Goal: Task Accomplishment & Management: Manage account settings

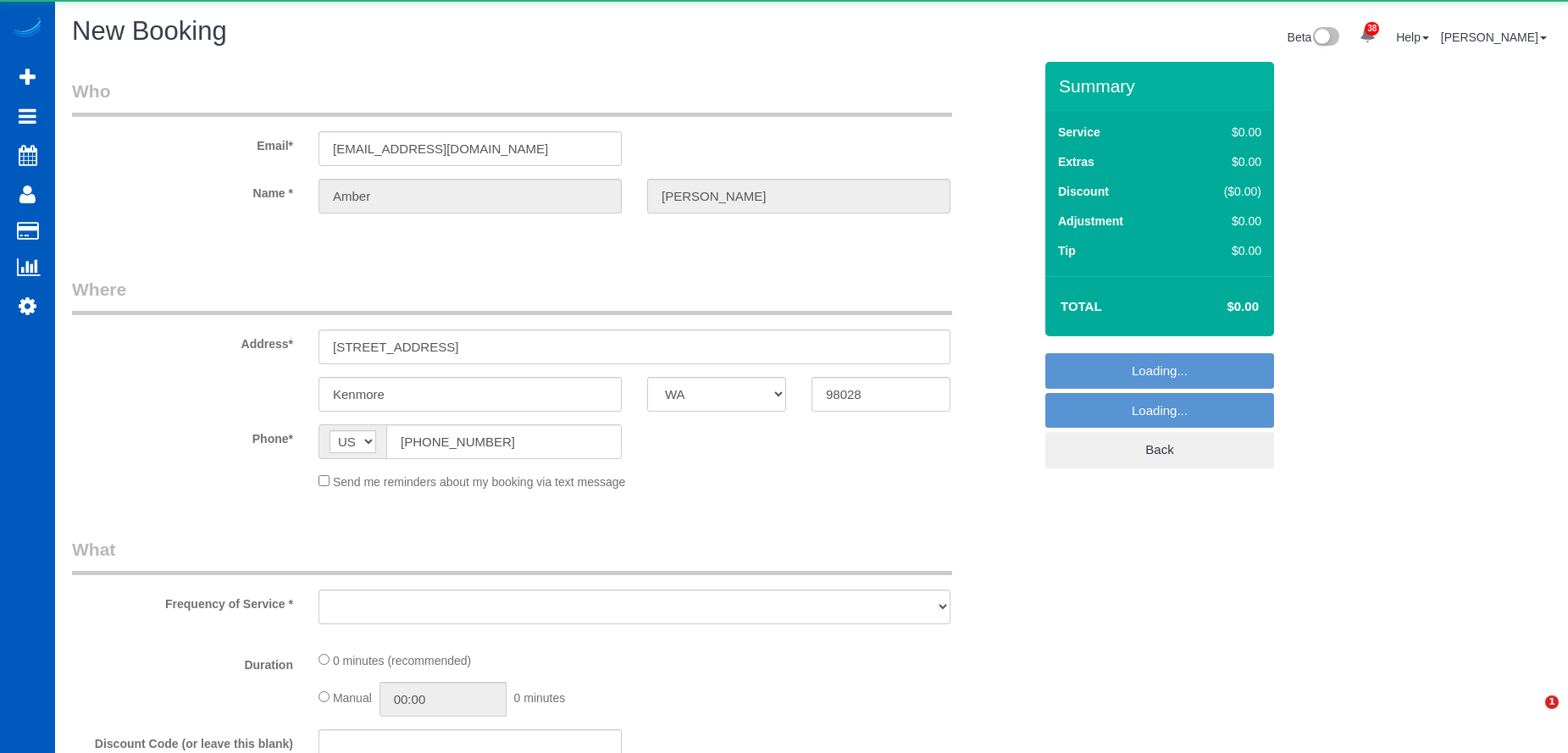
select select "WA"
select select "object:6326"
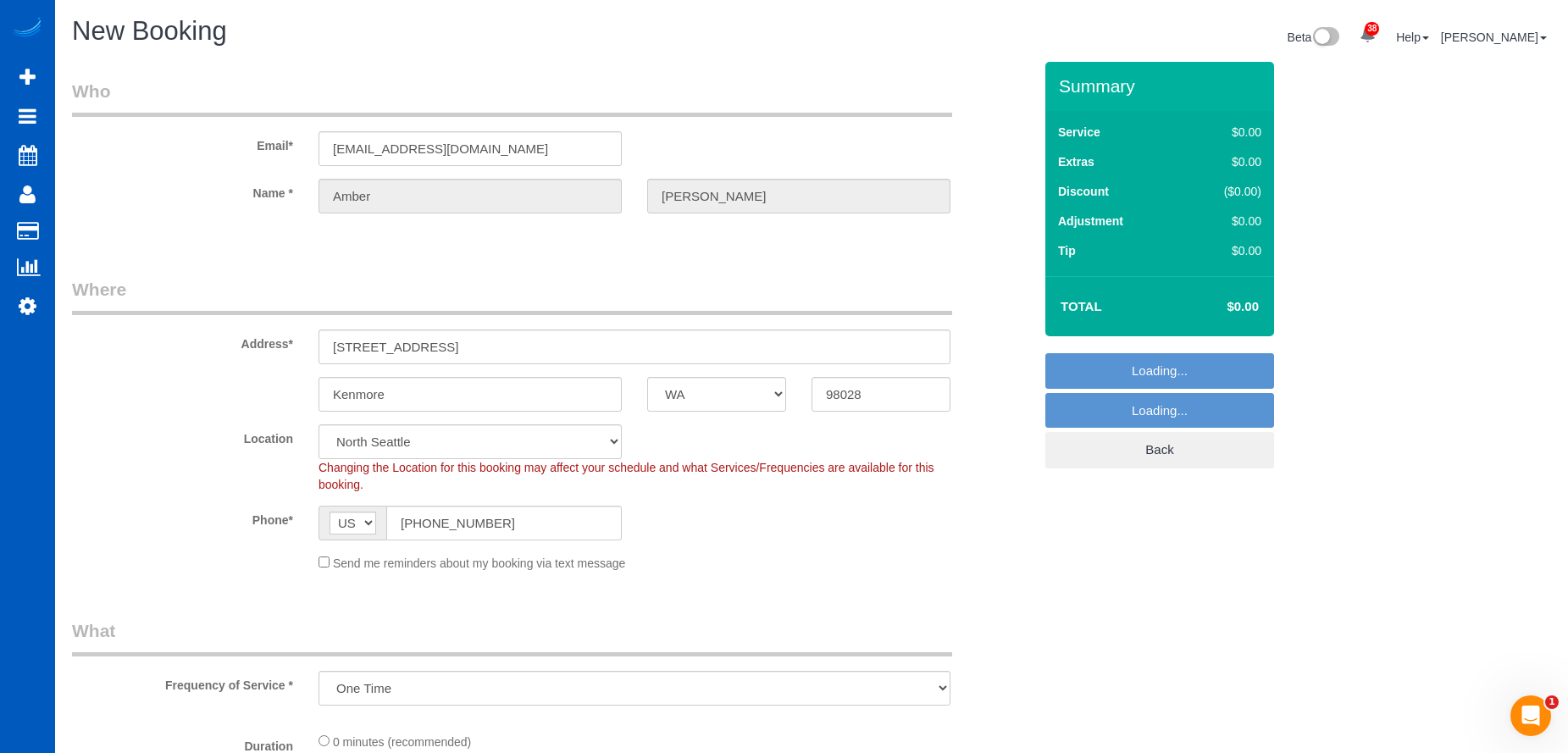
select select "199"
select select "object:6470"
select select "6"
select select "object:6559"
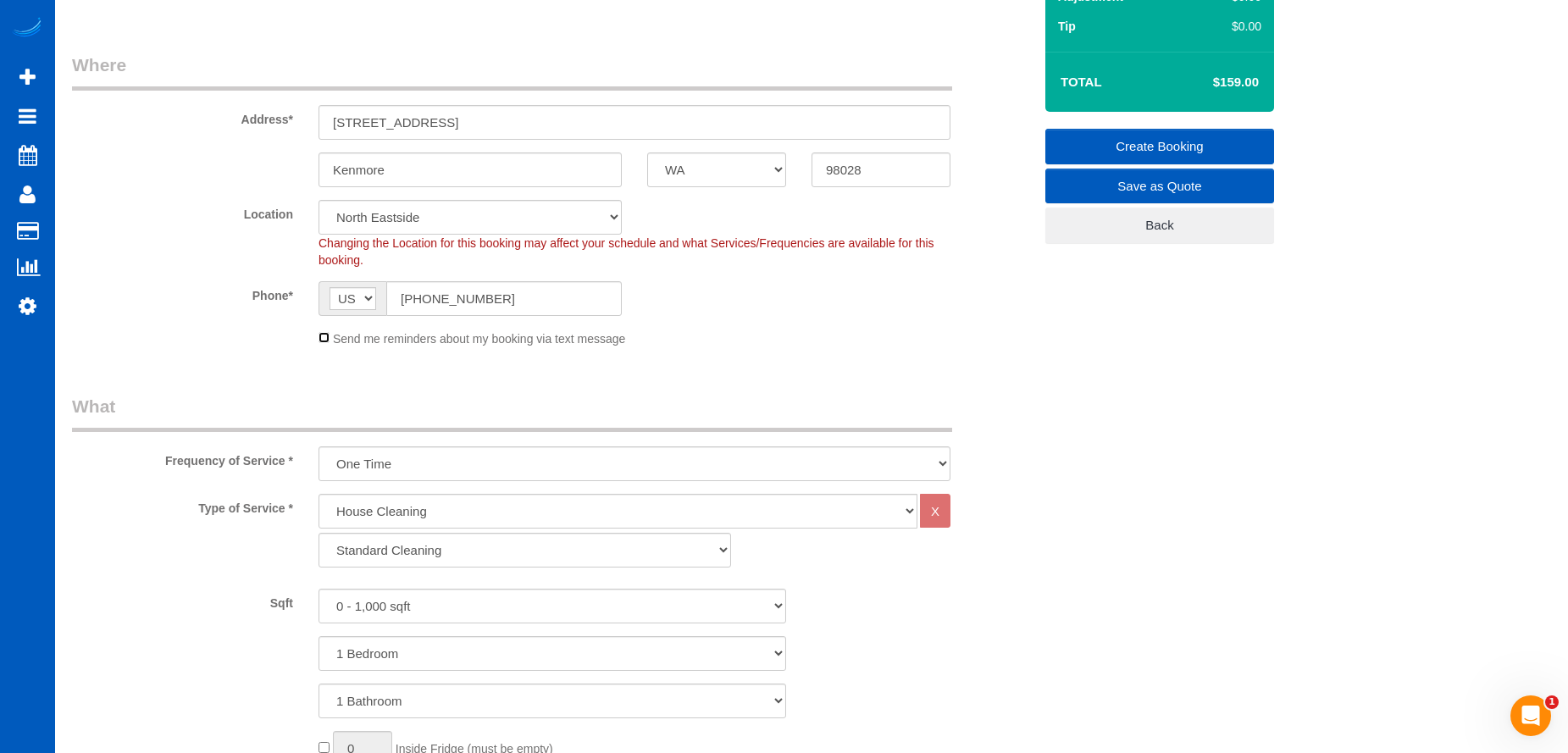
scroll to position [254, 0]
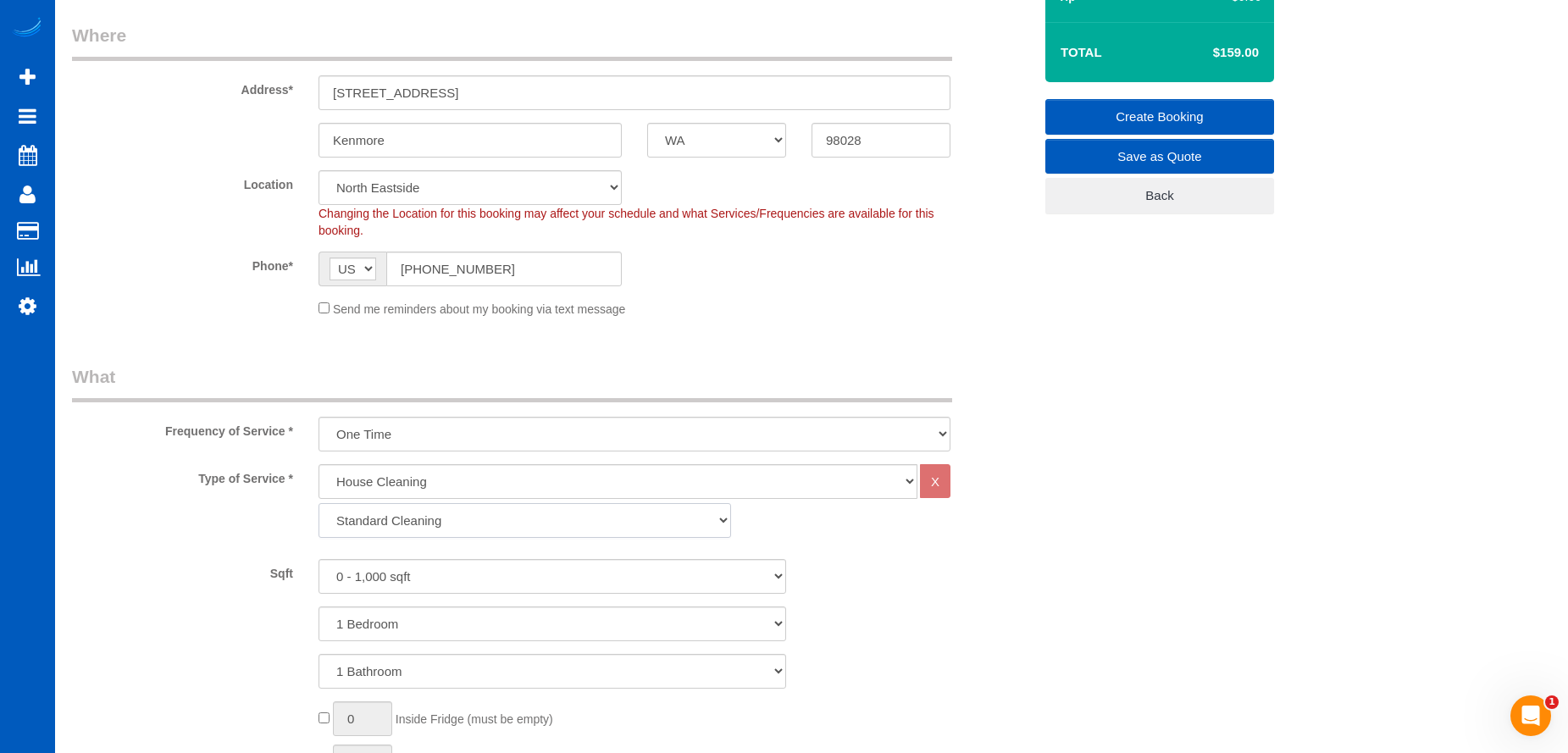
click at [396, 527] on select "Standard Cleaning Deep Cleaning Move In/ Out Cleaning" at bounding box center [524, 521] width 413 height 34
select select "367"
click at [318, 503] on select "Standard Cleaning Deep Cleaning Move In/ Out Cleaning" at bounding box center [524, 521] width 413 height 34
click at [410, 575] on select "0 - 1,000 sqft 1,001 - 1,500 sqft 1,501 - 2,000 sqft 2,001 - 2,500 sqft 2,501 -…" at bounding box center [552, 576] width 467 height 34
select select "2501"
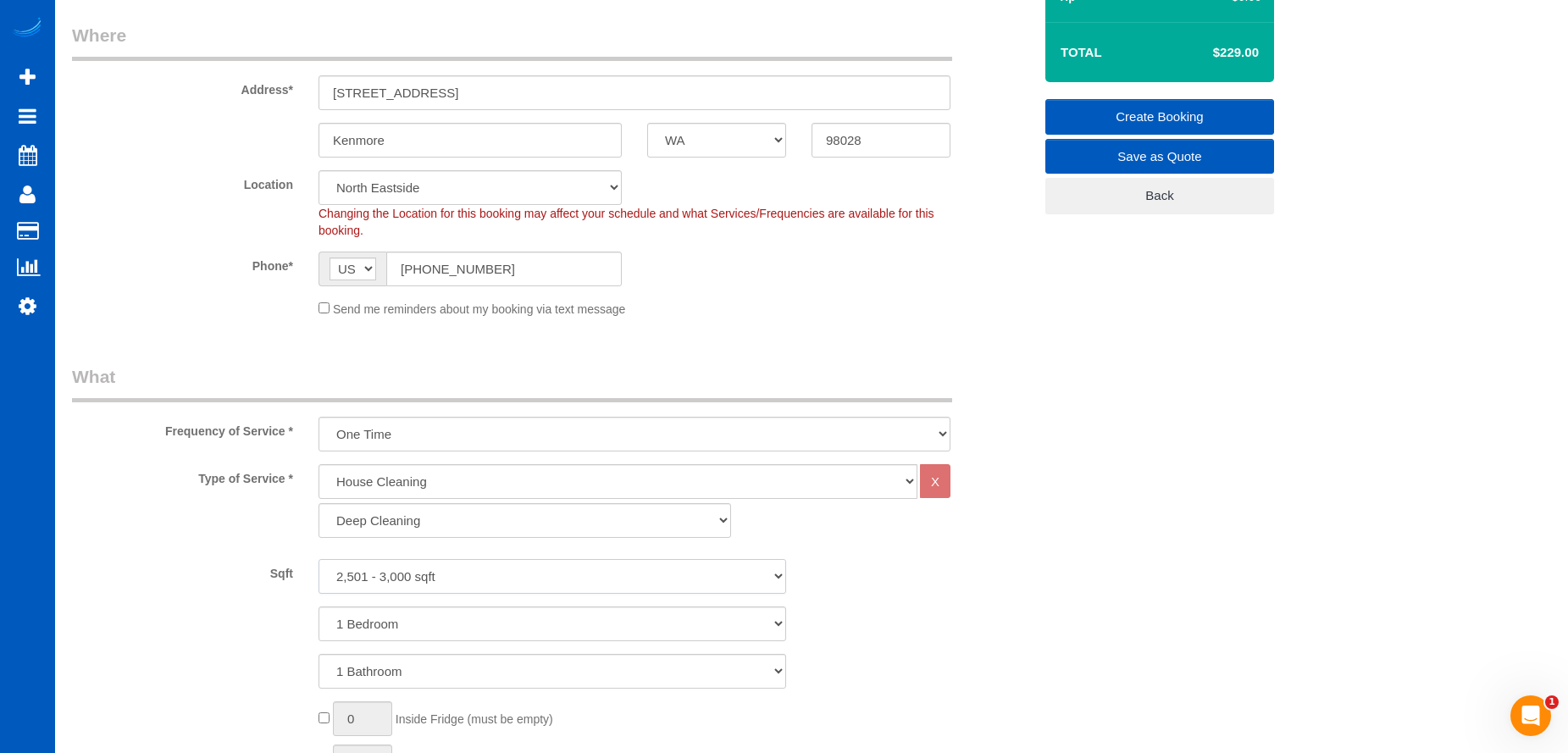
click at [318, 559] on select "0 - 1,000 sqft 1,001 - 1,500 sqft 1,501 - 2,000 sqft 2,001 - 2,500 sqft 2,501 -…" at bounding box center [552, 576] width 467 height 34
click at [433, 618] on select "1 Bedroom 2 Bedrooms 3 Bedrooms 4 Bedrooms 5 Bedrooms 6 Bedrooms 7 Bedrooms" at bounding box center [552, 623] width 467 height 34
select select "4"
click at [318, 606] on select "1 Bedroom 2 Bedrooms 3 Bedrooms 4 Bedrooms 5 Bedrooms 6 Bedrooms 7 Bedrooms" at bounding box center [552, 623] width 467 height 34
click at [434, 670] on select "1 Bathroom 2 Bathrooms 3 Bathrooms 4 Bathrooms 5 Bathrooms 6 Bathrooms 7 Bathro…" at bounding box center [552, 671] width 467 height 34
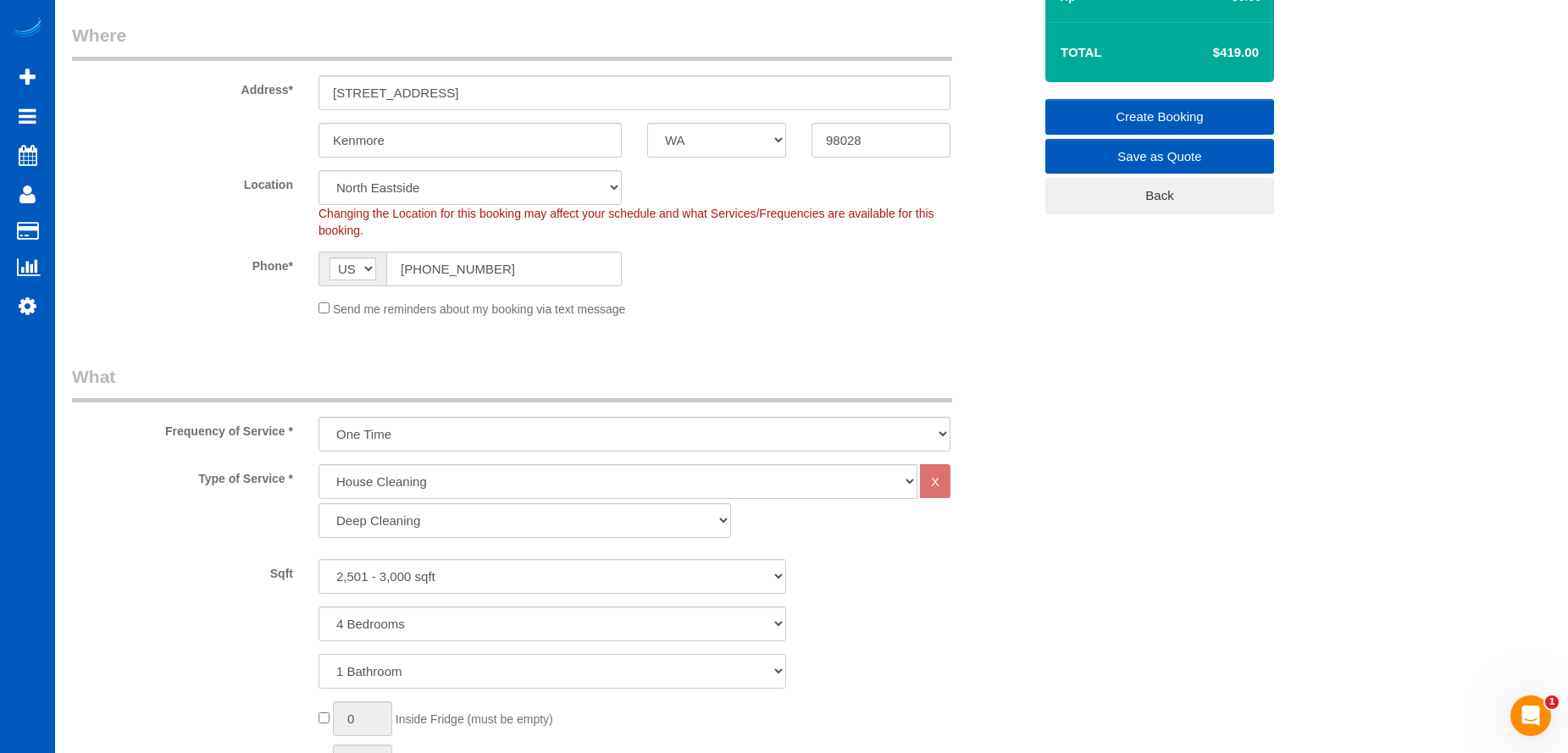
select select "3"
click at [318, 654] on select "1 Bathroom 2 Bathrooms 3 Bathrooms 4 Bathrooms 5 Bathrooms 6 Bathrooms 7 Bathro…" at bounding box center [552, 671] width 467 height 34
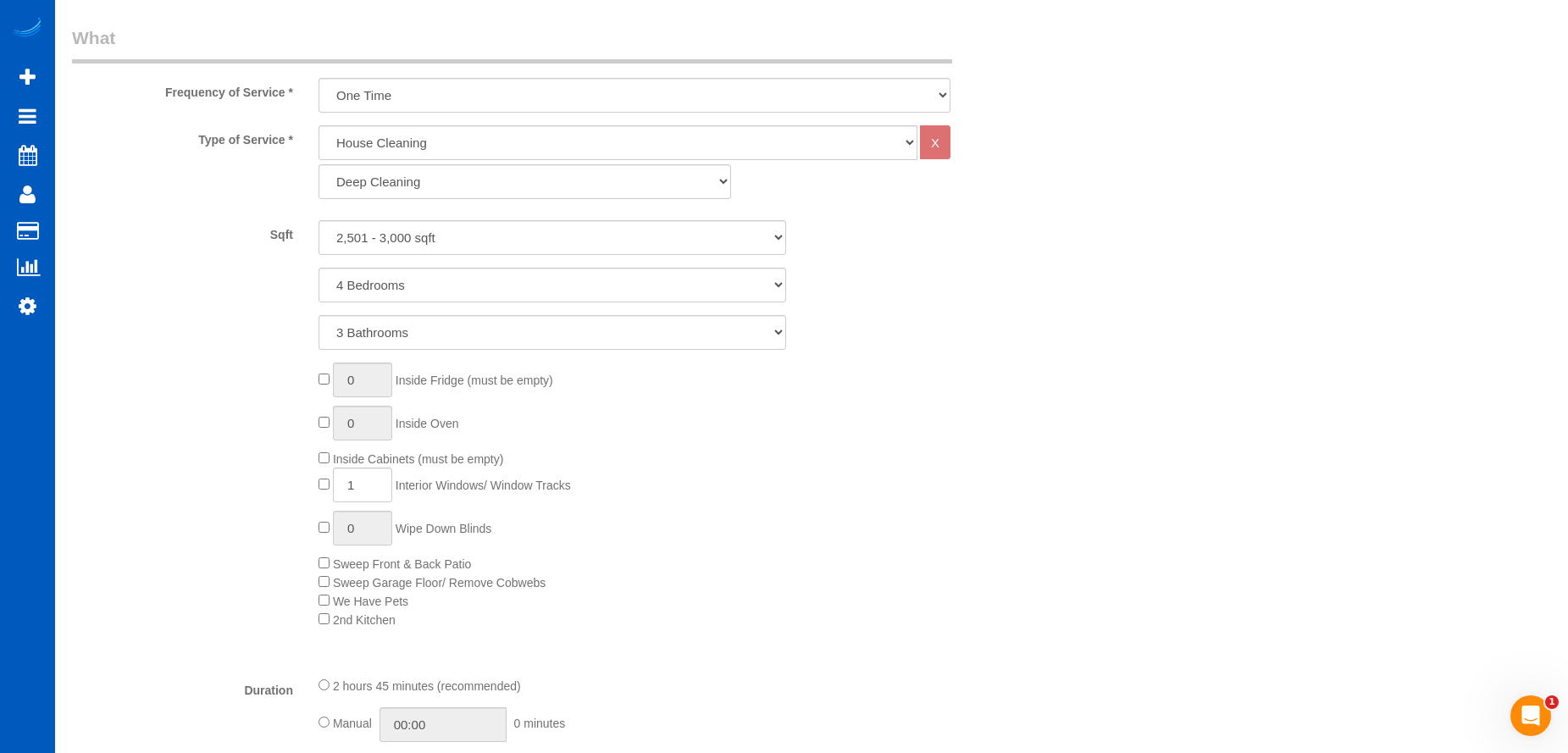
scroll to position [678, 0]
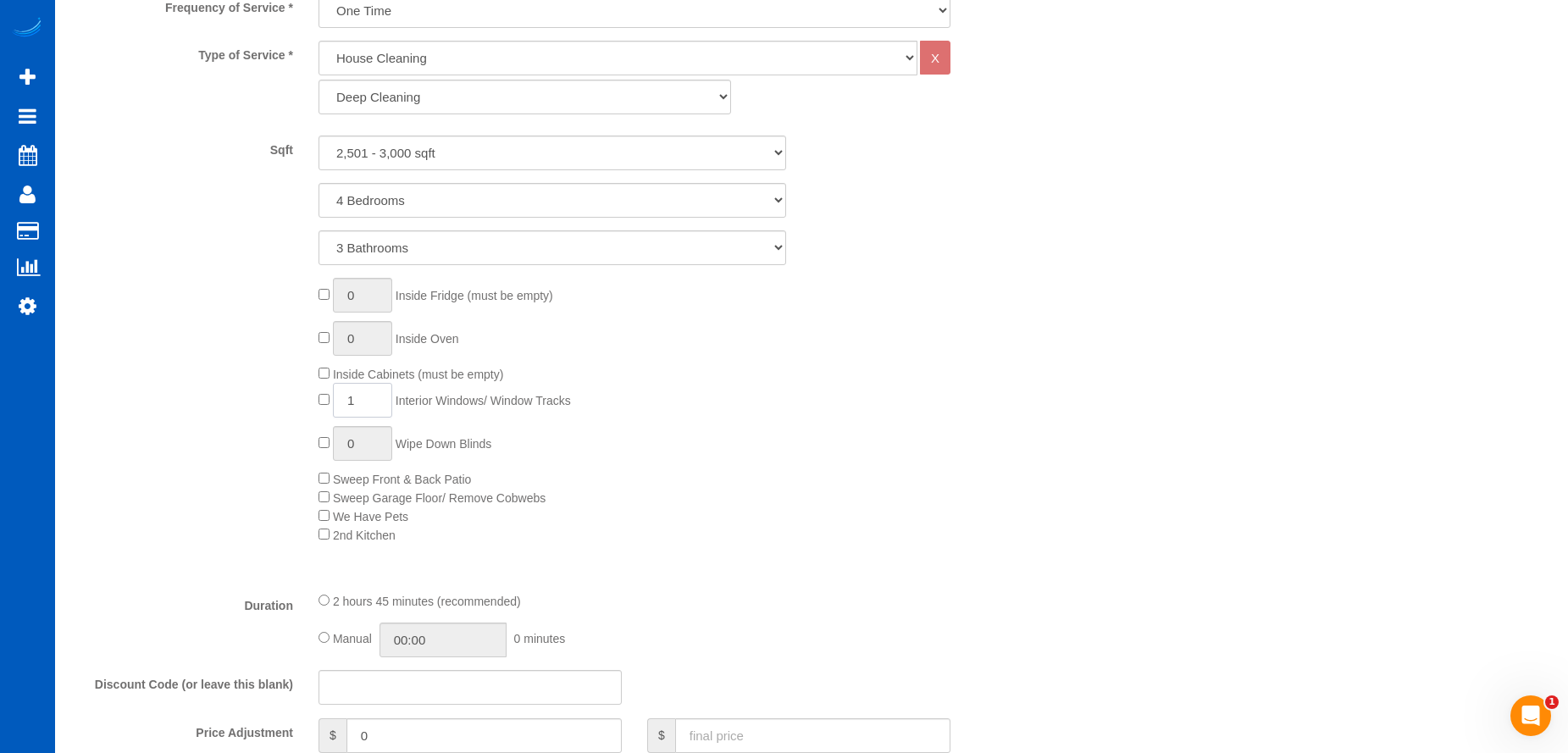
drag, startPoint x: 370, startPoint y: 395, endPoint x: 300, endPoint y: 395, distance: 70.0
click at [300, 395] on div "0 Inside Fridge (must be empty) 0 Inside Oven Inside Cabinets (must be empty) 1…" at bounding box center [552, 411] width 986 height 266
type input "26"
click at [931, 427] on div "0 Inside Fridge (must be empty) 0 Inside Oven Inside Cabinets (must be empty) 2…" at bounding box center [675, 411] width 739 height 266
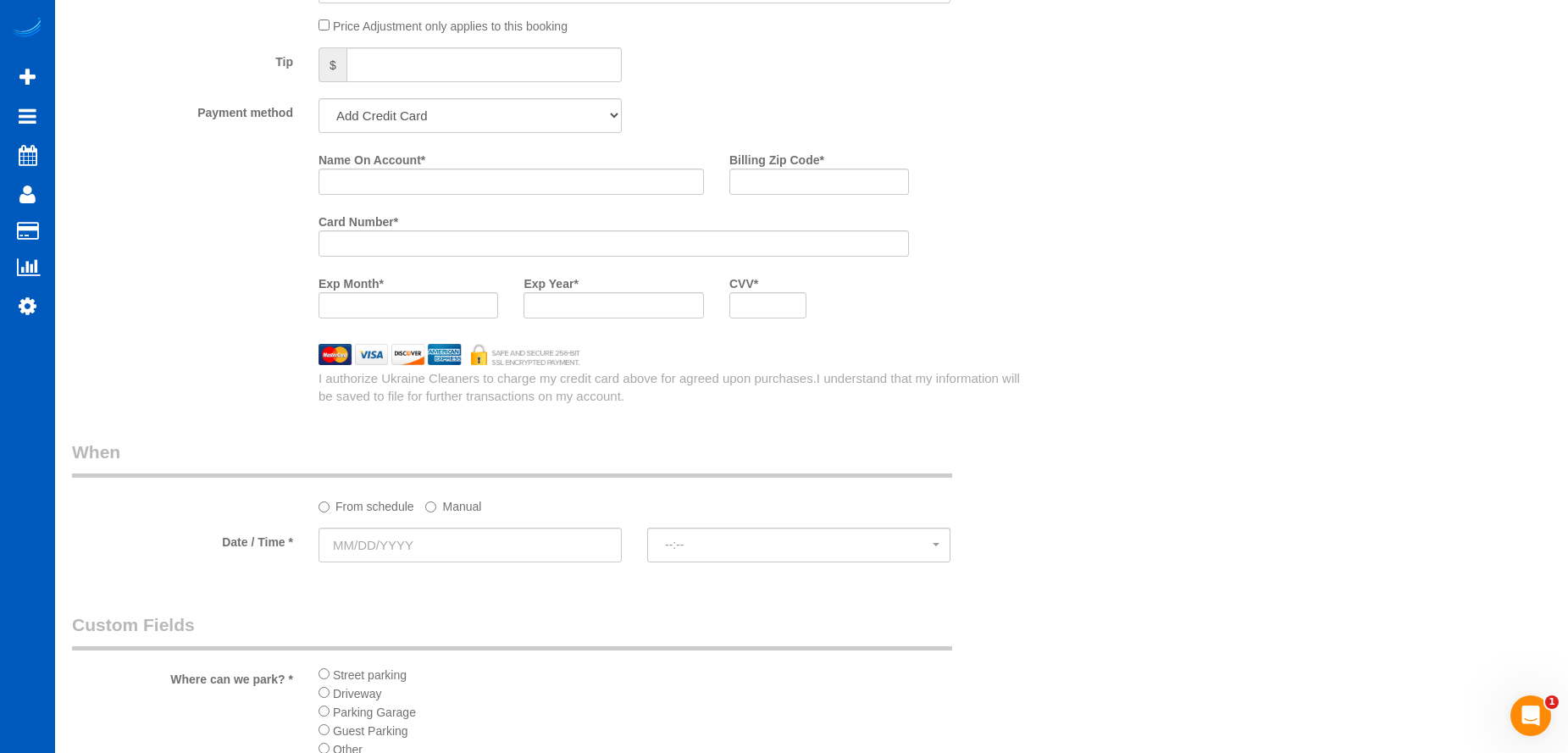
scroll to position [1694, 0]
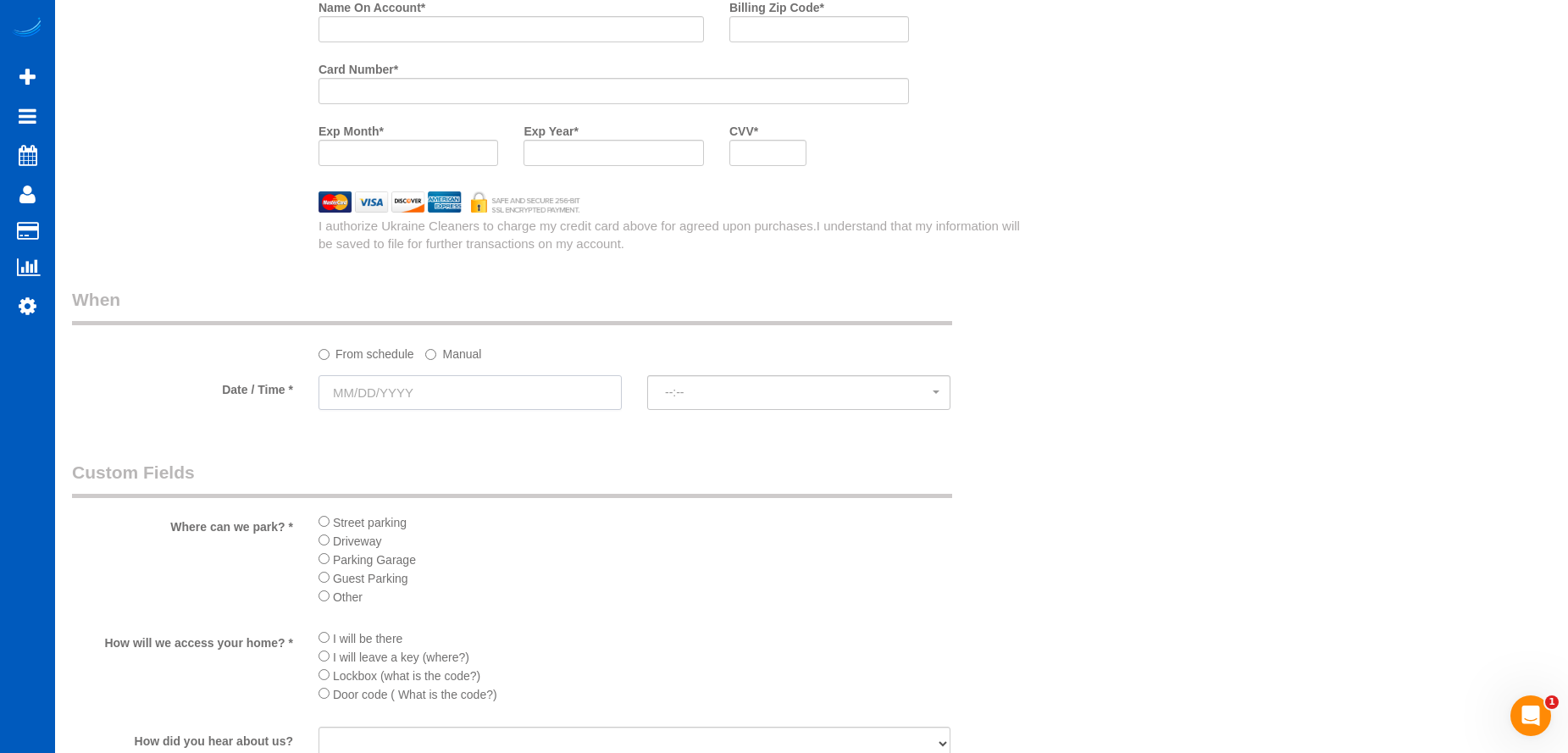
click at [501, 381] on input "text" at bounding box center [470, 392] width 304 height 34
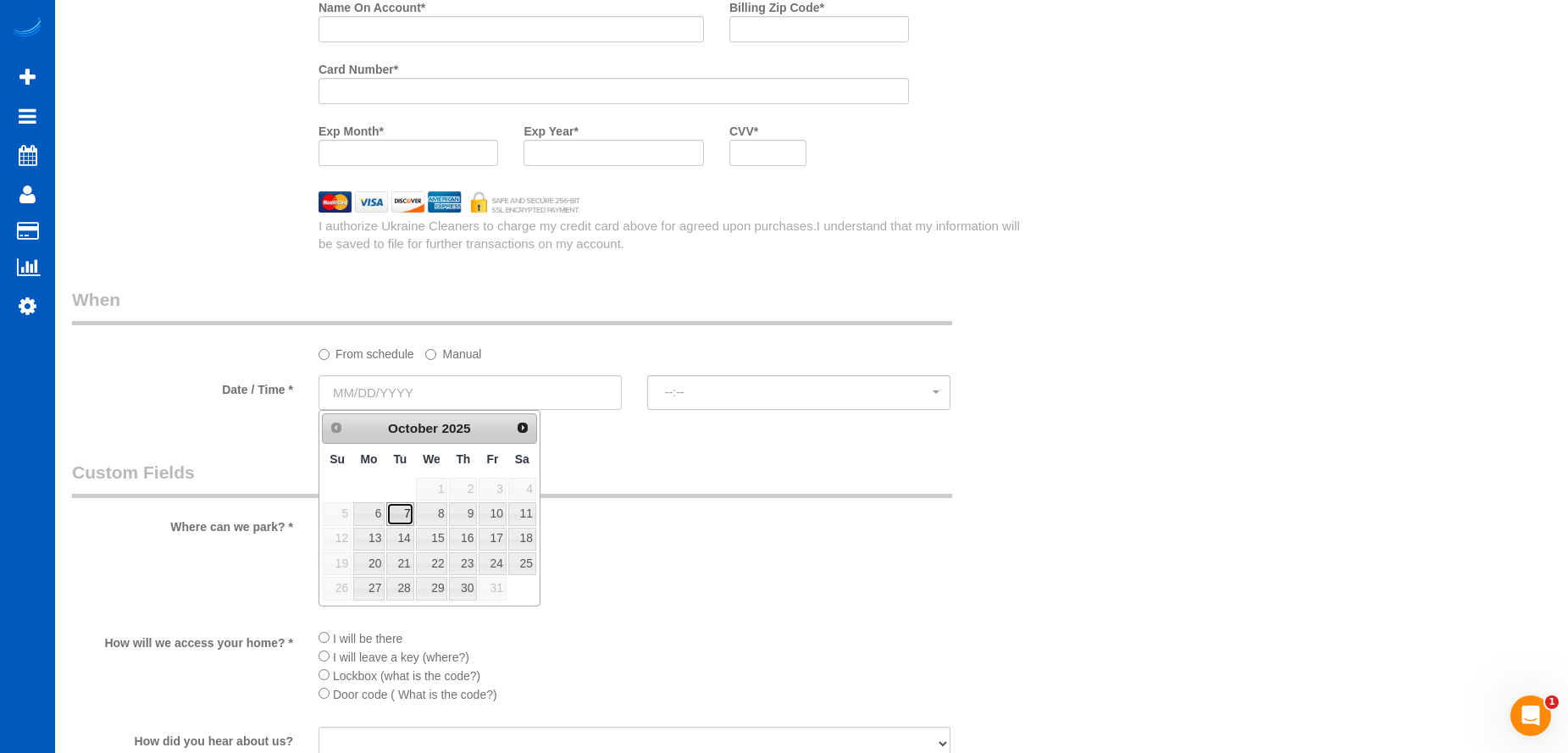
click at [396, 519] on link "7" at bounding box center [400, 514] width 27 height 23
type input "10/07/2025"
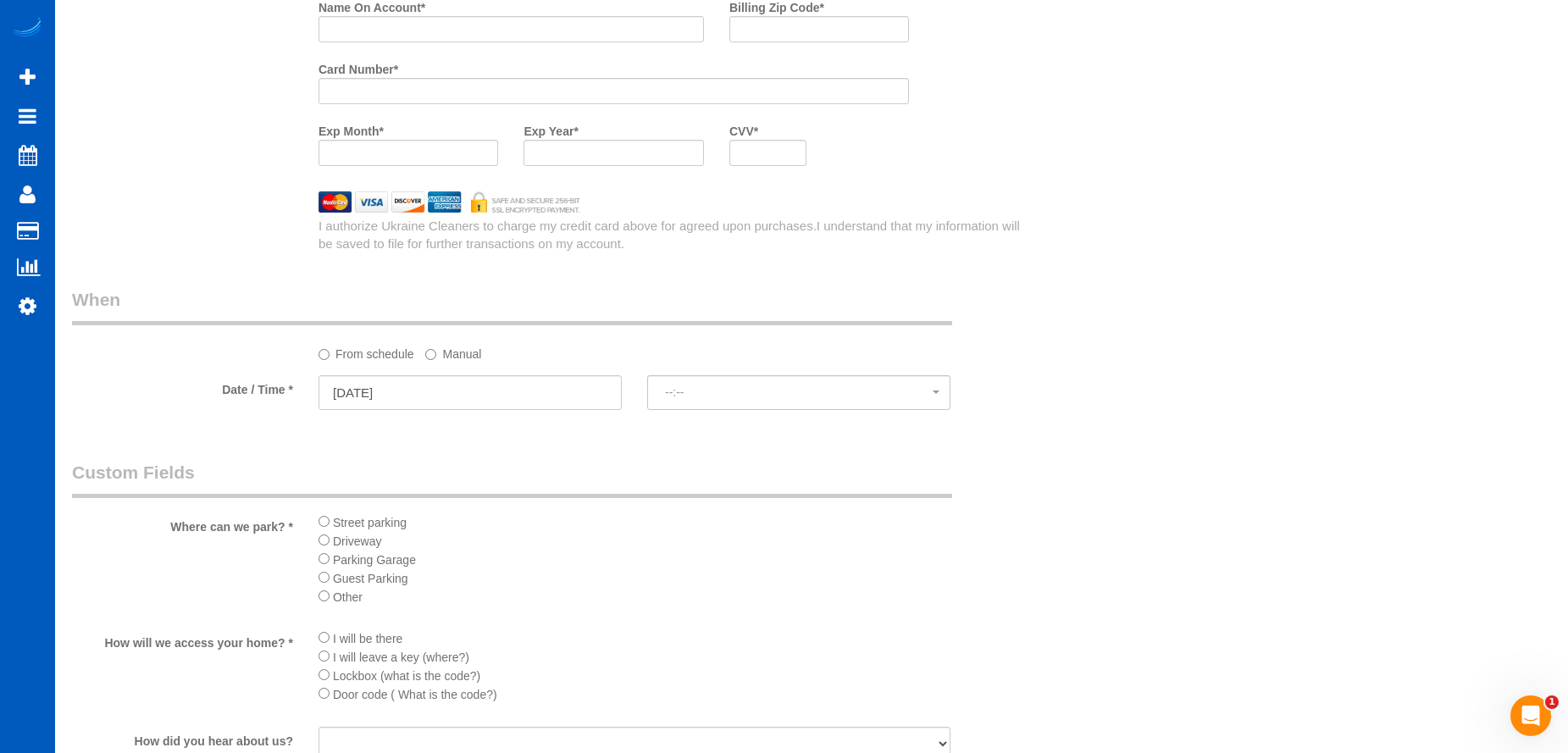
select select "spot1"
click at [484, 361] on div "From schedule Manual" at bounding box center [634, 351] width 657 height 23
click at [455, 353] on label "Manual" at bounding box center [453, 351] width 56 height 23
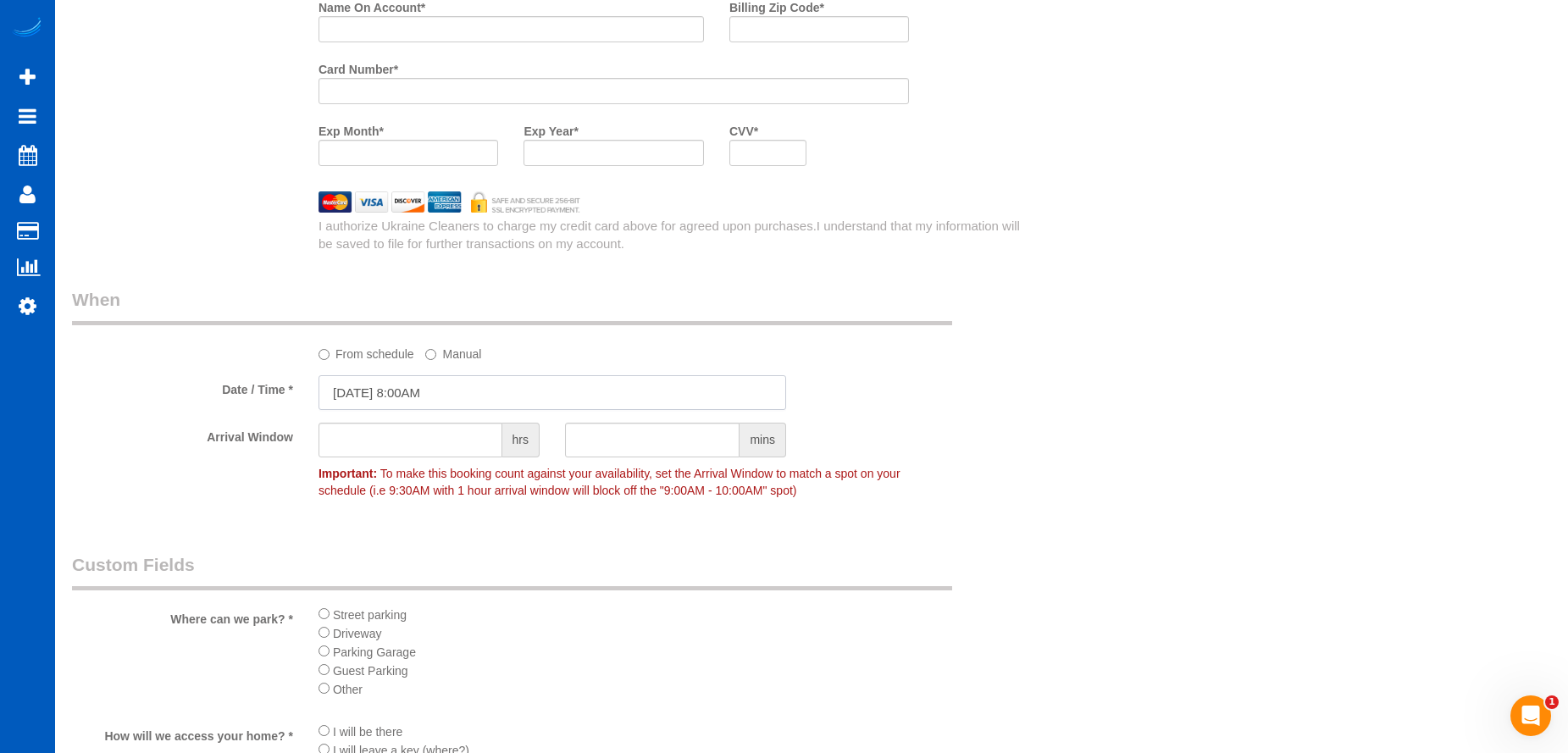
click at [469, 383] on input "10/07/2025 8:00AM" at bounding box center [552, 392] width 467 height 34
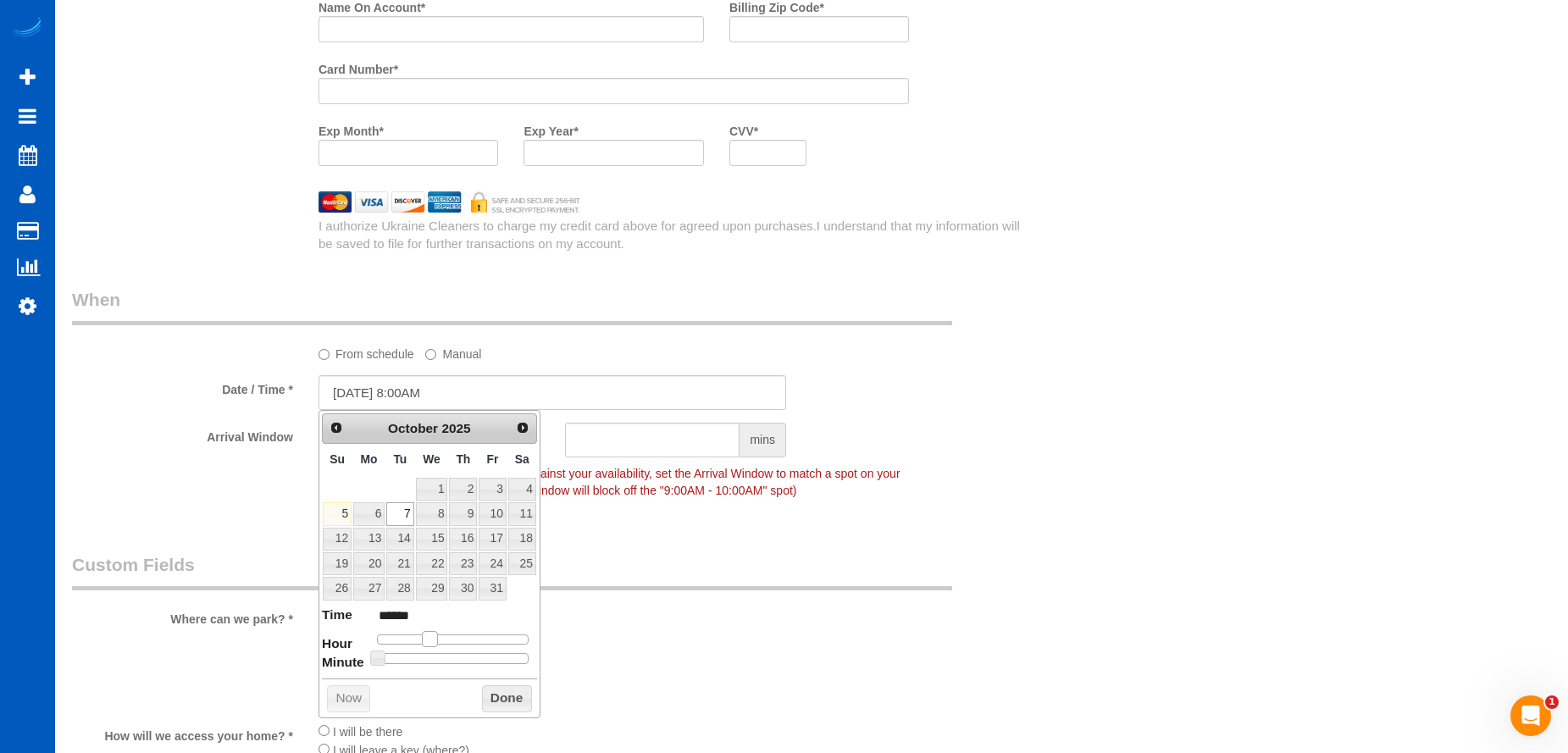
type input "10/07/2025 9:00AM"
type input "******"
click at [435, 640] on span at bounding box center [437, 639] width 15 height 15
click at [500, 693] on button "Done" at bounding box center [507, 699] width 50 height 27
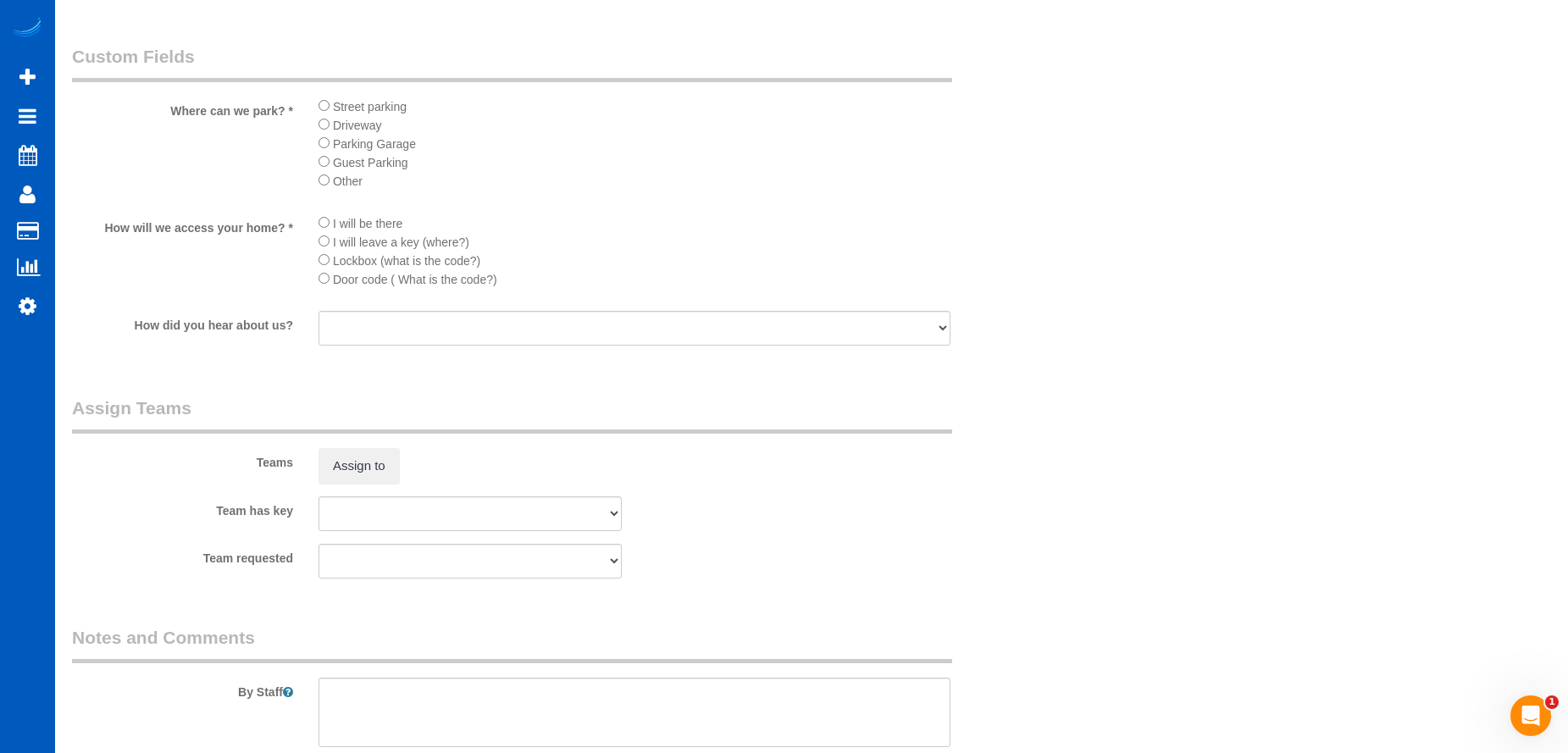
scroll to position [2420, 0]
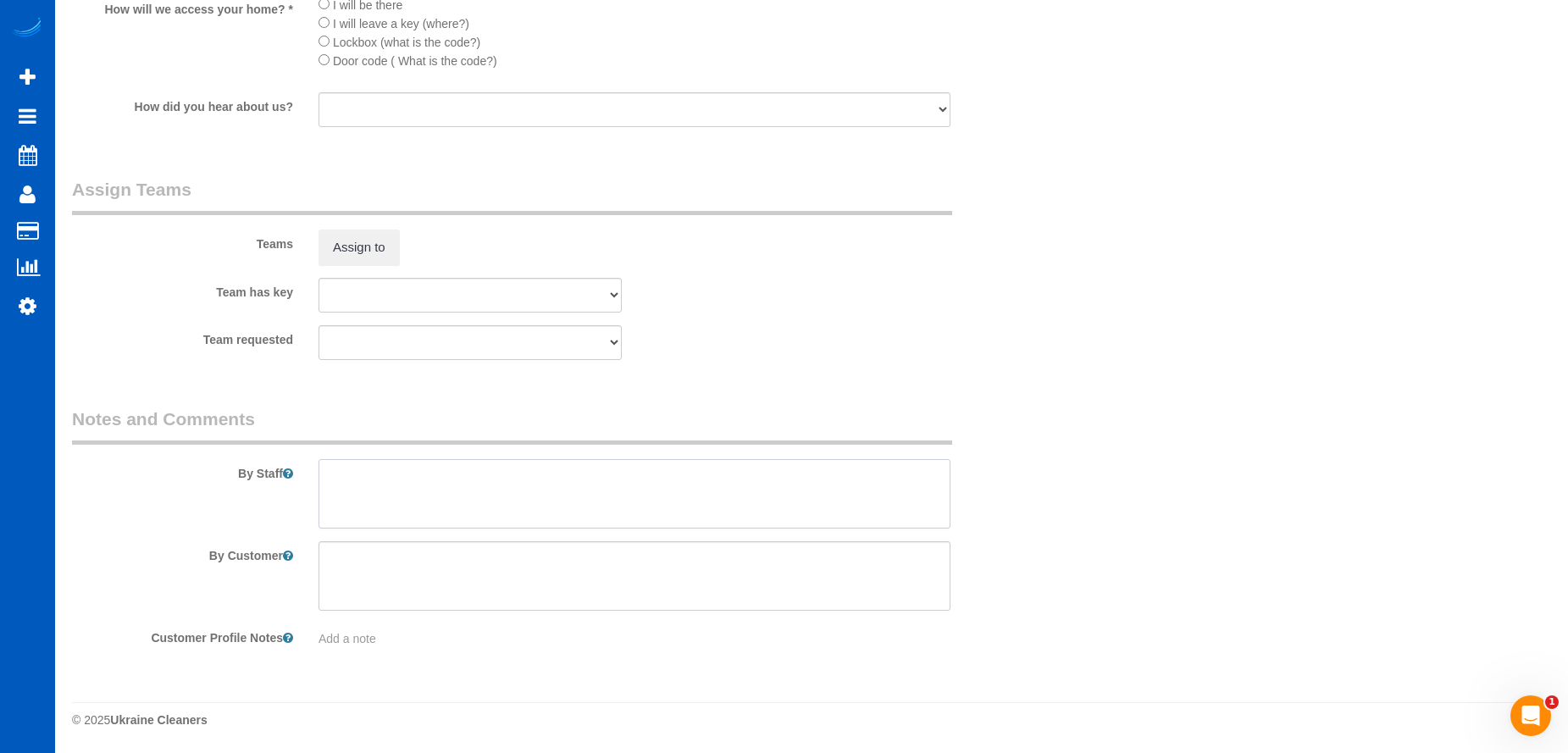
click at [645, 472] on textarea at bounding box center [634, 493] width 632 height 69
click at [611, 470] on textarea at bounding box center [634, 493] width 632 height 69
paste textarea "Full deep clean, no pets. Estimated 26 windows, don\'t worry about the windows …"
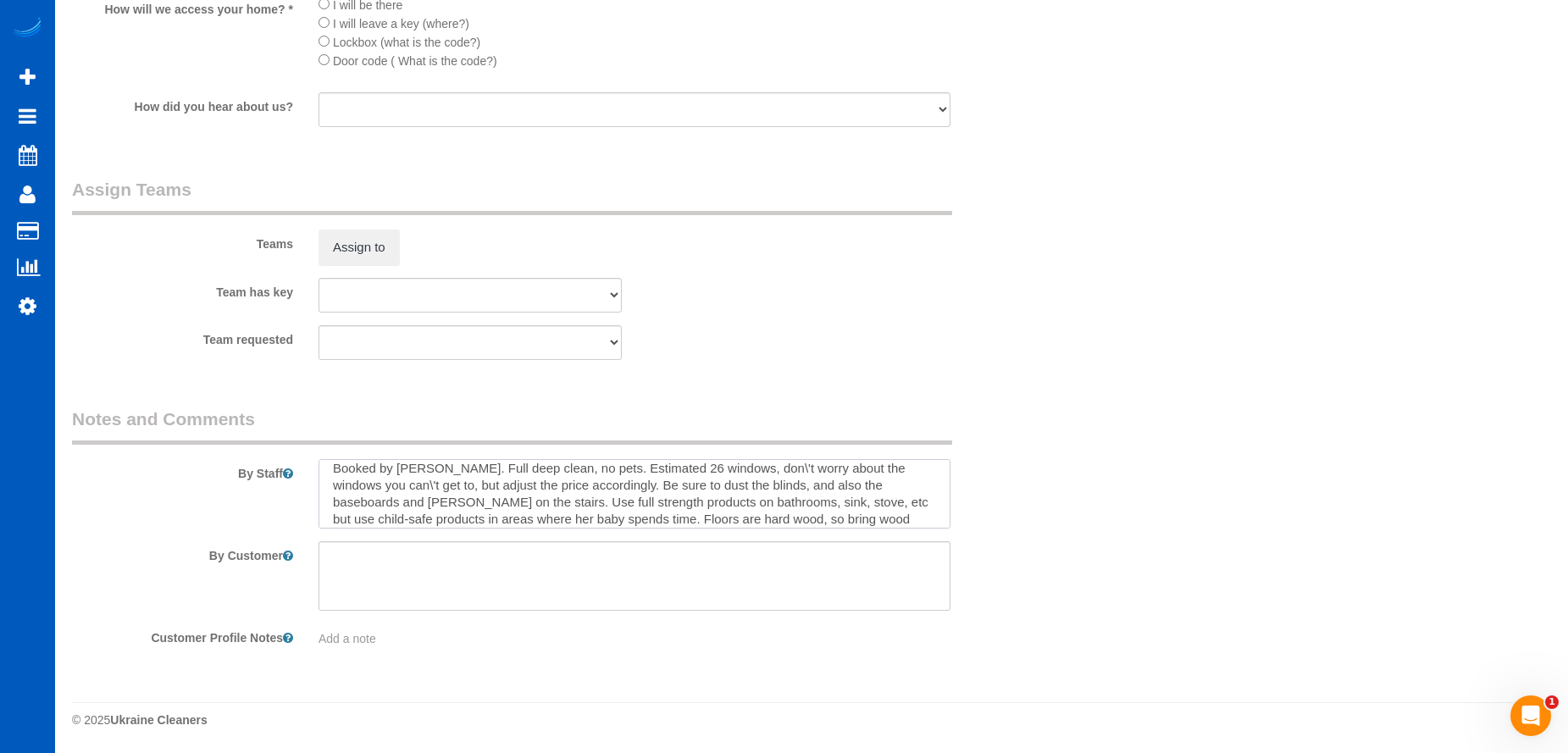
scroll to position [0, 0]
type textarea "Booked by Jade. Full deep clean, no pets. Estimated 26 windows, don\'t worry ab…"
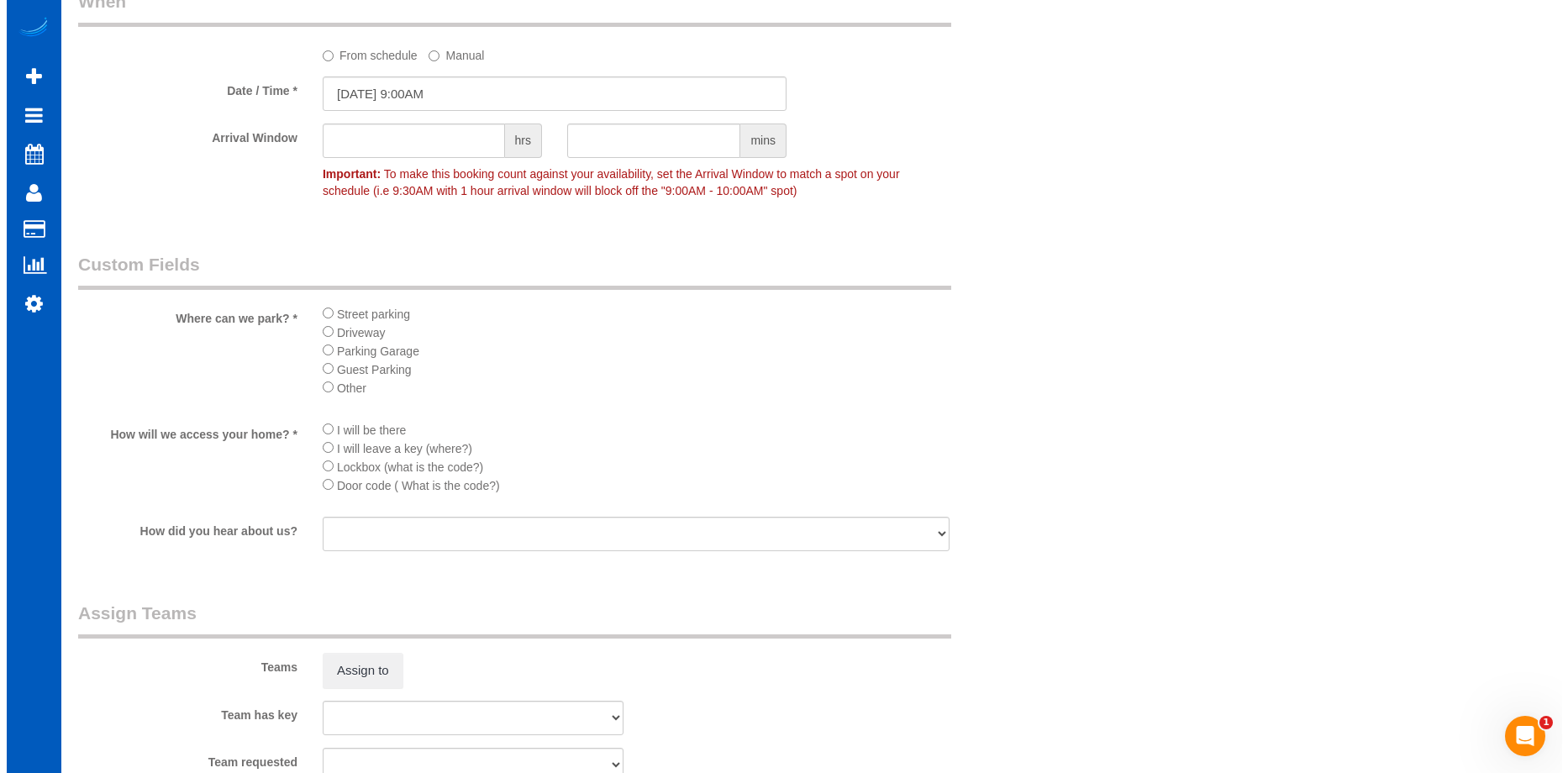
scroll to position [2124, 0]
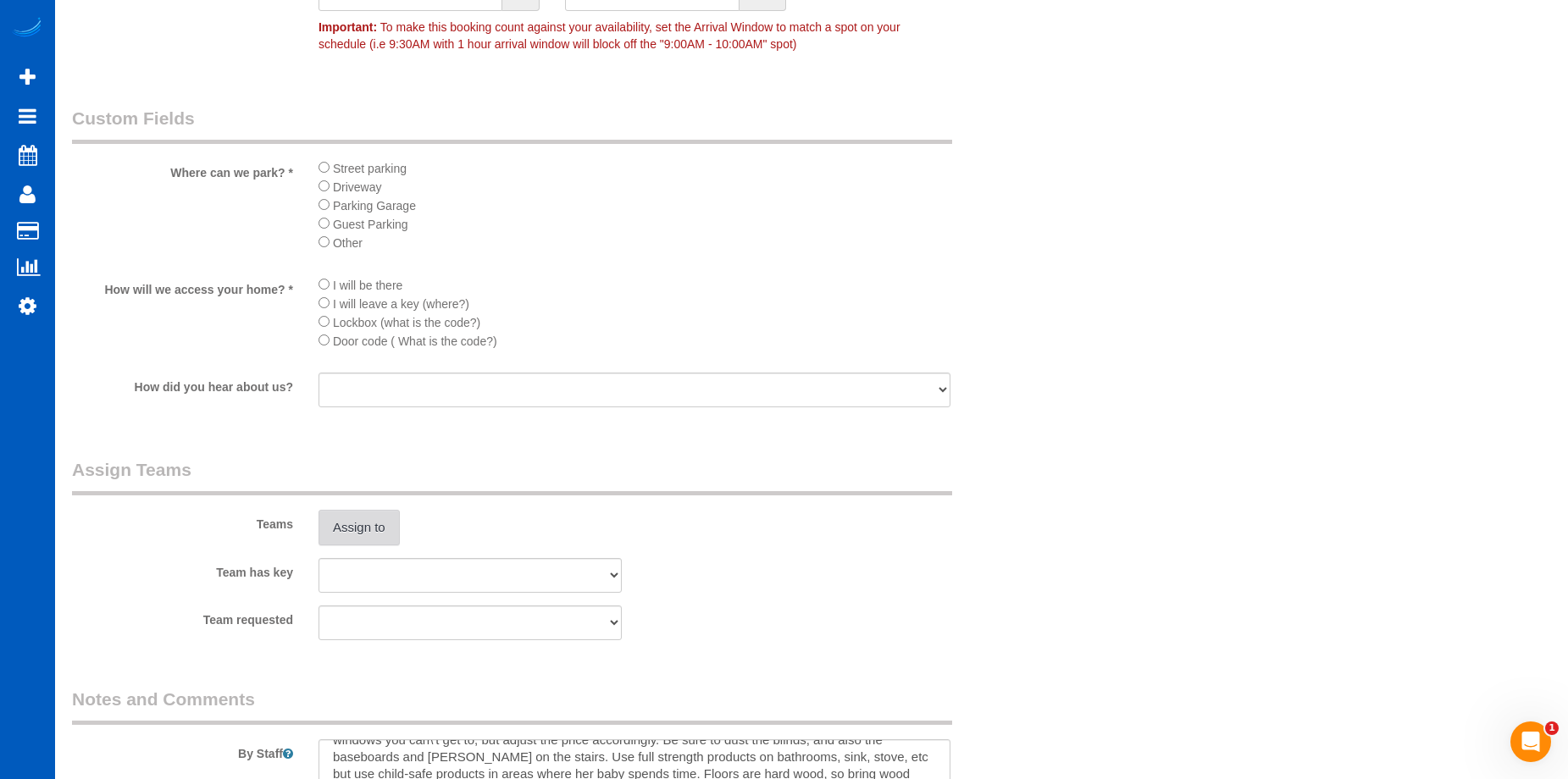
click at [352, 529] on button "Assign to" at bounding box center [359, 527] width 81 height 35
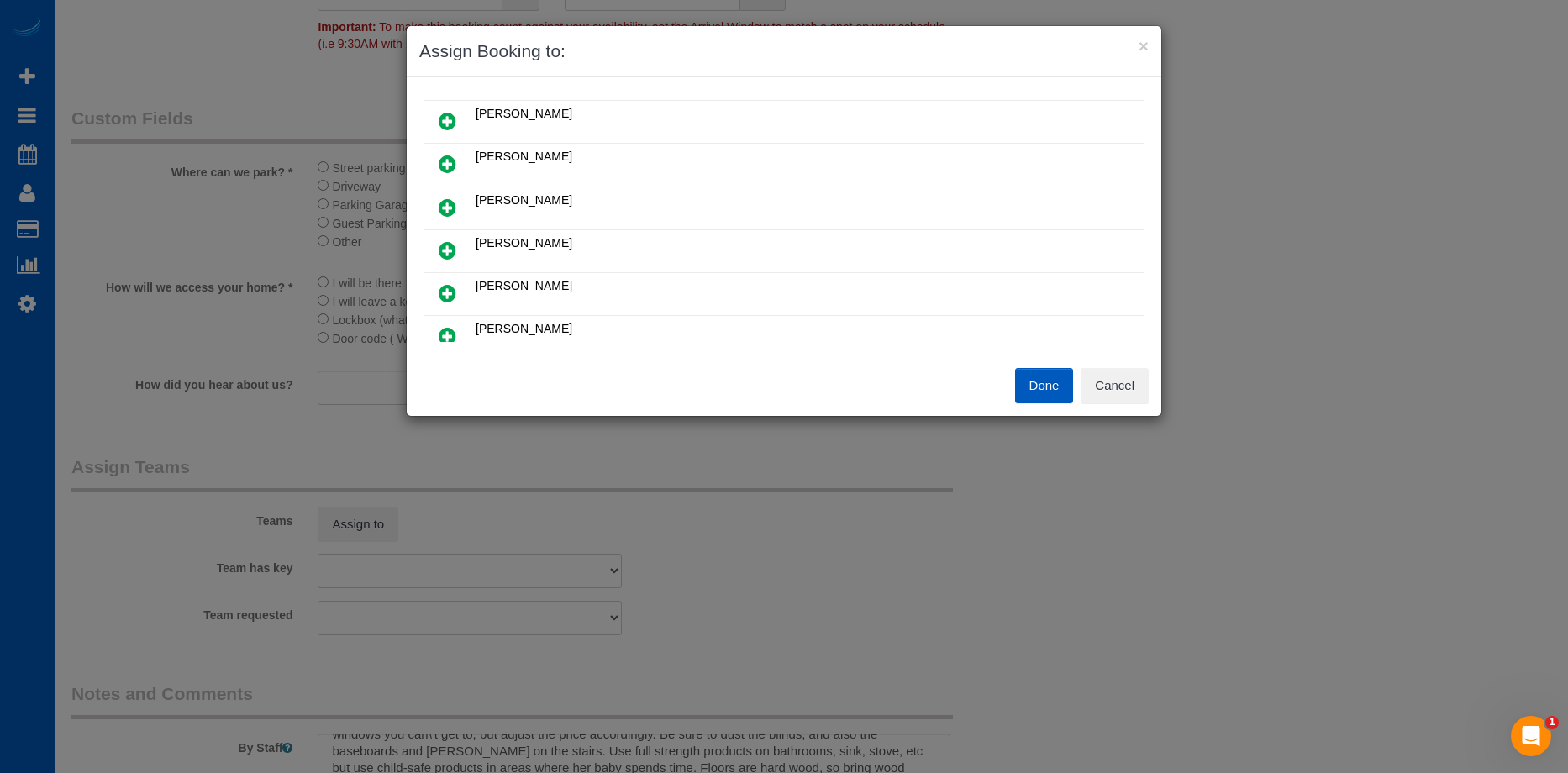
scroll to position [252, 0]
click at [1128, 369] on button "Cancel" at bounding box center [1115, 386] width 68 height 35
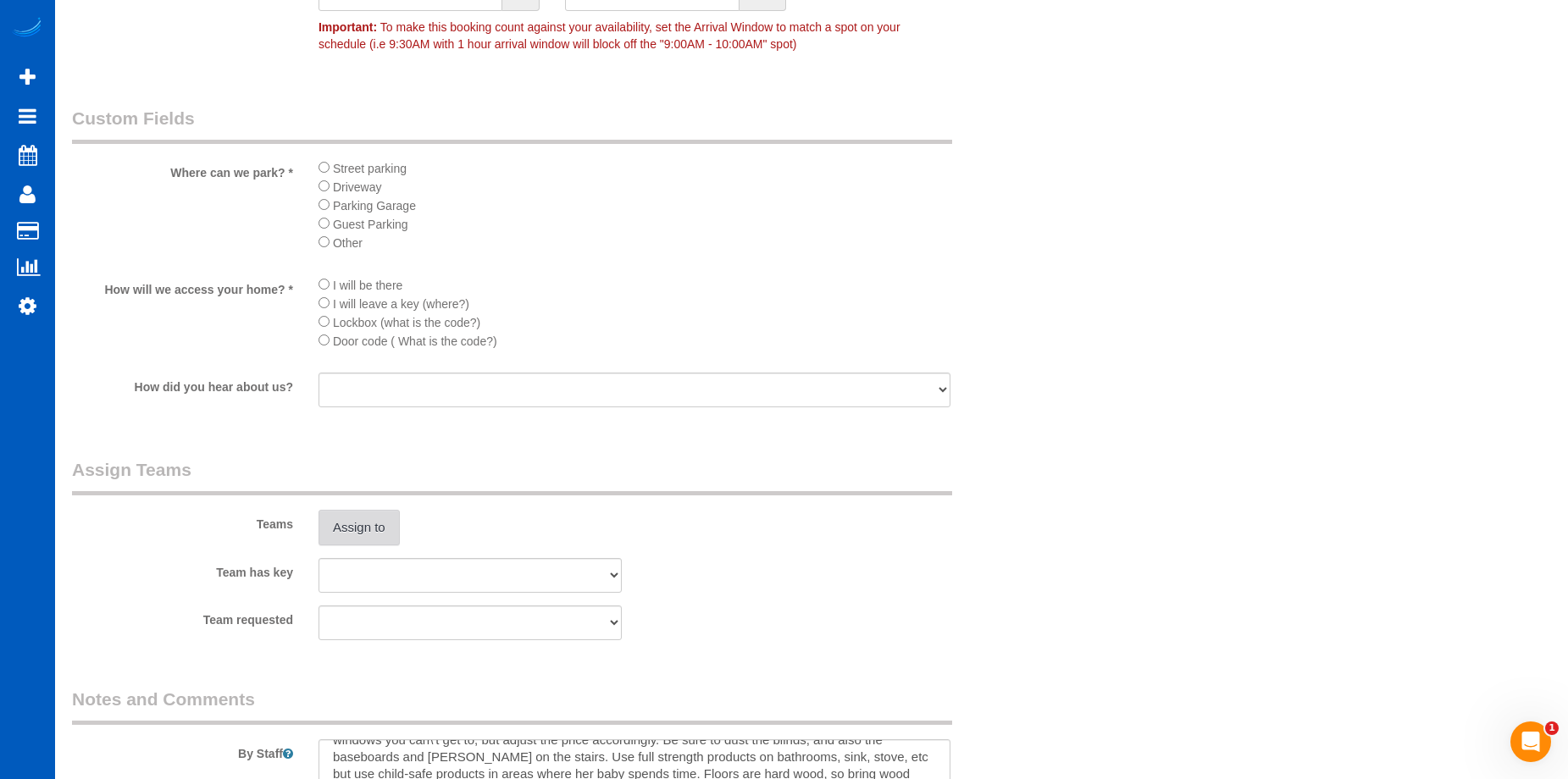
click at [347, 510] on button "Assign to" at bounding box center [359, 527] width 81 height 35
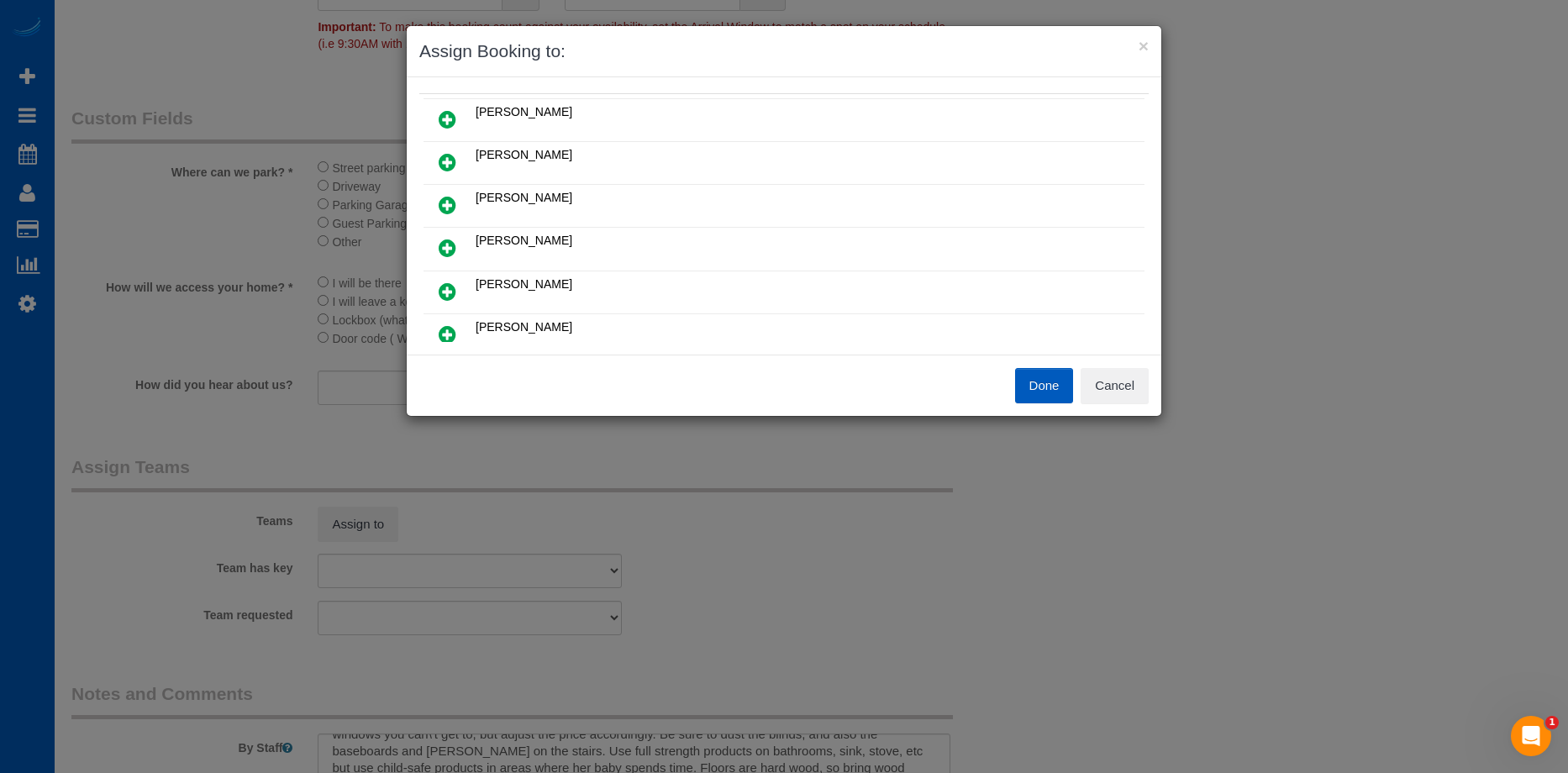
click at [453, 198] on icon at bounding box center [447, 205] width 18 height 20
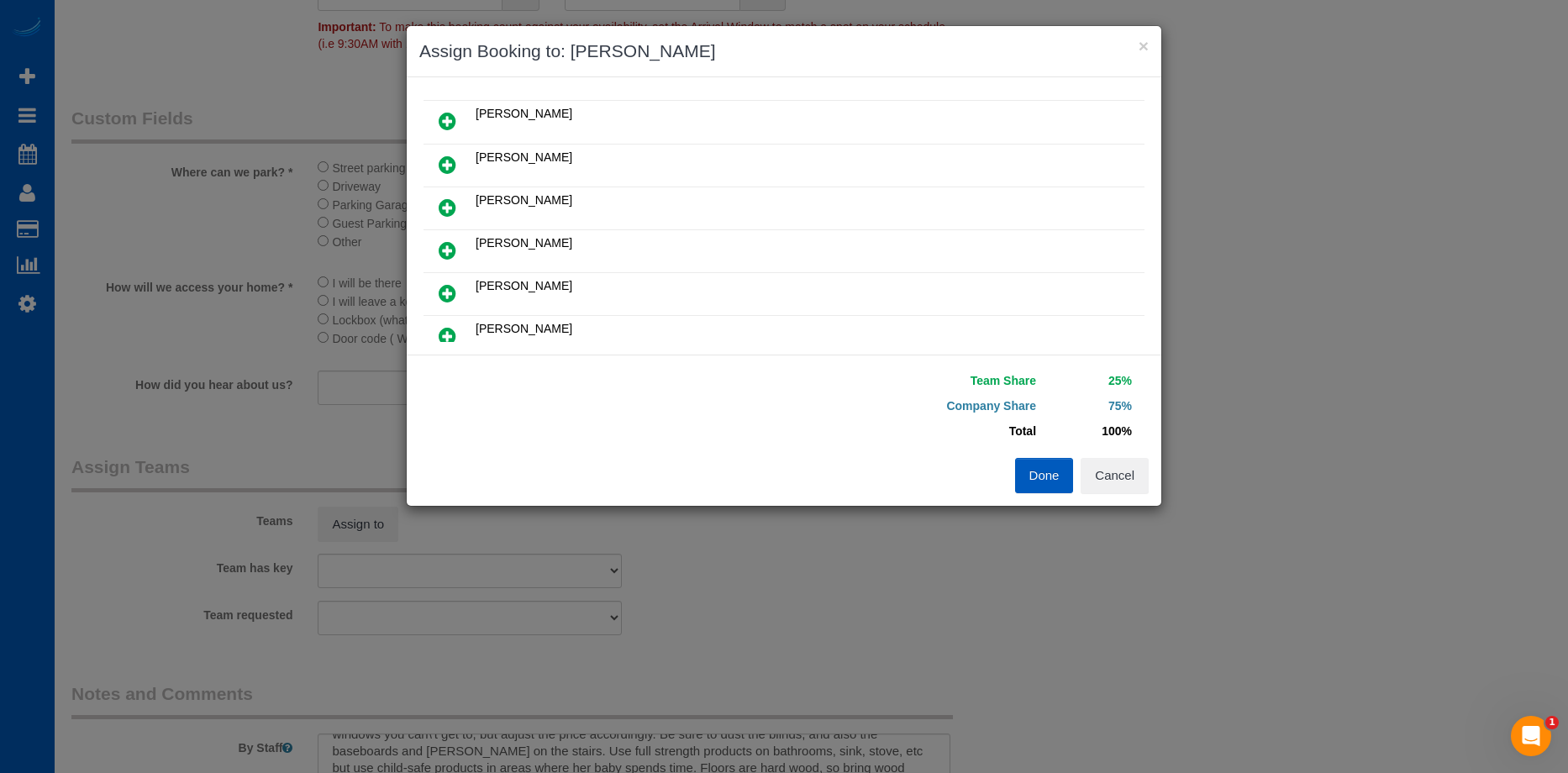
click at [440, 198] on icon at bounding box center [447, 208] width 18 height 20
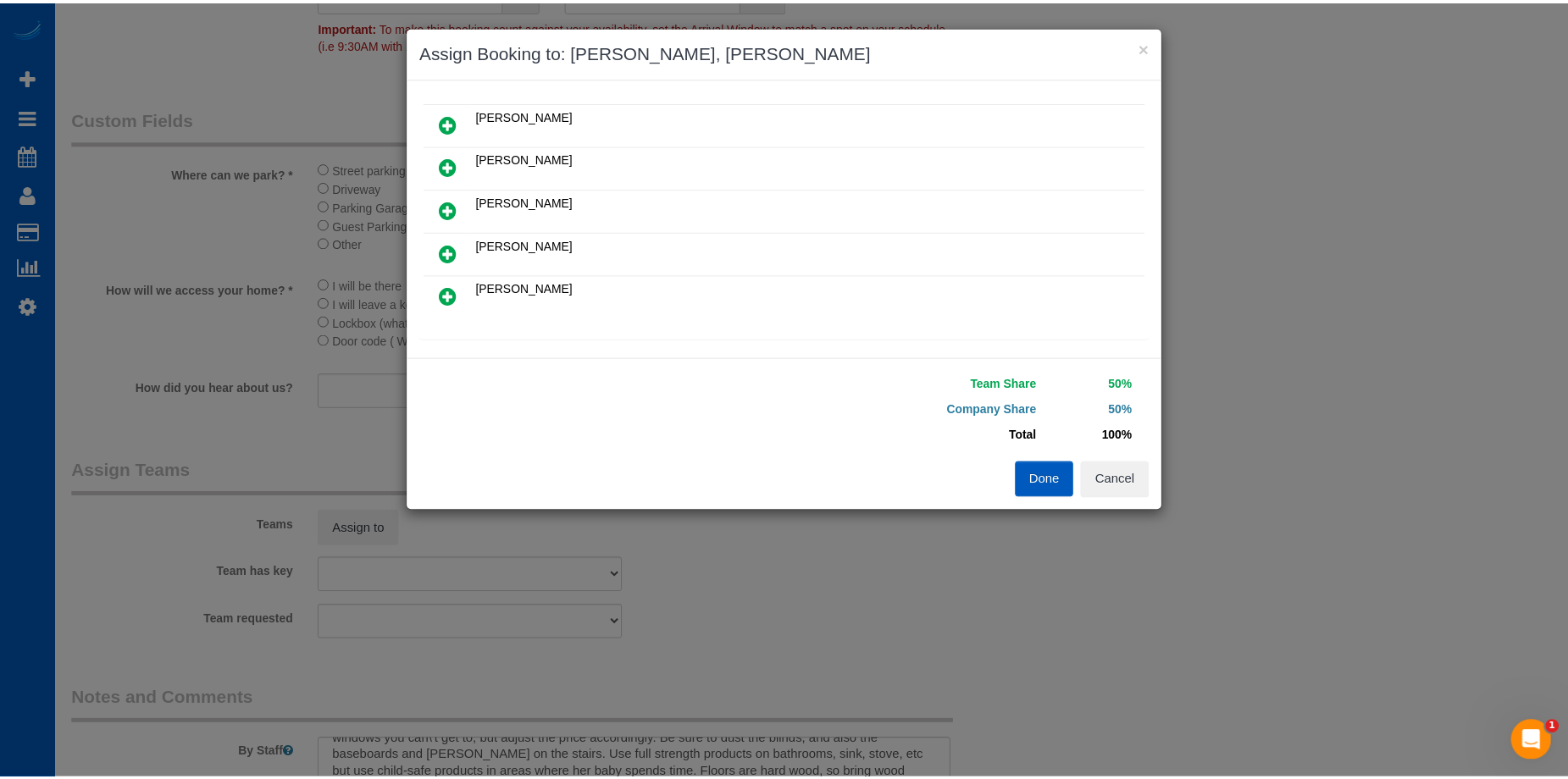
scroll to position [0, 0]
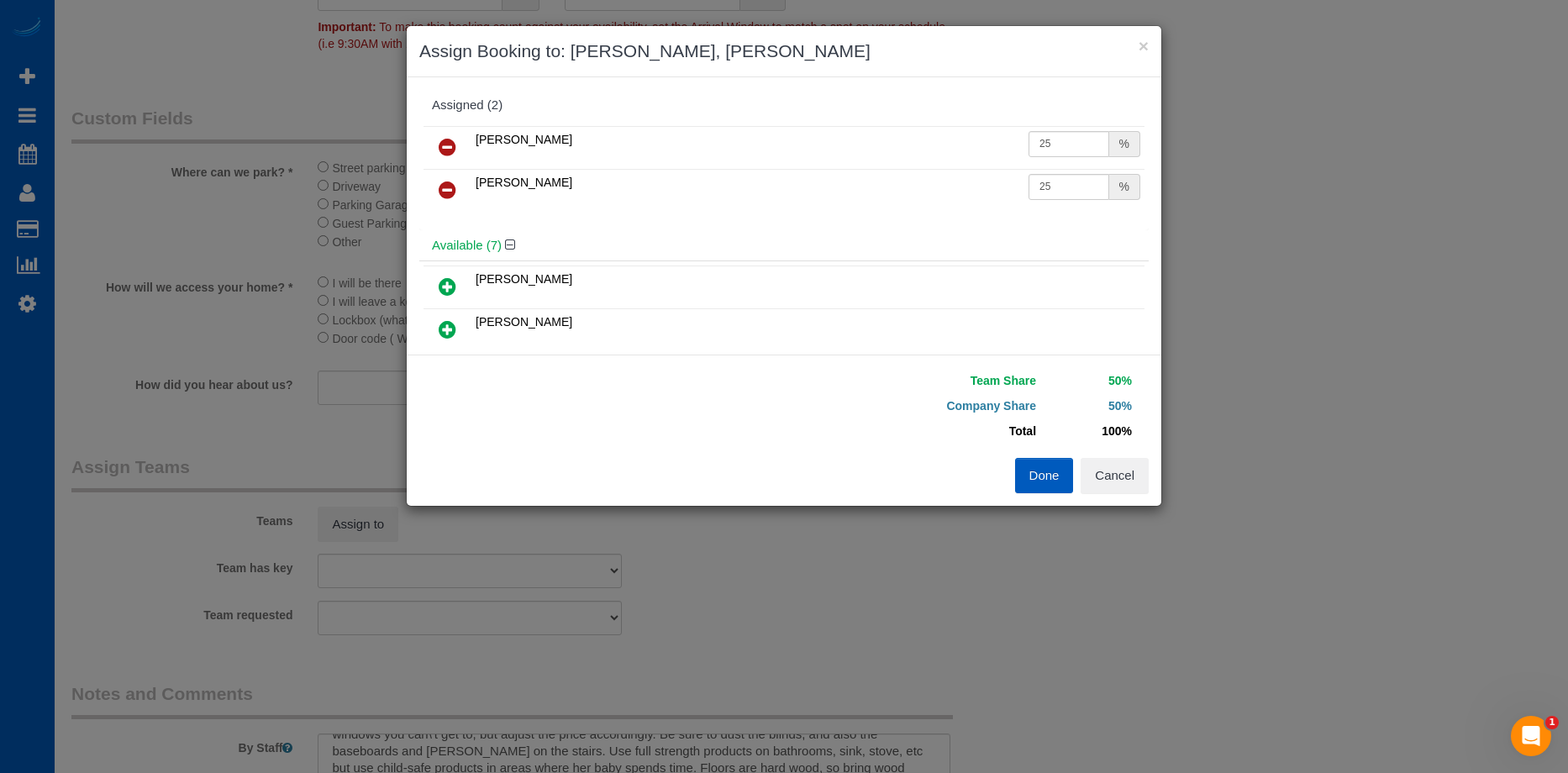
click at [1052, 481] on button "Done" at bounding box center [1044, 475] width 59 height 35
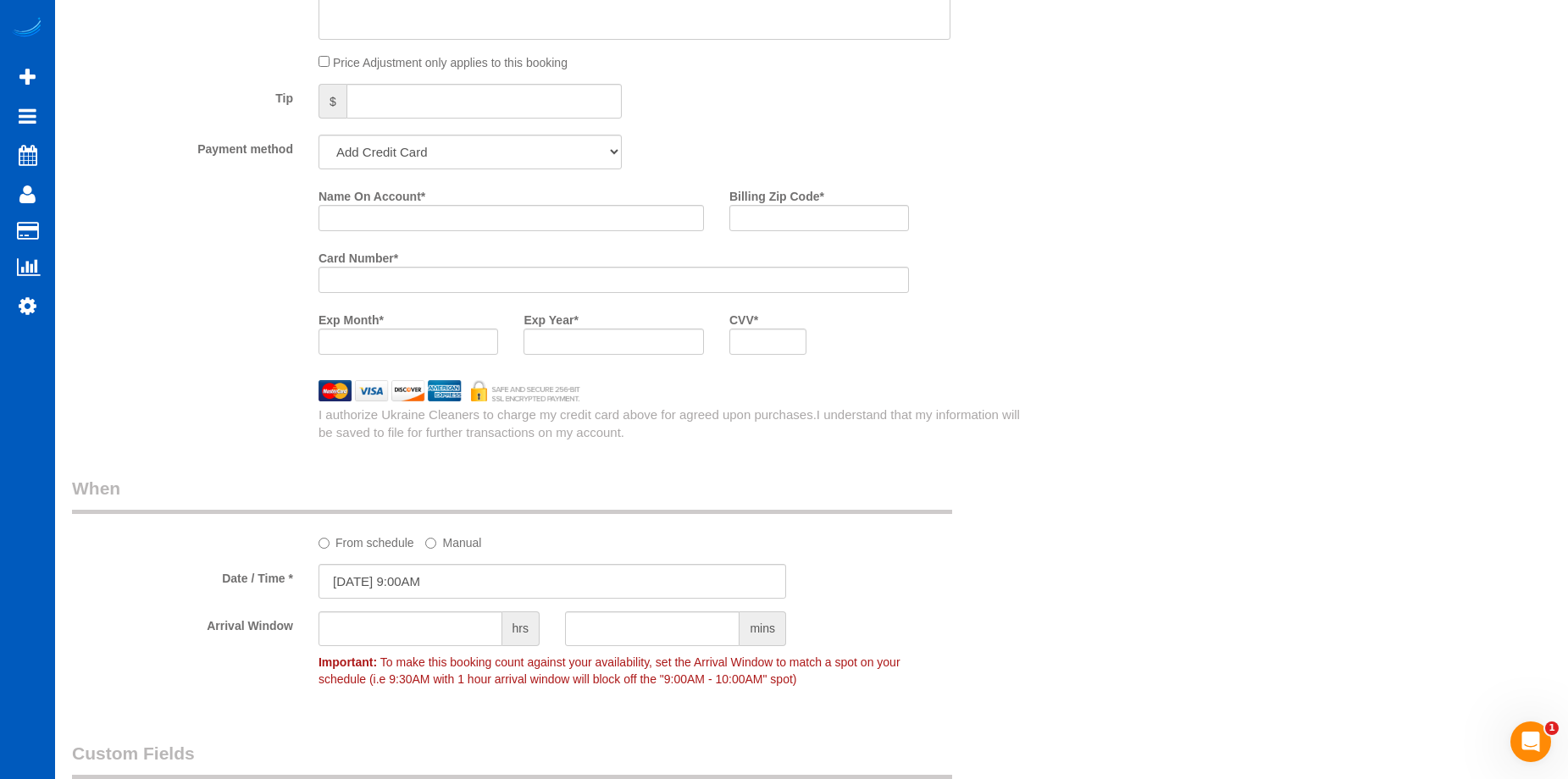
scroll to position [1379, 0]
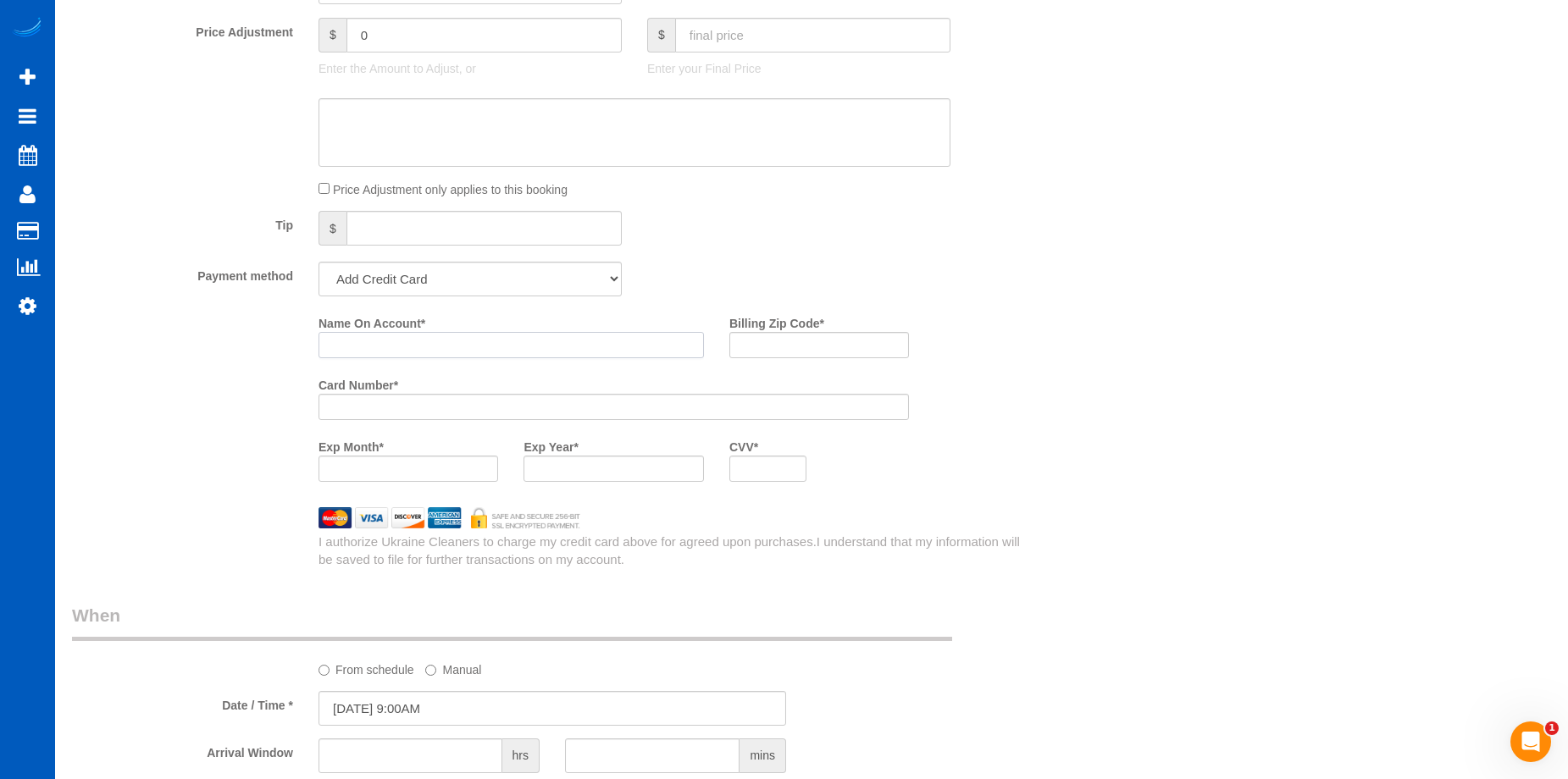
click at [480, 359] on input "Name On Account *" at bounding box center [510, 345] width 385 height 27
click at [489, 348] on input "Name On Account *" at bounding box center [510, 345] width 385 height 27
paste input "Amber Mason"
type input "Amber Mason"
click at [769, 345] on input "Billing Zip Code *" at bounding box center [818, 345] width 179 height 27
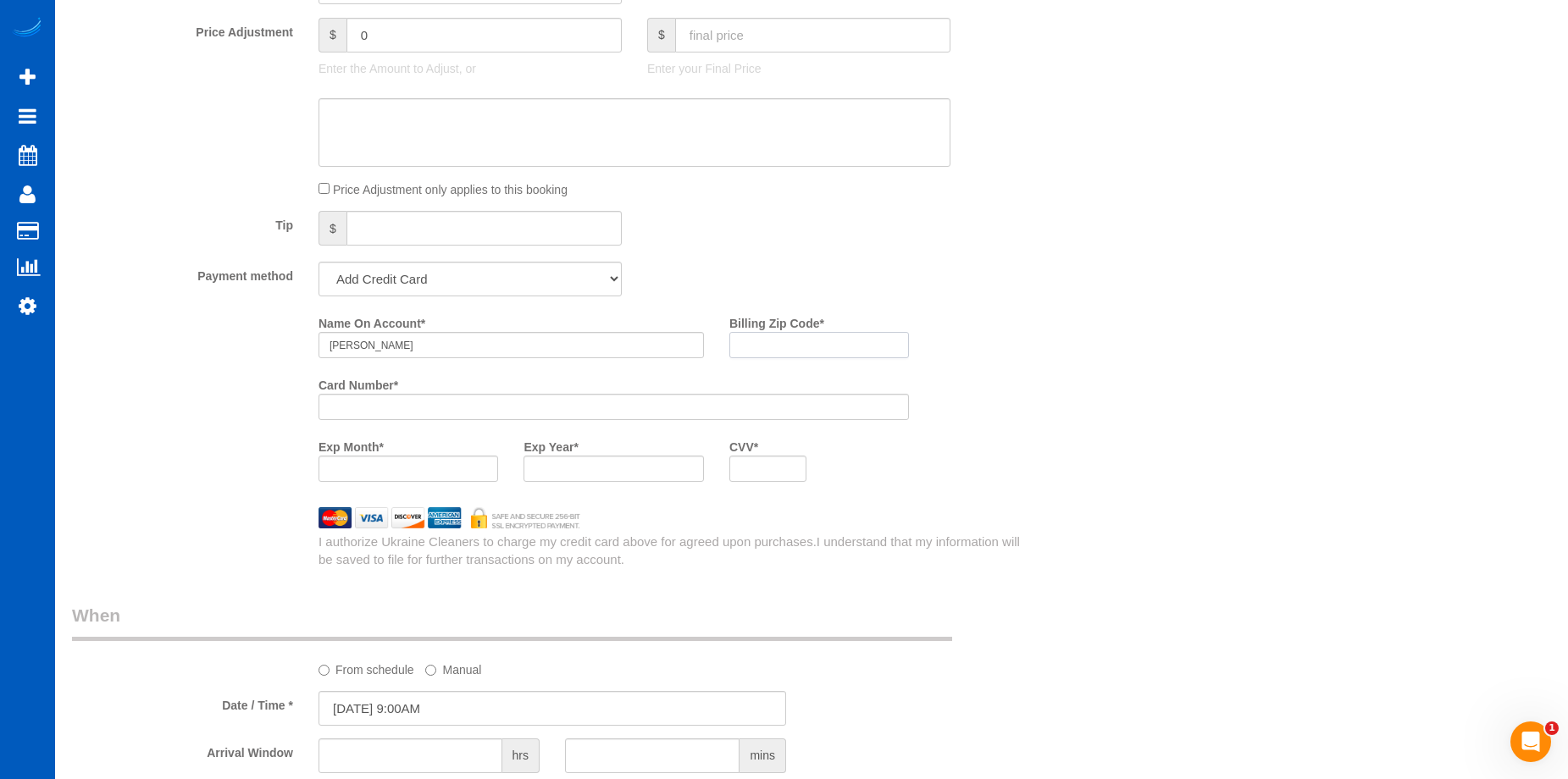
paste input "98028"
type input "98028"
click at [369, 397] on div at bounding box center [613, 407] width 590 height 27
click at [978, 480] on div "Name On Account * Amber Mason Billing Zip Code * 98028 Card Number * Exp Month …" at bounding box center [675, 402] width 739 height 185
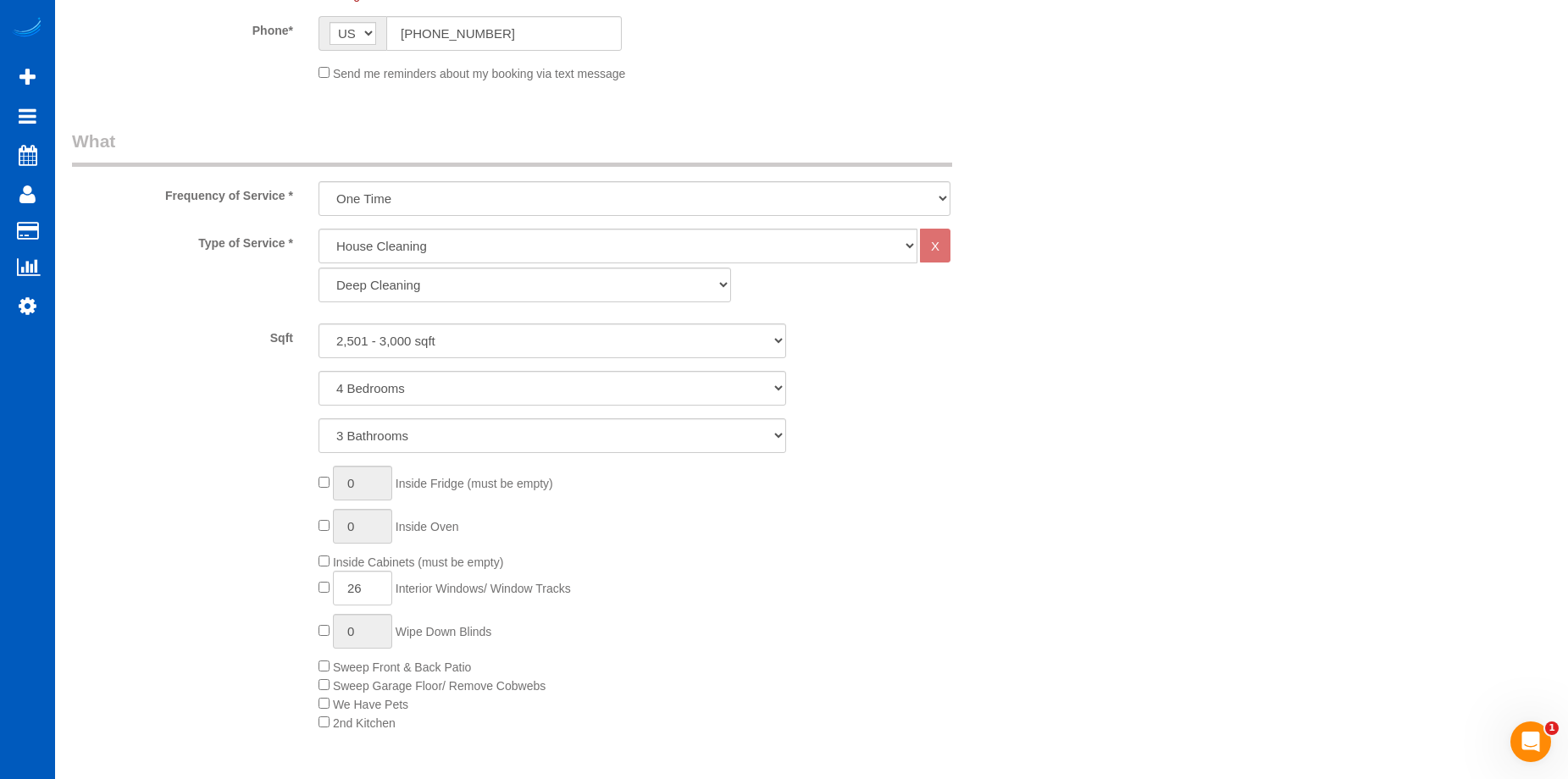
scroll to position [701, 0]
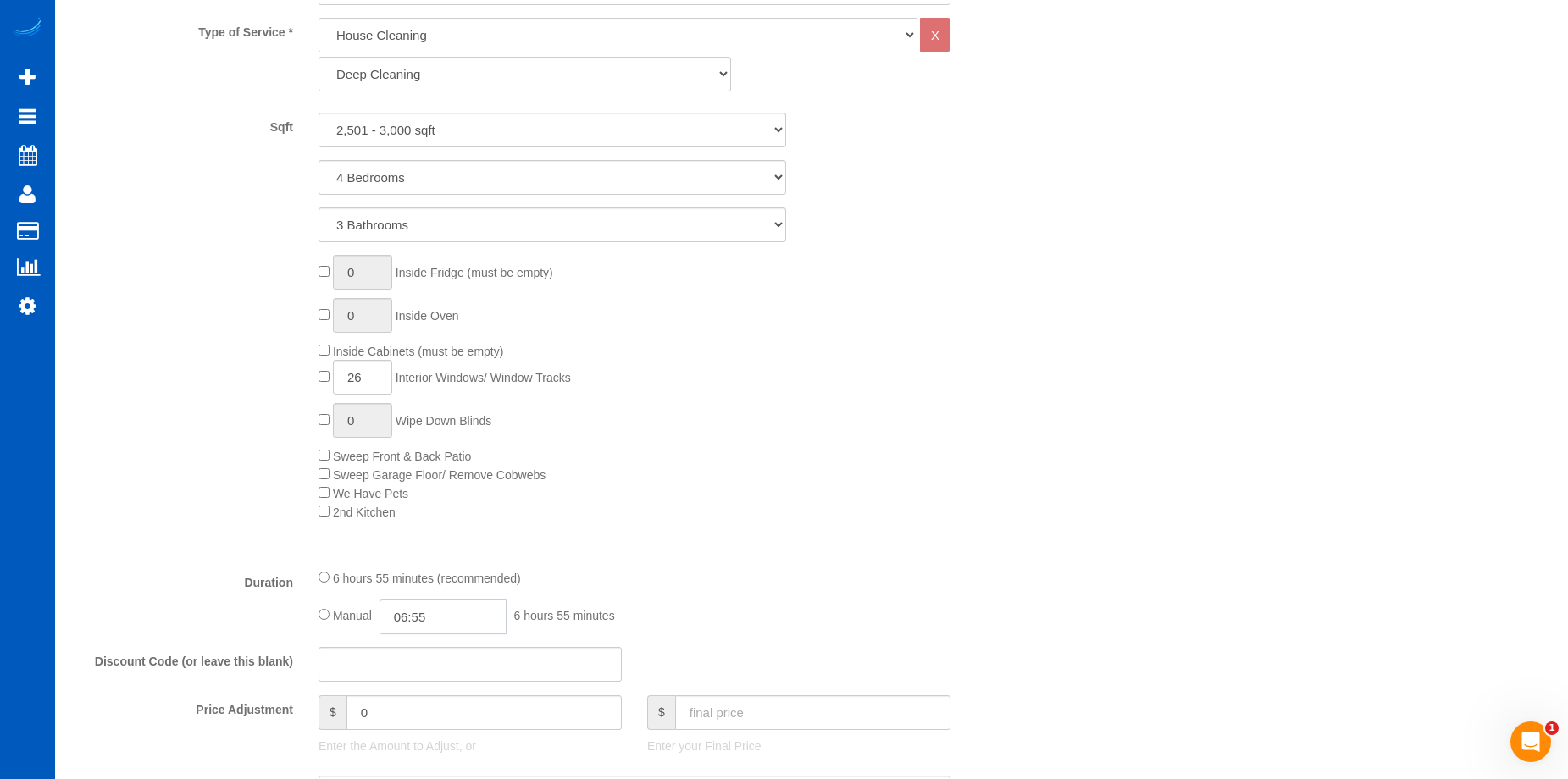
click at [419, 612] on input "06:55" at bounding box center [443, 617] width 127 height 34
type input "06:00"
click at [418, 737] on li "06:00" at bounding box center [424, 741] width 75 height 22
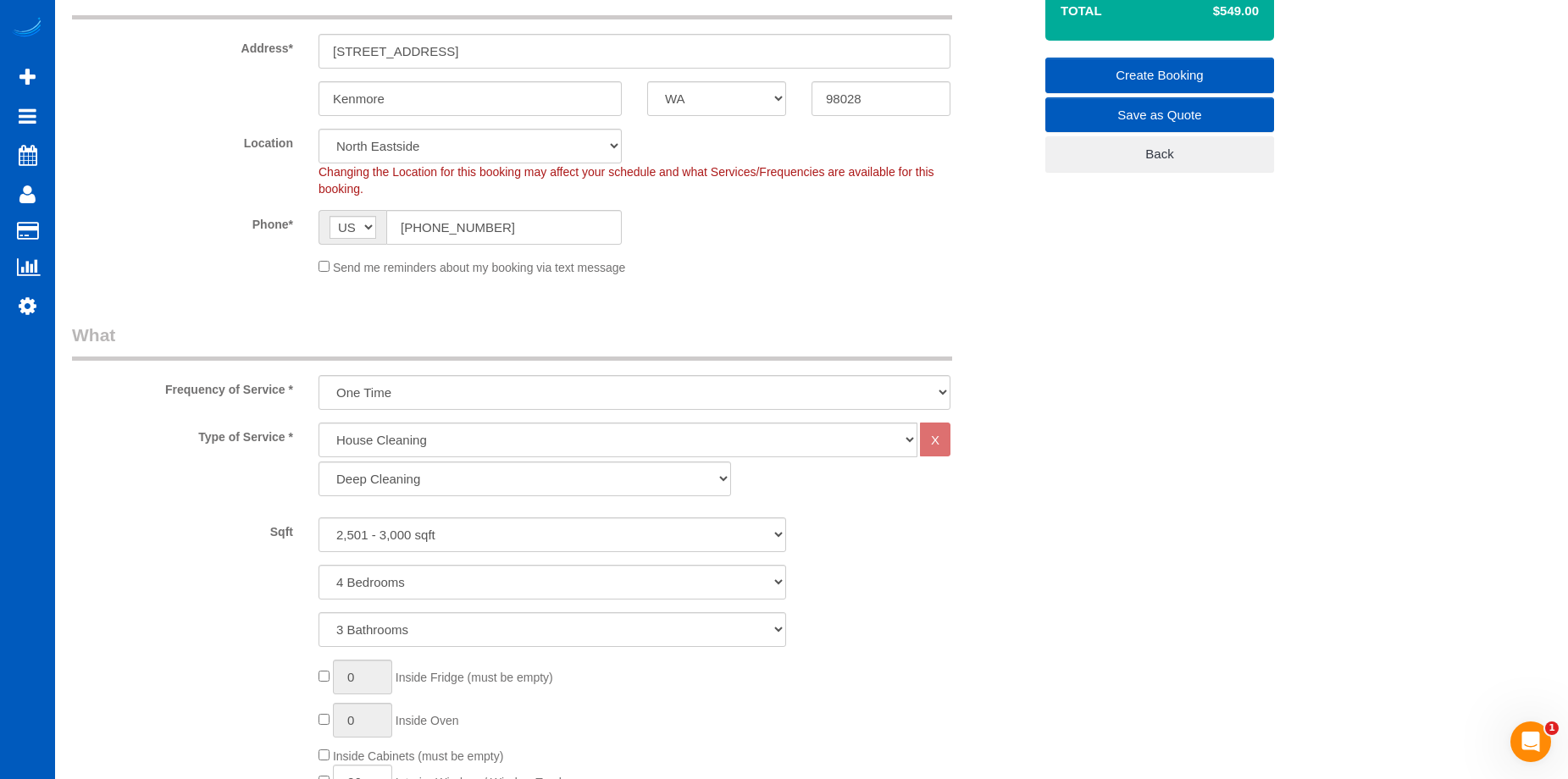
scroll to position [192, 0]
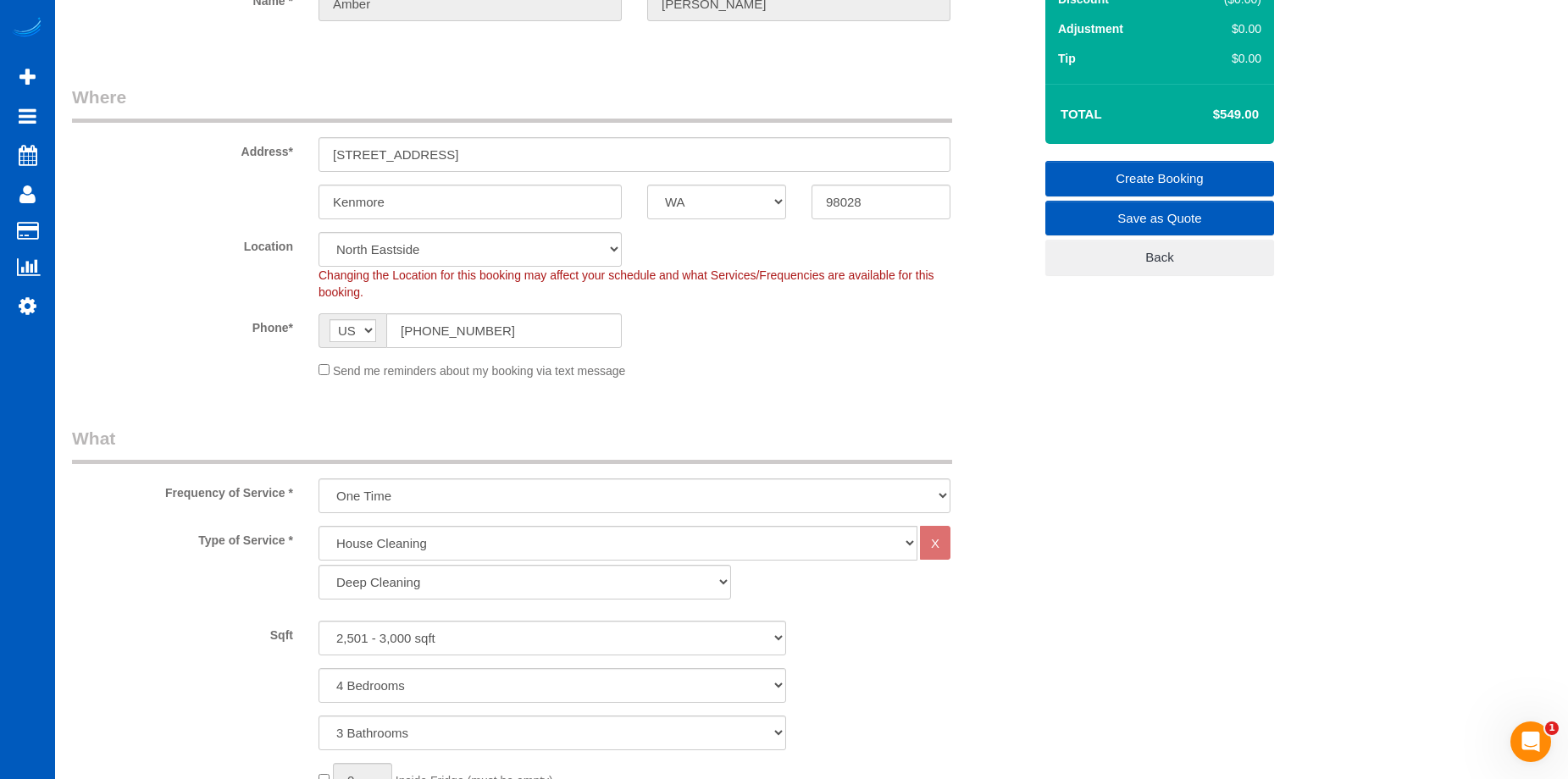
click at [1095, 167] on link "Create Booking" at bounding box center [1160, 178] width 229 height 35
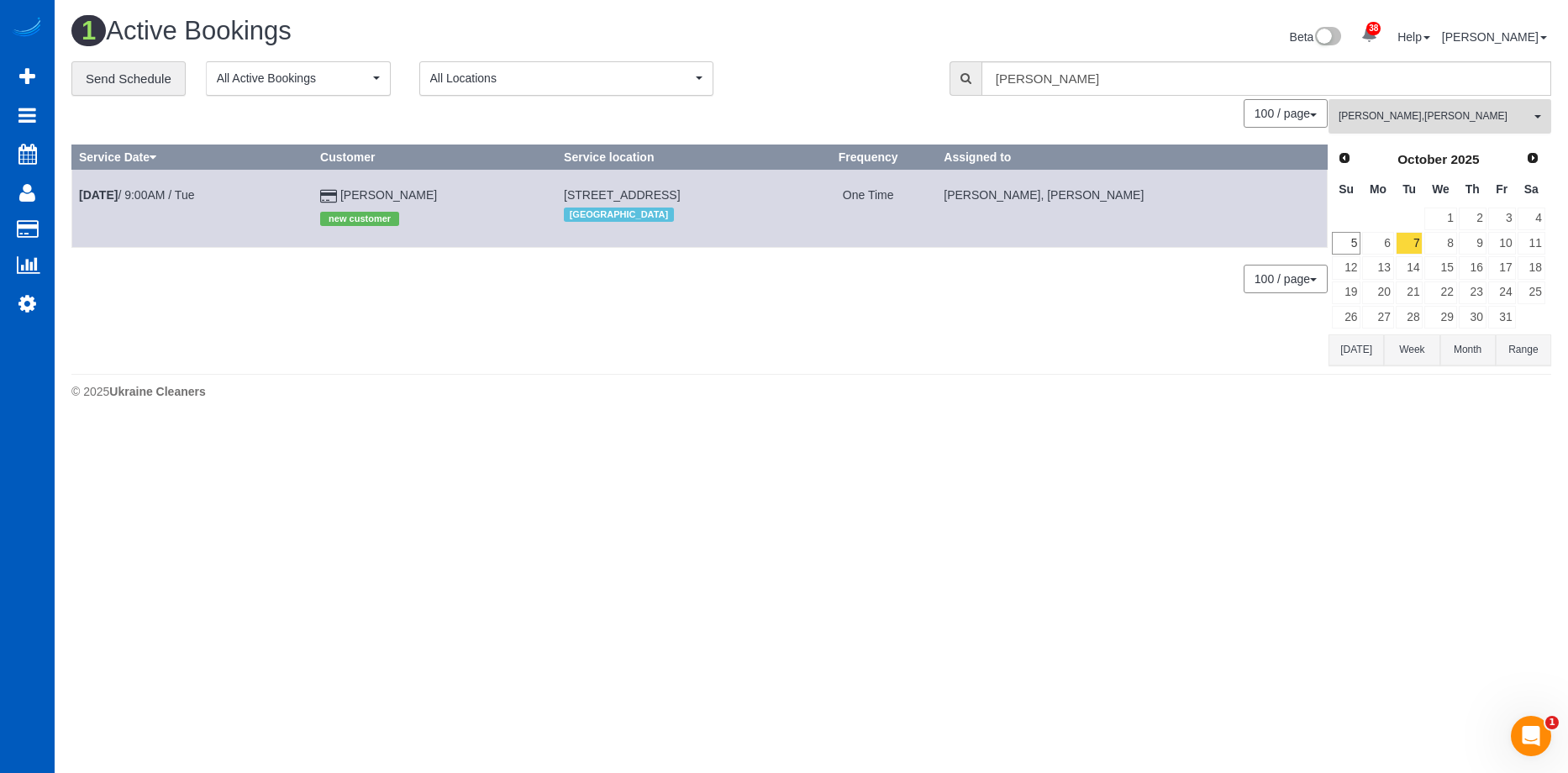
click at [1482, 112] on span "Liudmyla Krevska , Olena Stratonova" at bounding box center [1434, 116] width 191 height 14
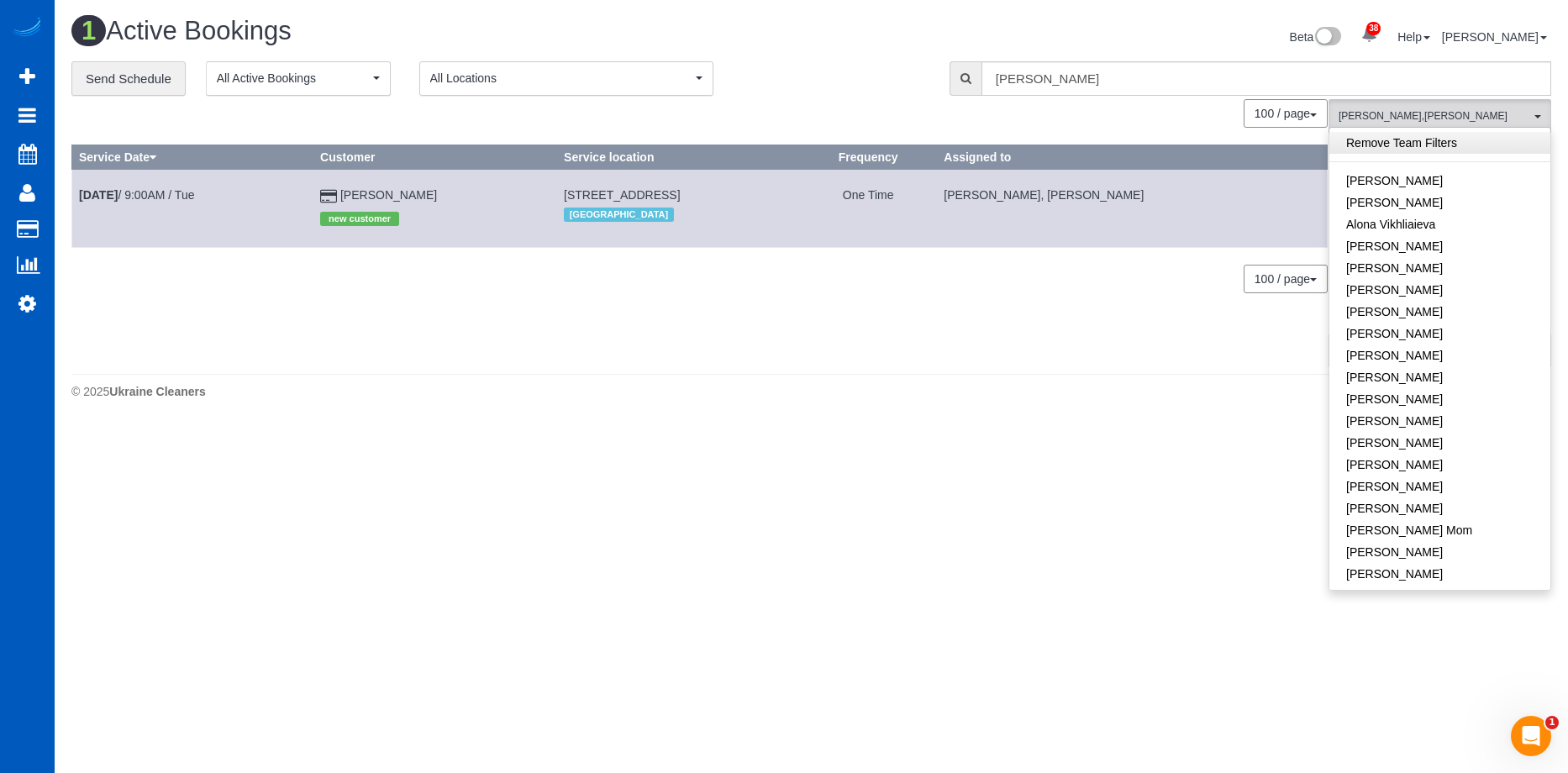
click at [1471, 137] on link "Remove Team Filters" at bounding box center [1440, 143] width 221 height 22
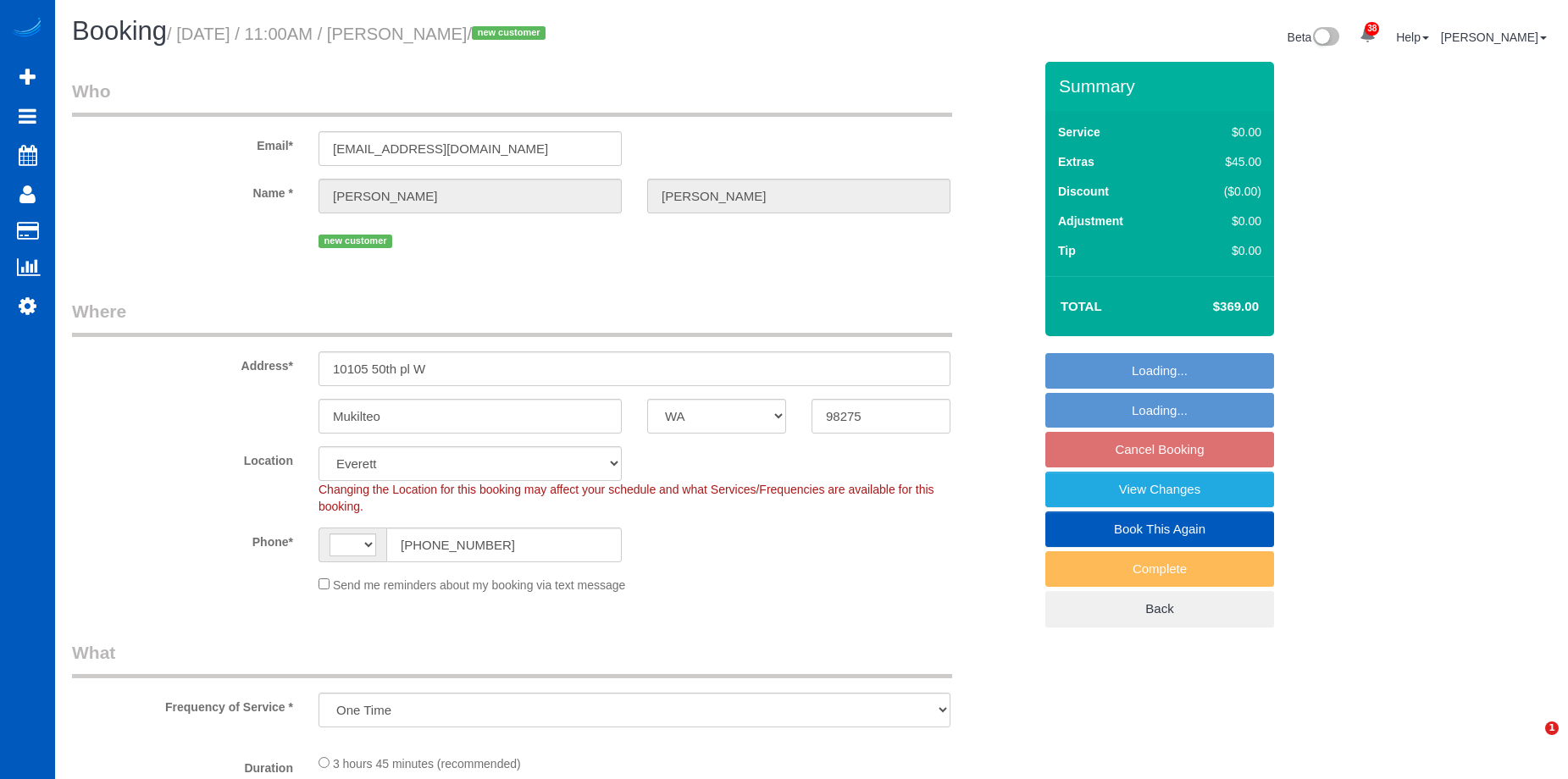
select select "WA"
select select "number:10"
select select "object:903"
select select "199"
select select "1501"
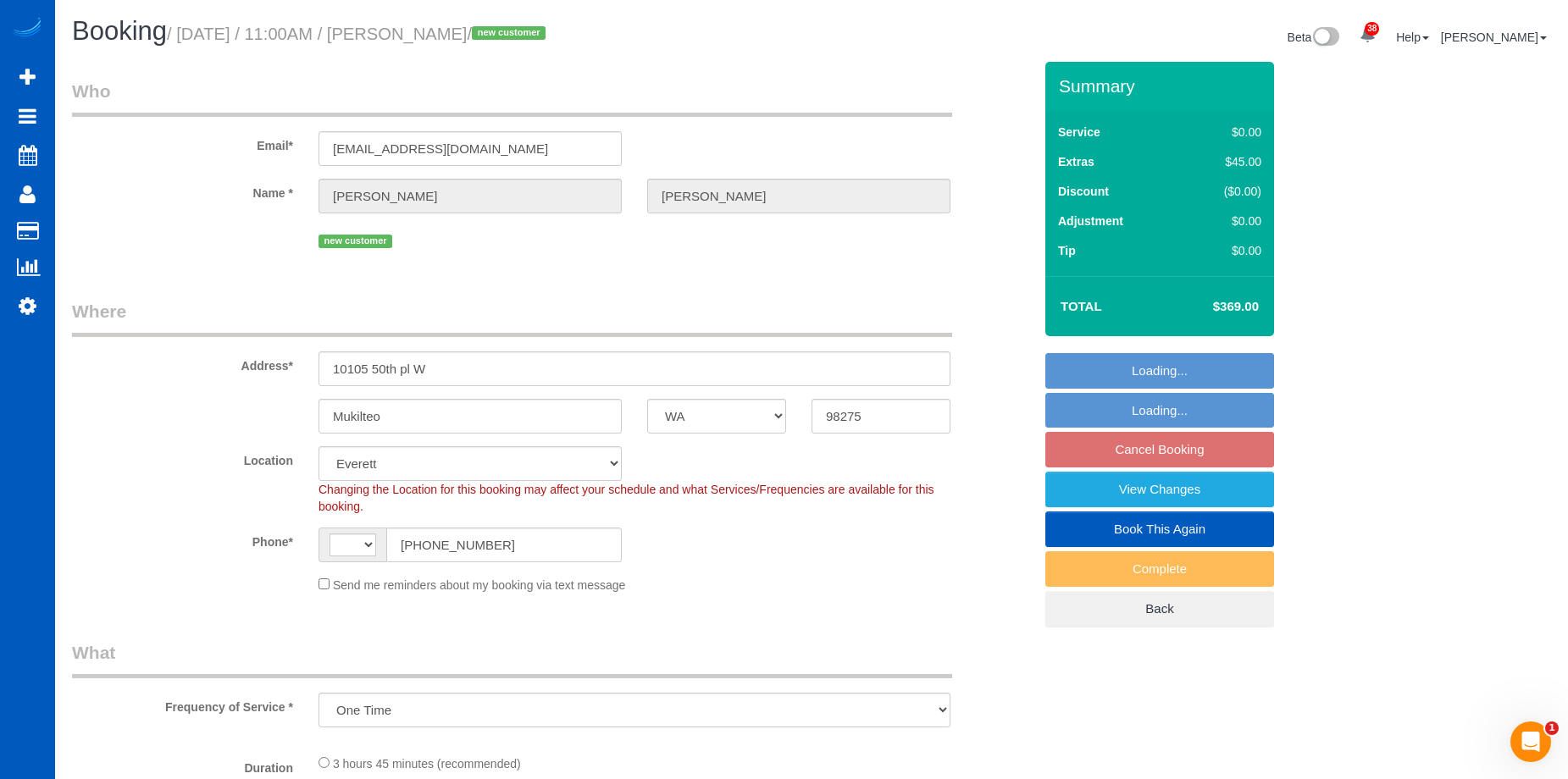
select select "3"
select select "string:[GEOGRAPHIC_DATA]"
select select "string:fspay-e9545e5e-1587-4142-91c0-7cad58d28004"
select select "spot2"
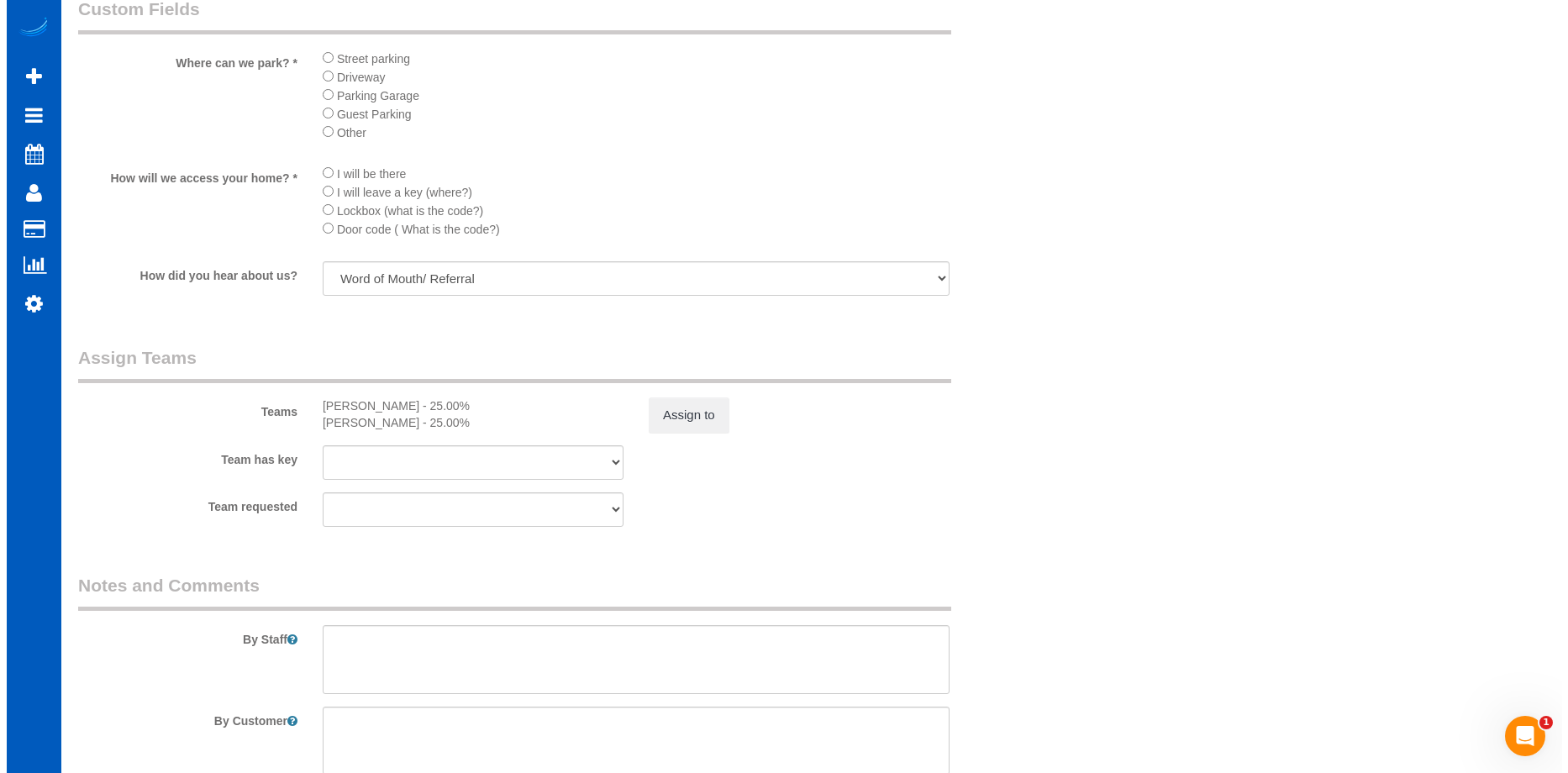
scroll to position [2102, 0]
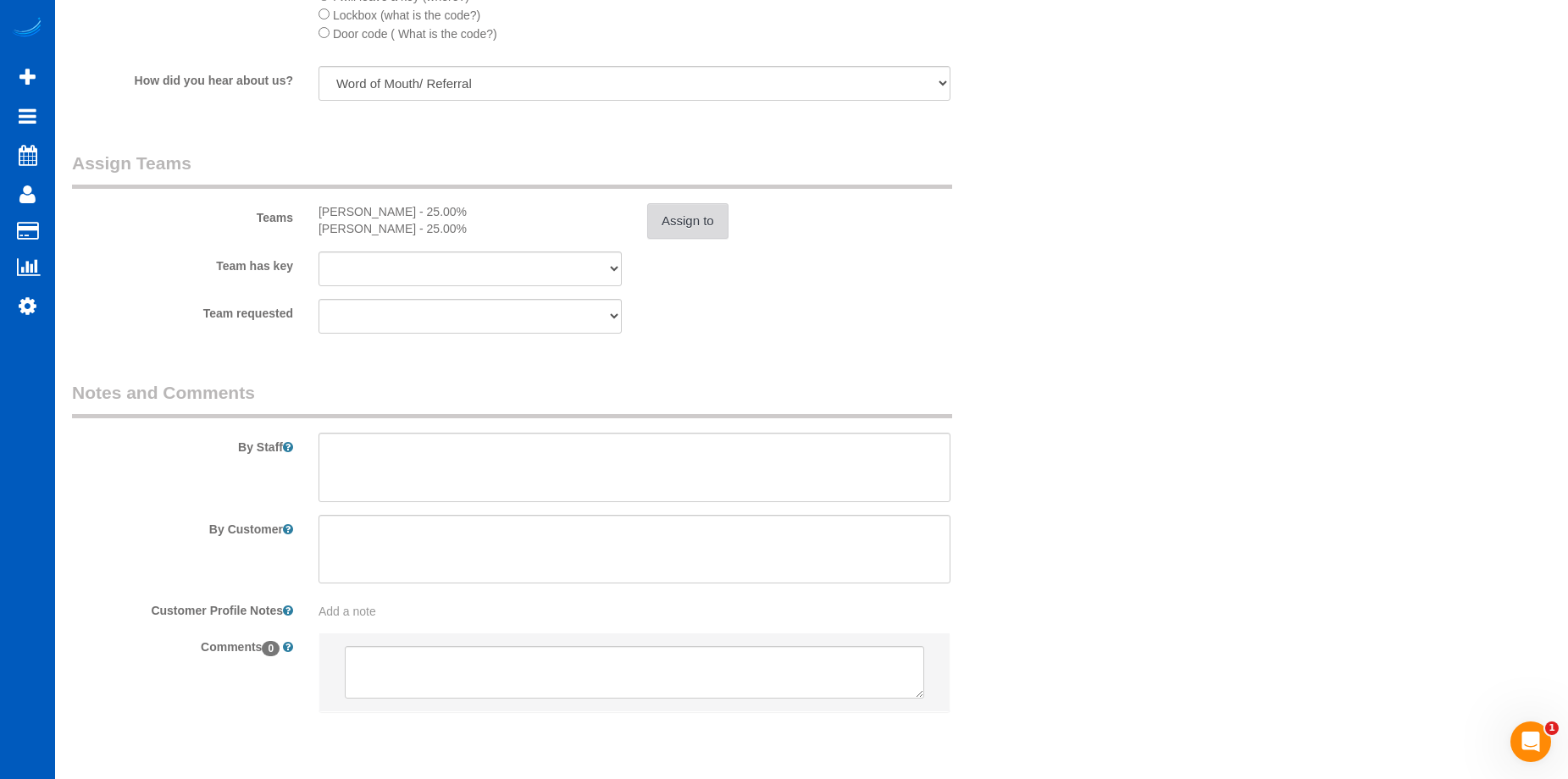
click at [687, 220] on button "Assign to" at bounding box center [687, 220] width 81 height 35
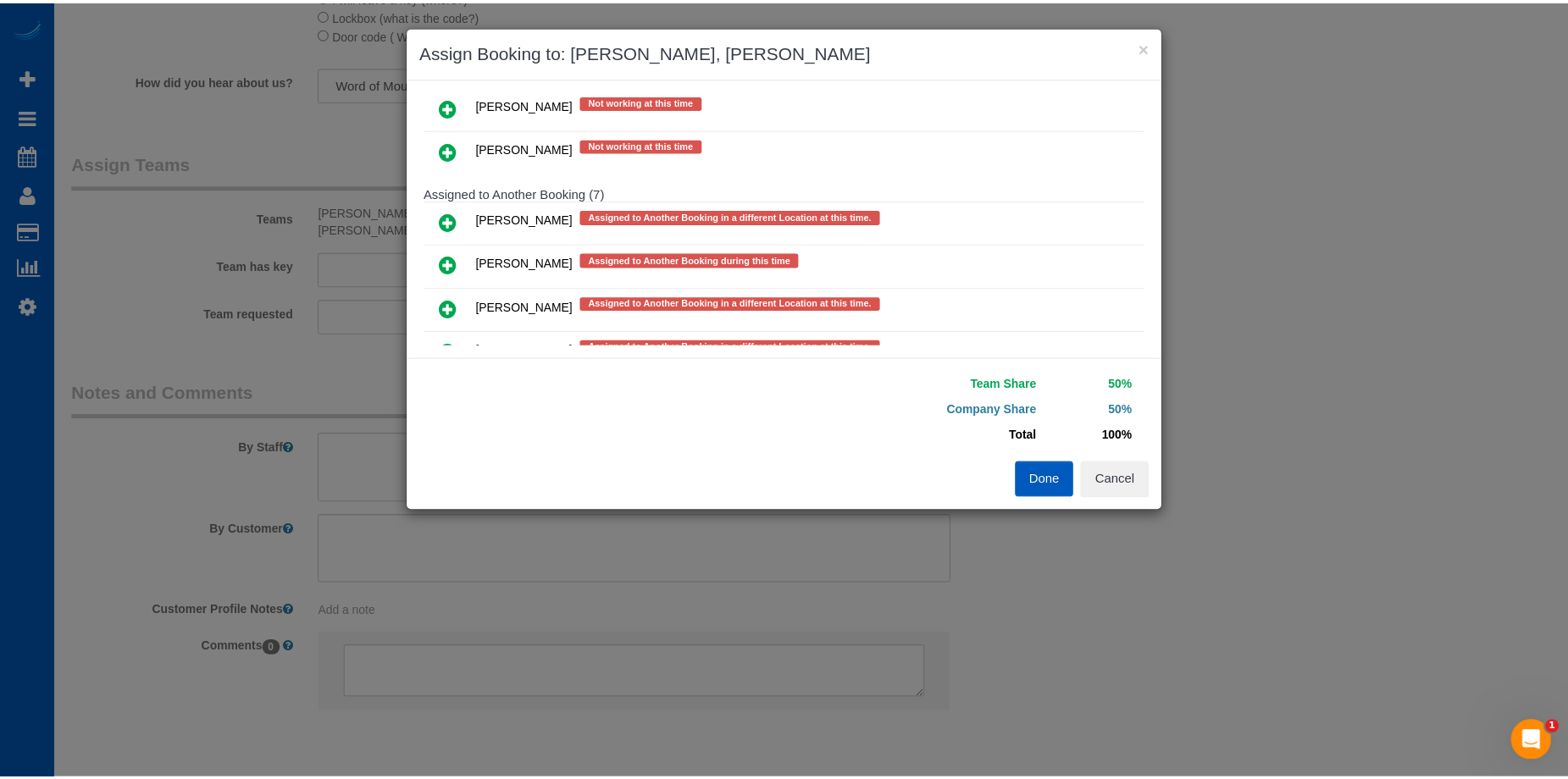
scroll to position [678, 0]
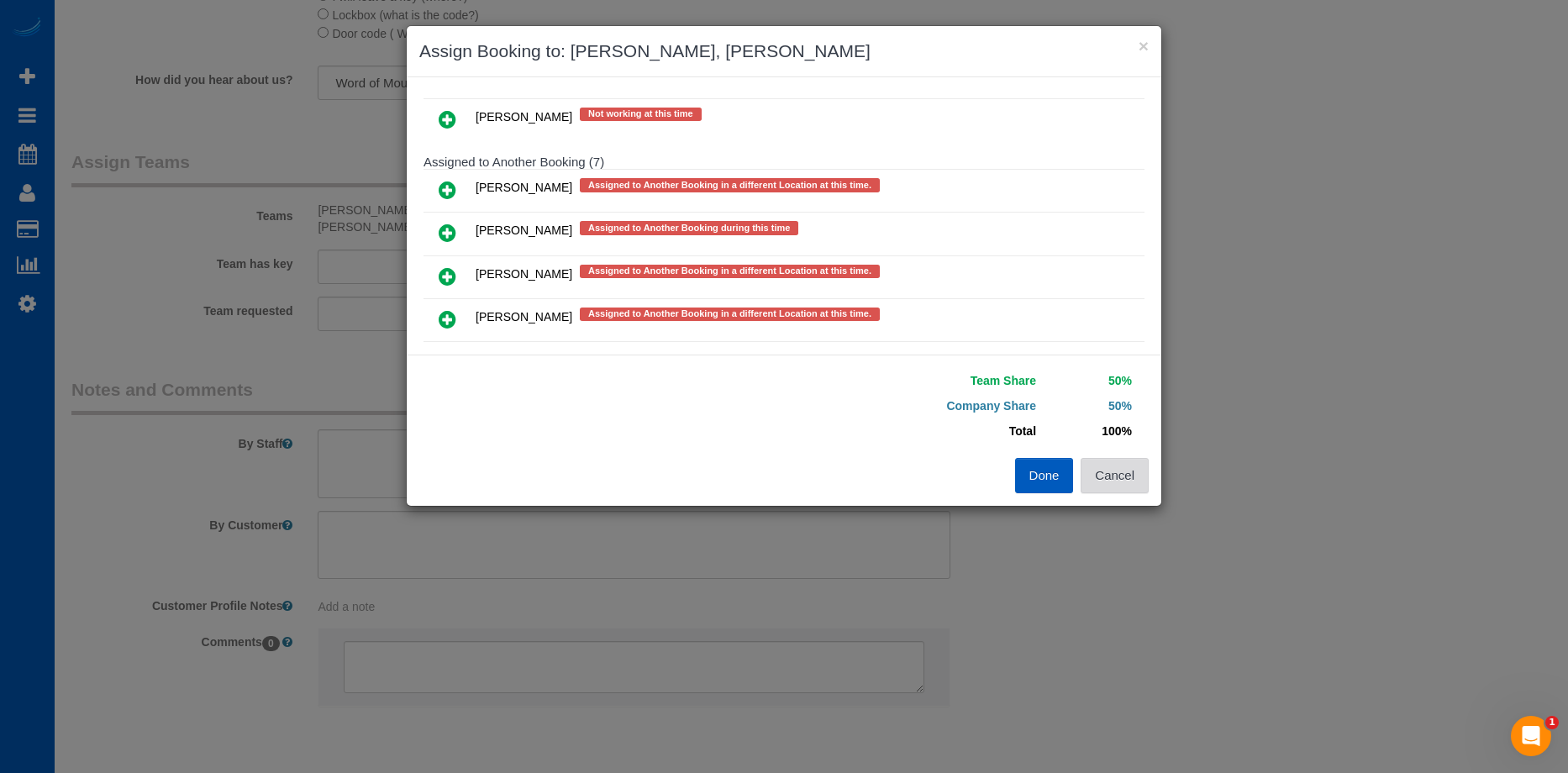
click at [1115, 478] on button "Cancel" at bounding box center [1115, 475] width 68 height 35
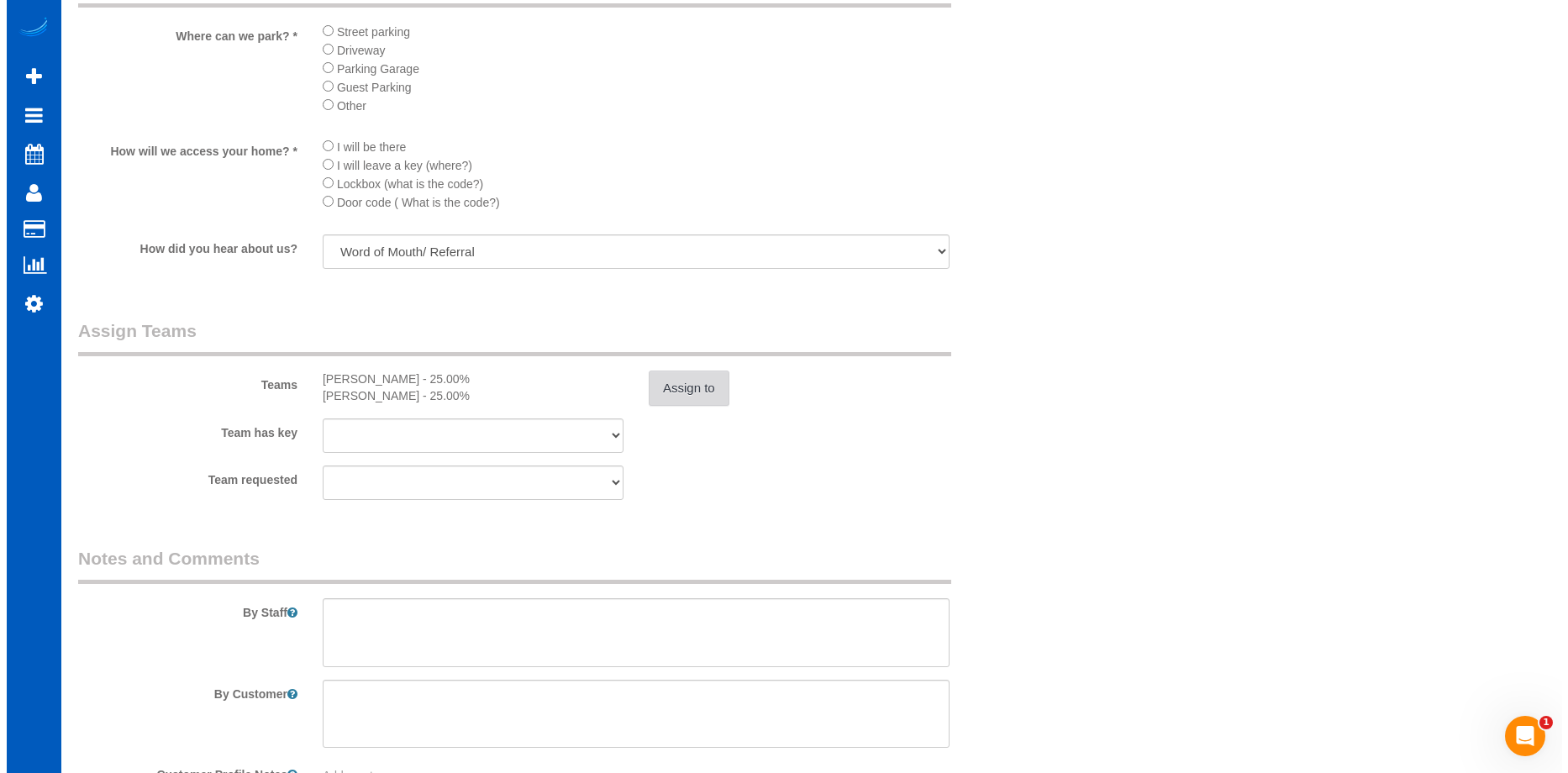
scroll to position [1933, 0]
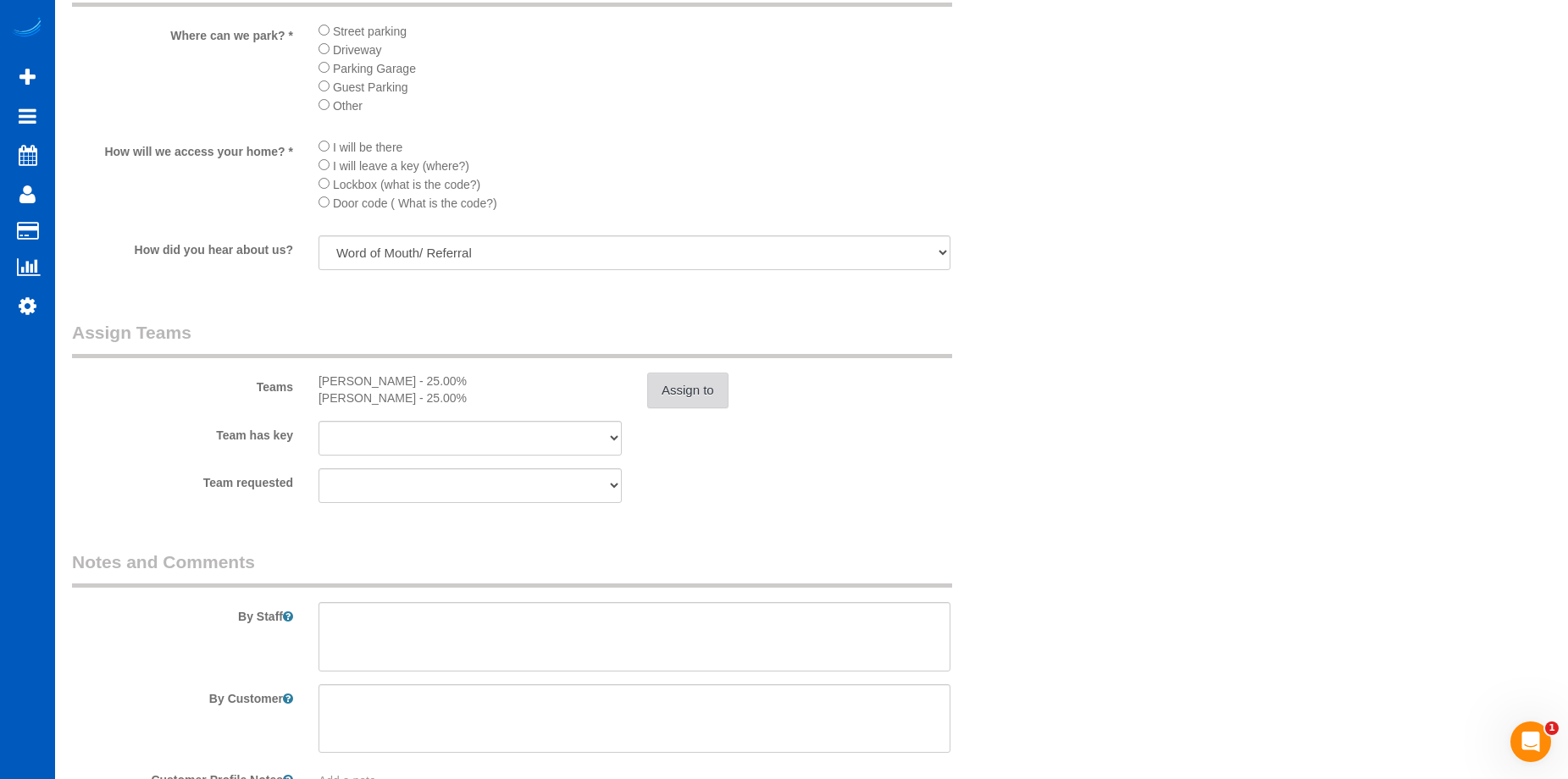
click at [696, 399] on button "Assign to" at bounding box center [687, 390] width 81 height 35
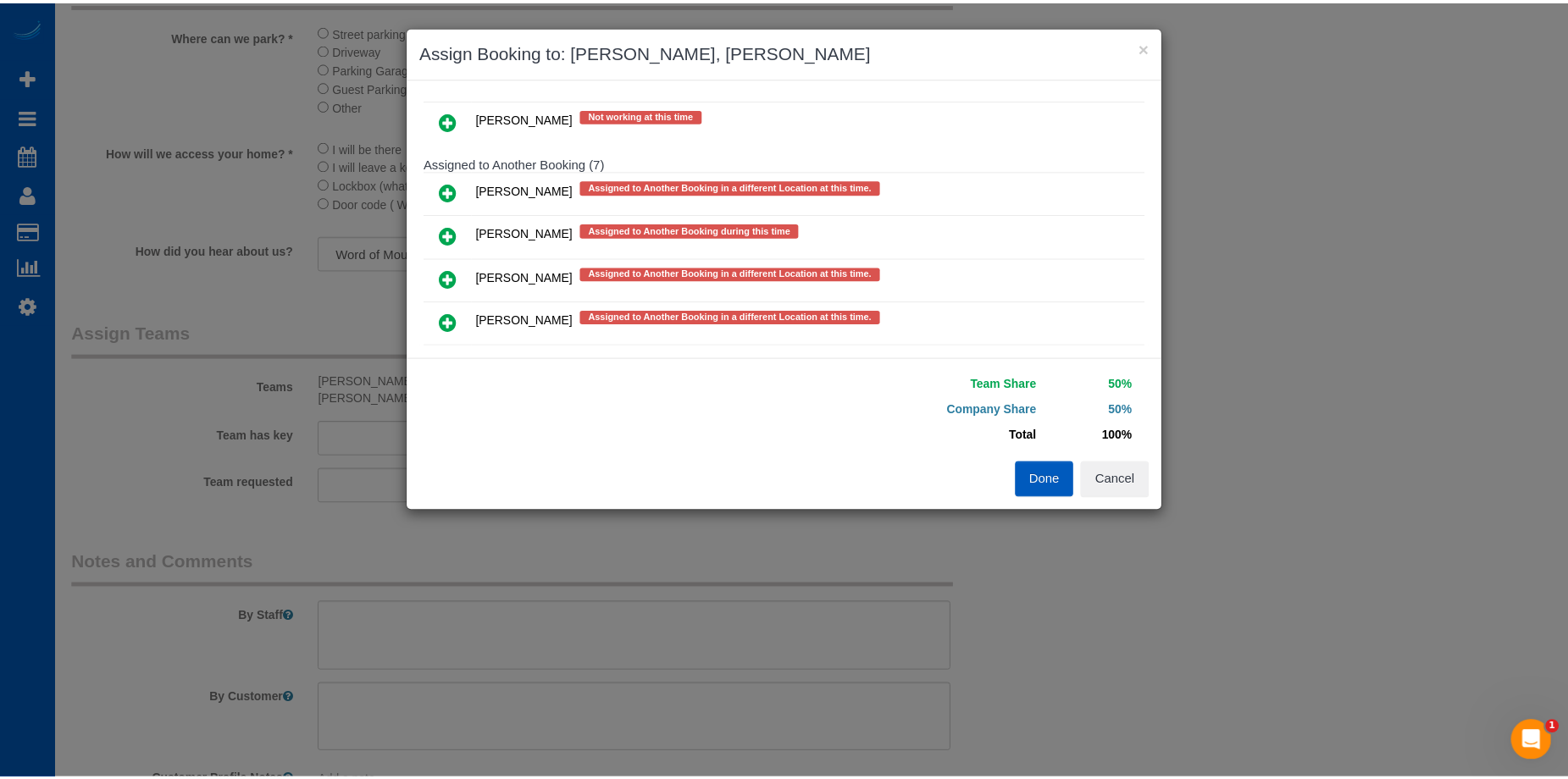
scroll to position [842, 0]
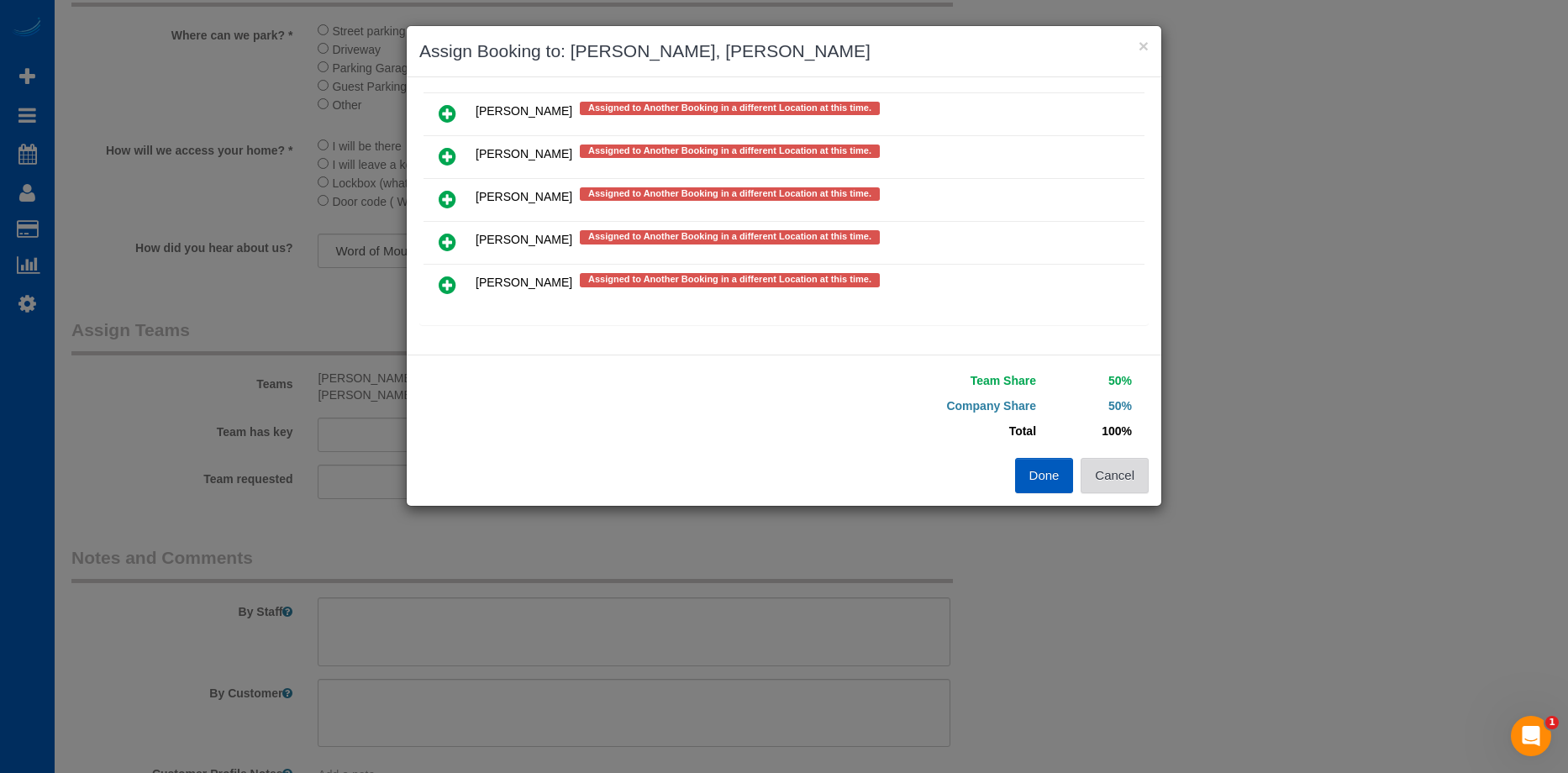
click at [1133, 472] on button "Cancel" at bounding box center [1115, 475] width 68 height 35
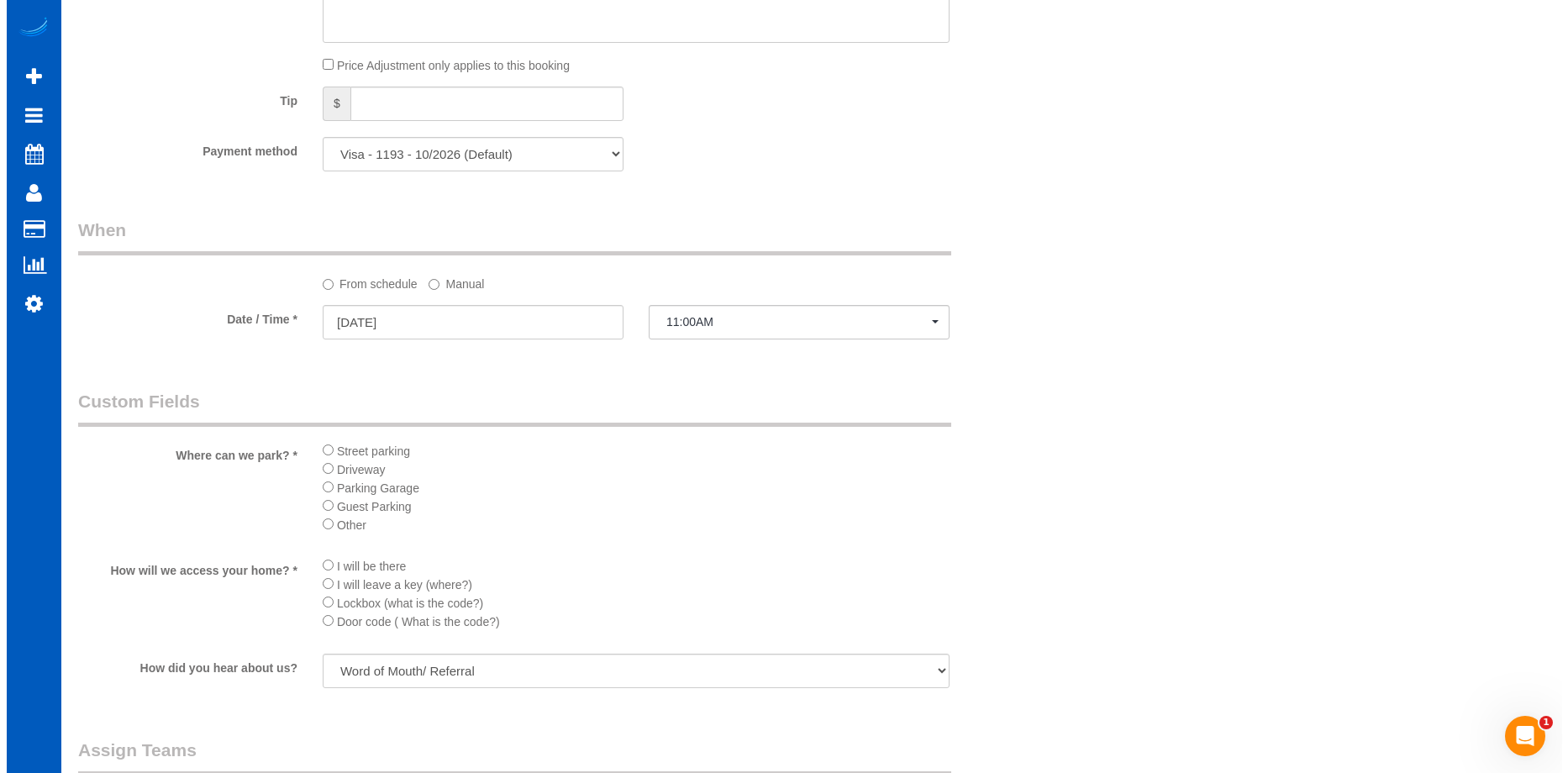
scroll to position [1849, 0]
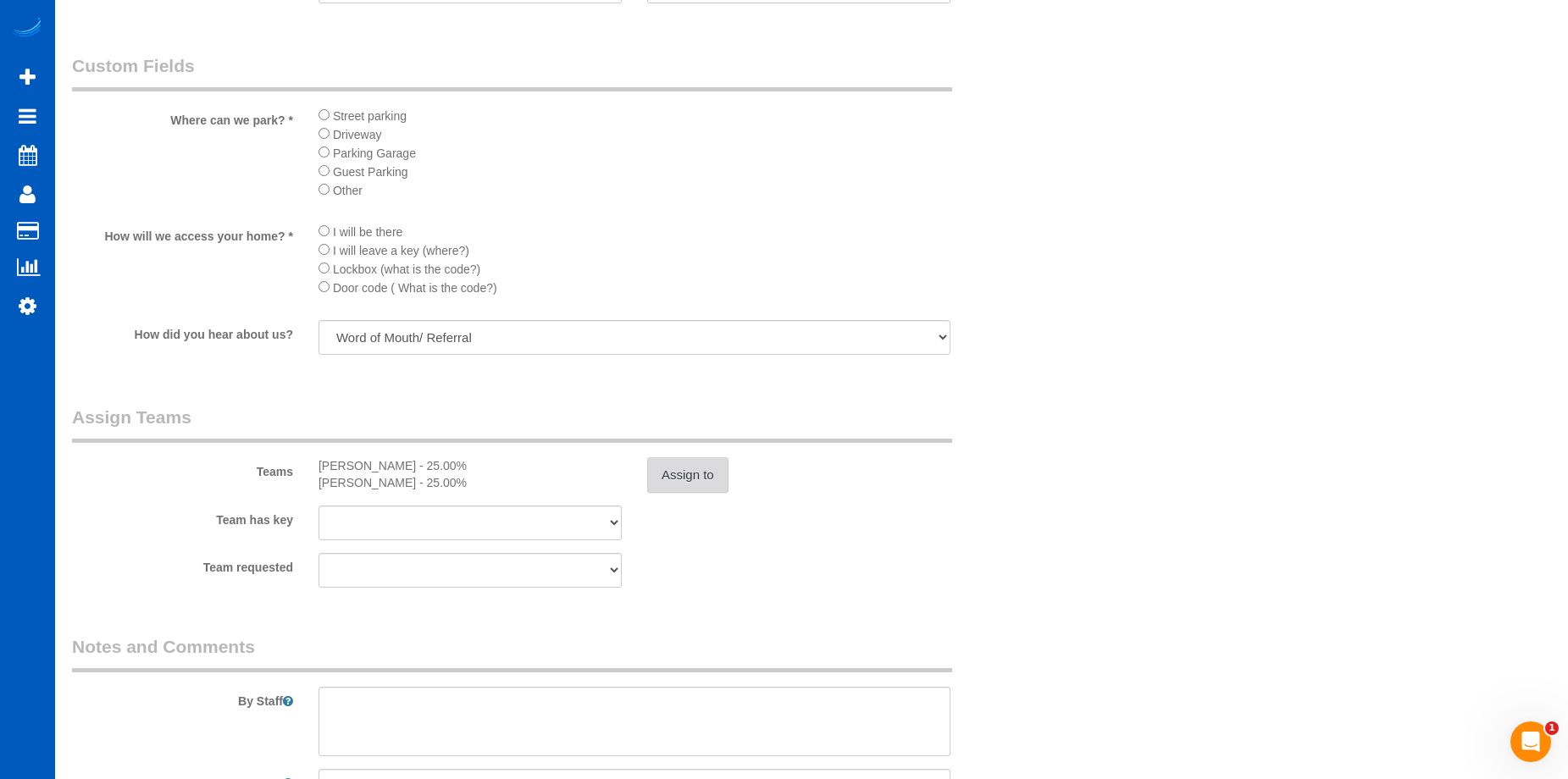
click at [709, 471] on button "Assign to" at bounding box center [687, 474] width 81 height 35
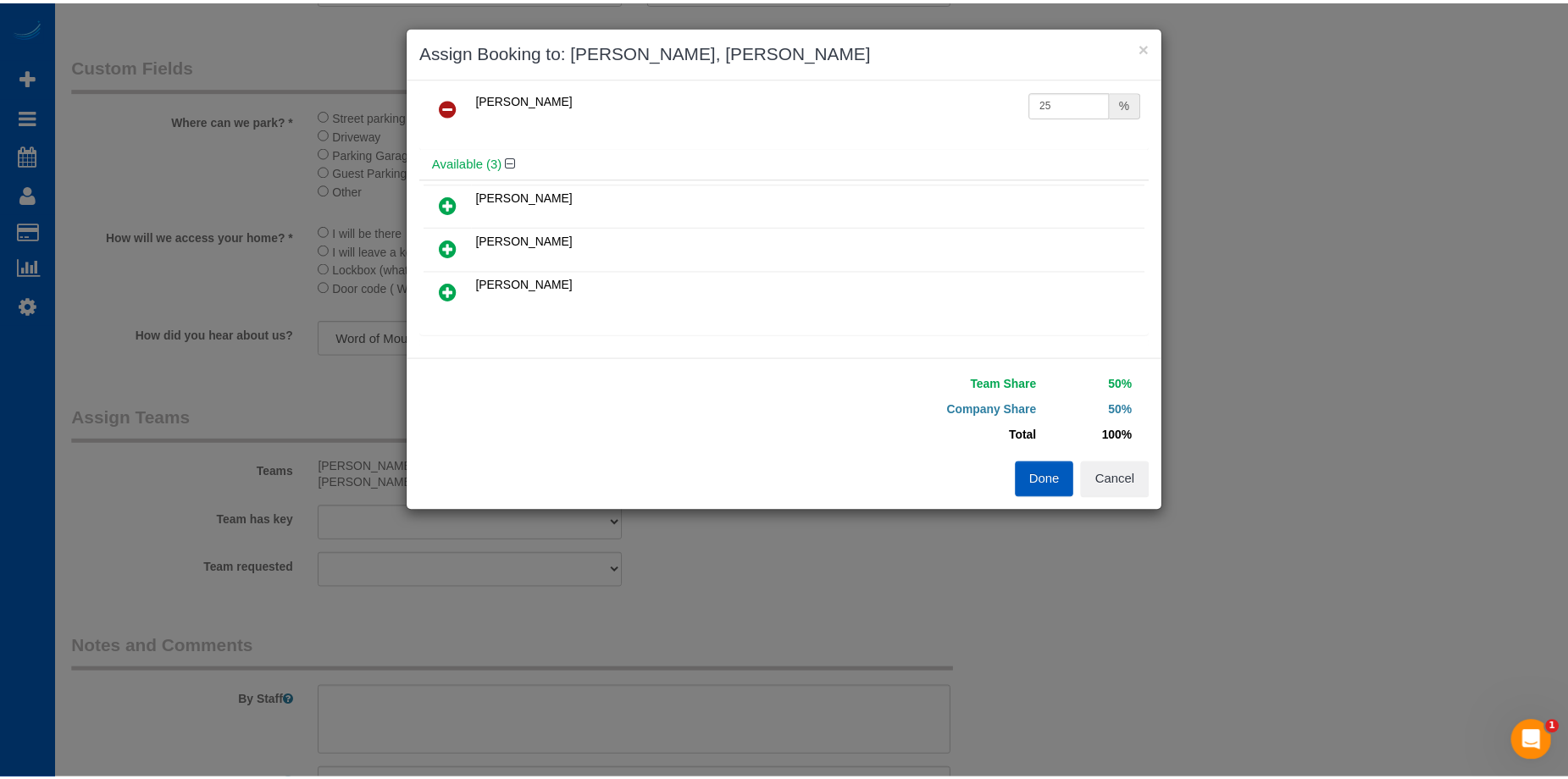
scroll to position [0, 0]
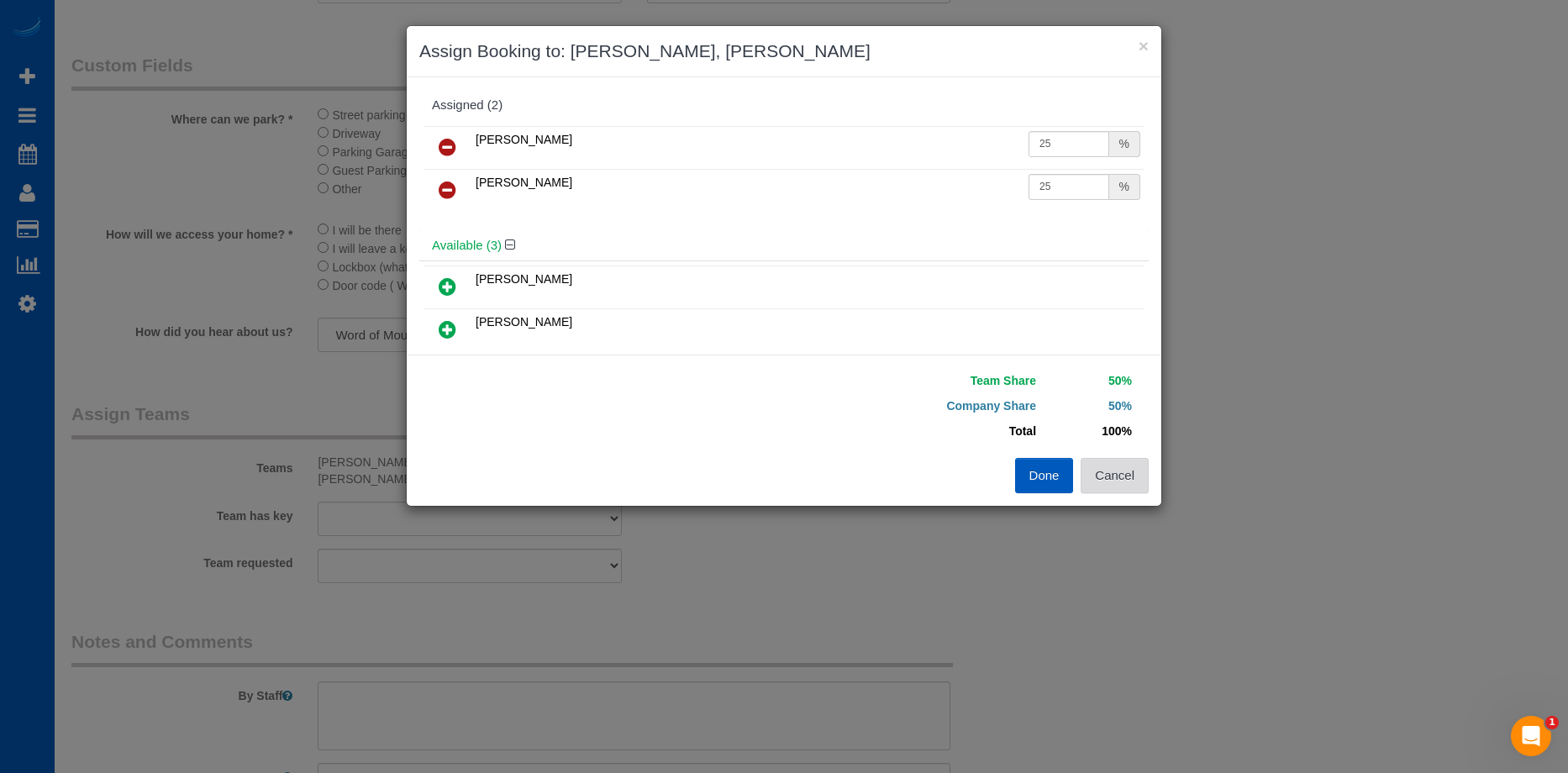
click at [1128, 472] on button "Cancel" at bounding box center [1115, 475] width 68 height 35
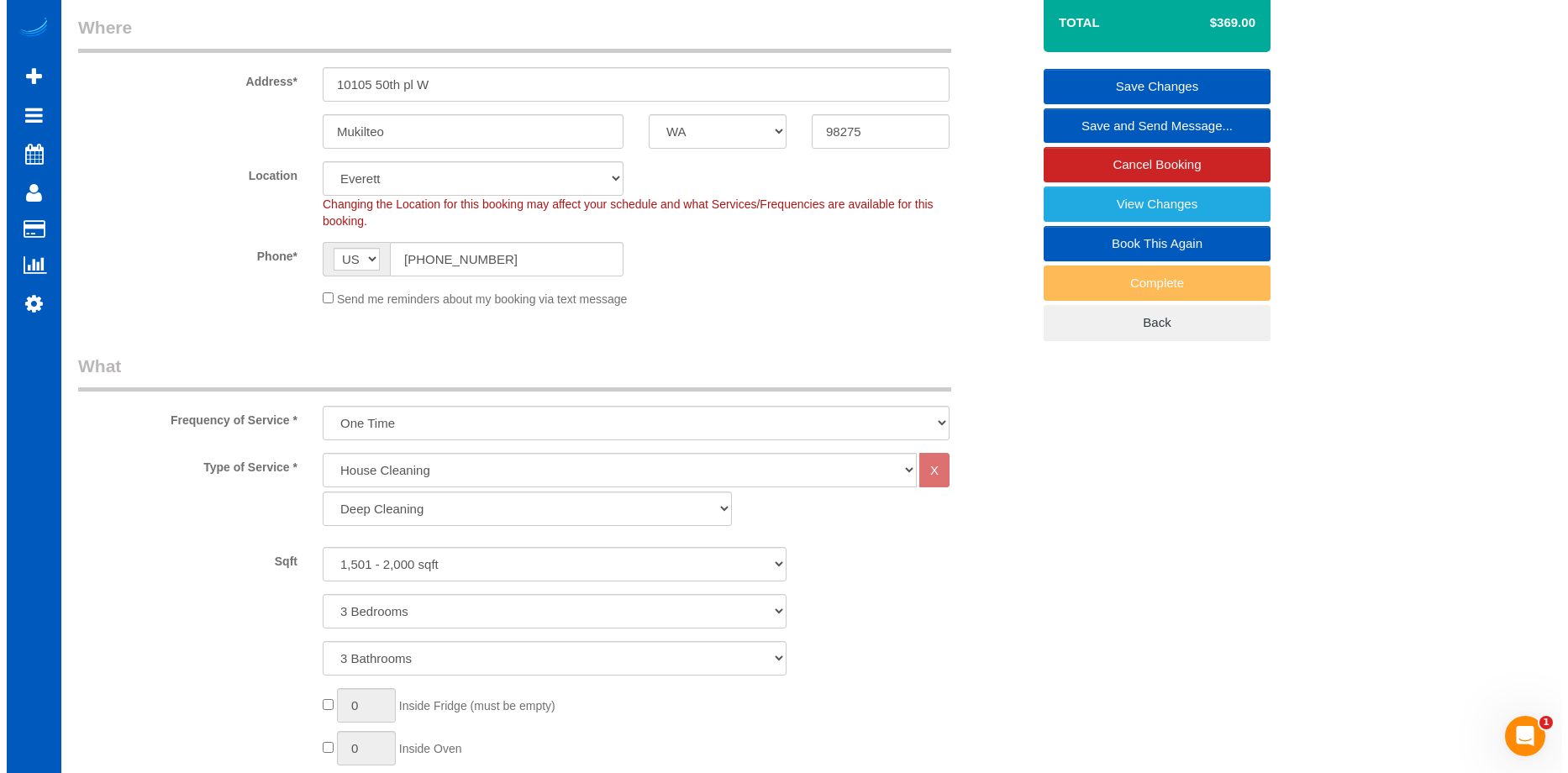
scroll to position [252, 0]
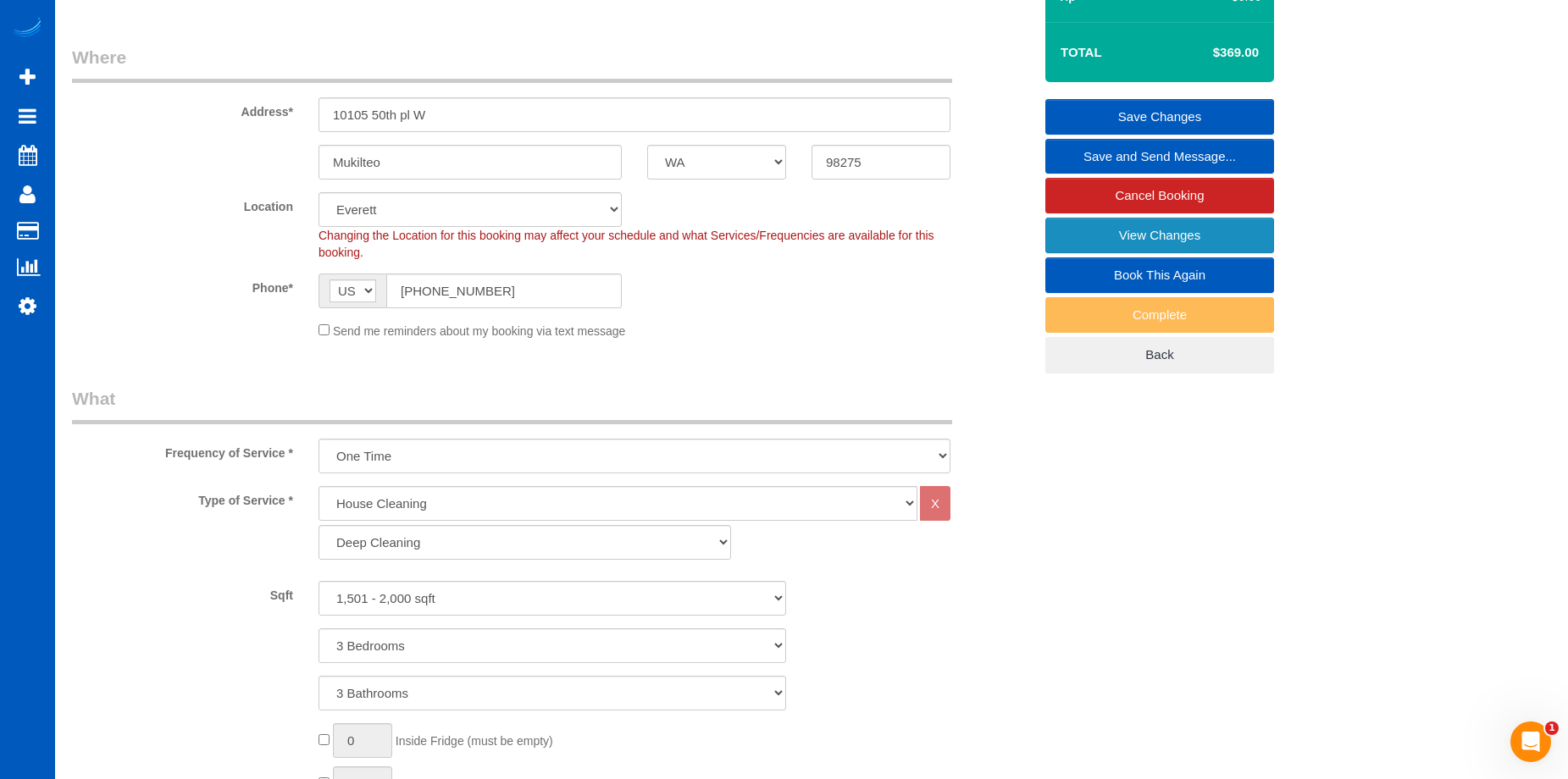
click at [1081, 233] on link "View Changes" at bounding box center [1160, 235] width 229 height 35
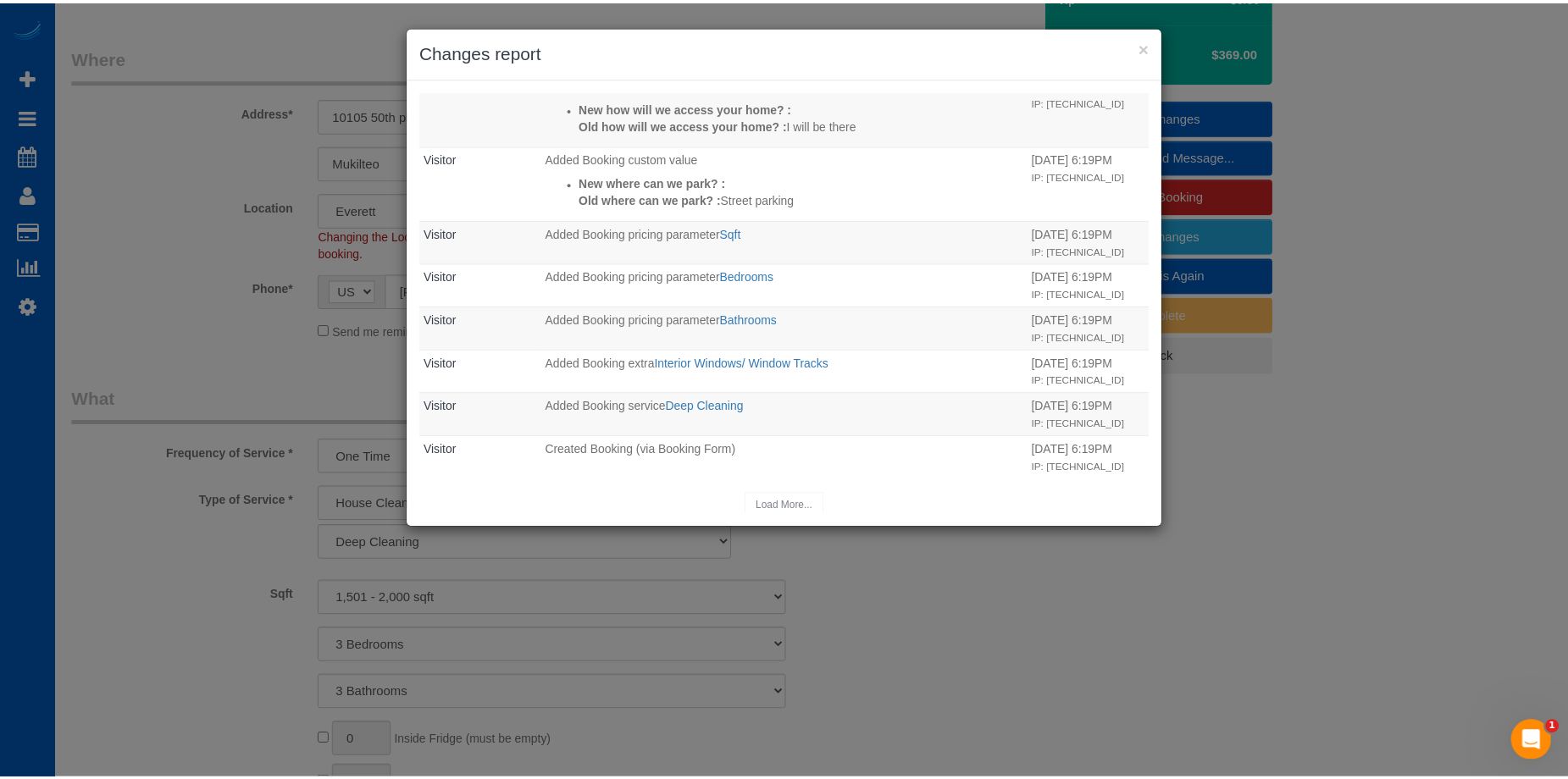
scroll to position [432, 0]
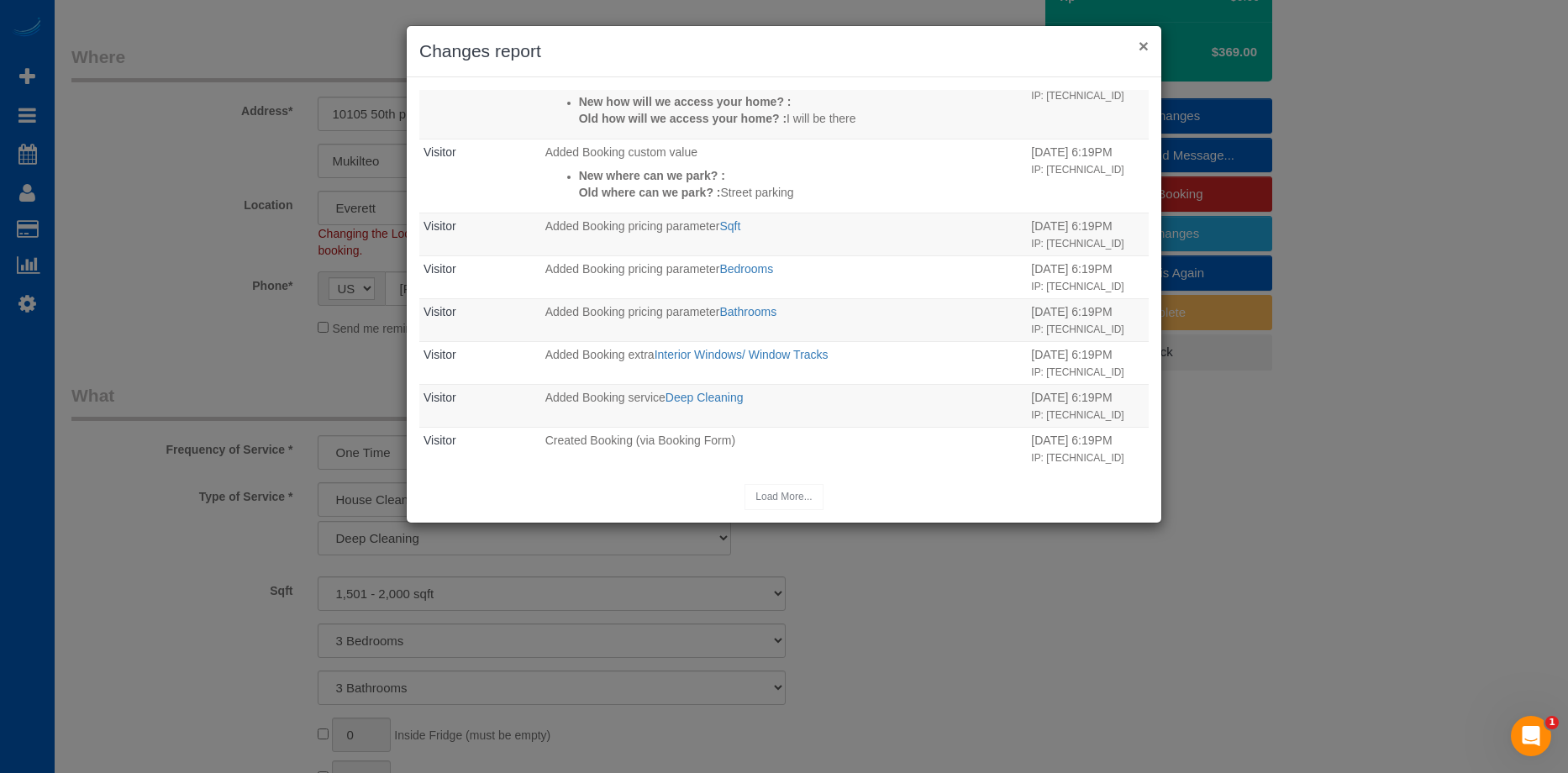
click at [1143, 45] on button "×" at bounding box center [1143, 45] width 10 height 18
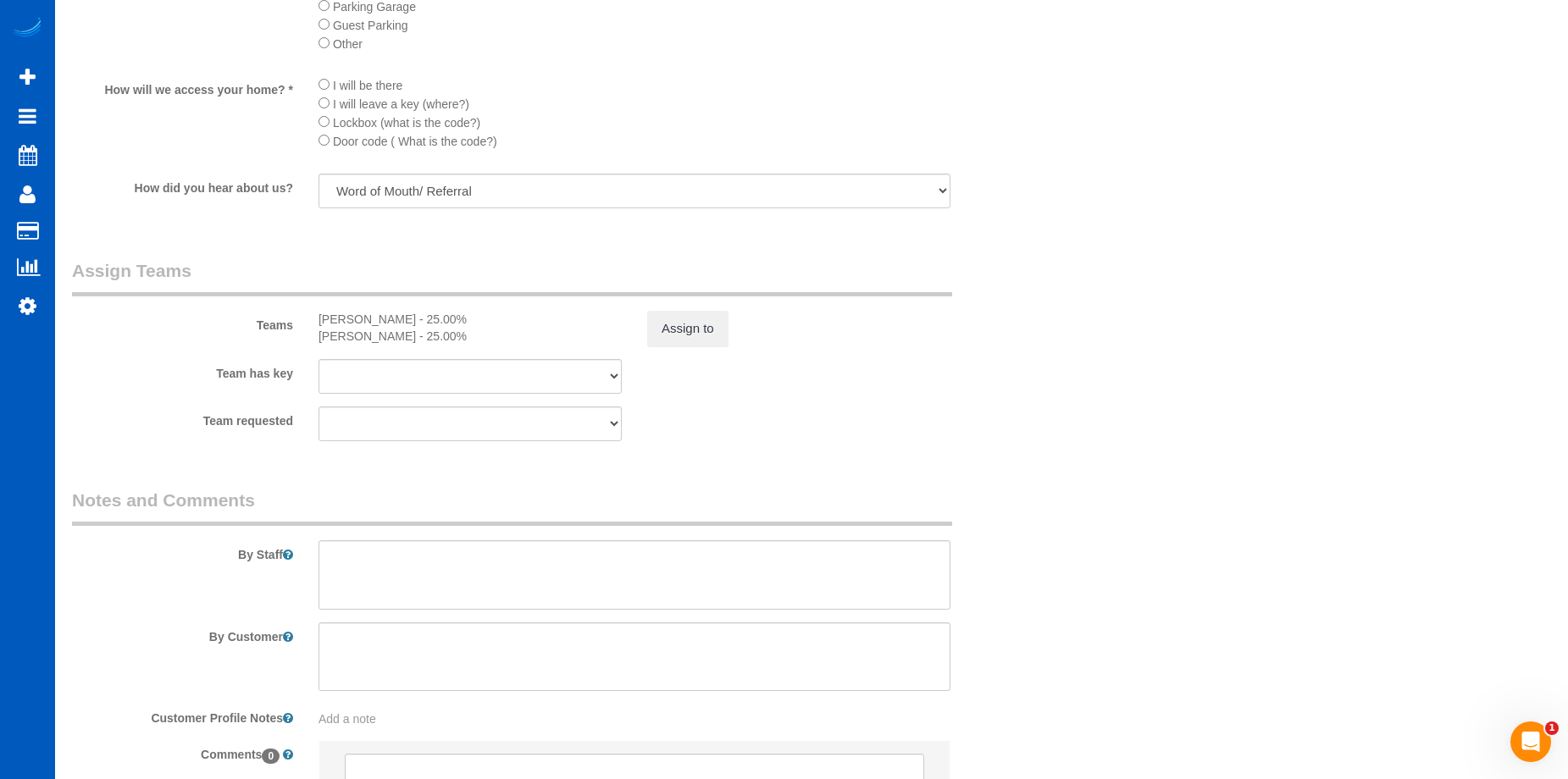
scroll to position [2033, 0]
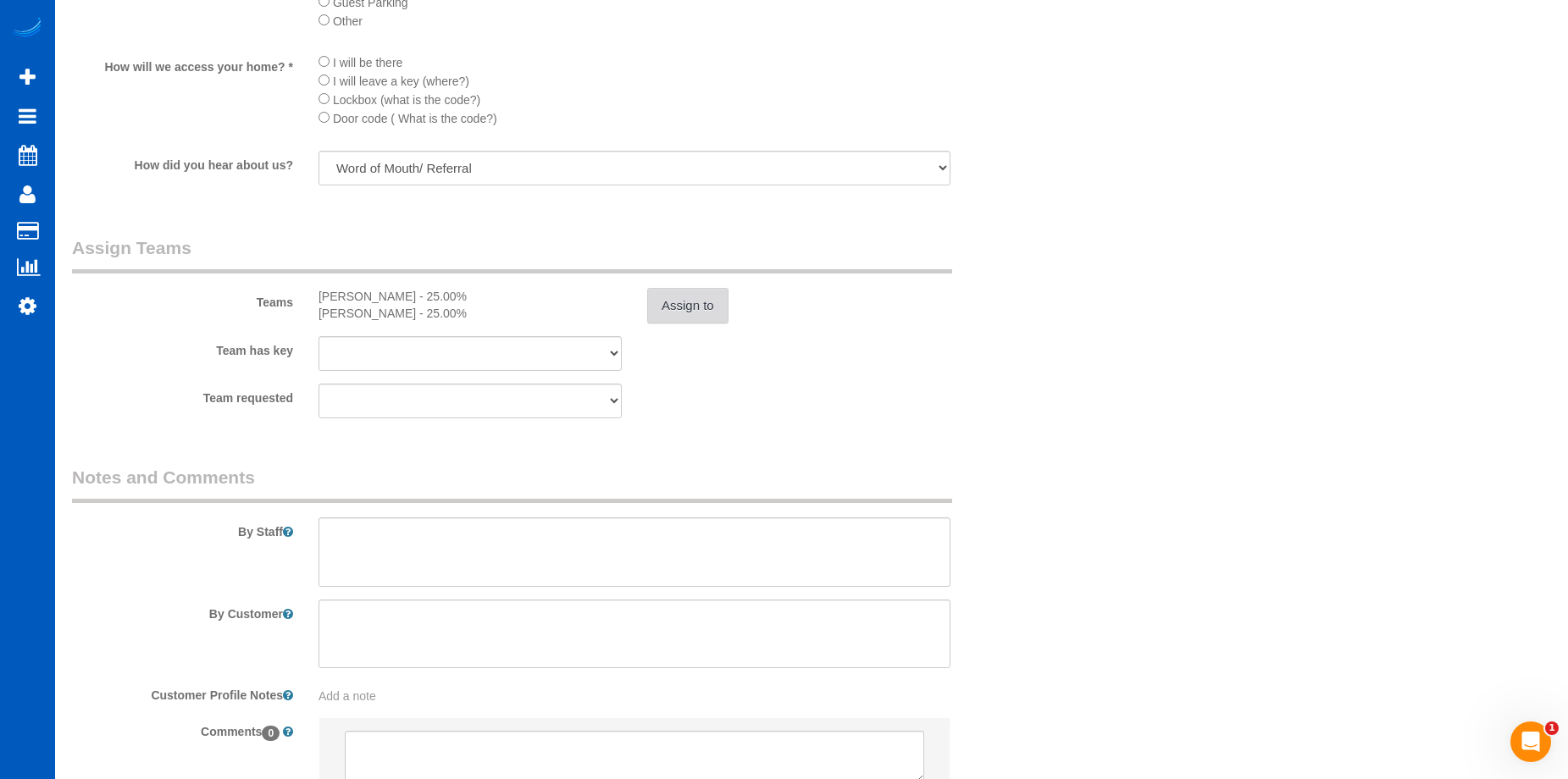
click at [689, 304] on button "Assign to" at bounding box center [687, 305] width 81 height 35
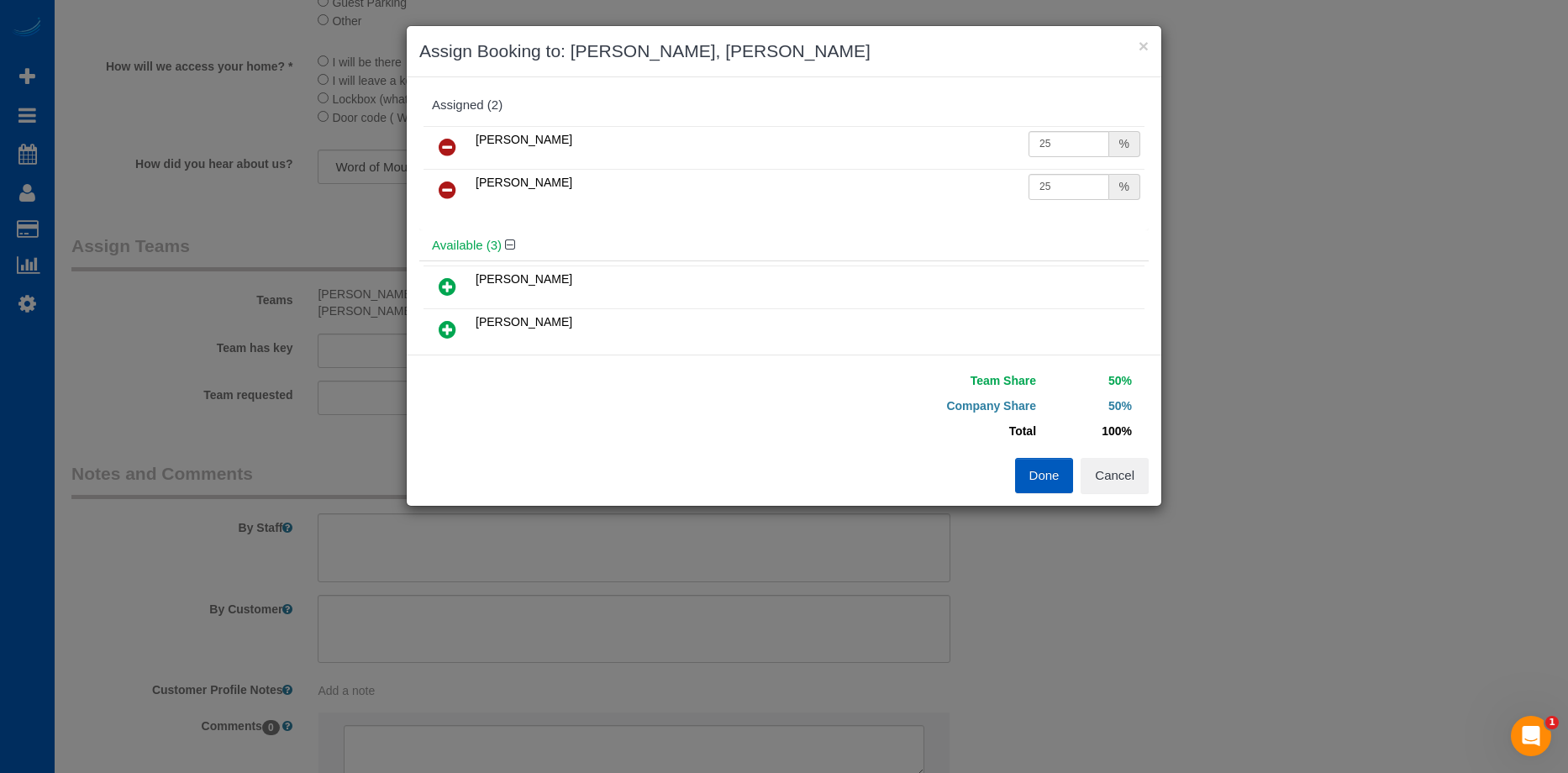
click at [453, 140] on icon at bounding box center [447, 147] width 18 height 20
click at [441, 142] on icon at bounding box center [447, 147] width 18 height 20
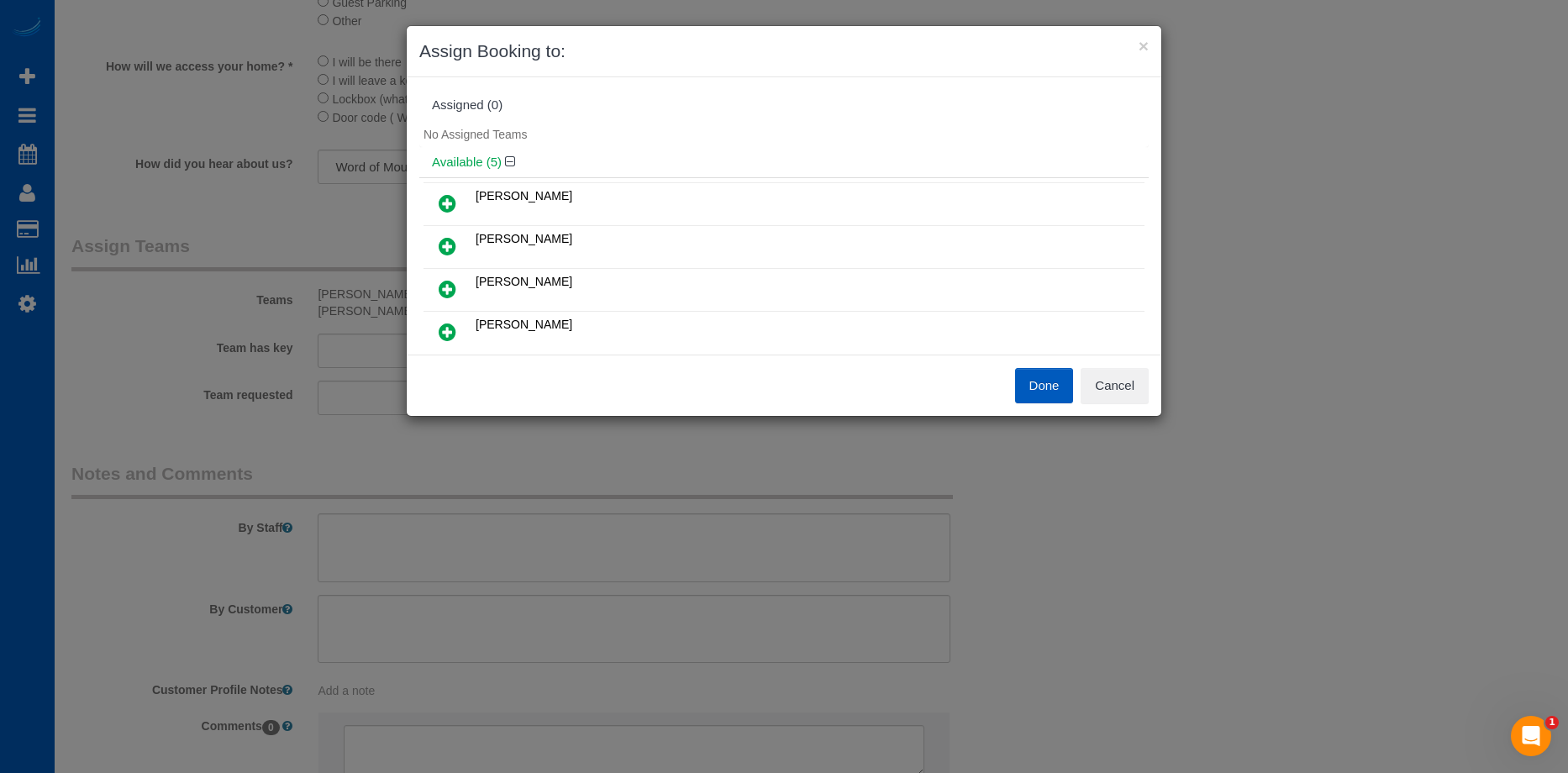
click at [1046, 385] on button "Done" at bounding box center [1044, 386] width 59 height 35
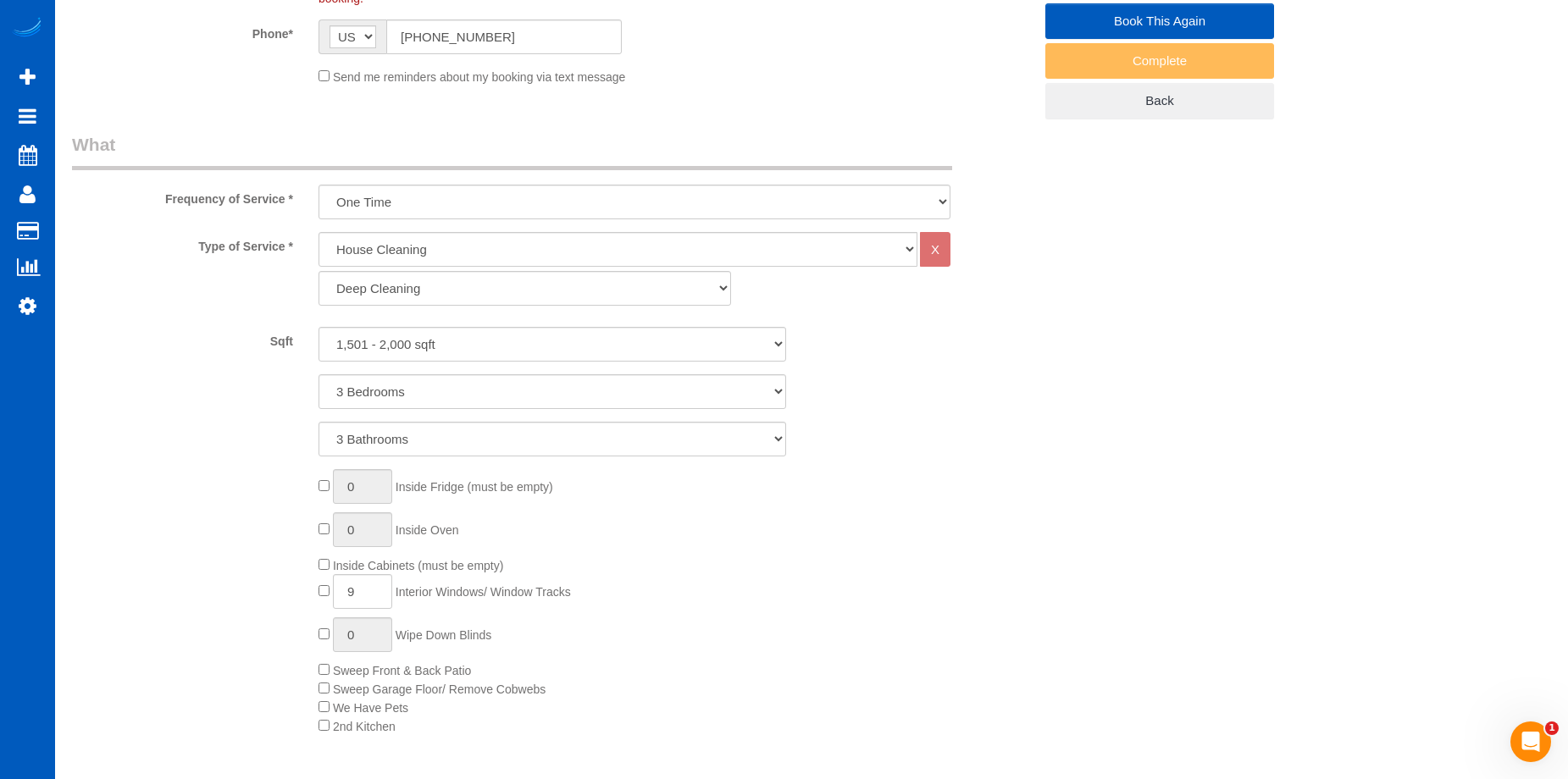
scroll to position [85, 0]
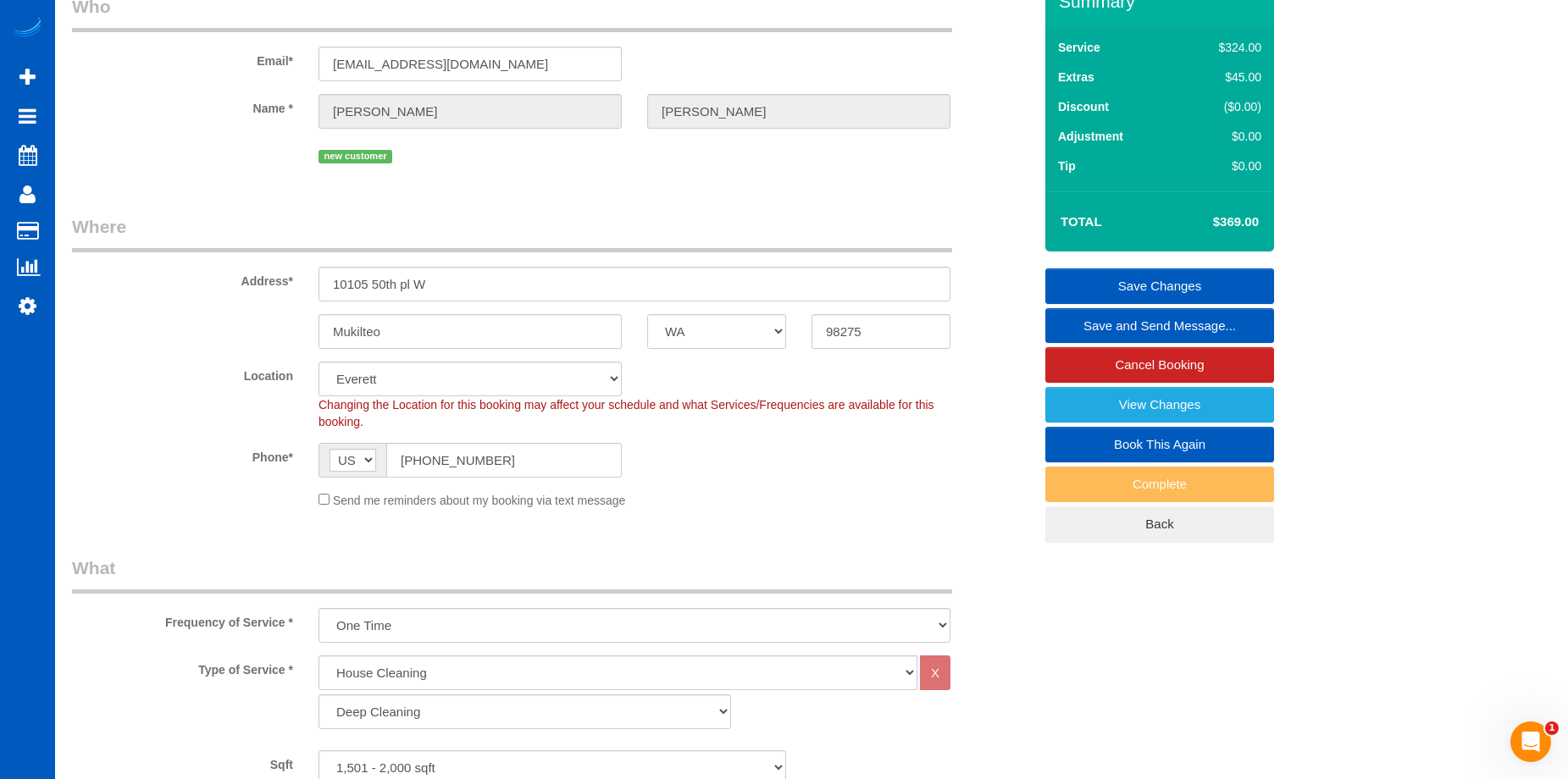
click at [1101, 279] on link "Save Changes" at bounding box center [1160, 286] width 229 height 35
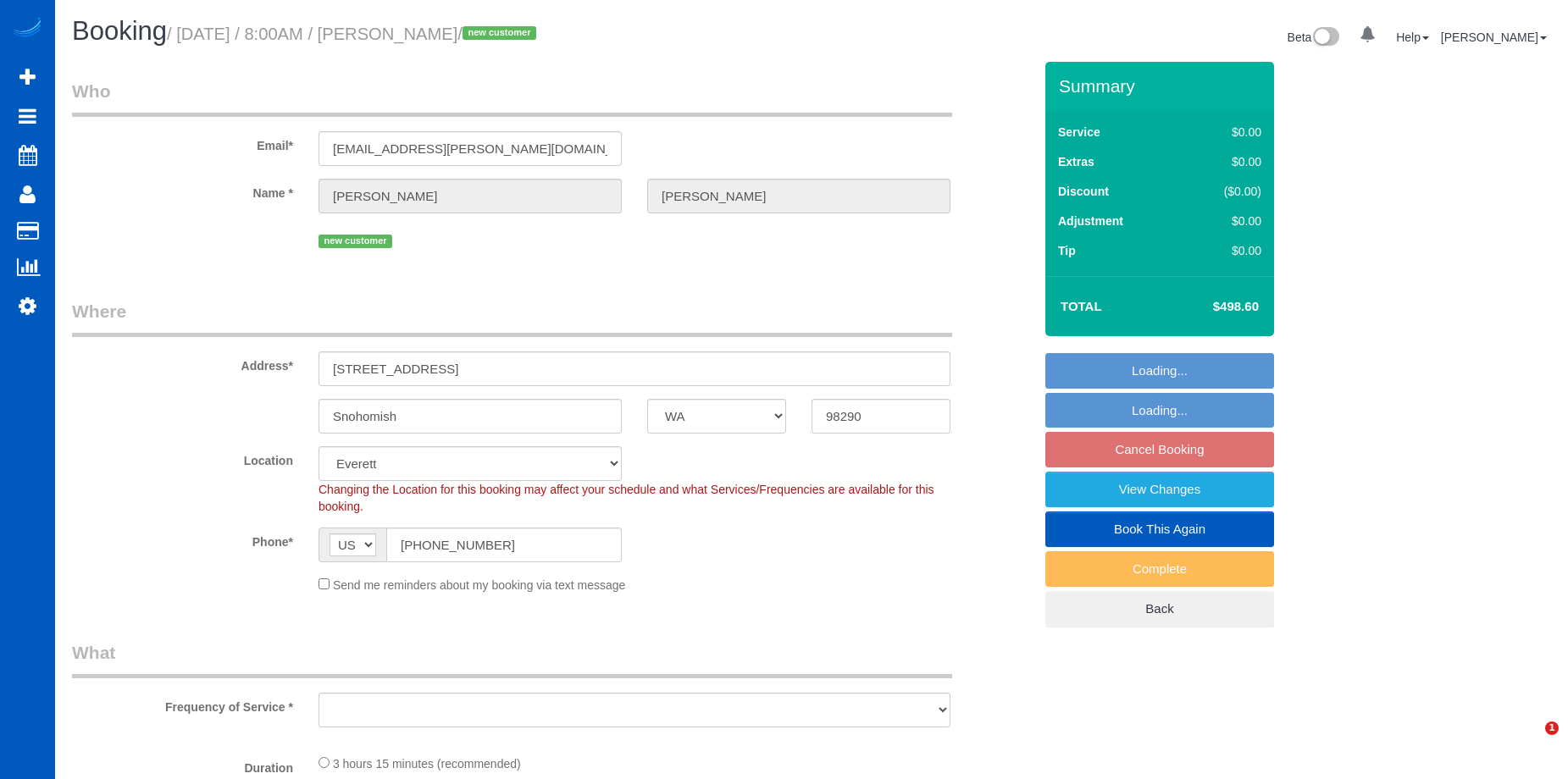
select select "WA"
select select "object:1018"
select select "string:fspay-b4770d2f-b431-470d-99f3-e9b9f9e486ff"
select select "spot1"
select select "object:1163"
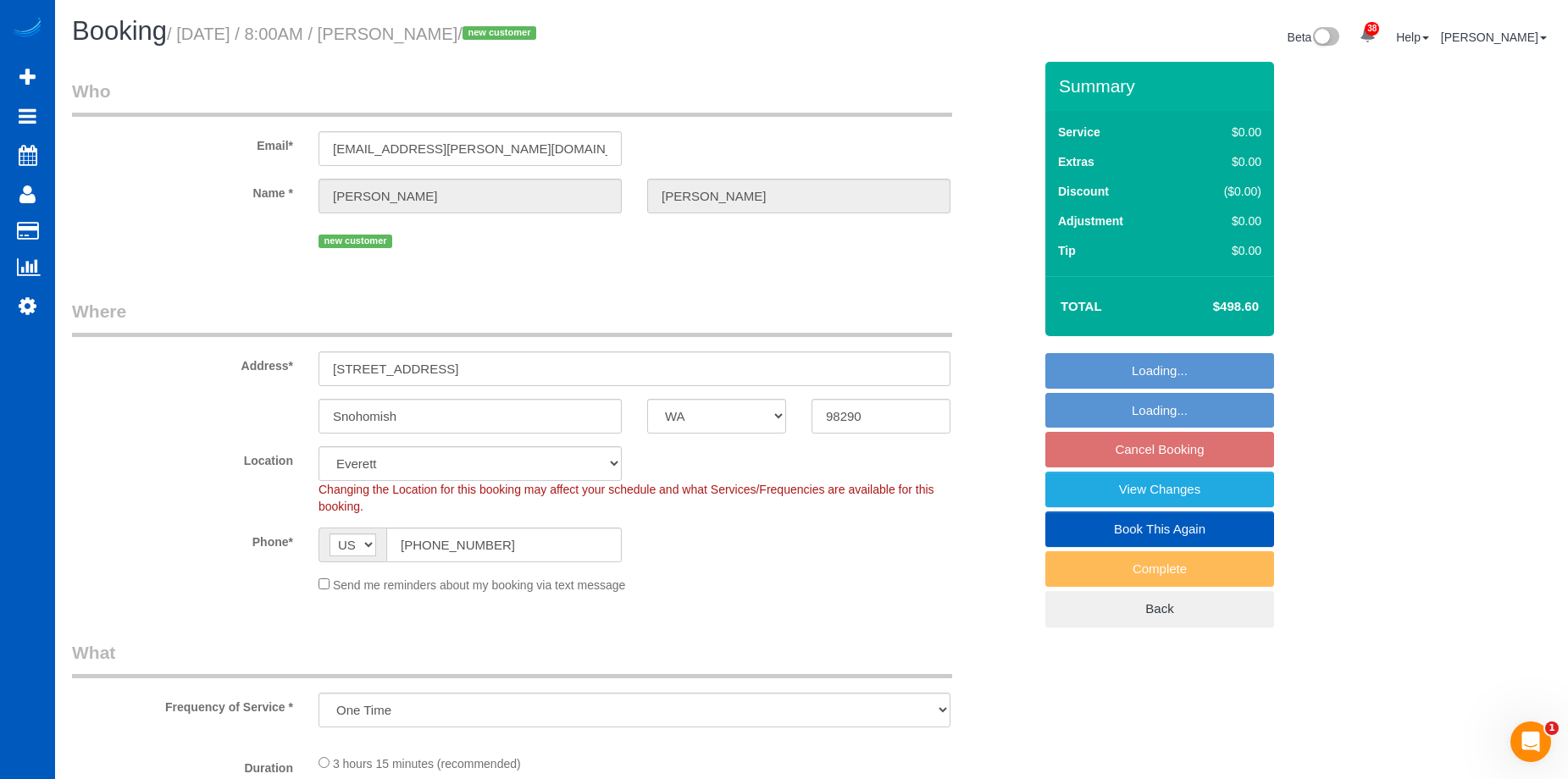
select select "199"
select select "2501"
select select "6"
select select "3"
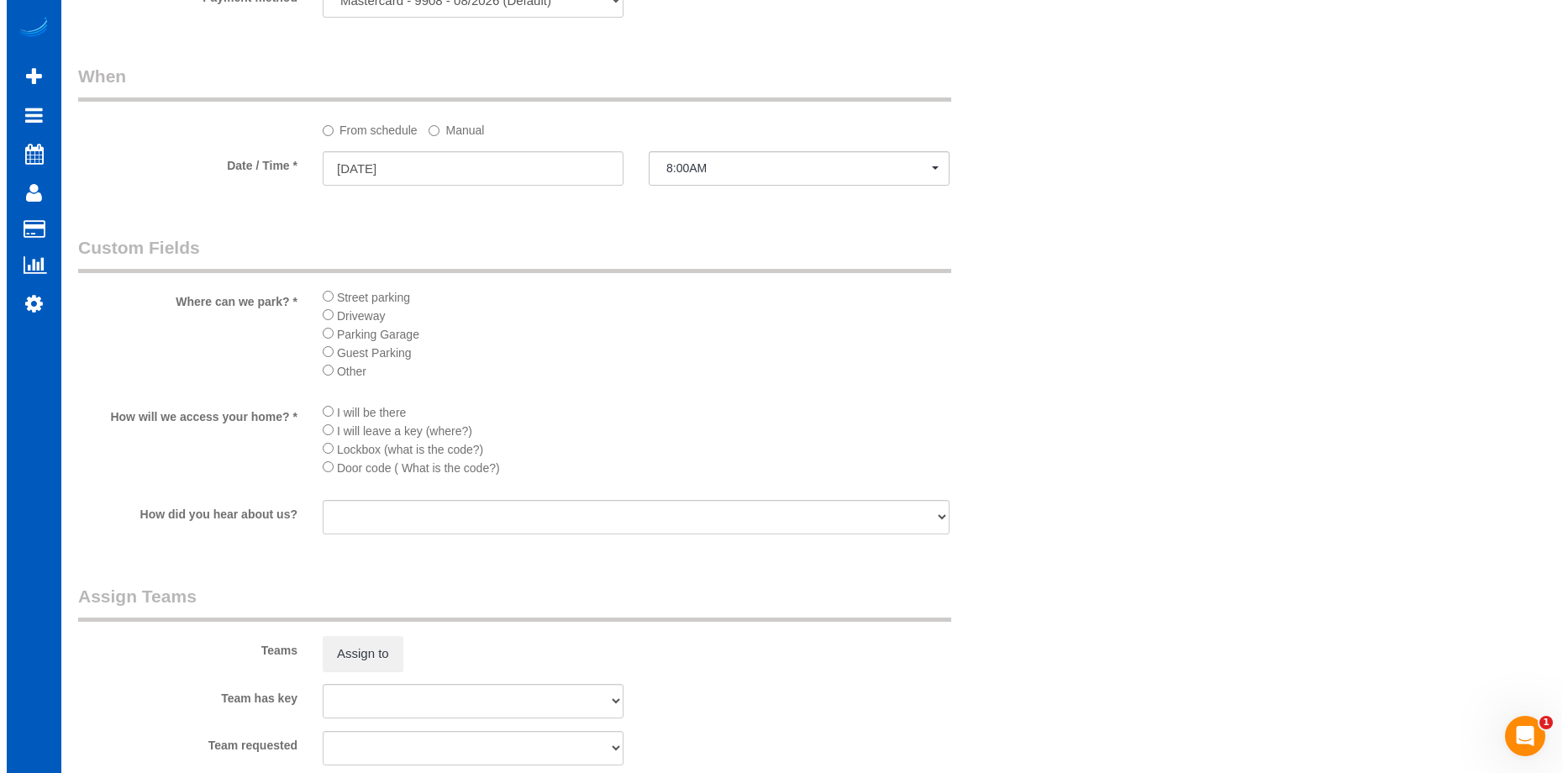
scroll to position [1849, 0]
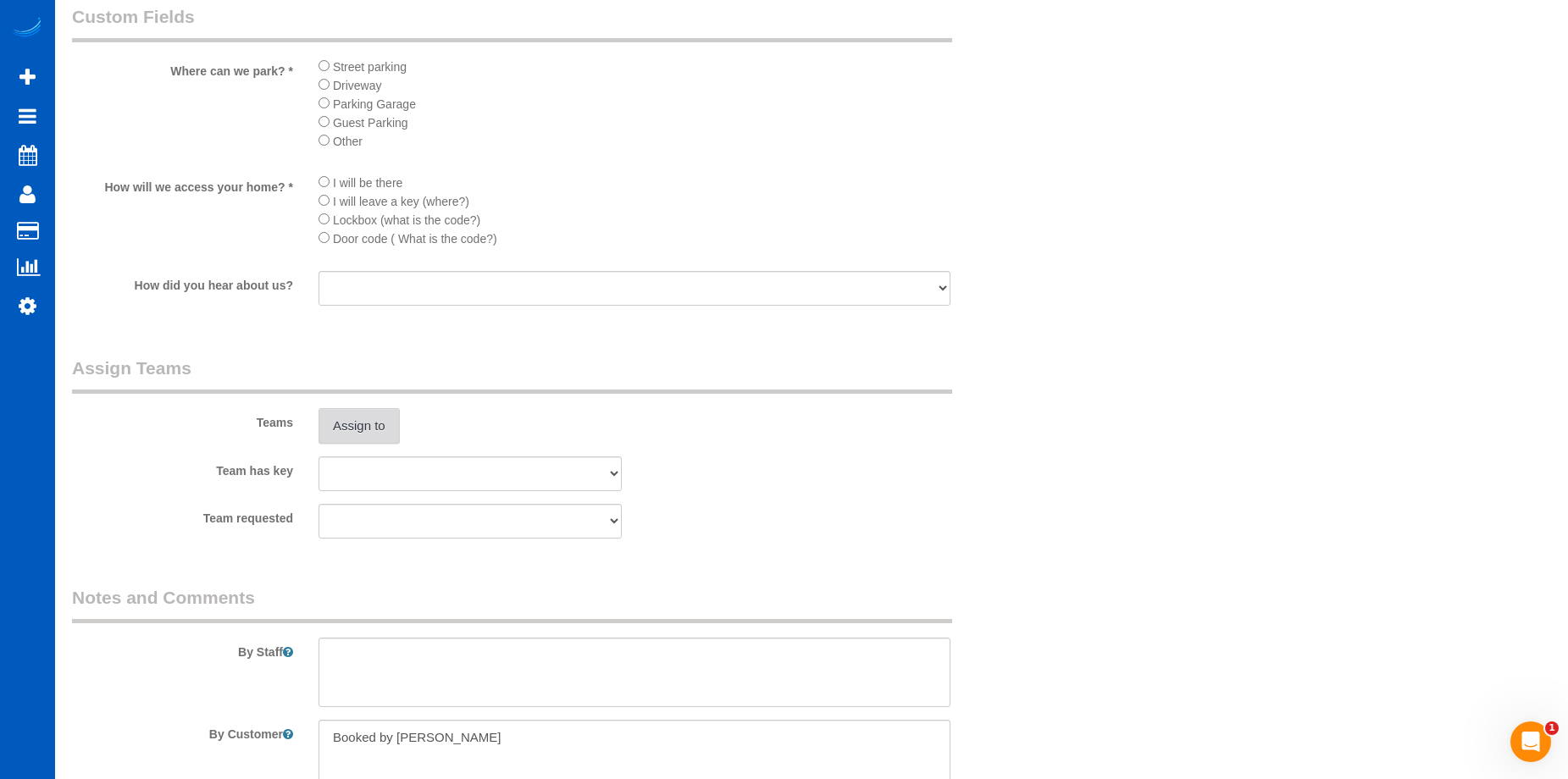
click at [387, 429] on button "Assign to" at bounding box center [359, 426] width 81 height 35
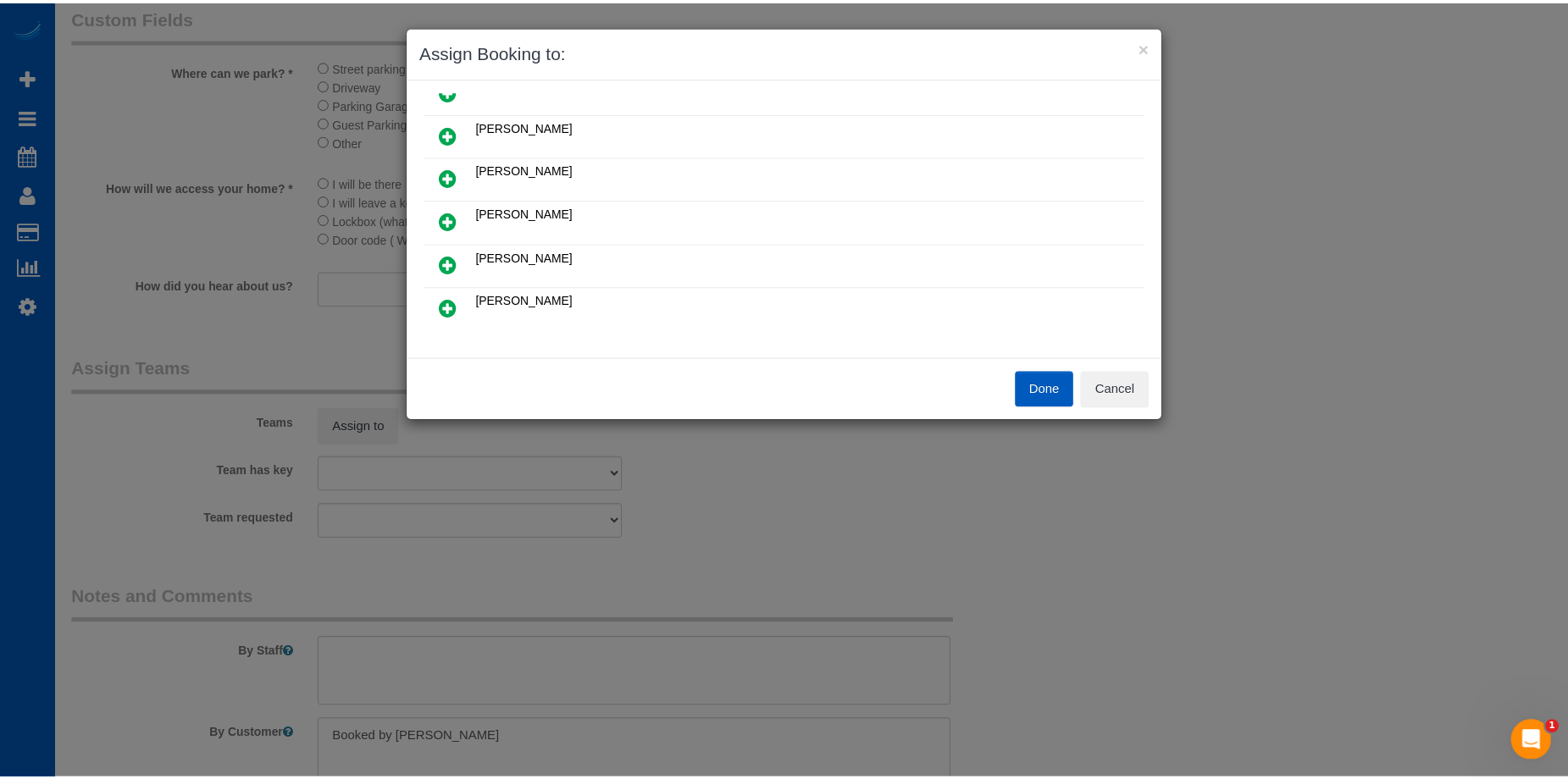
scroll to position [85, 0]
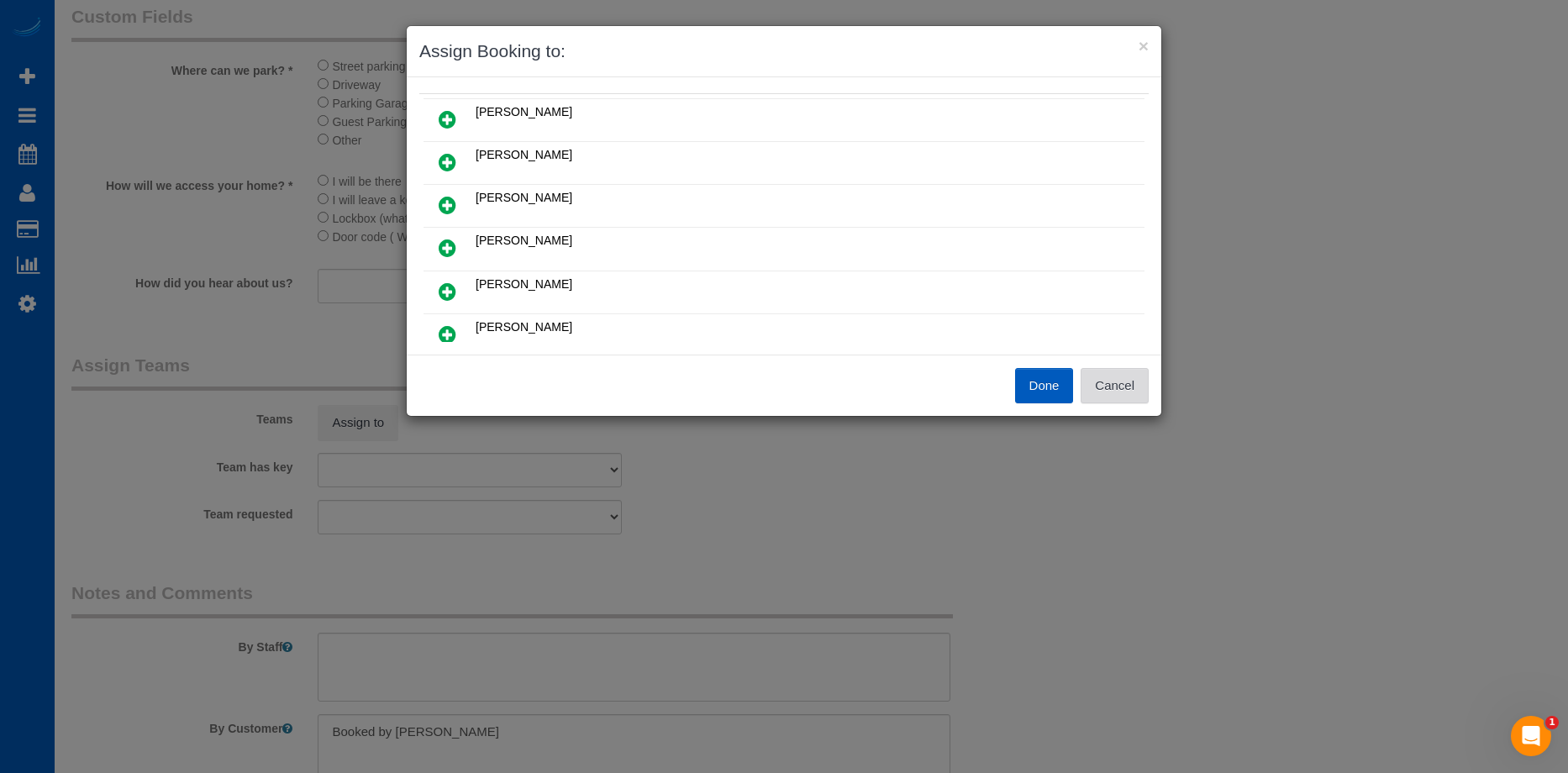
click at [1111, 385] on button "Cancel" at bounding box center [1115, 386] width 68 height 35
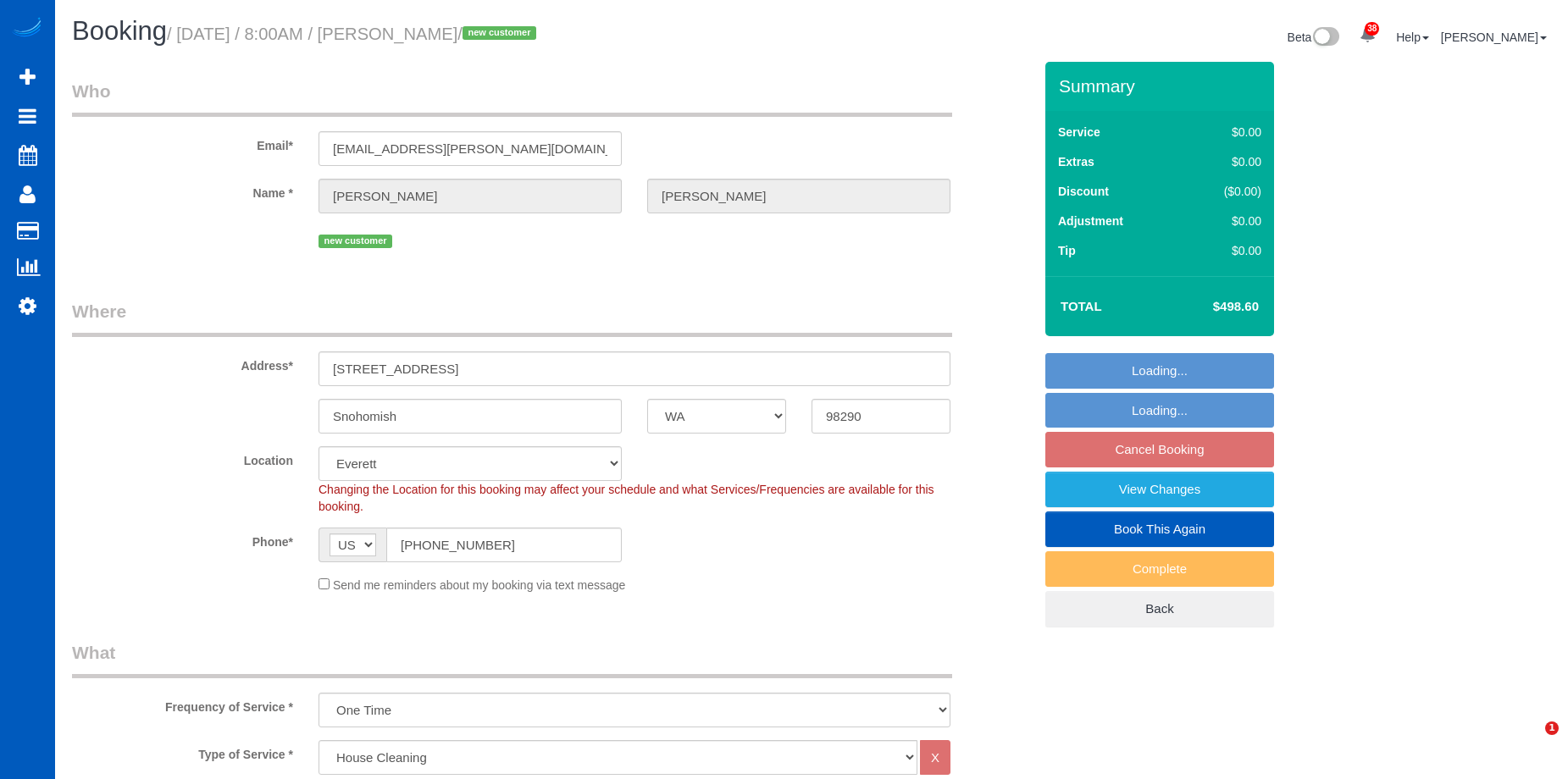
select select "WA"
select select "199"
select select "2501"
select select "6"
select select "3"
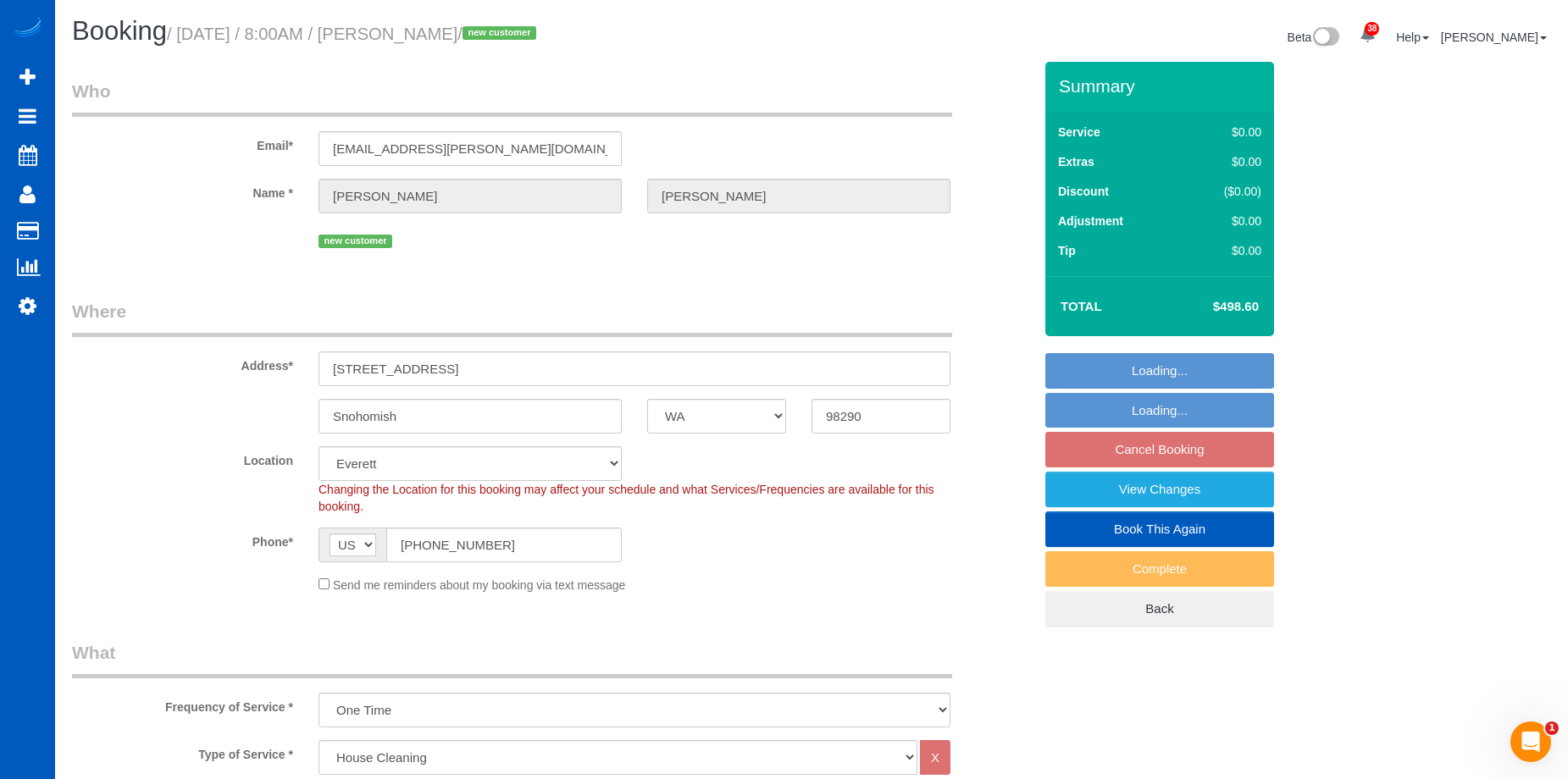
select select "object:1052"
select select "2501"
select select "6"
select select "3"
select select "spot1"
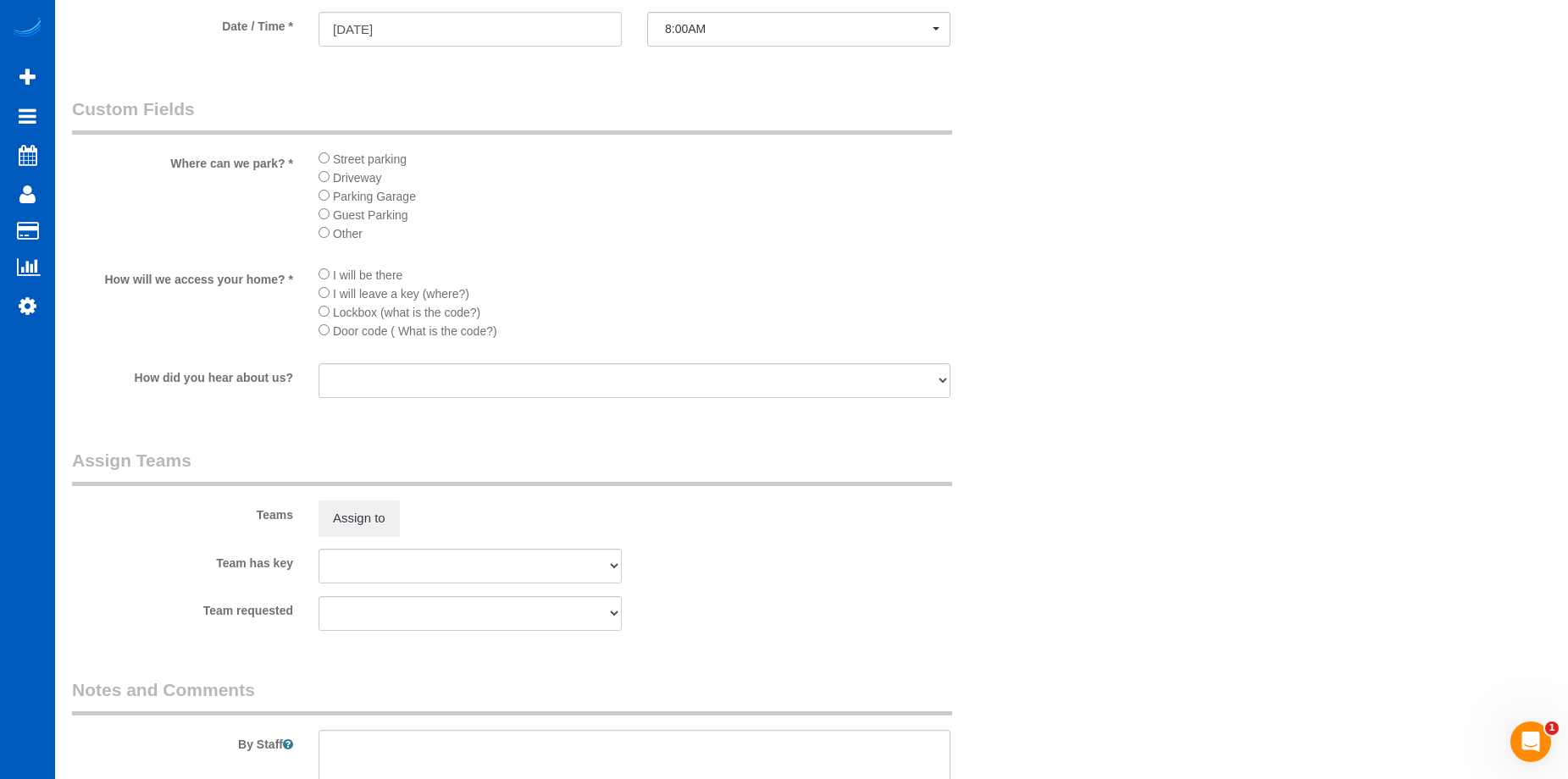
scroll to position [1779, 0]
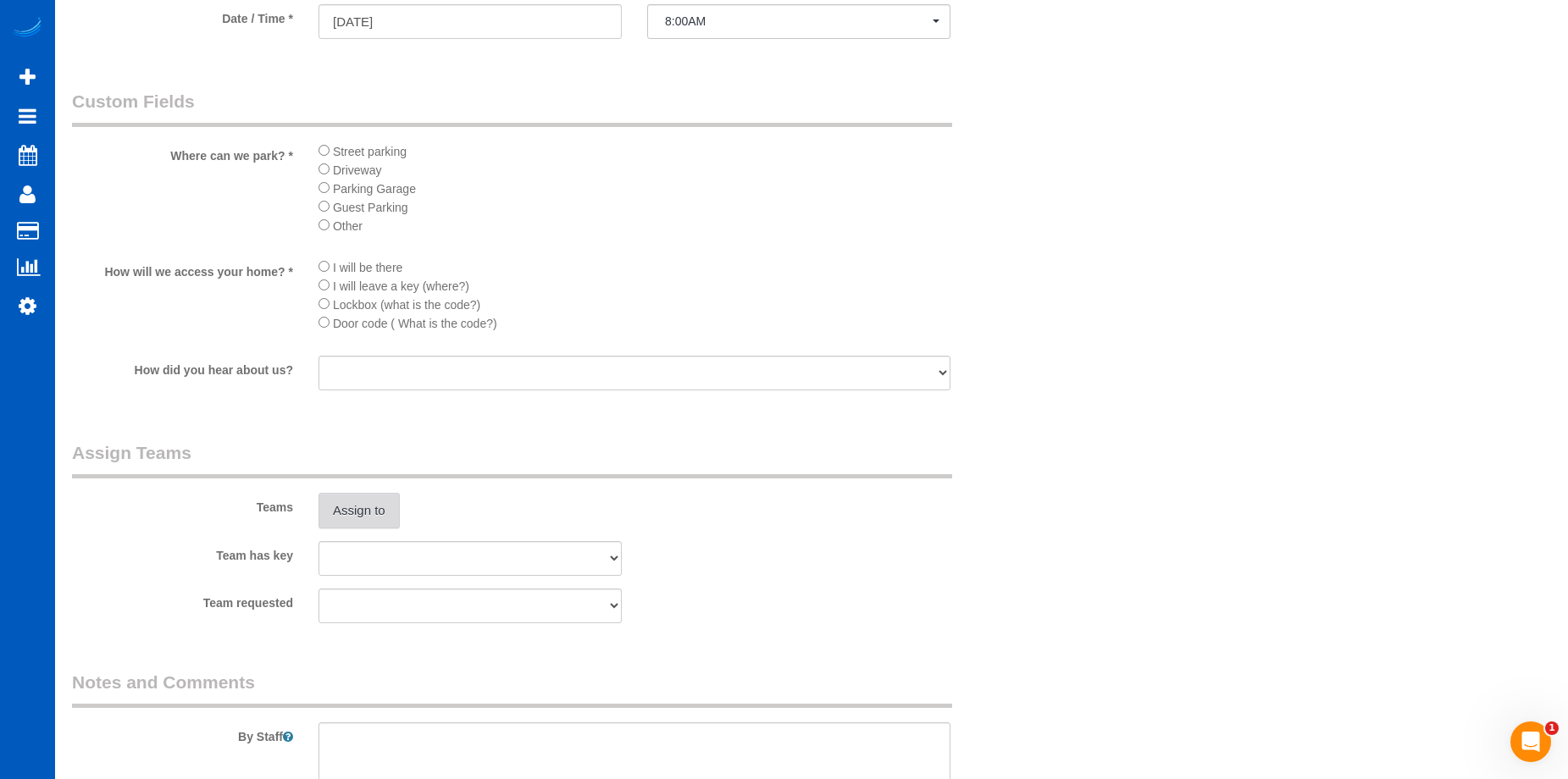
click at [371, 507] on button "Assign to" at bounding box center [359, 510] width 81 height 35
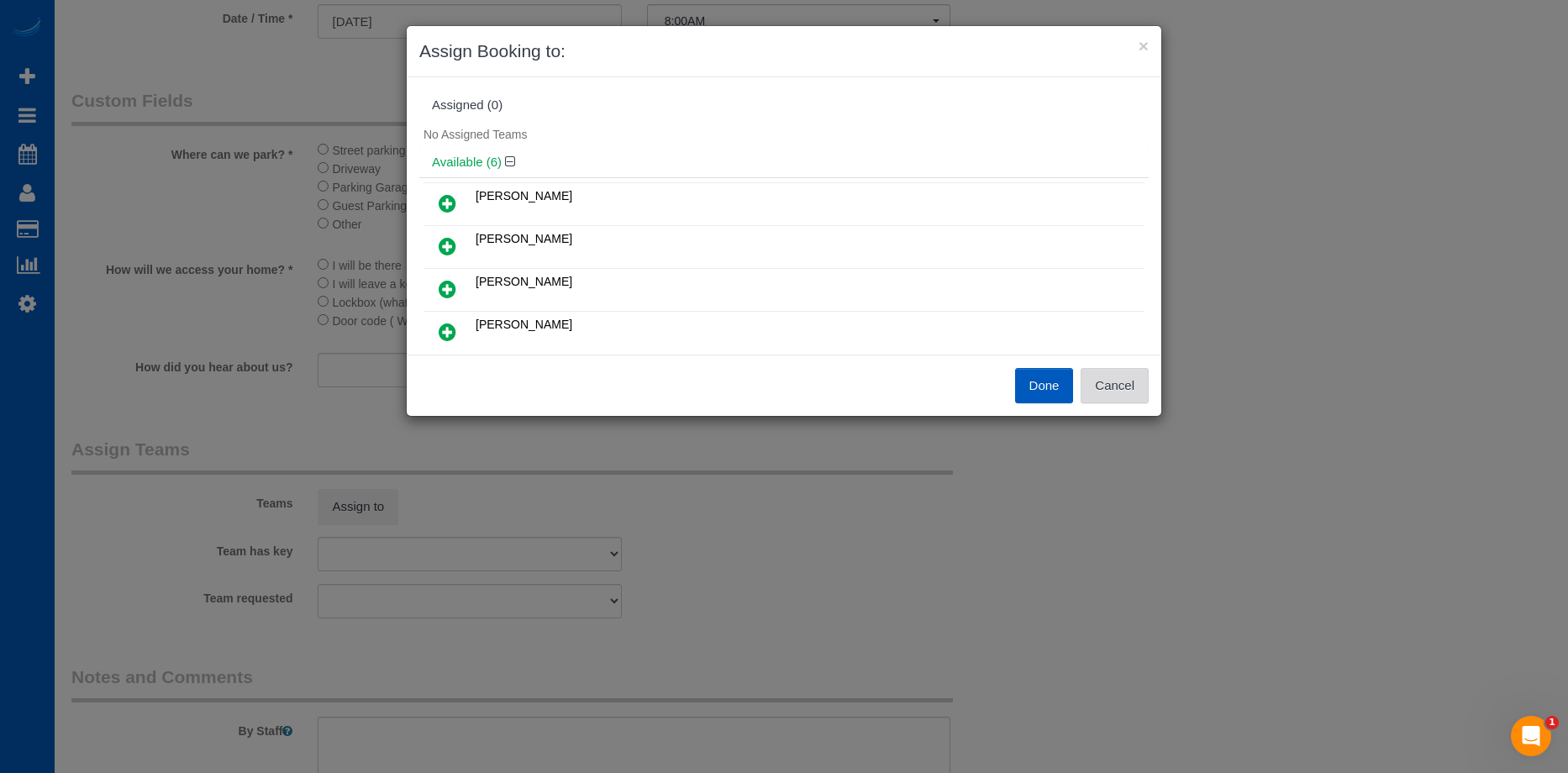
click at [1130, 375] on button "Cancel" at bounding box center [1115, 386] width 68 height 35
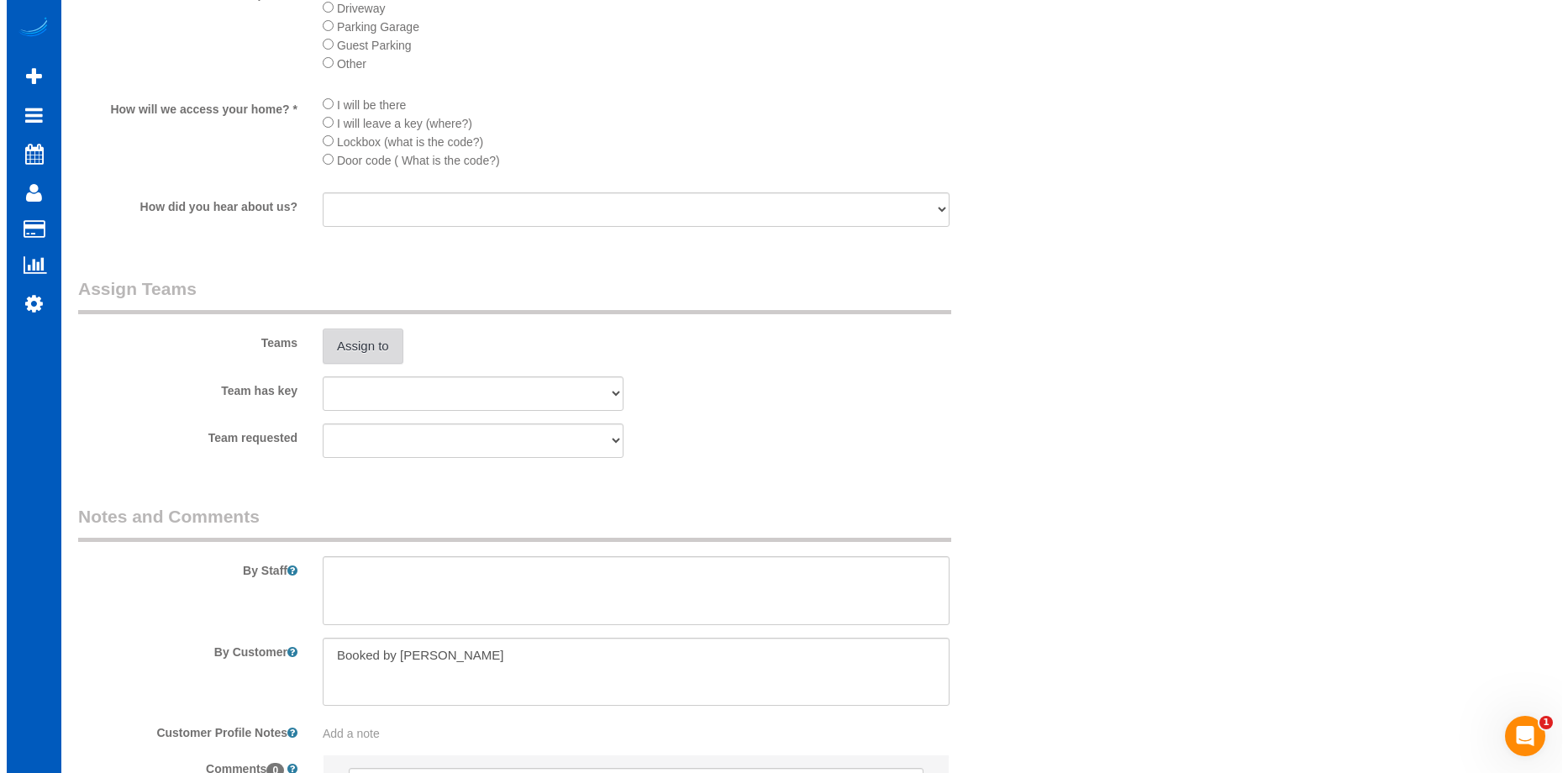
scroll to position [1933, 0]
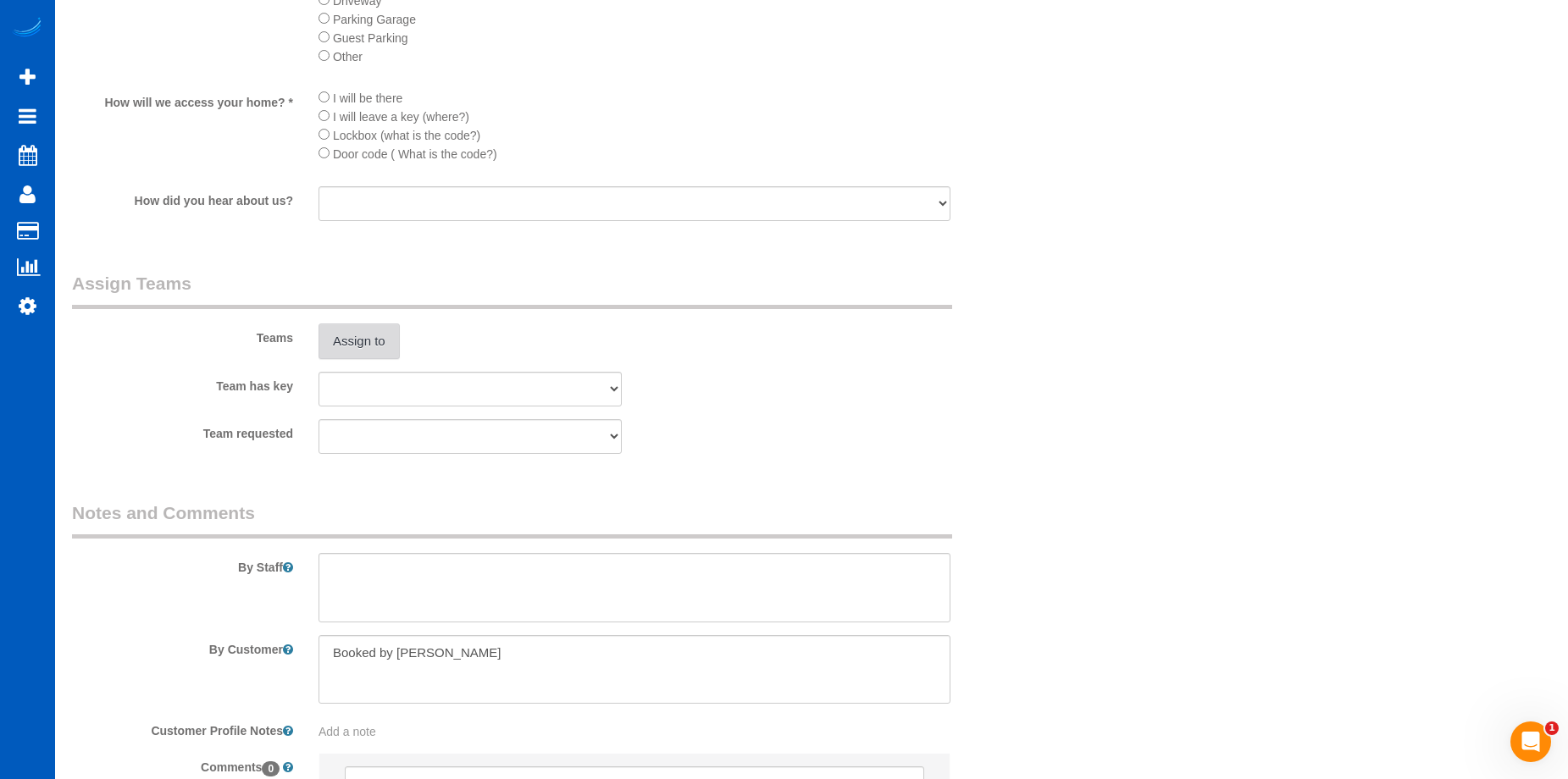
click at [374, 345] on button "Assign to" at bounding box center [359, 341] width 81 height 35
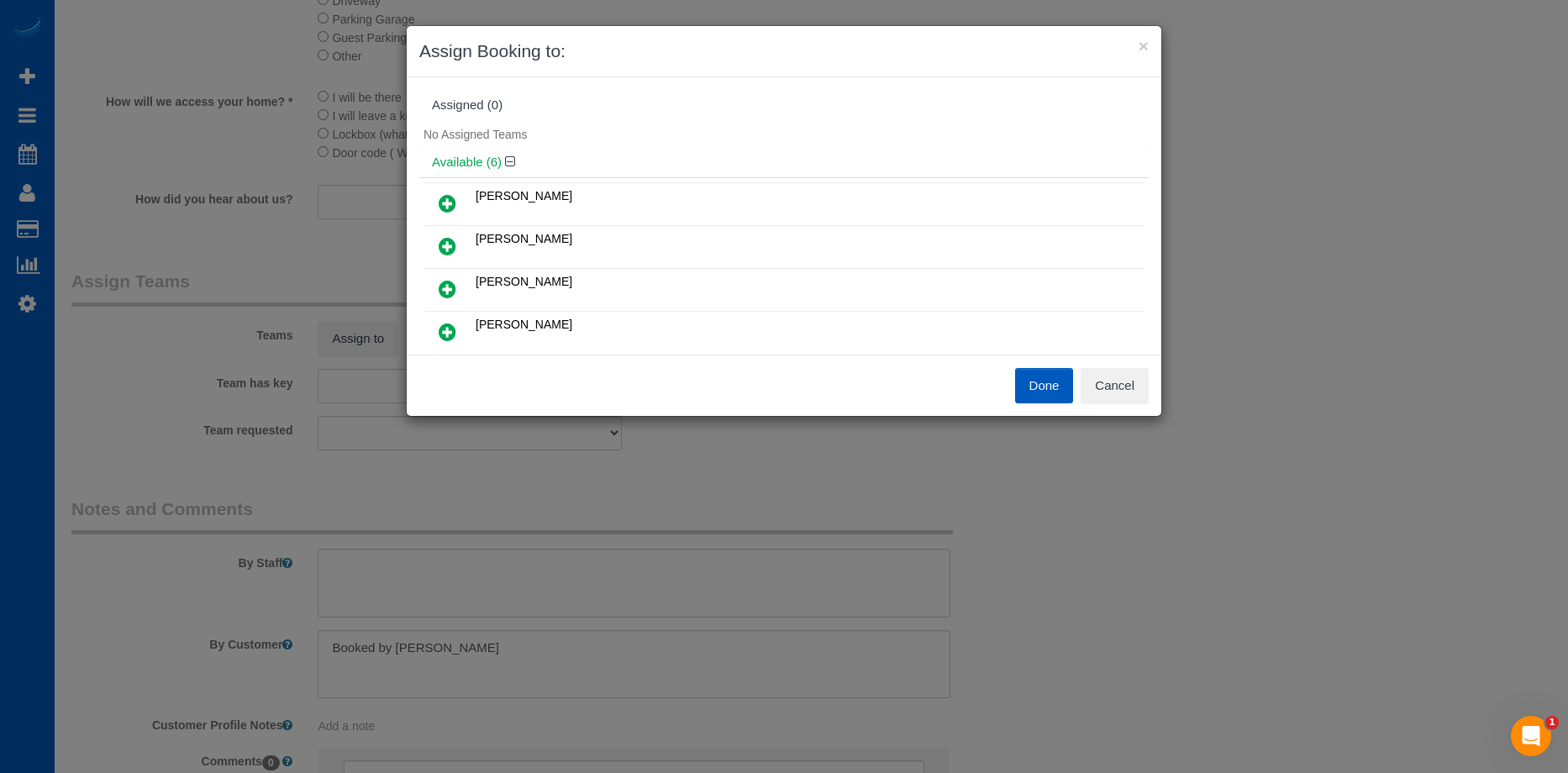
click at [430, 203] on link at bounding box center [448, 203] width 39 height 33
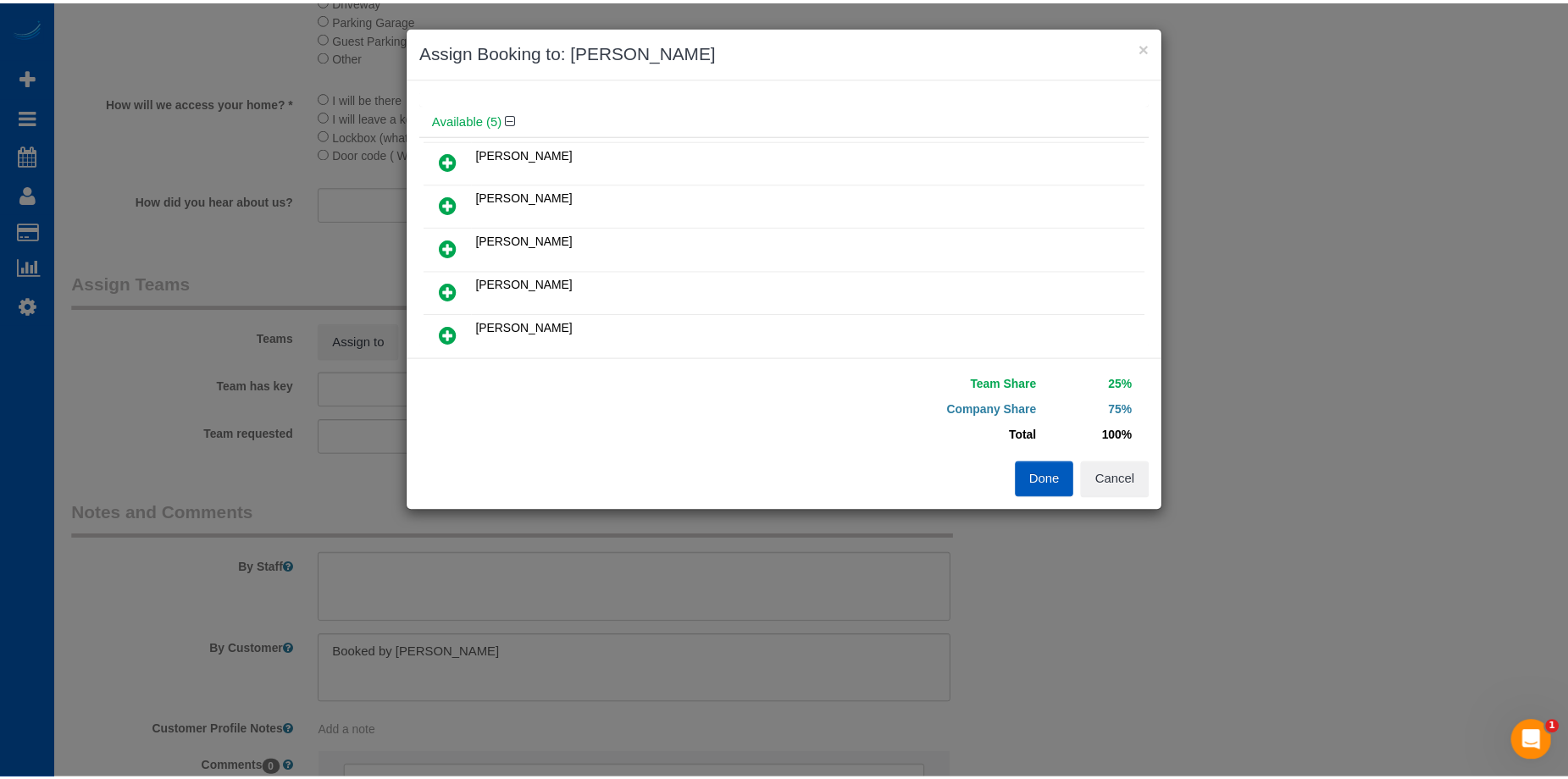
scroll to position [169, 0]
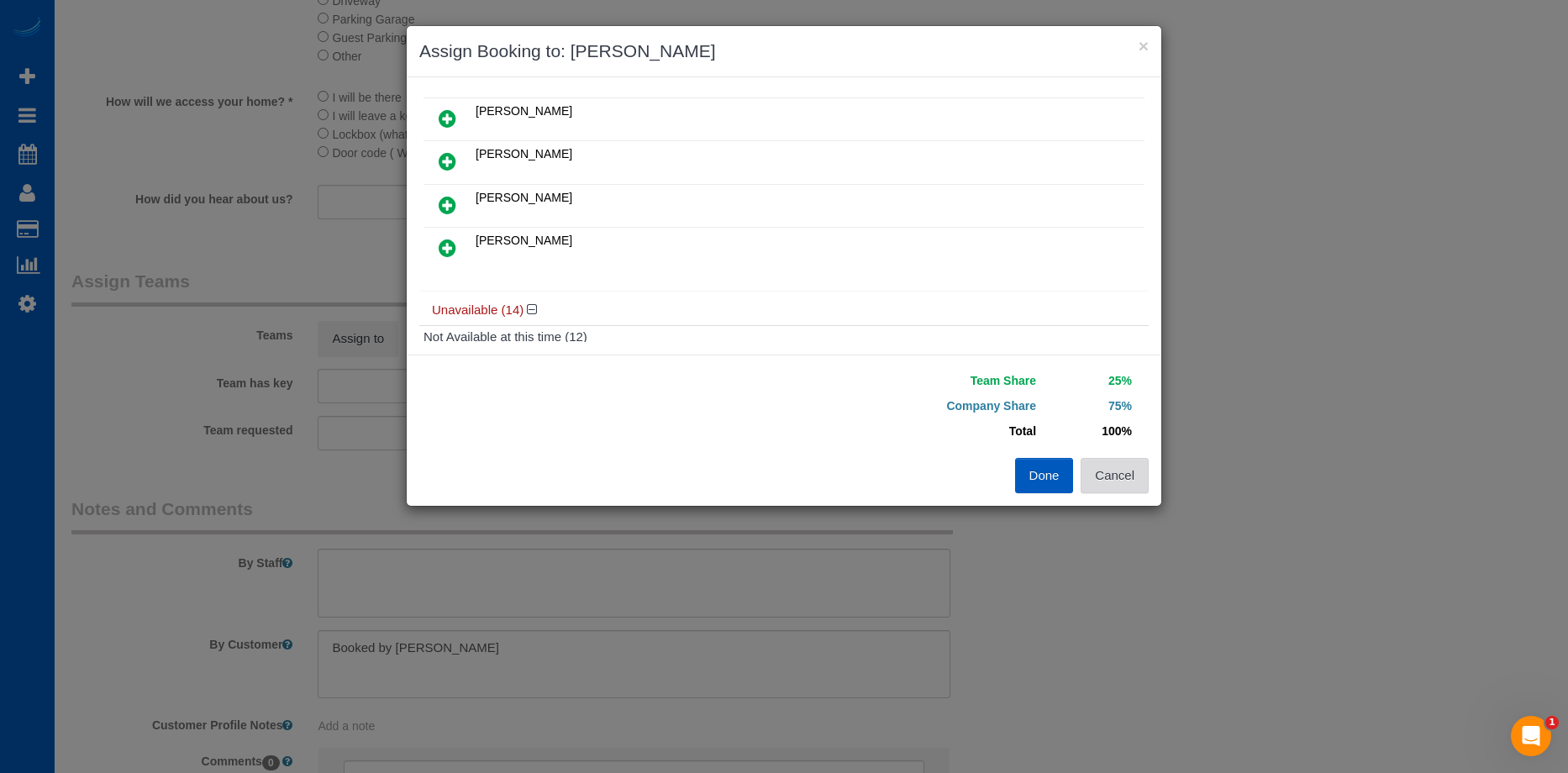
click at [1133, 482] on button "Cancel" at bounding box center [1115, 475] width 68 height 35
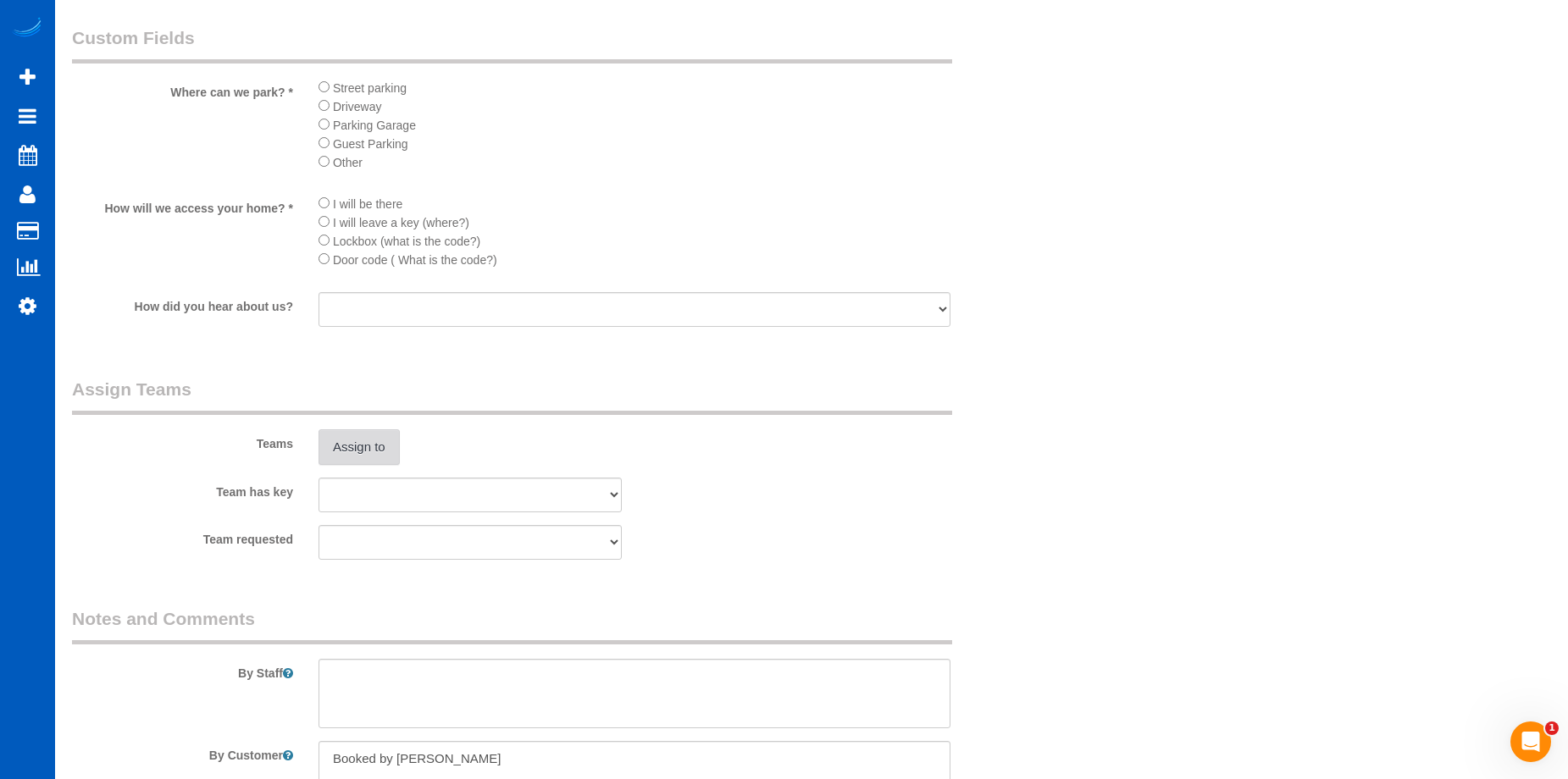
scroll to position [1609, 0]
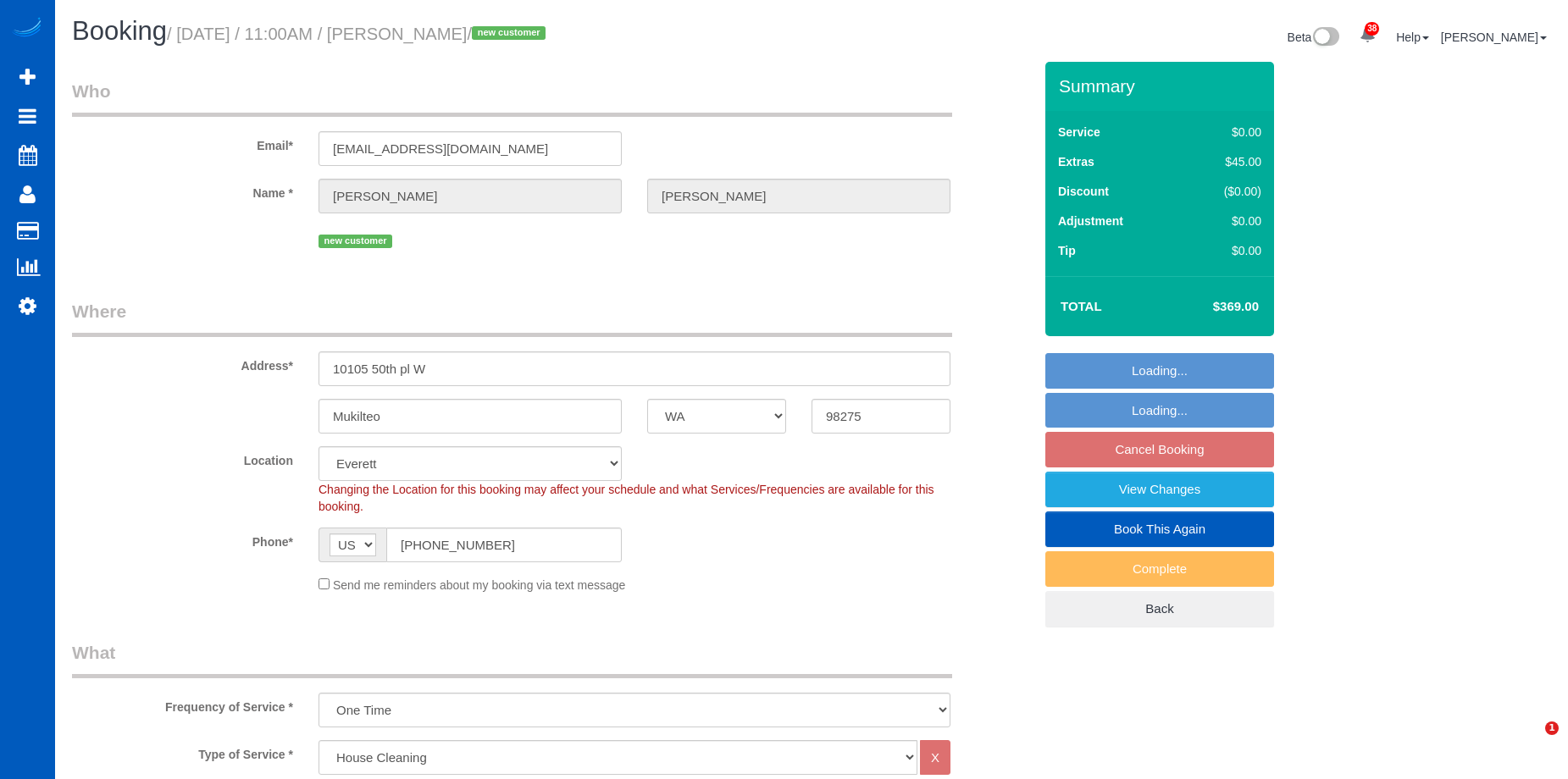
select select "WA"
select select "199"
select select "1501"
select select "3"
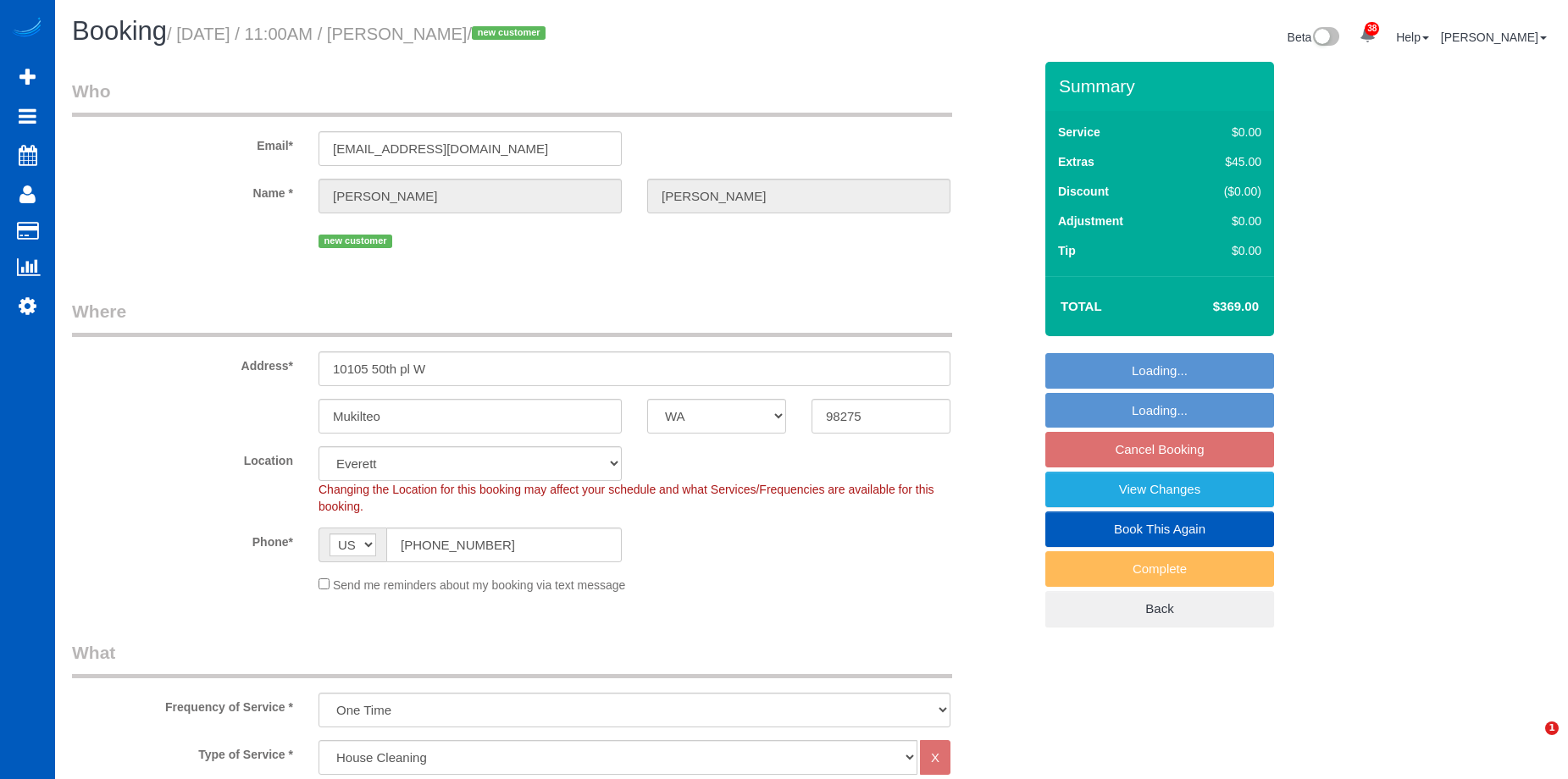
select select "spot2"
select select "number:10"
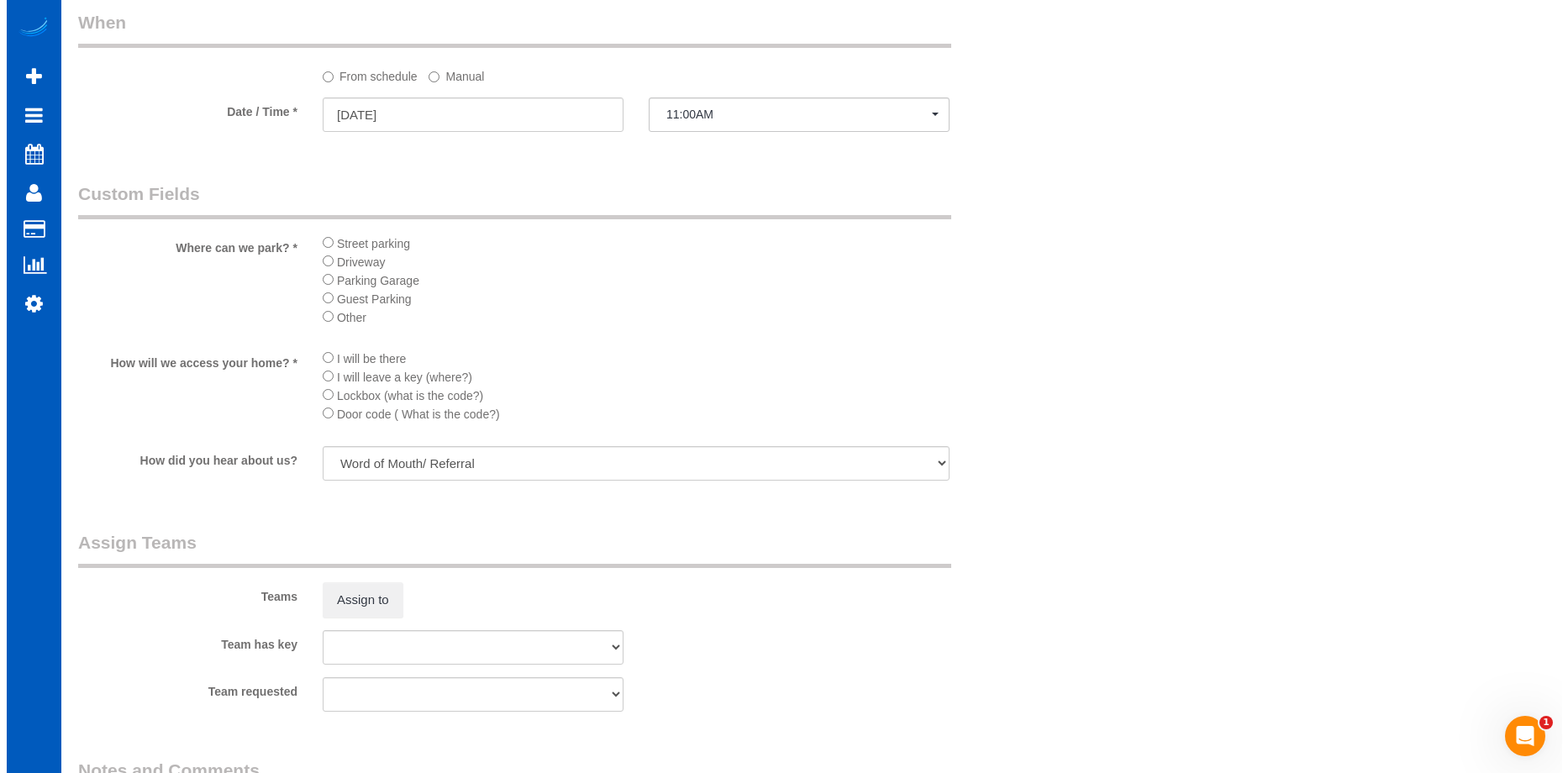
scroll to position [1849, 0]
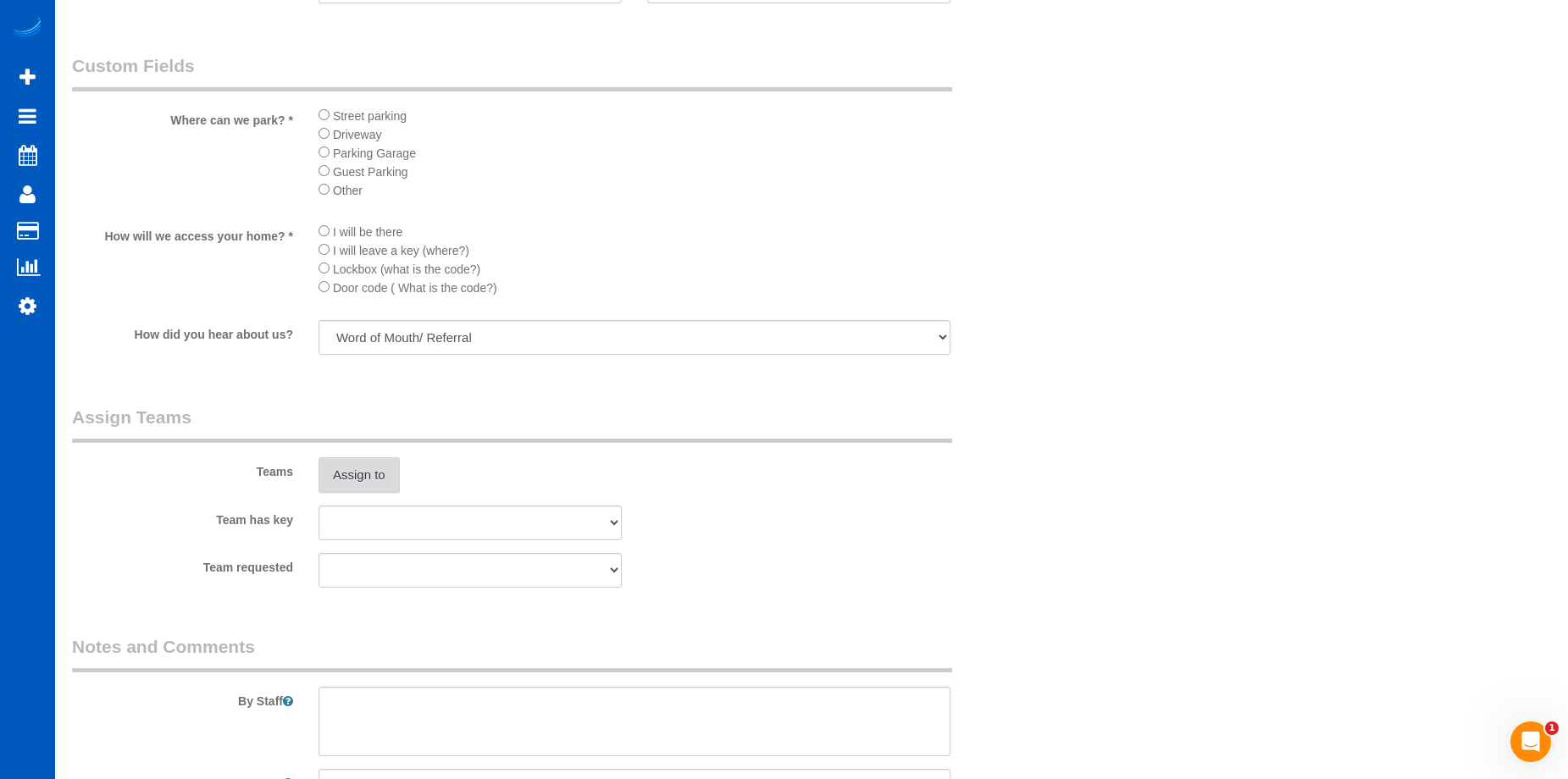
click at [395, 467] on button "Assign to" at bounding box center [359, 474] width 81 height 35
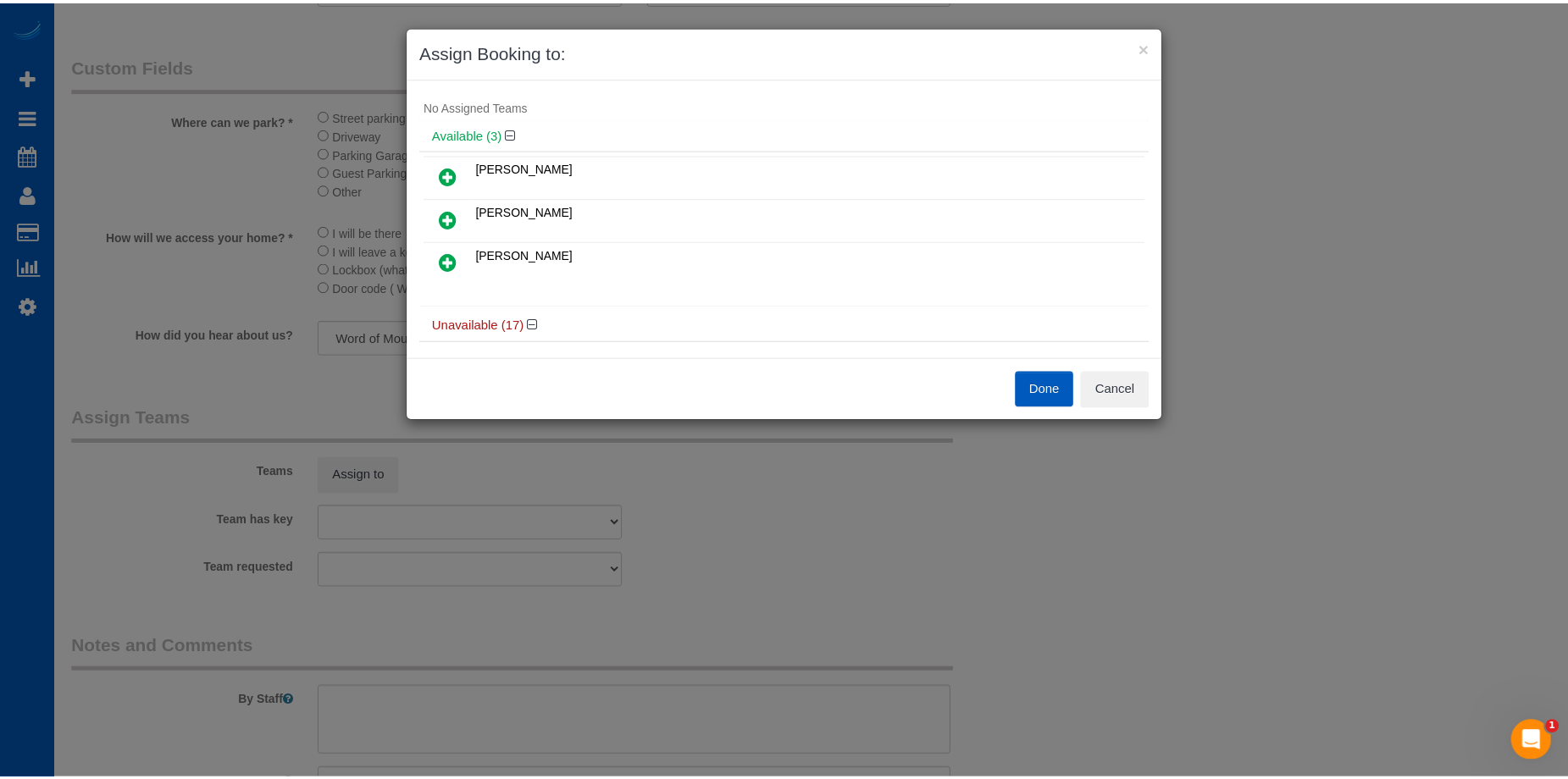
scroll to position [0, 0]
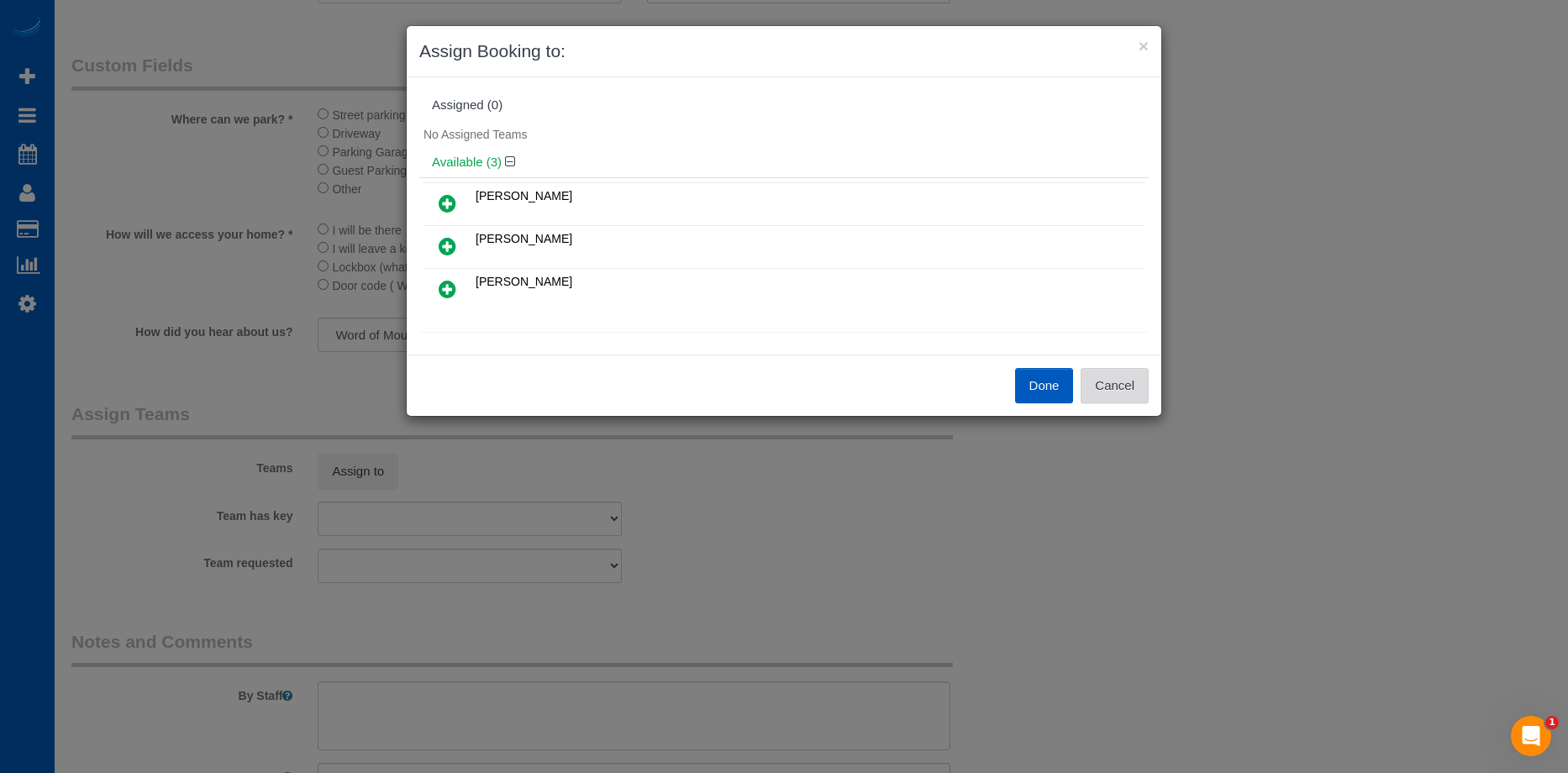
click at [1130, 386] on button "Cancel" at bounding box center [1115, 386] width 68 height 35
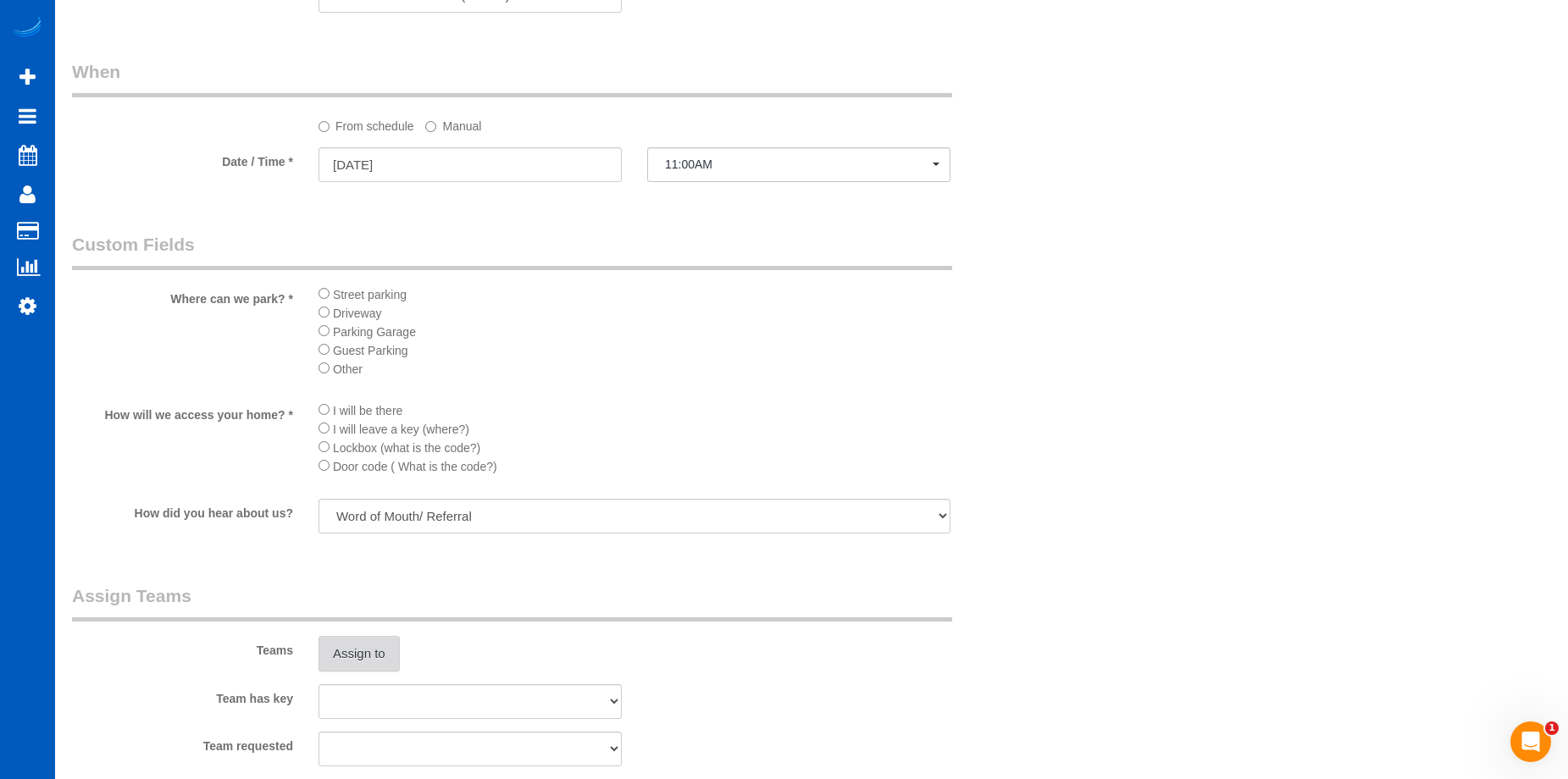
scroll to position [1525, 0]
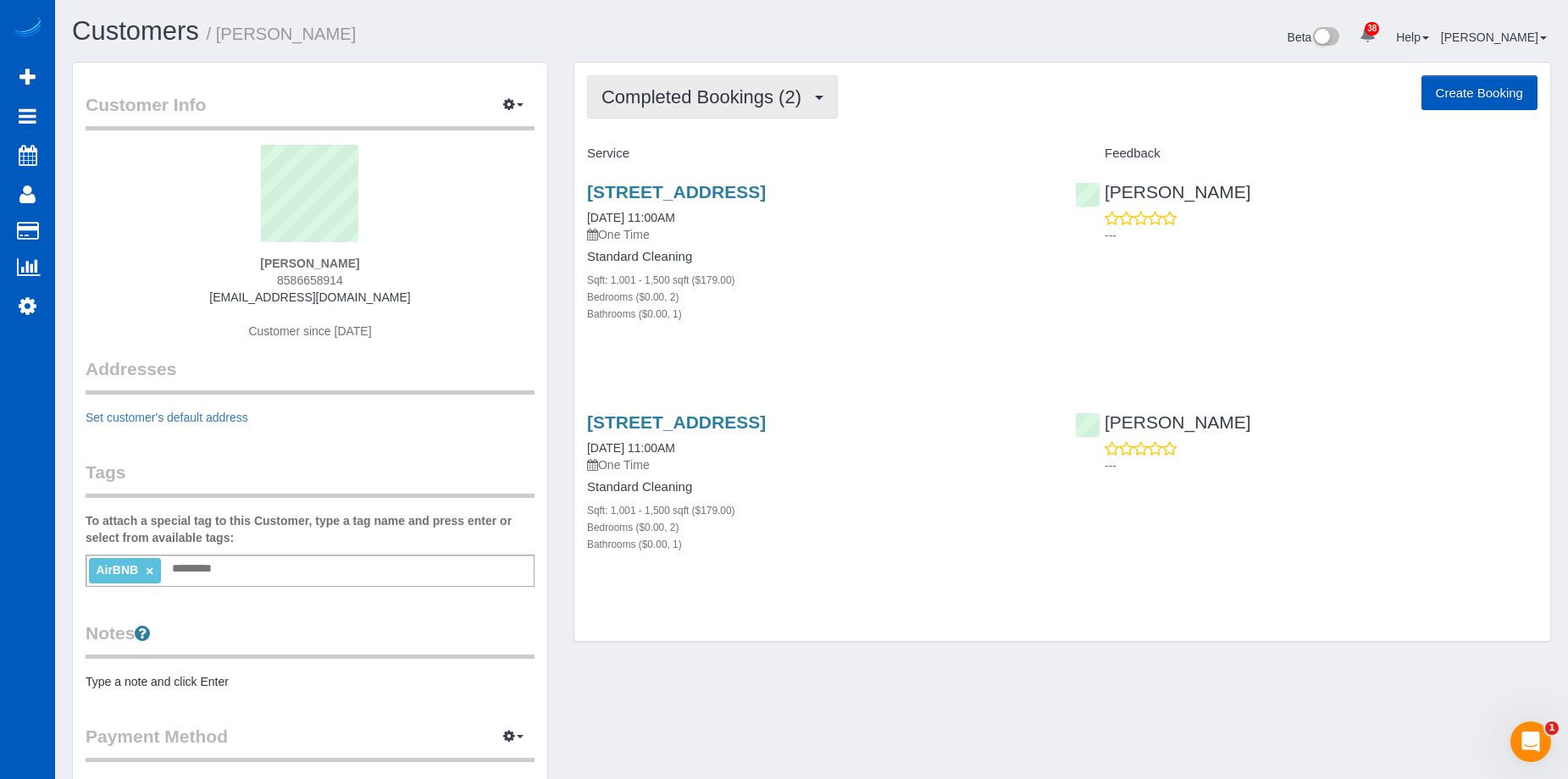
click at [735, 94] on span "Completed Bookings (2)" at bounding box center [705, 97] width 208 height 21
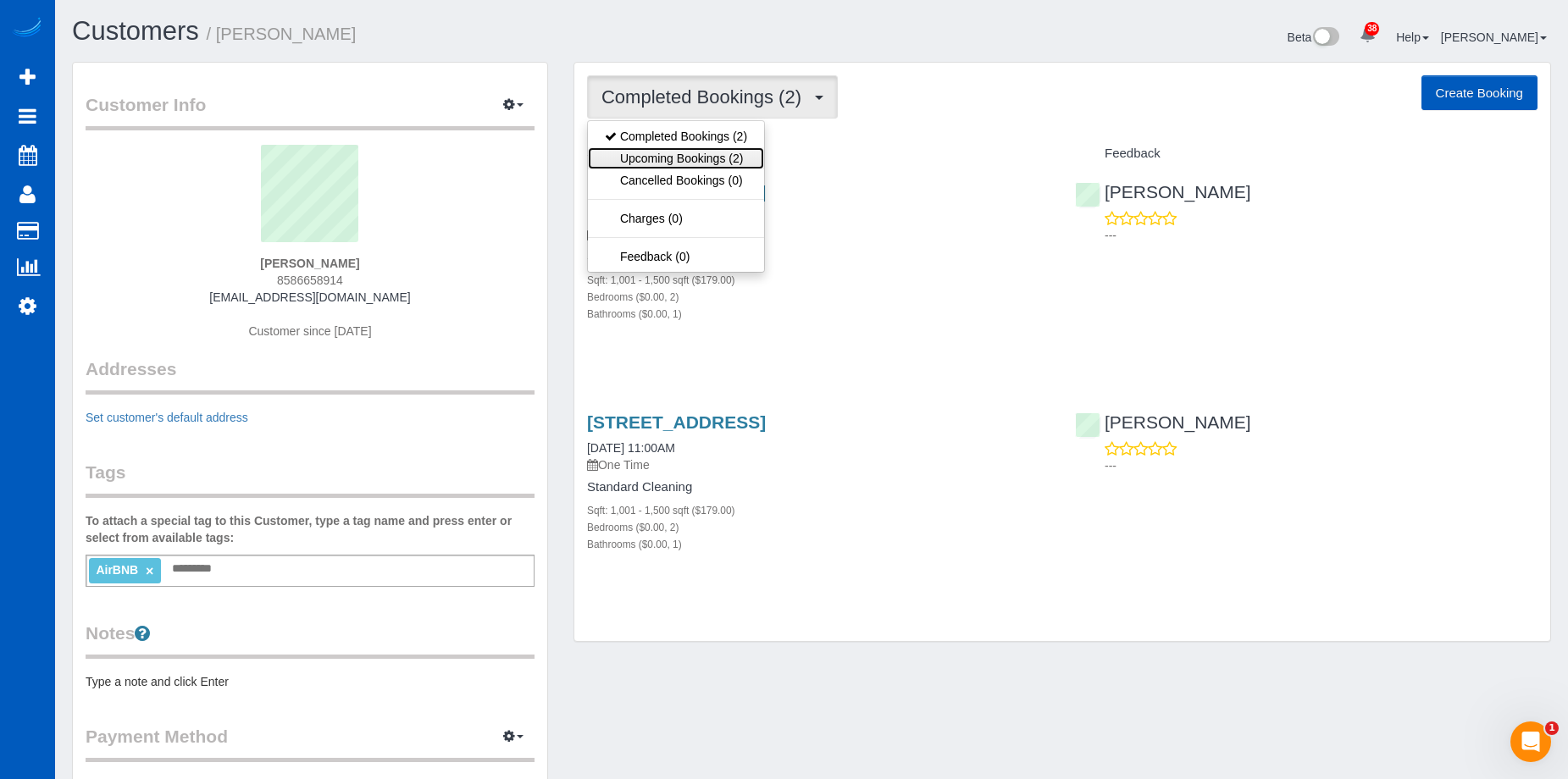
click at [699, 160] on link "Upcoming Bookings (2)" at bounding box center [675, 159] width 176 height 22
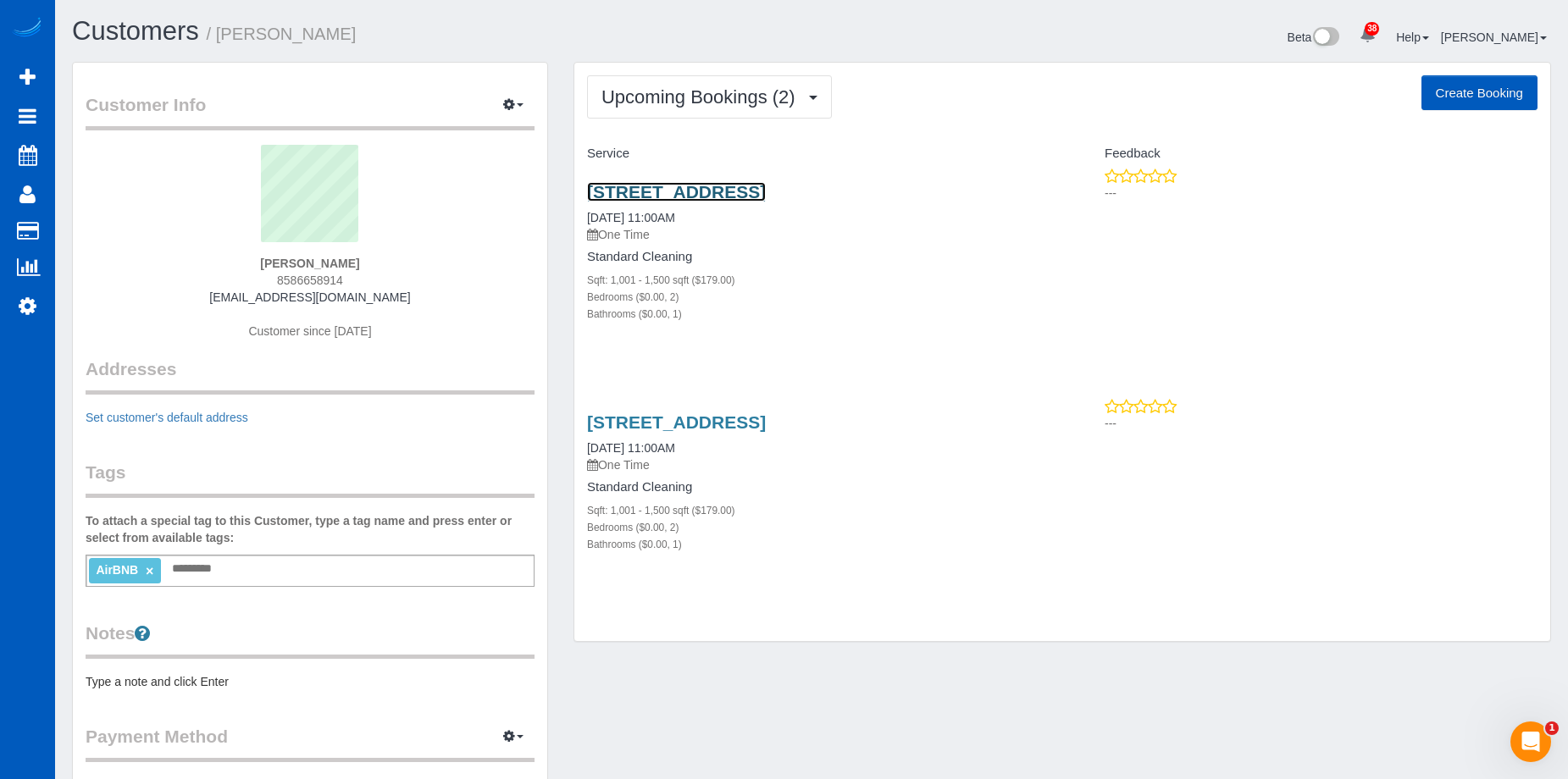
click at [748, 191] on link "4821 Sw 31st Dr, Portland, OR 97239" at bounding box center [676, 191] width 178 height 20
click at [727, 184] on link "4821 Sw 31st Dr, Portland, OR 97239" at bounding box center [676, 191] width 178 height 20
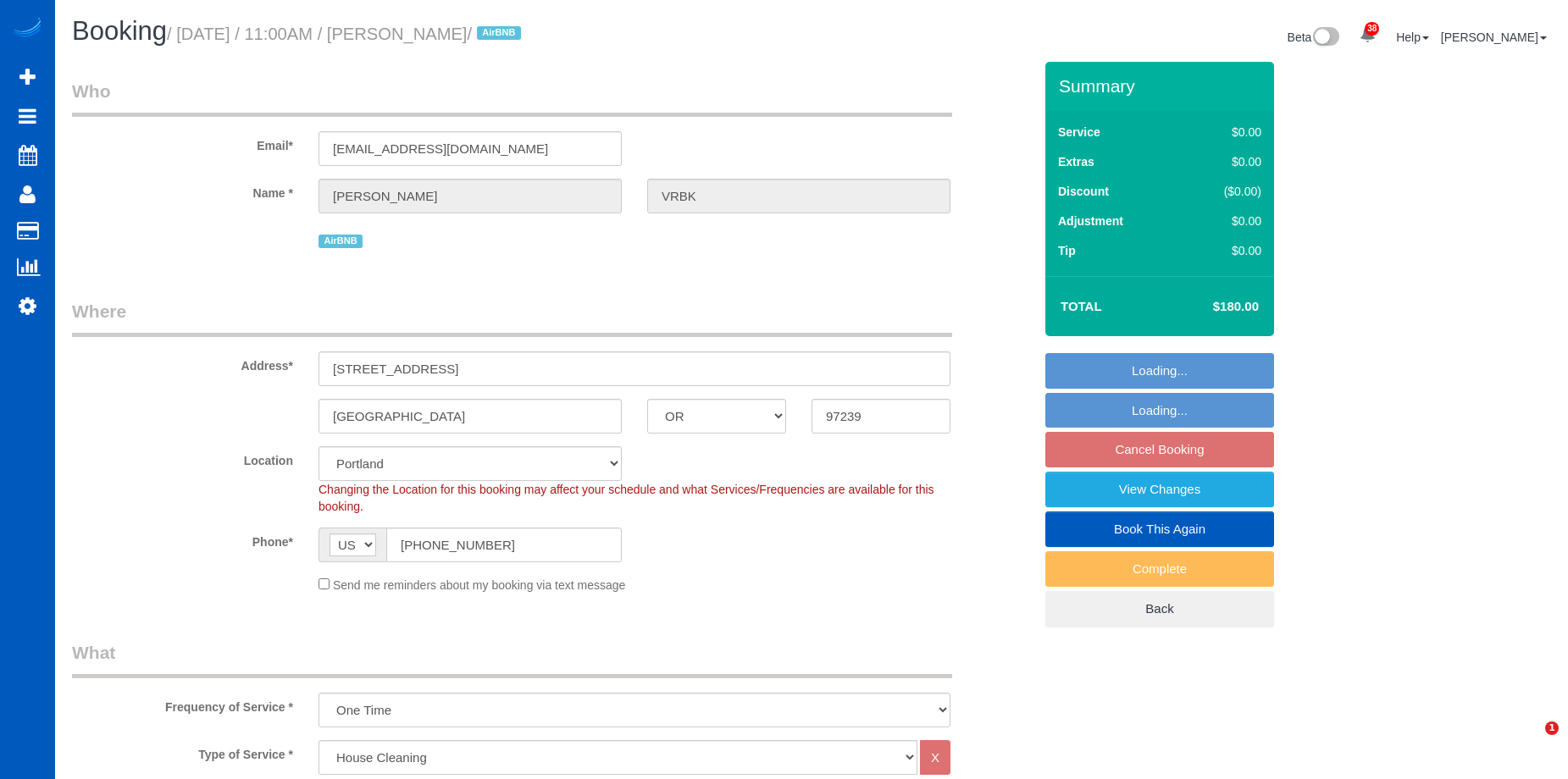
select select "OR"
select select "199"
select select "1001"
select select "2"
select select "spot2"
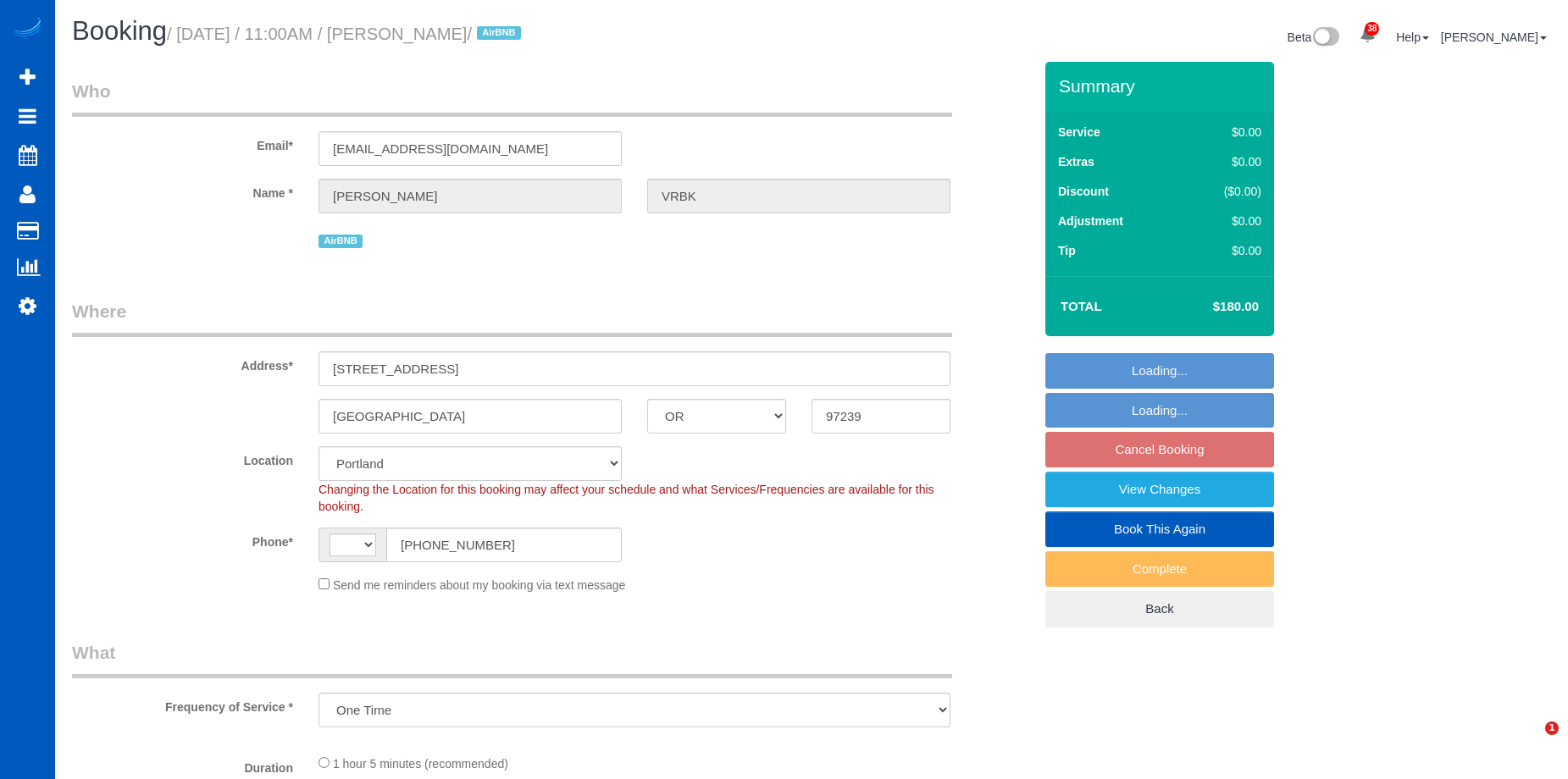
select select "OR"
select select "object:656"
select select "string:[GEOGRAPHIC_DATA]"
select select "spot2"
select select "199"
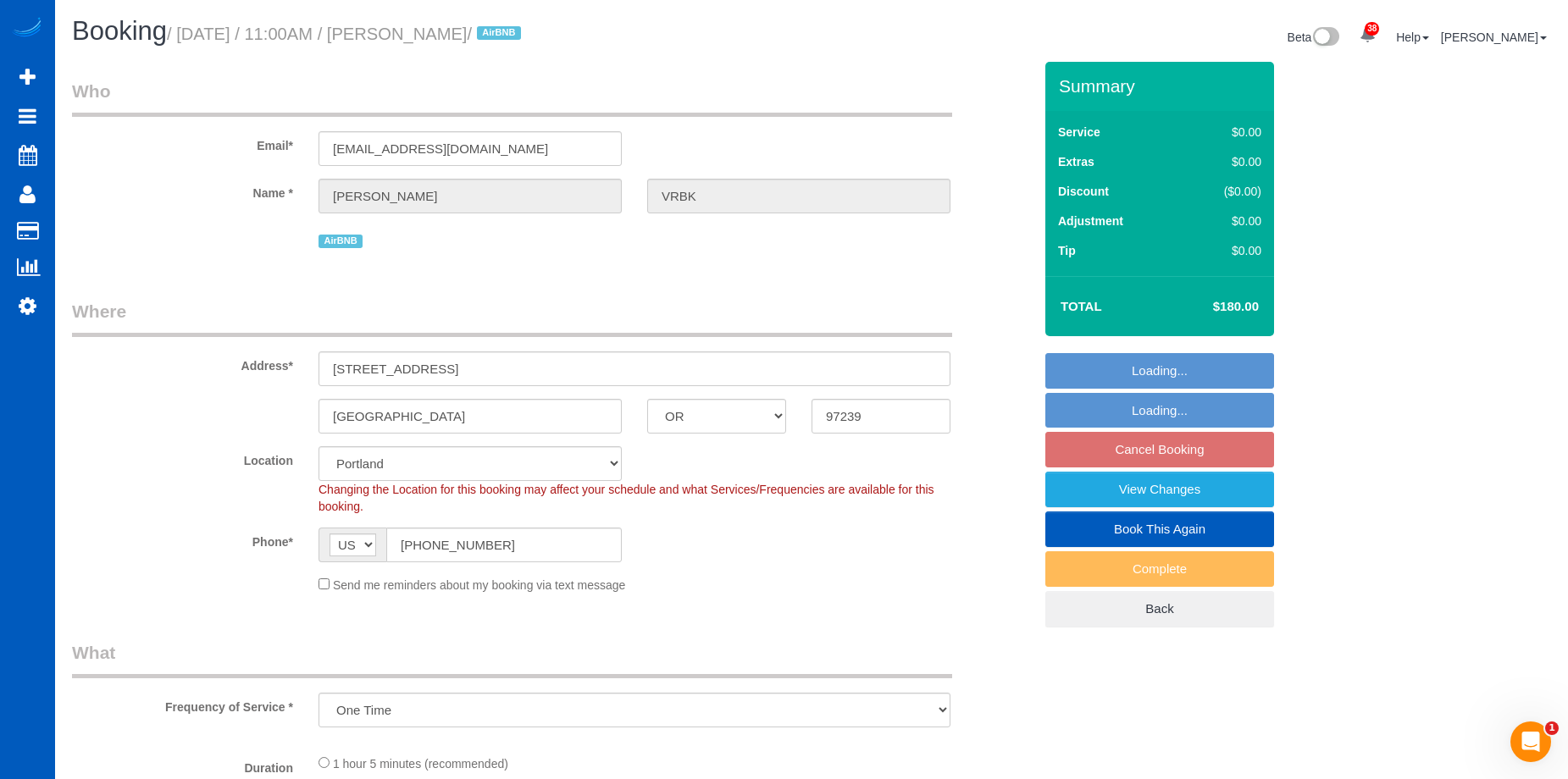
select select "1001"
select select "2"
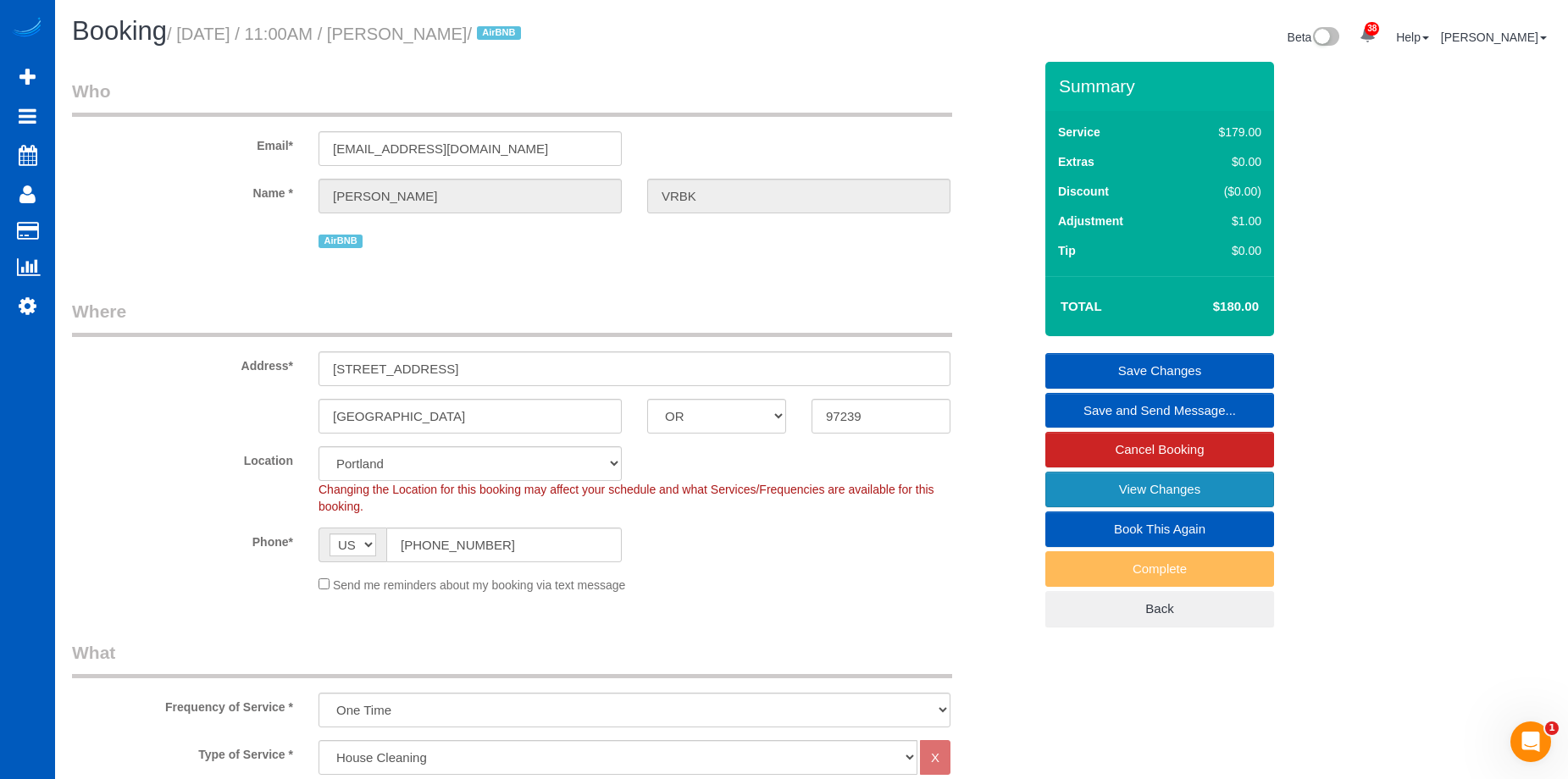
click at [1073, 484] on link "View Changes" at bounding box center [1160, 489] width 229 height 35
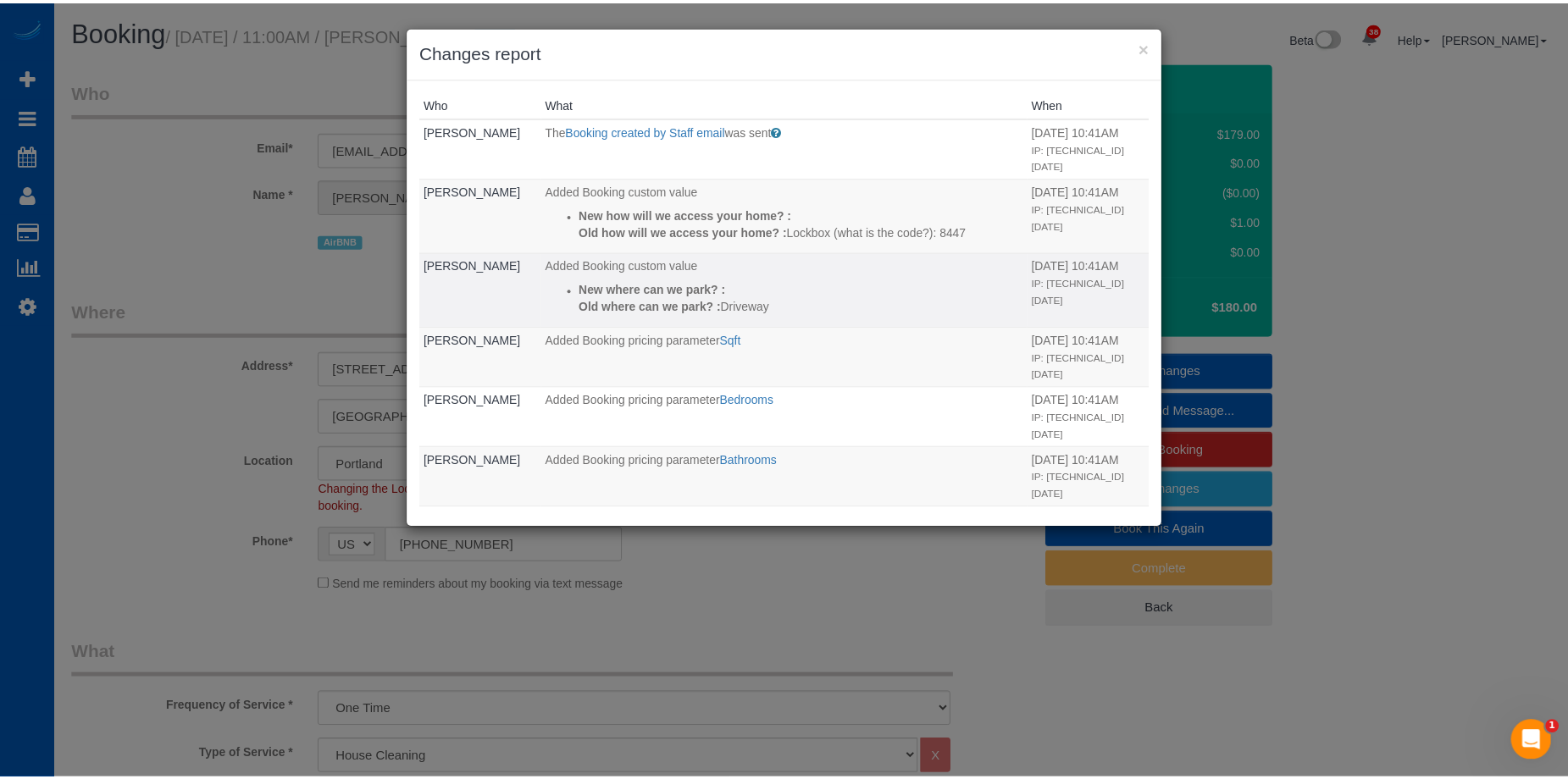
scroll to position [85, 0]
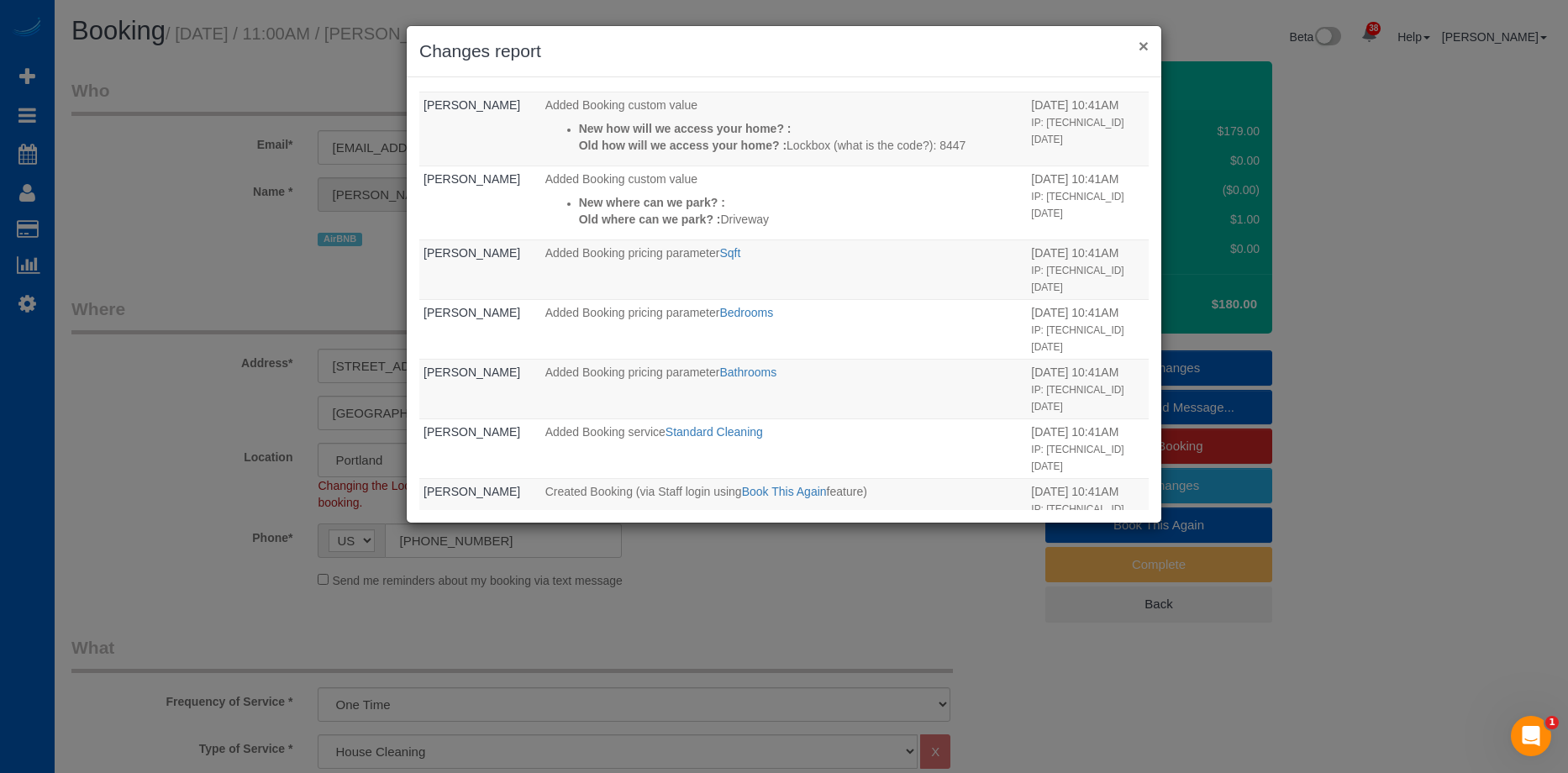
click at [1141, 41] on button "×" at bounding box center [1143, 45] width 10 height 18
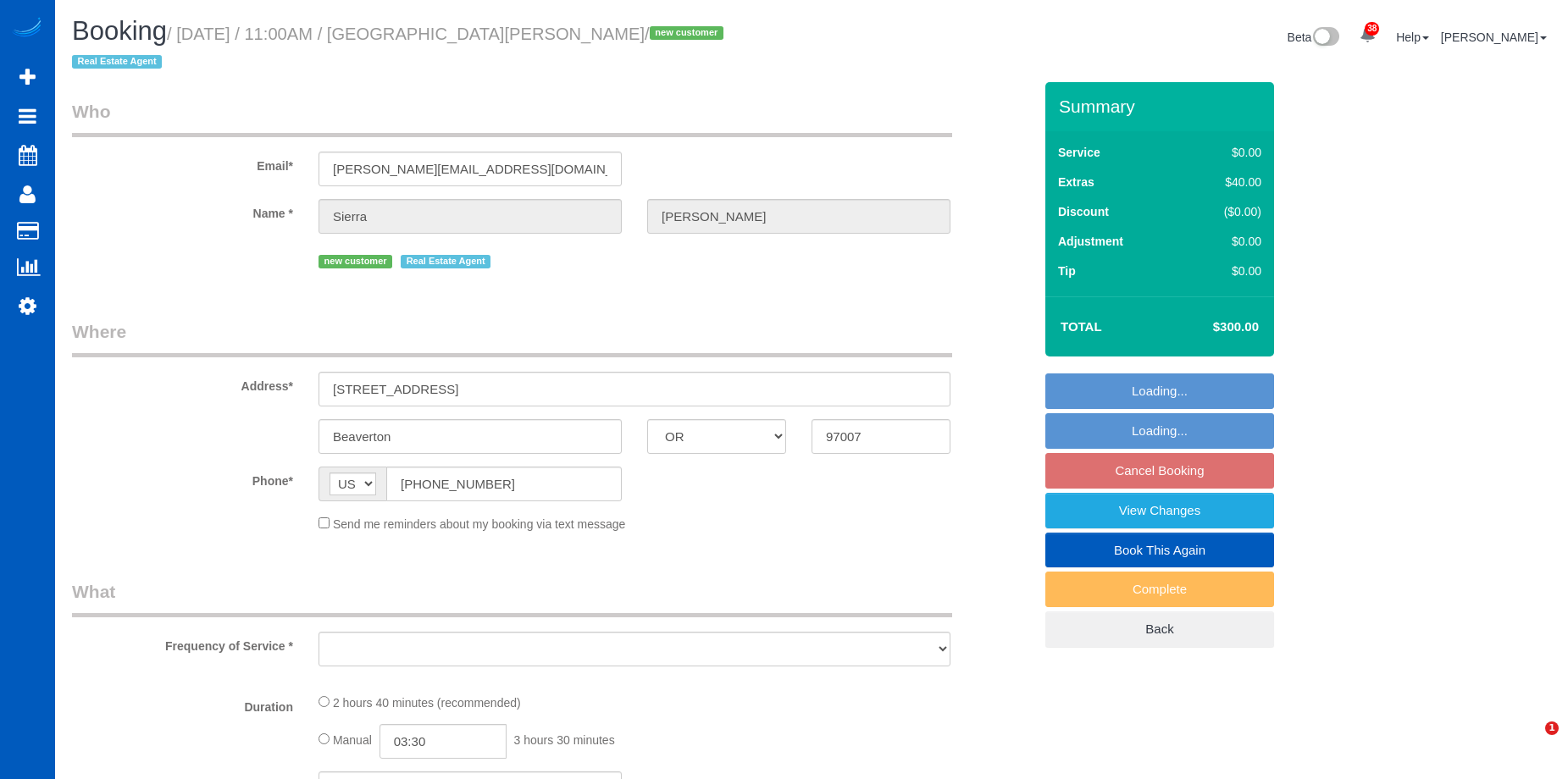
select select "OR"
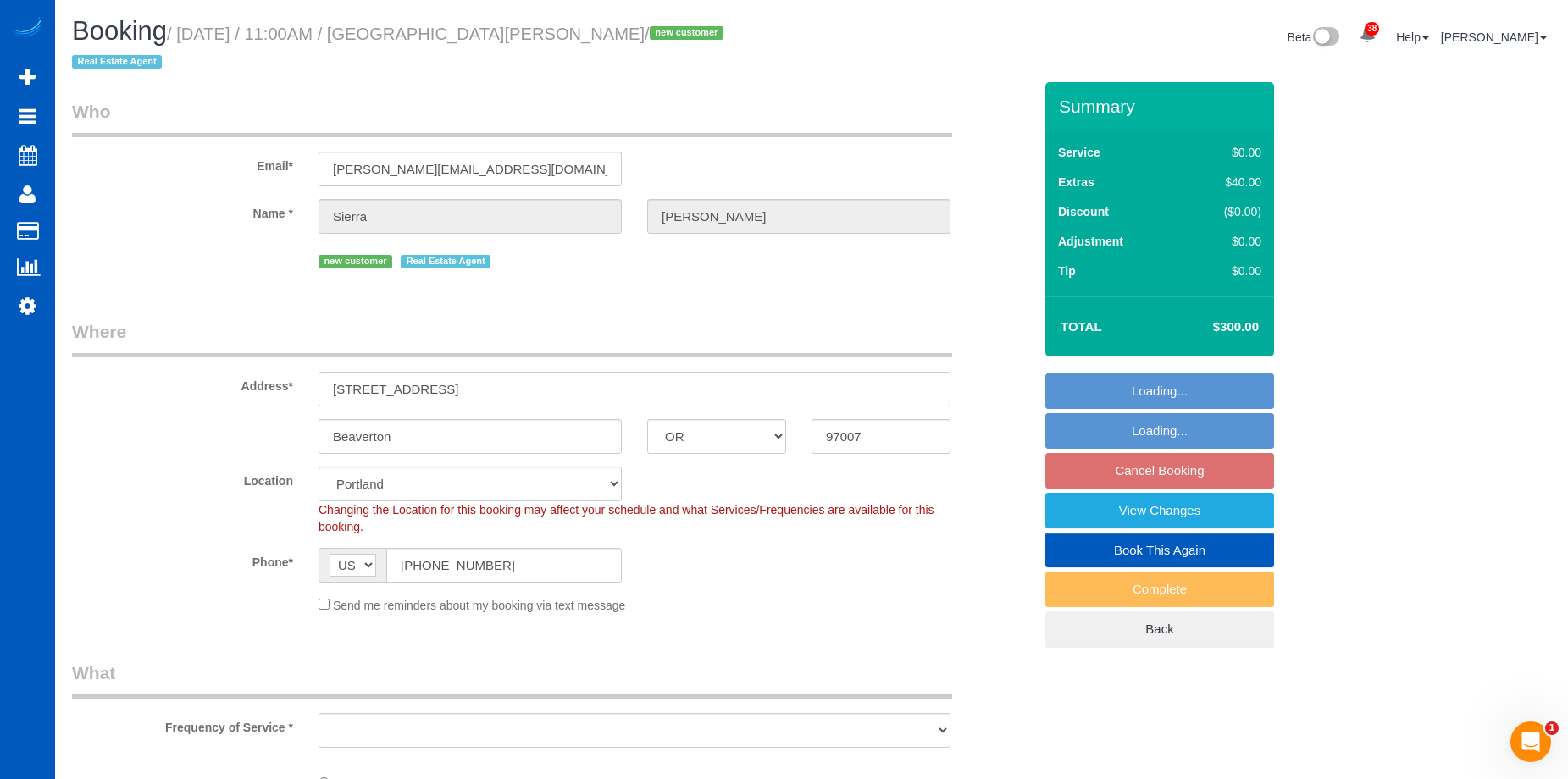
select select "object:1102"
select select "199"
select select "2001"
select select "3"
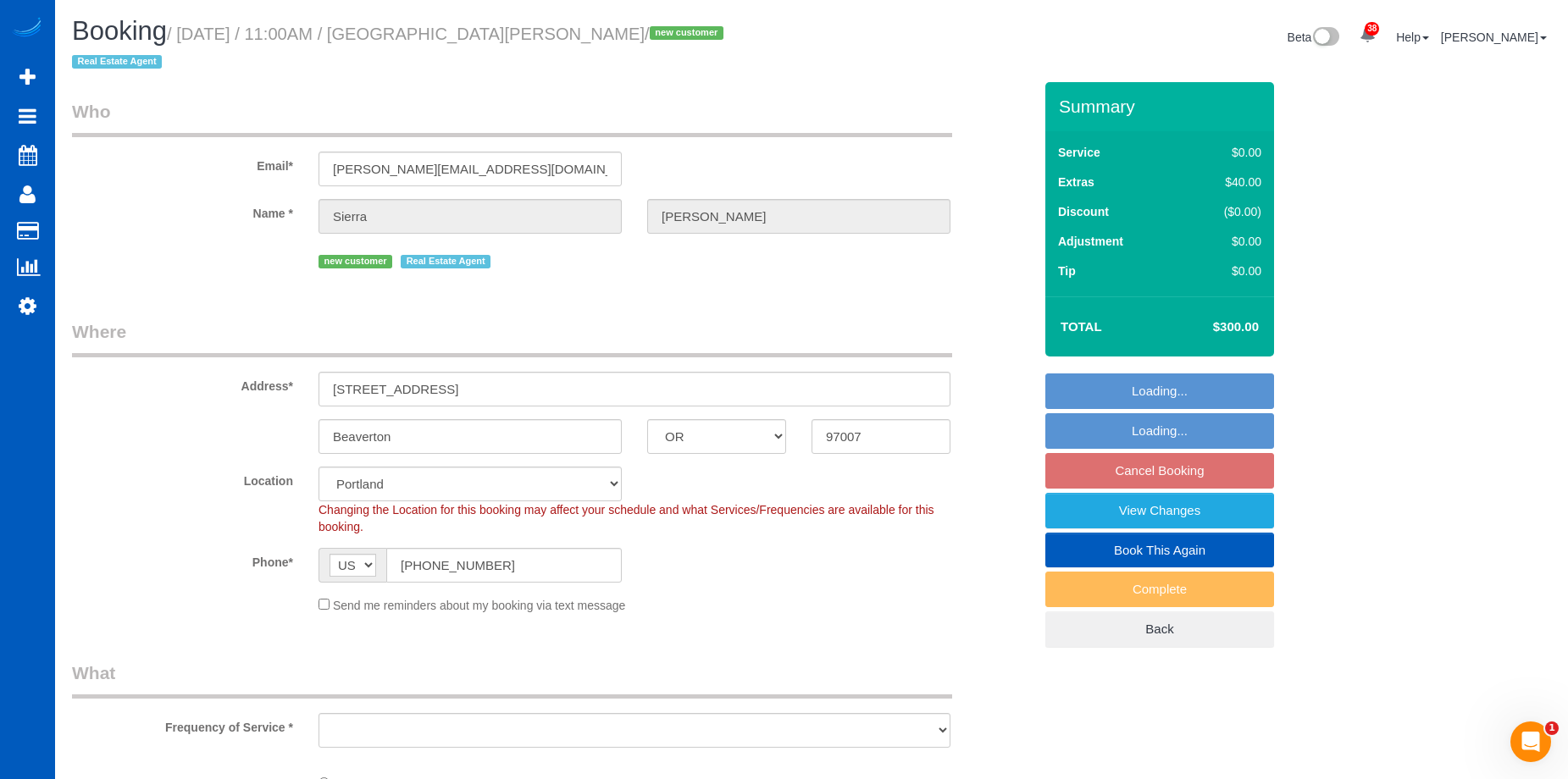
select select "spot2"
select select "object:1107"
select select "2001"
select select "3"
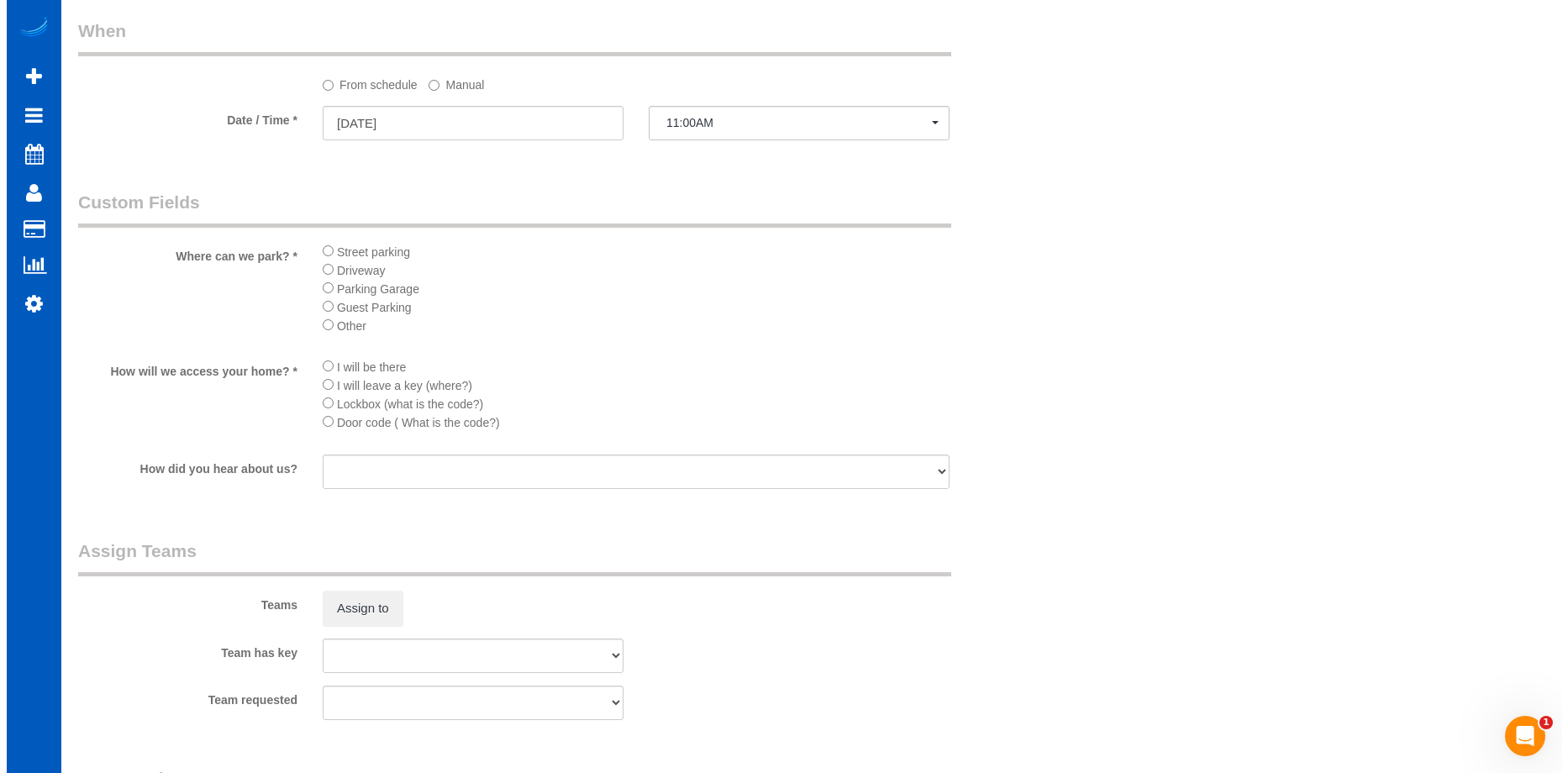
scroll to position [1933, 0]
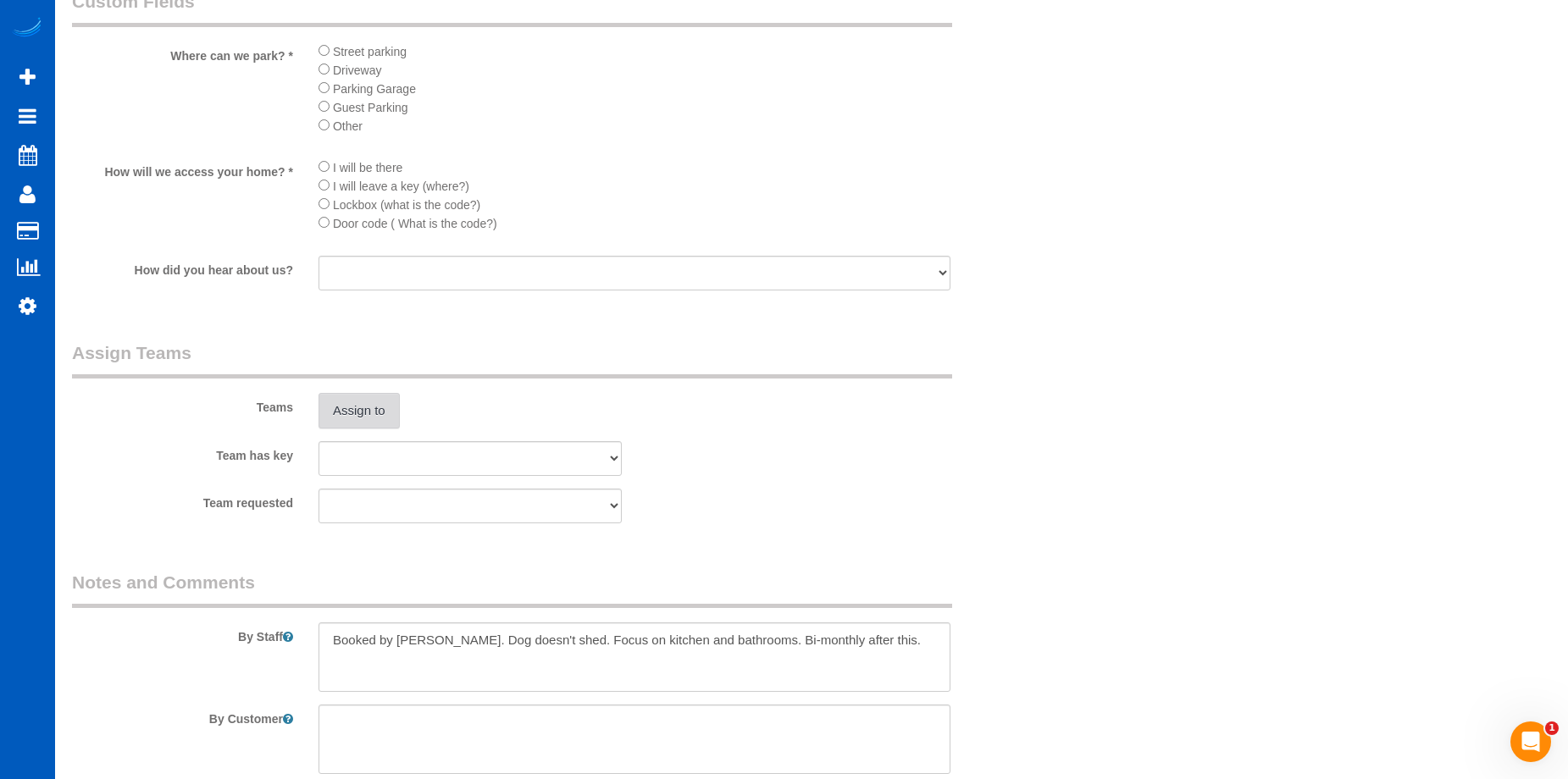
click at [387, 393] on button "Assign to" at bounding box center [359, 410] width 81 height 35
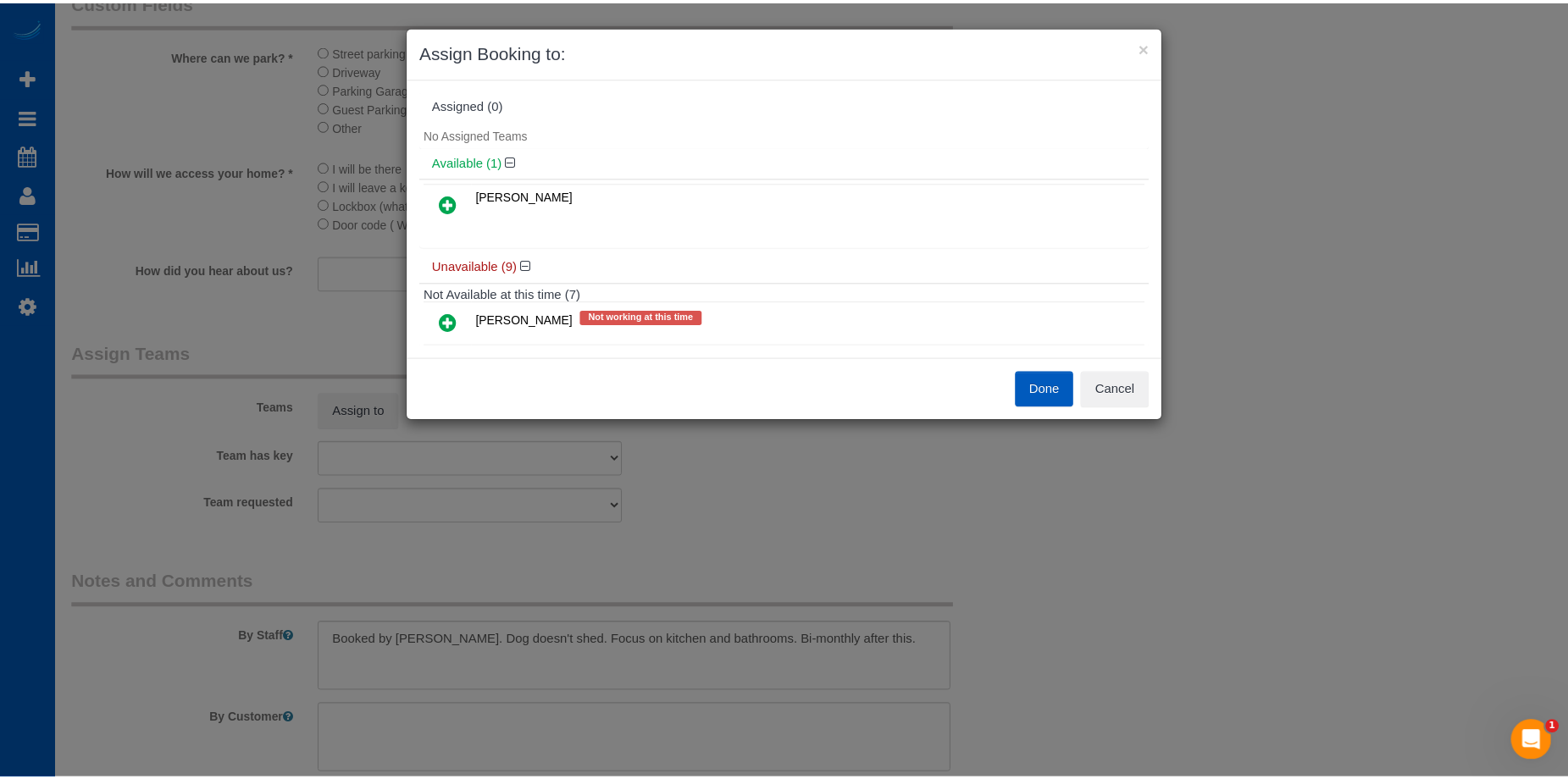
scroll to position [0, 0]
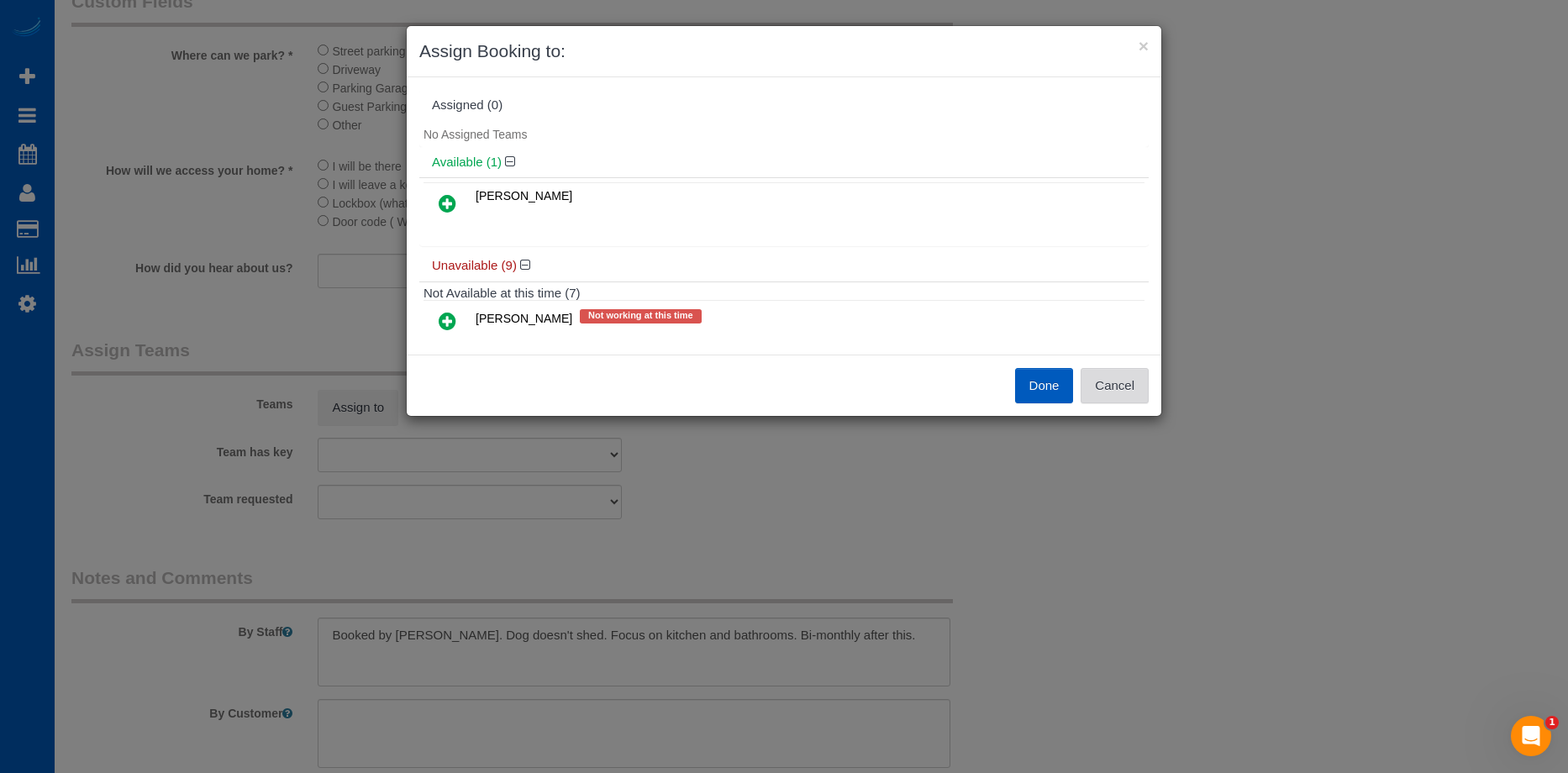
click at [1141, 377] on button "Cancel" at bounding box center [1115, 386] width 68 height 35
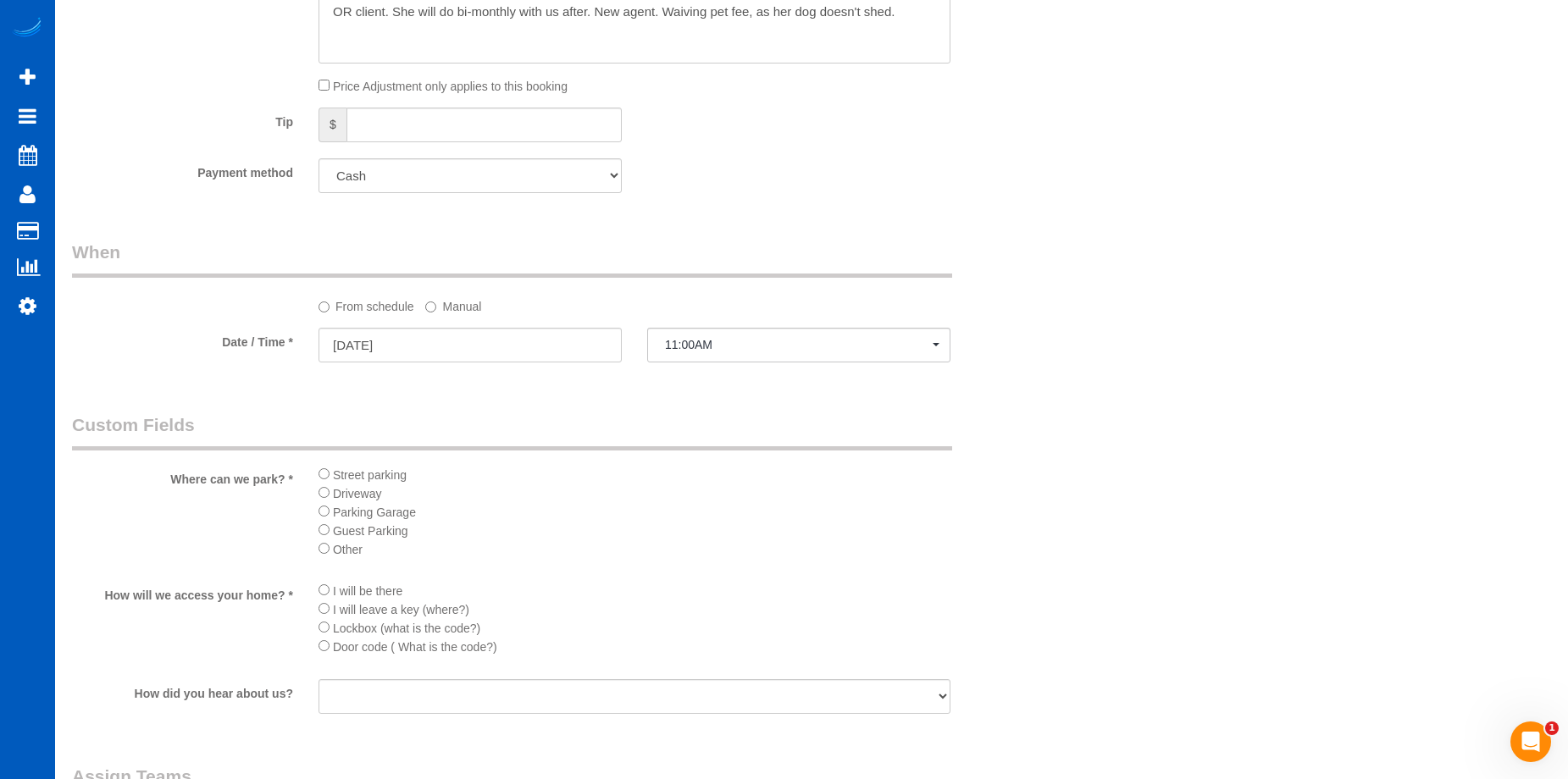
scroll to position [1694, 0]
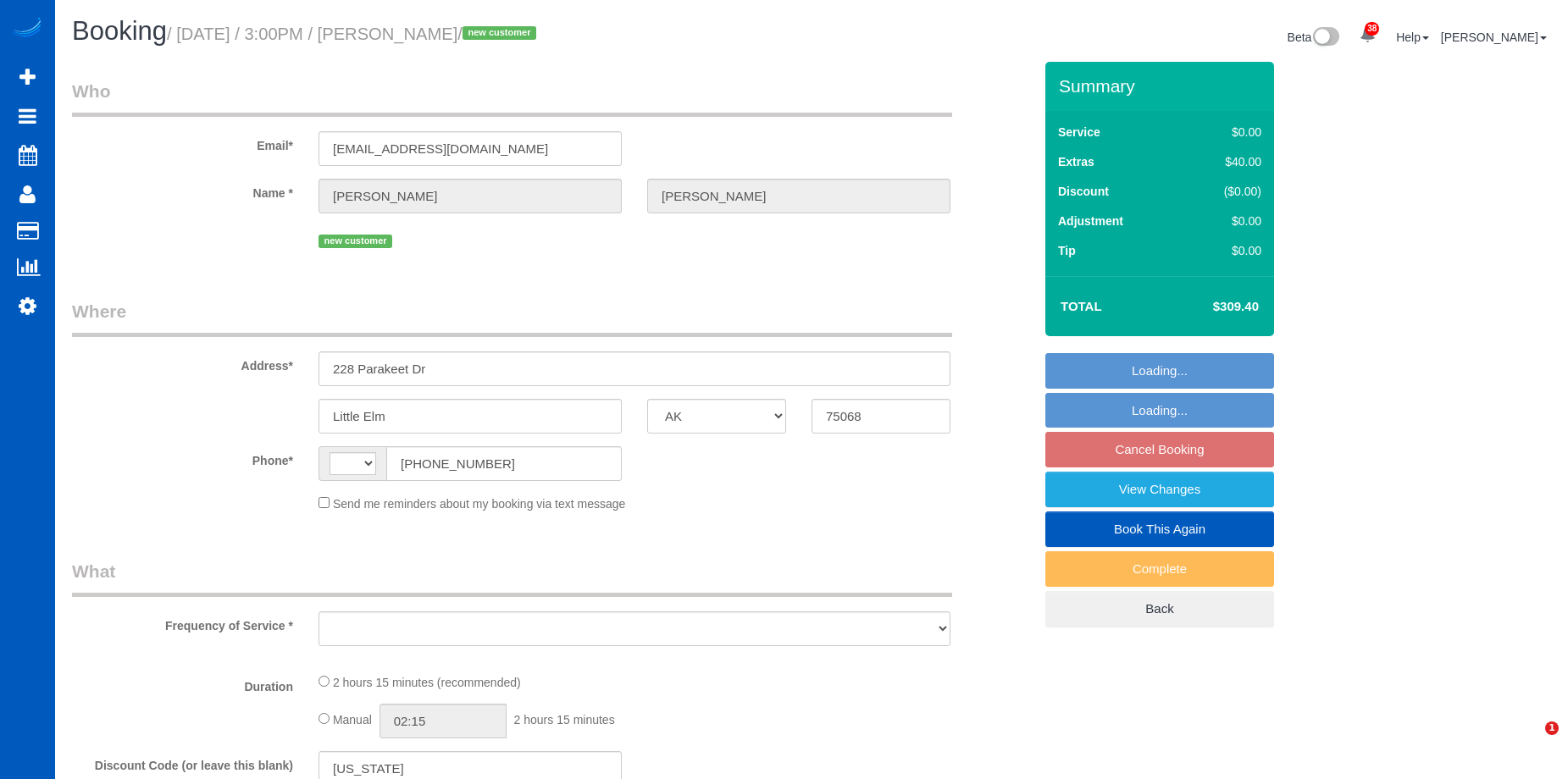
select select "[GEOGRAPHIC_DATA]"
select select "199"
select select "1501"
select select "3"
select select "2"
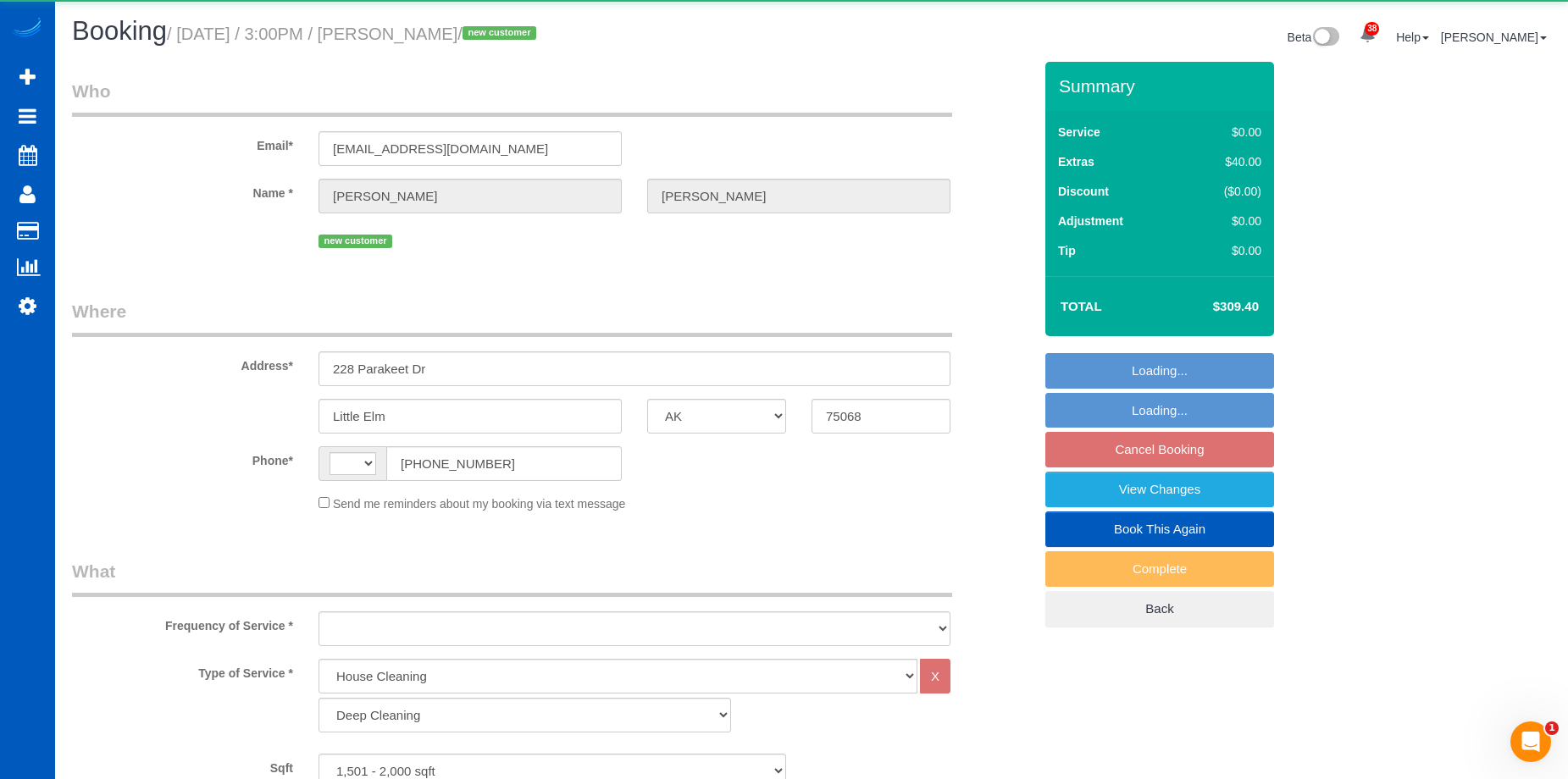
select select "string:[GEOGRAPHIC_DATA]"
select select "object:1056"
select select "spot3"
select select "number:8"
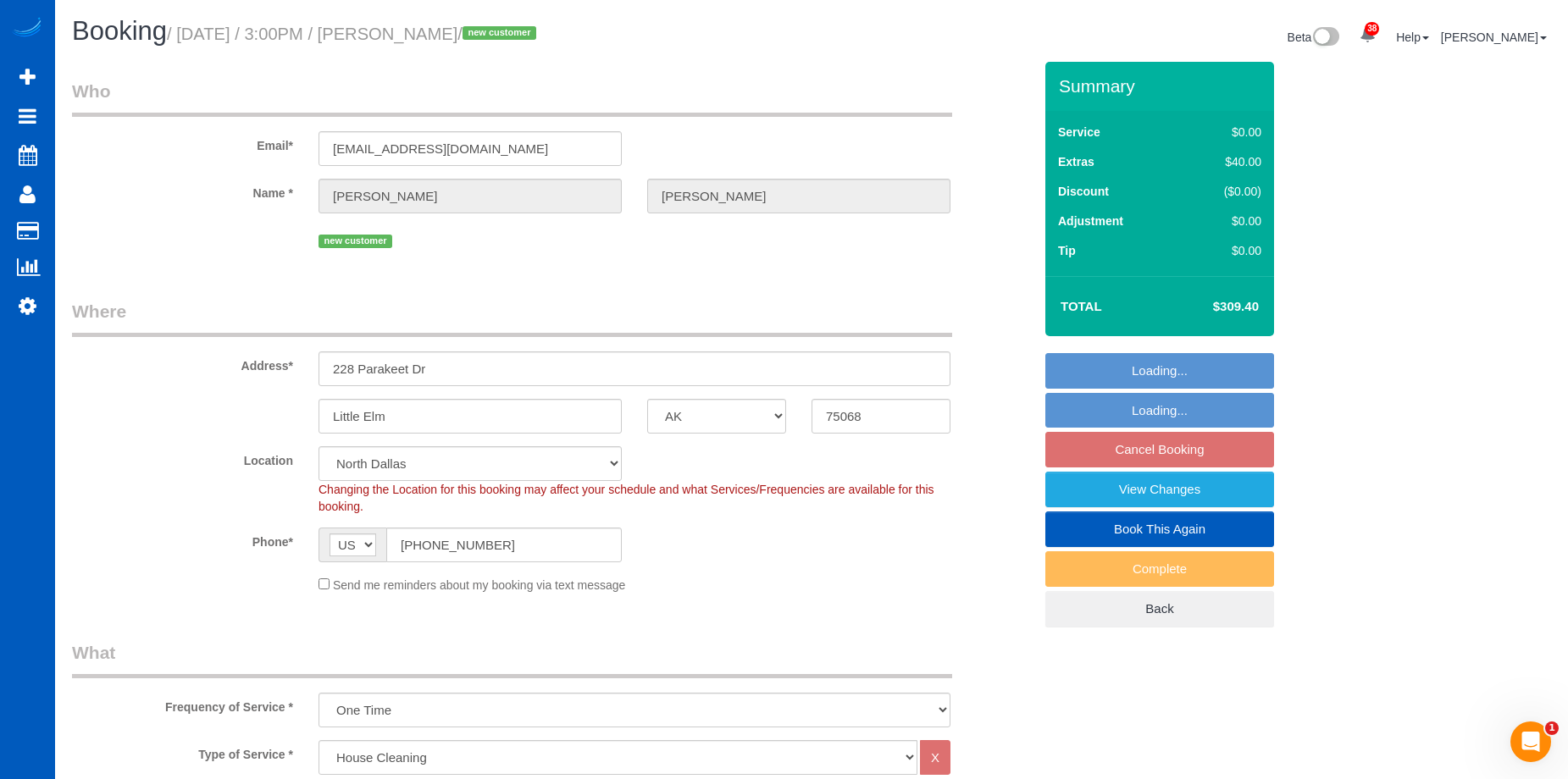
select select "1501"
select select "3"
select select "2"
select select "object:1161"
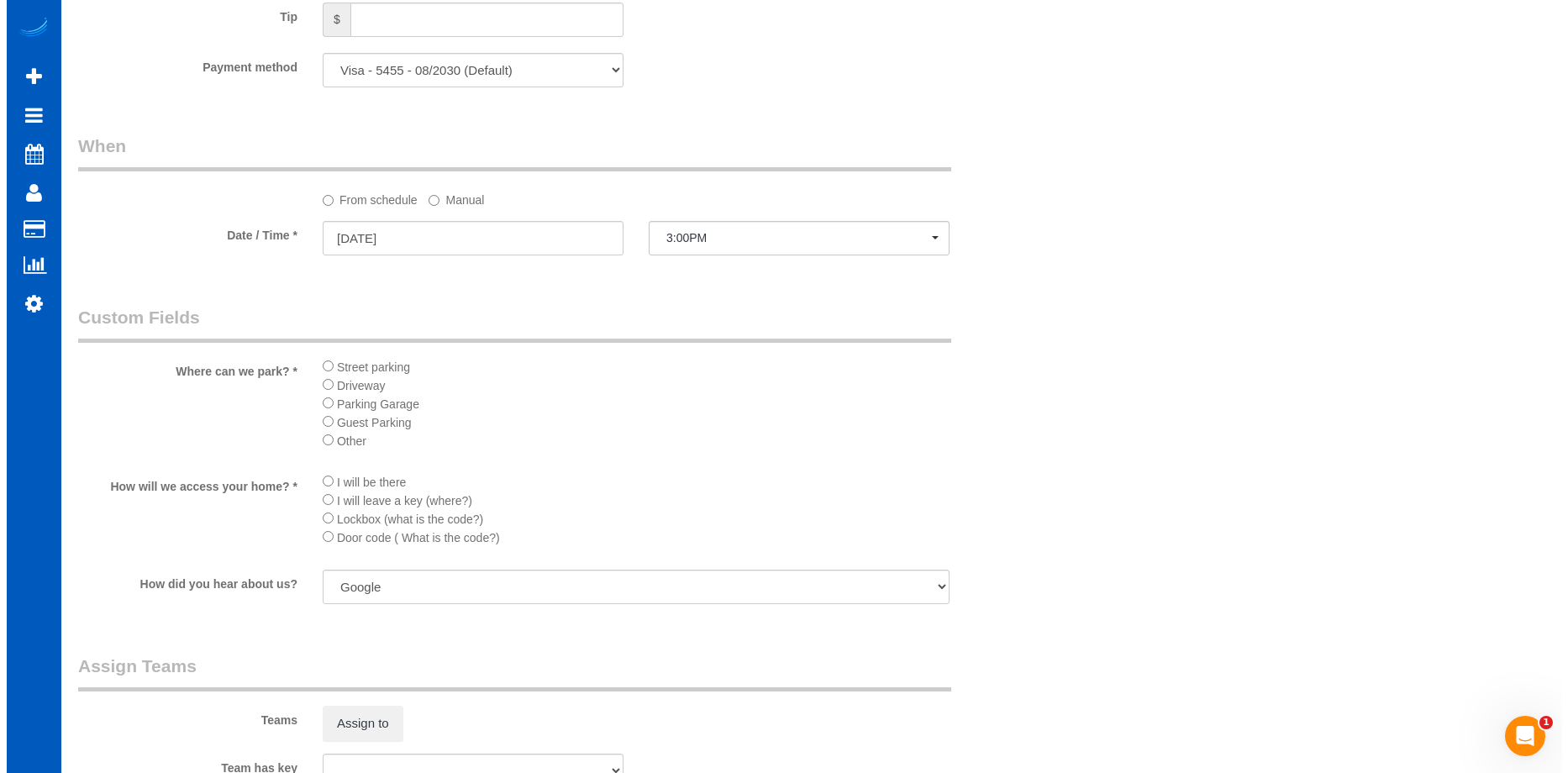
scroll to position [1849, 0]
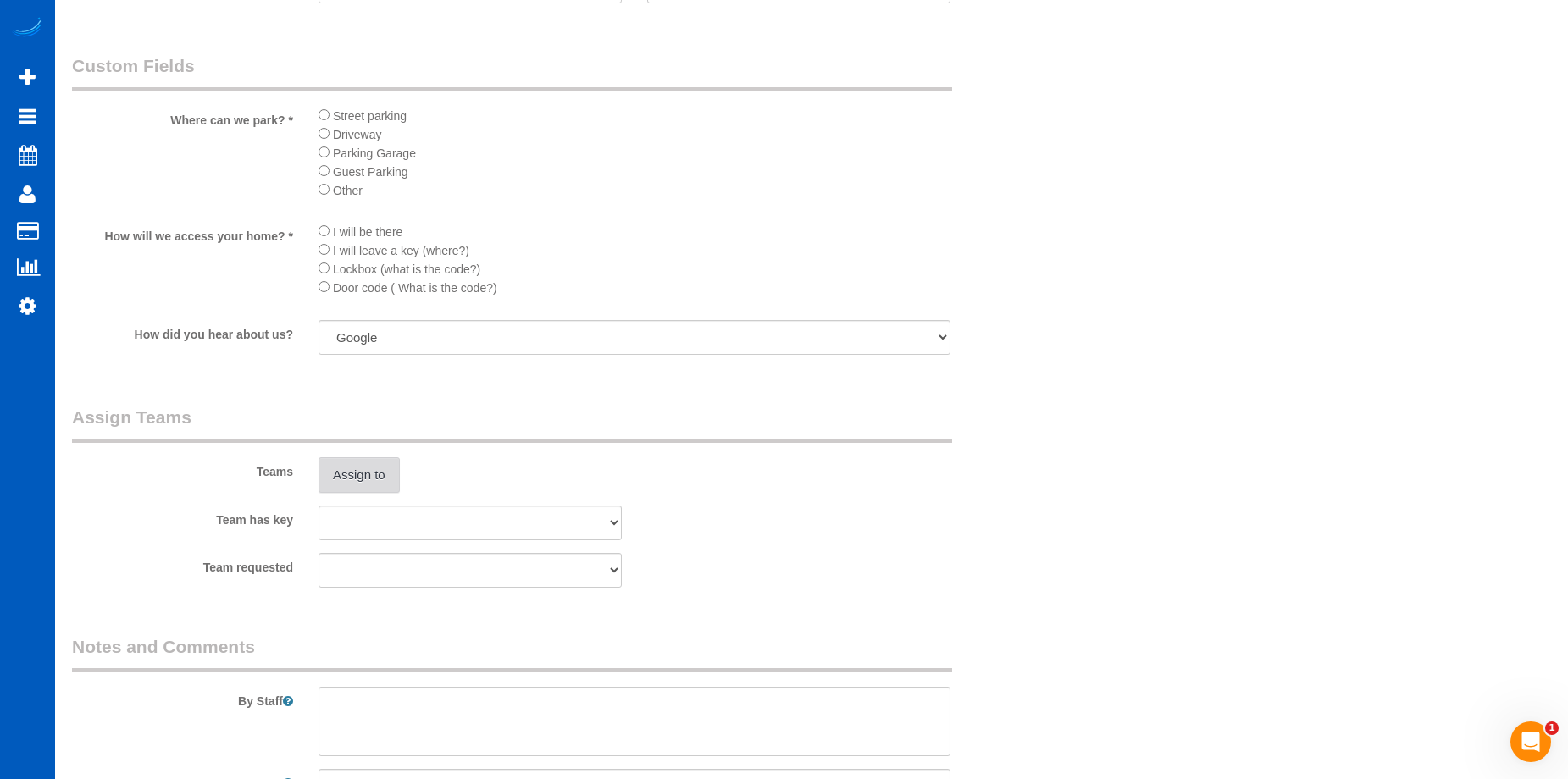
click at [366, 476] on button "Assign to" at bounding box center [359, 474] width 81 height 35
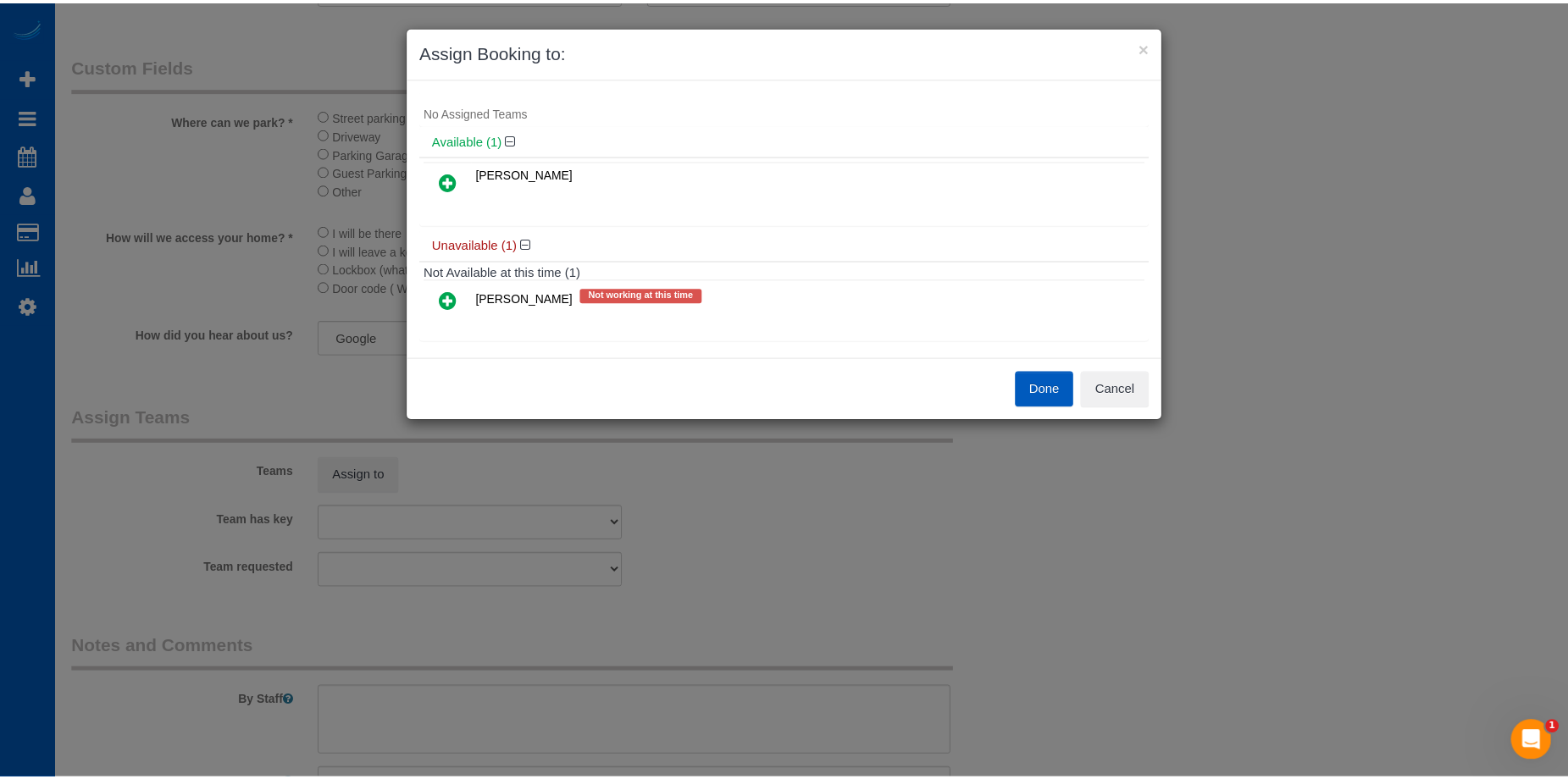
scroll to position [36, 0]
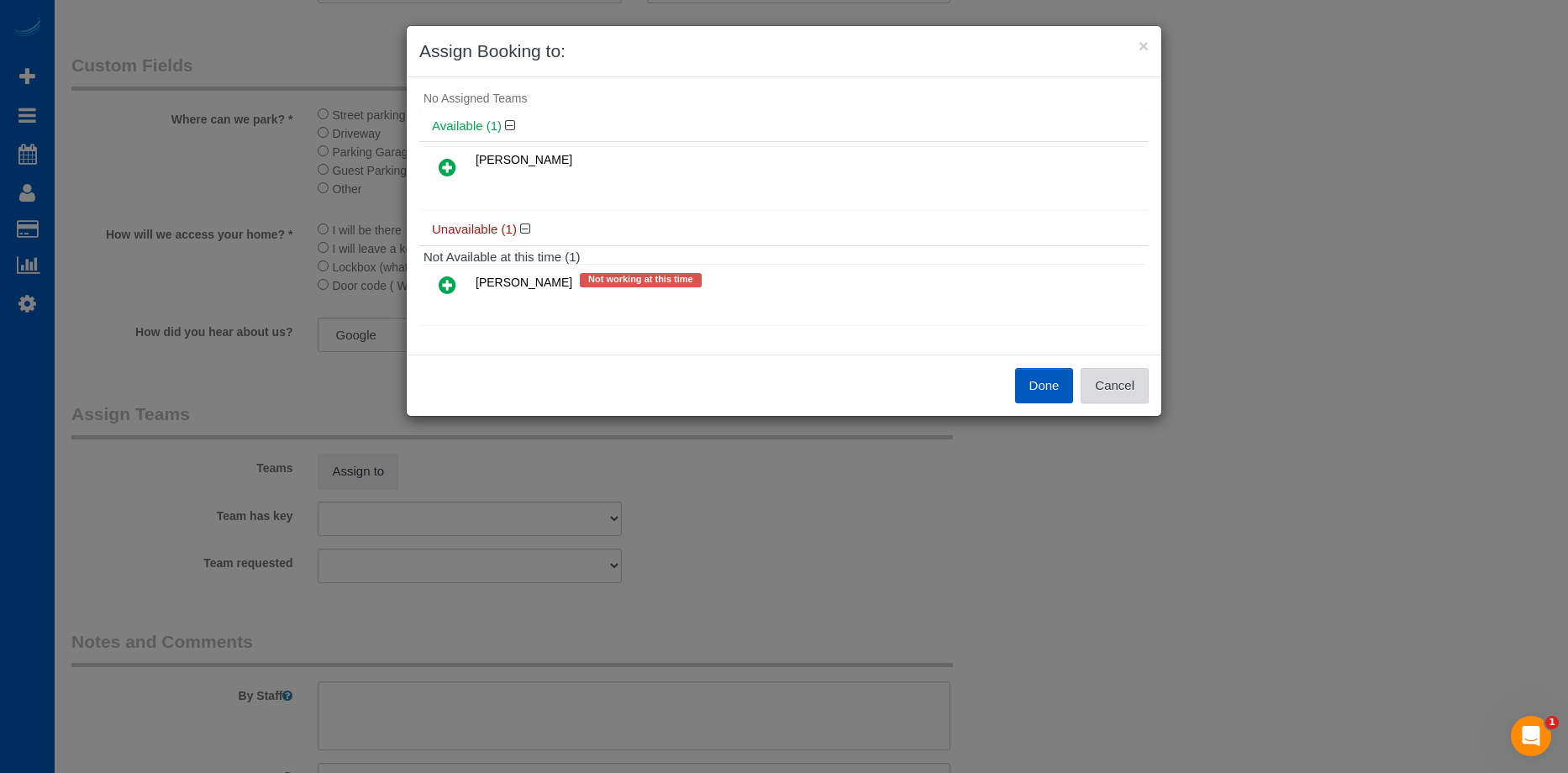
click at [1126, 388] on button "Cancel" at bounding box center [1115, 386] width 68 height 35
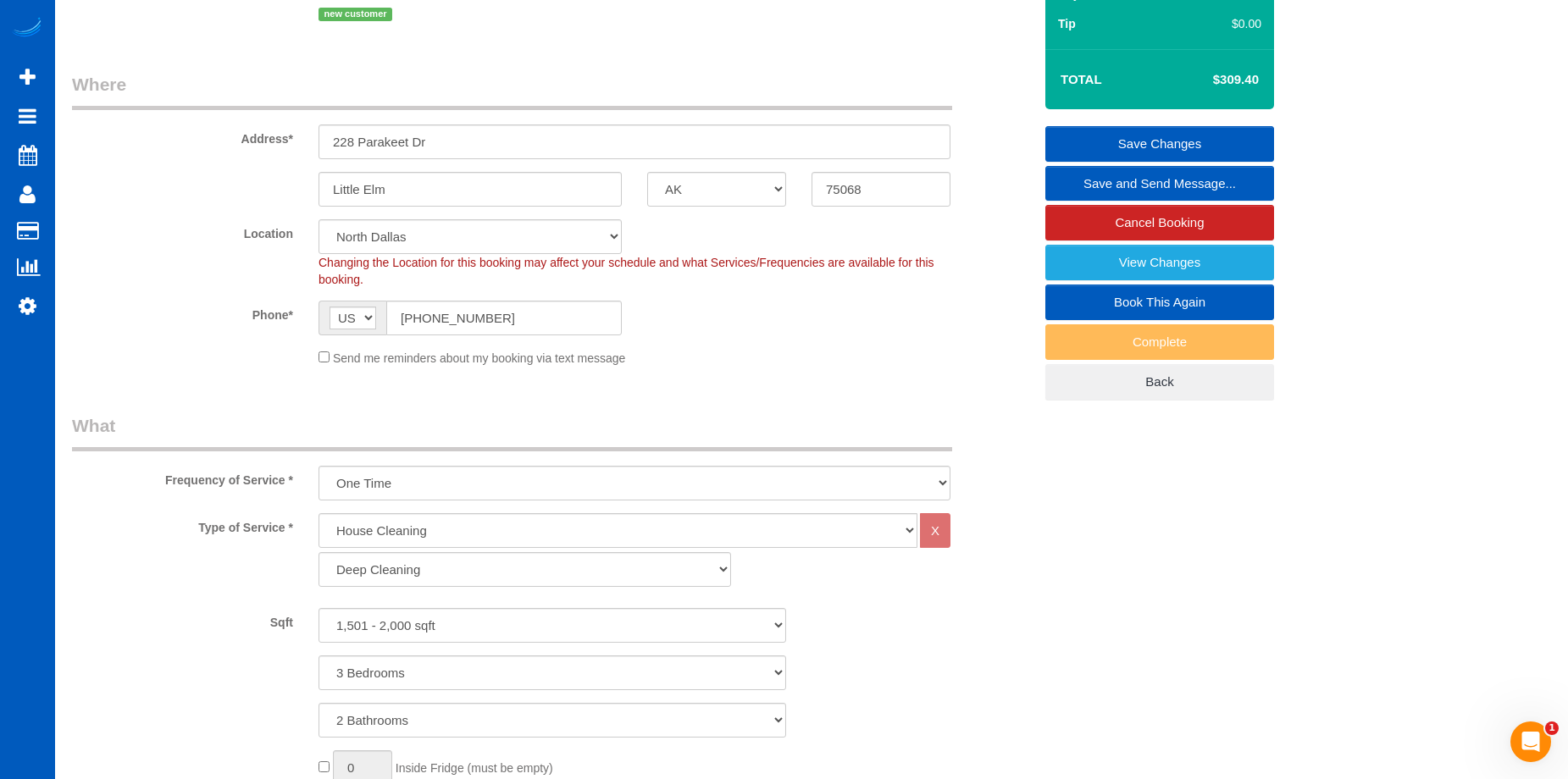
scroll to position [226, 0]
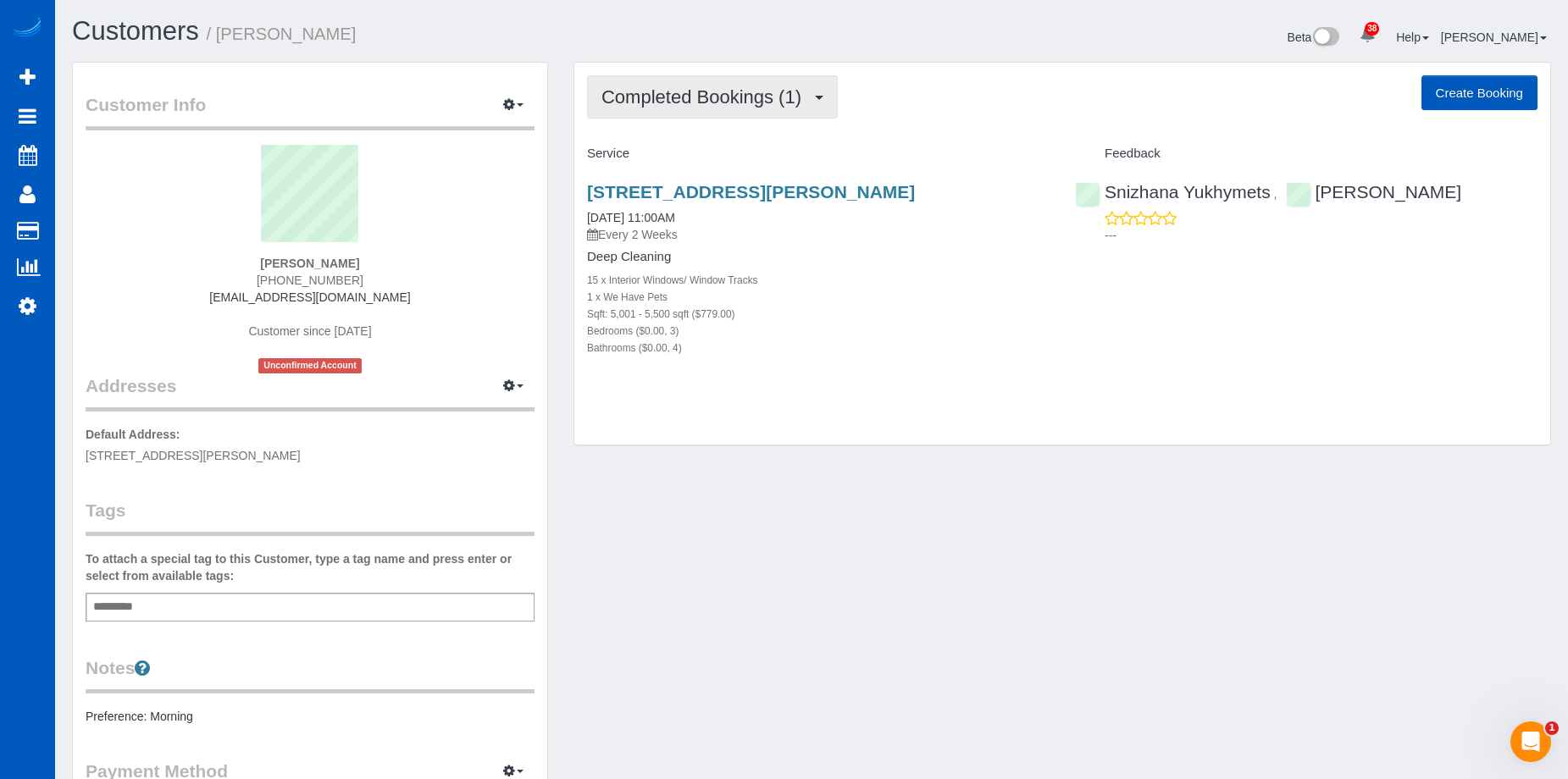
click at [673, 82] on button "Completed Bookings (1)" at bounding box center [712, 97] width 250 height 43
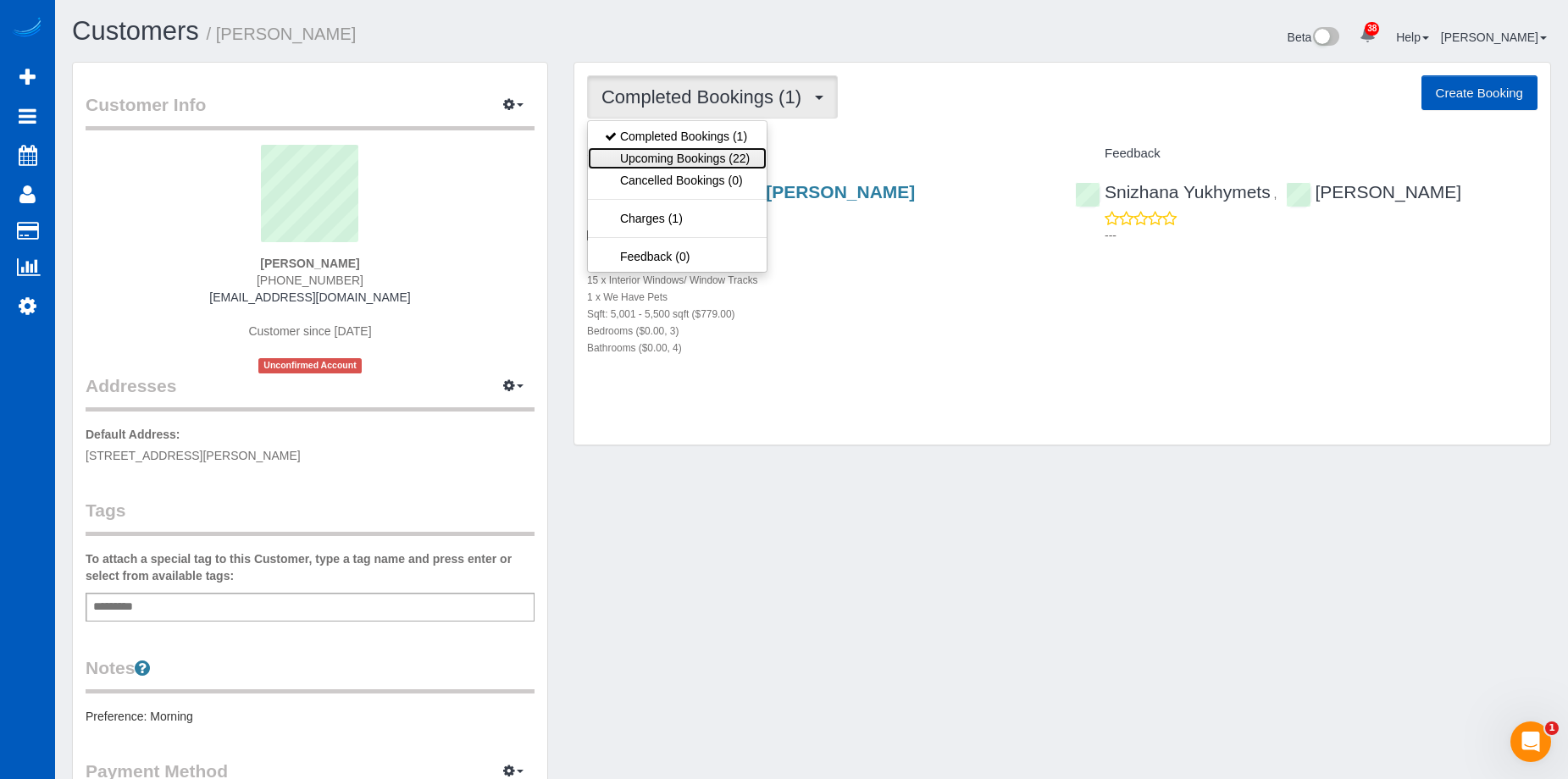
click at [676, 156] on link "Upcoming Bookings (22)" at bounding box center [677, 159] width 178 height 22
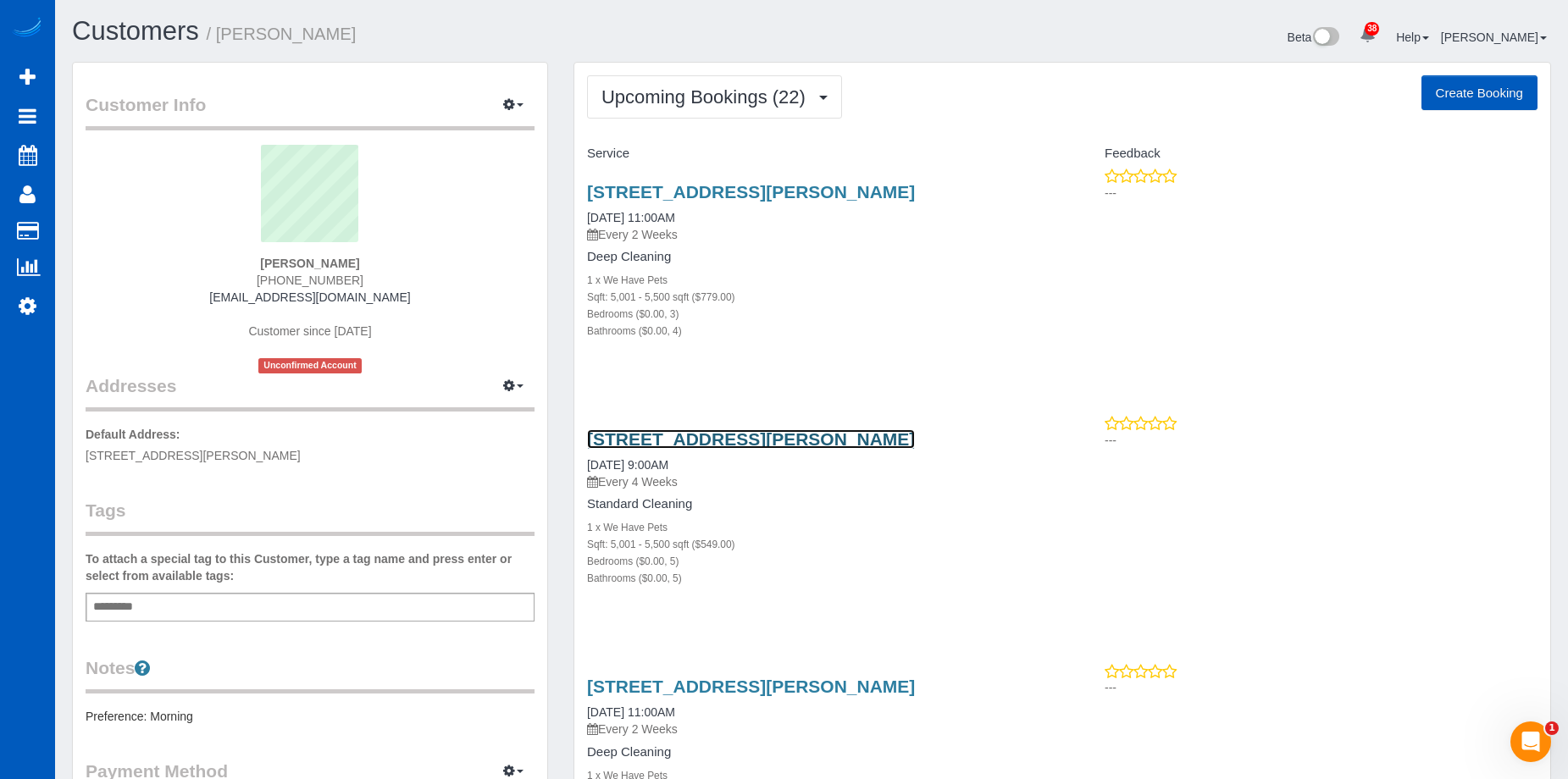
click at [734, 433] on link "1505 S Riegel Ct, Spokane, WA 99212" at bounding box center [751, 439] width 328 height 20
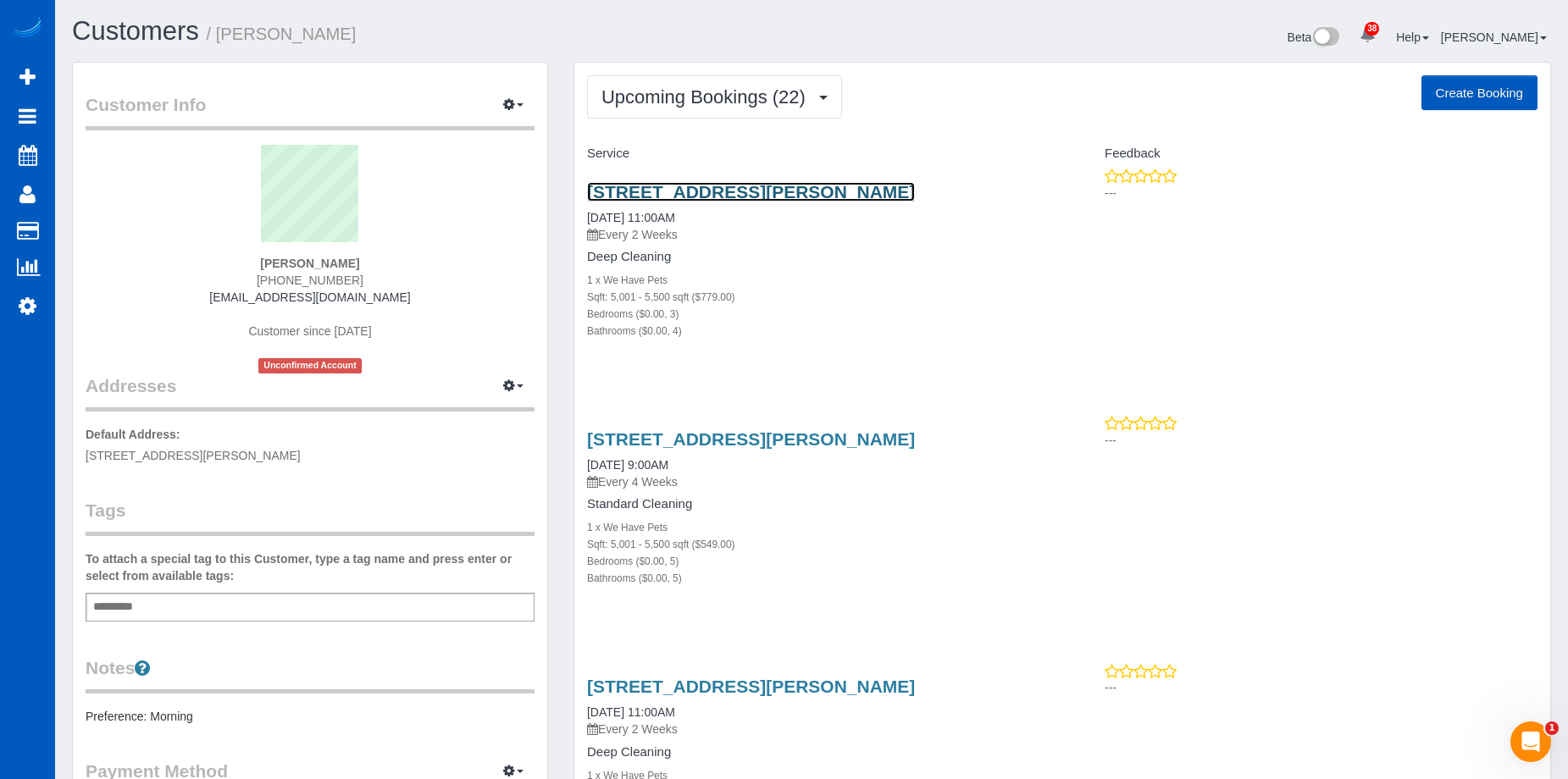
click at [836, 190] on link "1505 S Riegel Ct, Spokane, WA 99212" at bounding box center [751, 191] width 328 height 20
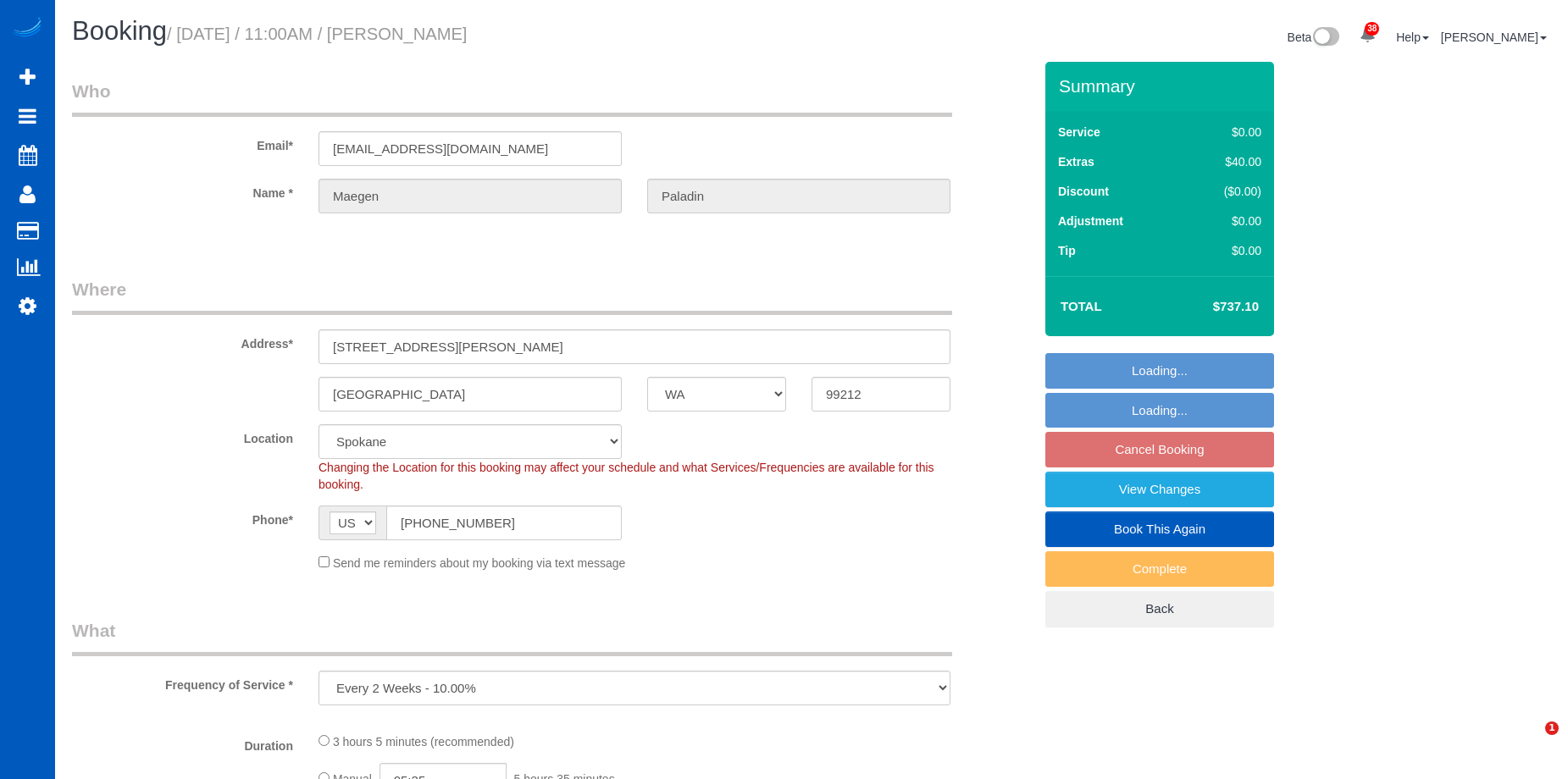
select select "WA"
select select "spot2"
select select "199"
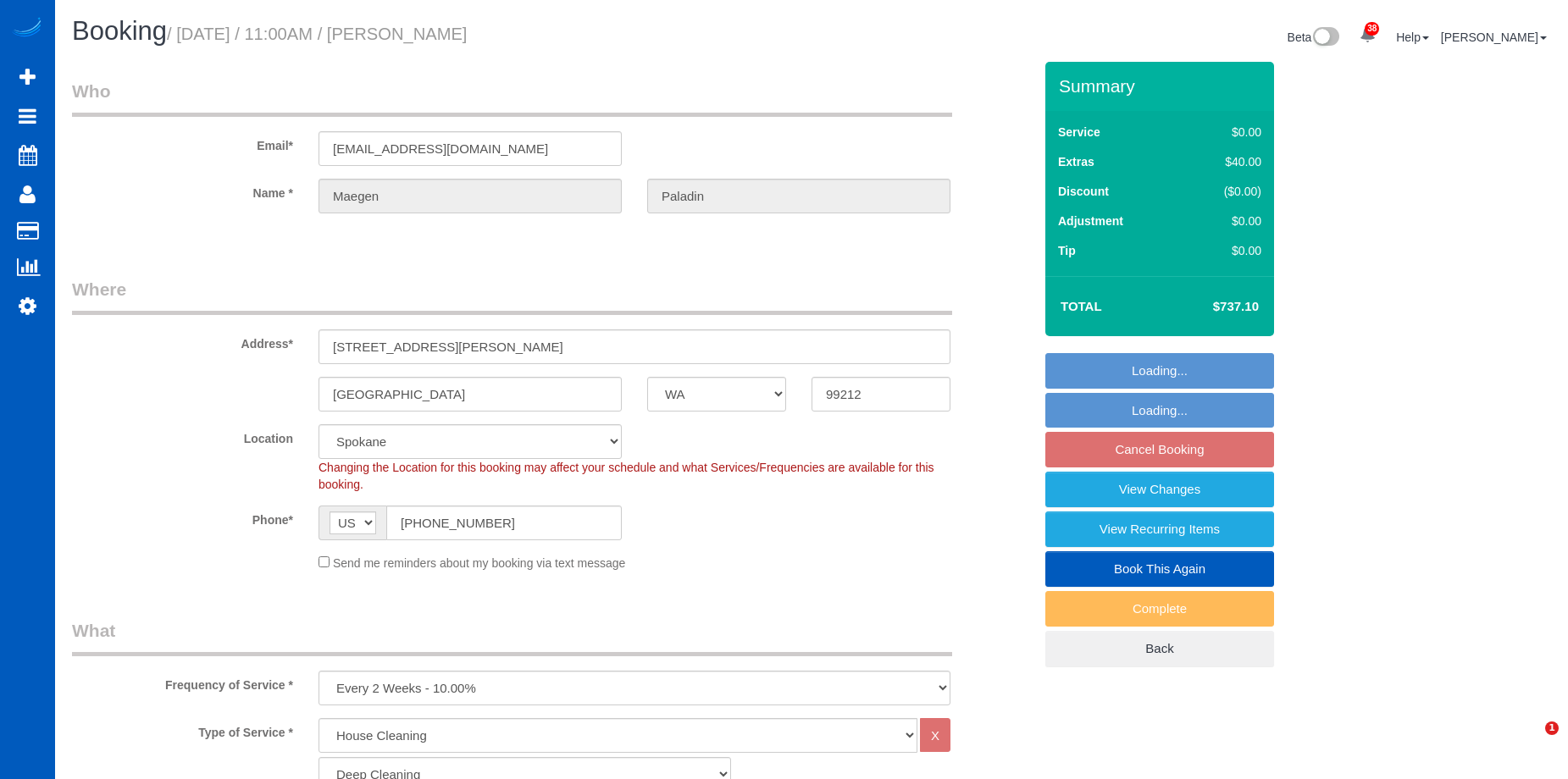
select select "5001"
select select "3"
select select "4"
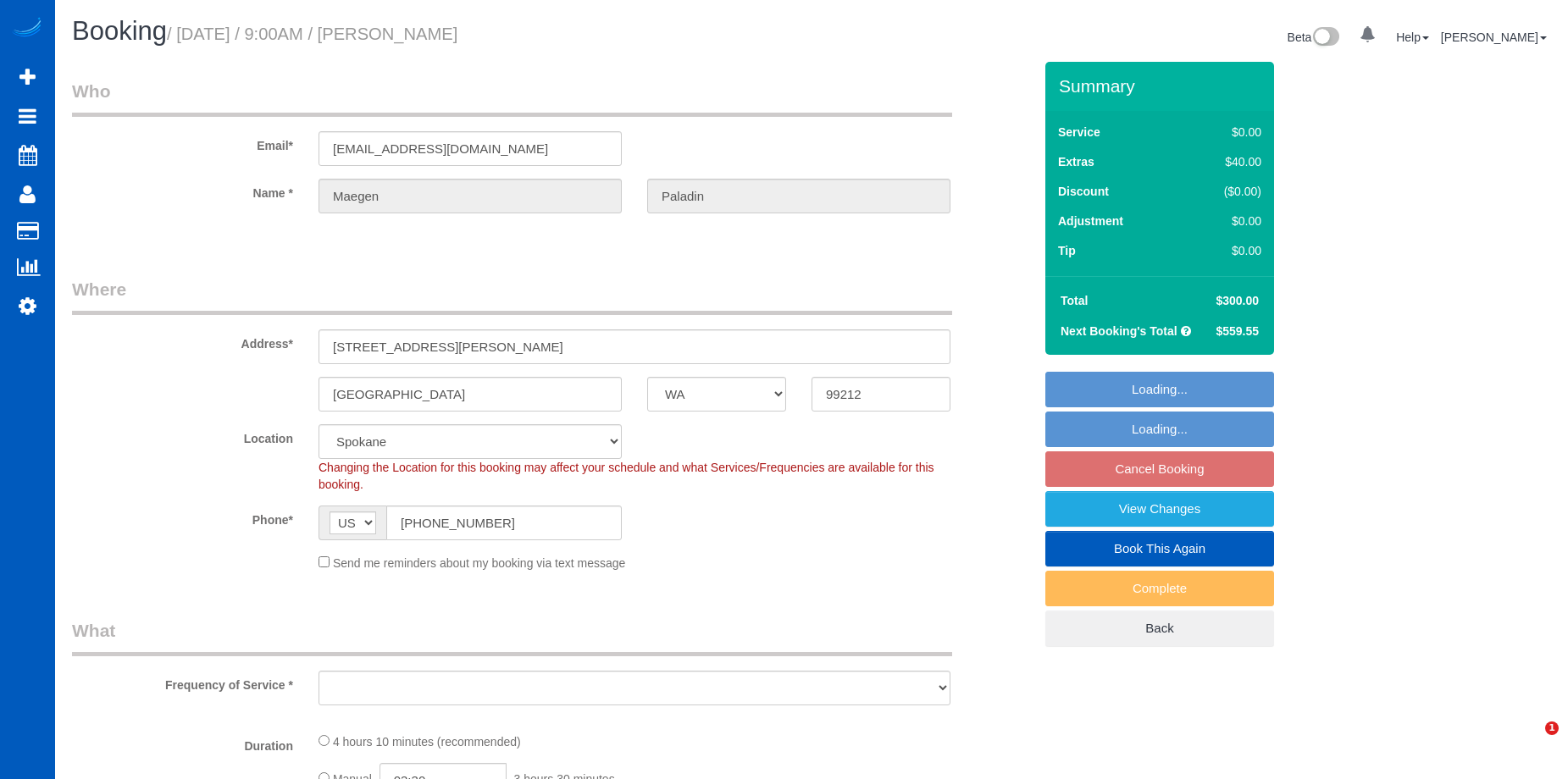
select select "WA"
select select "string:fspay-c16e3978-caa4-4e93-bdfc-d9cf4d3083b3"
select select "199"
select select "5001"
select select "5"
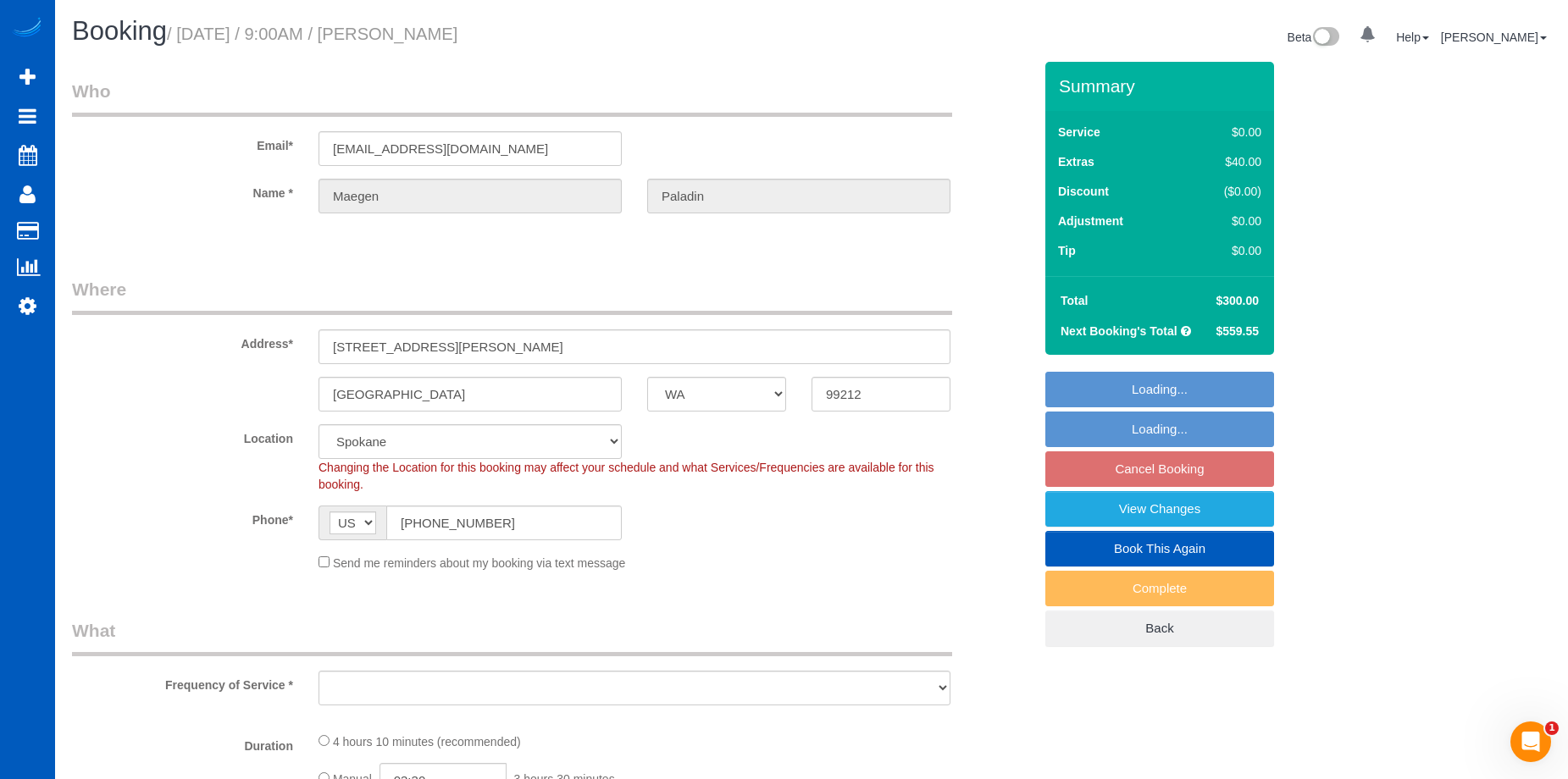
select select "5"
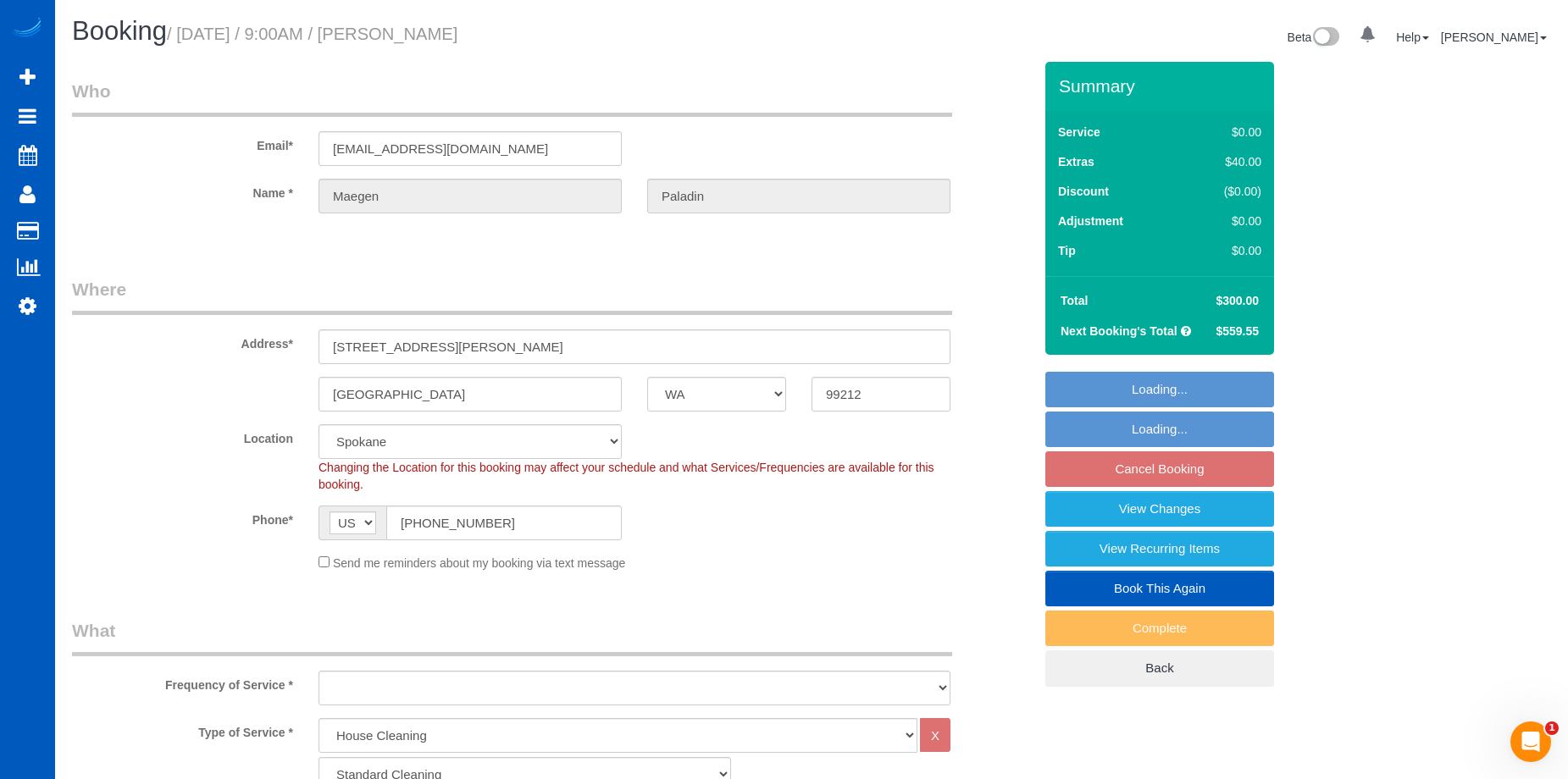
select select "object:1092"
select select "5001"
select select "5"
select select "object:1181"
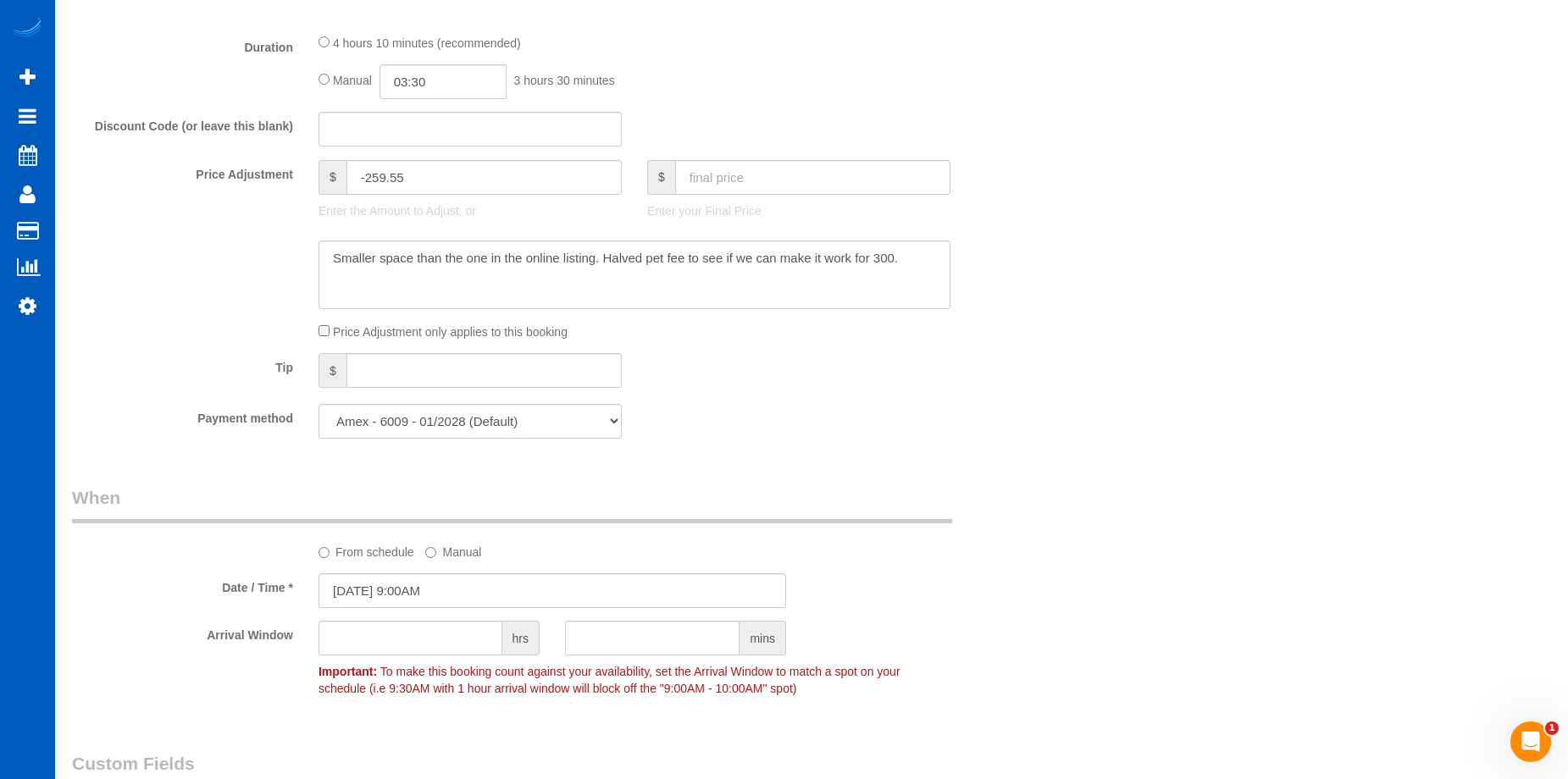
scroll to position [932, 0]
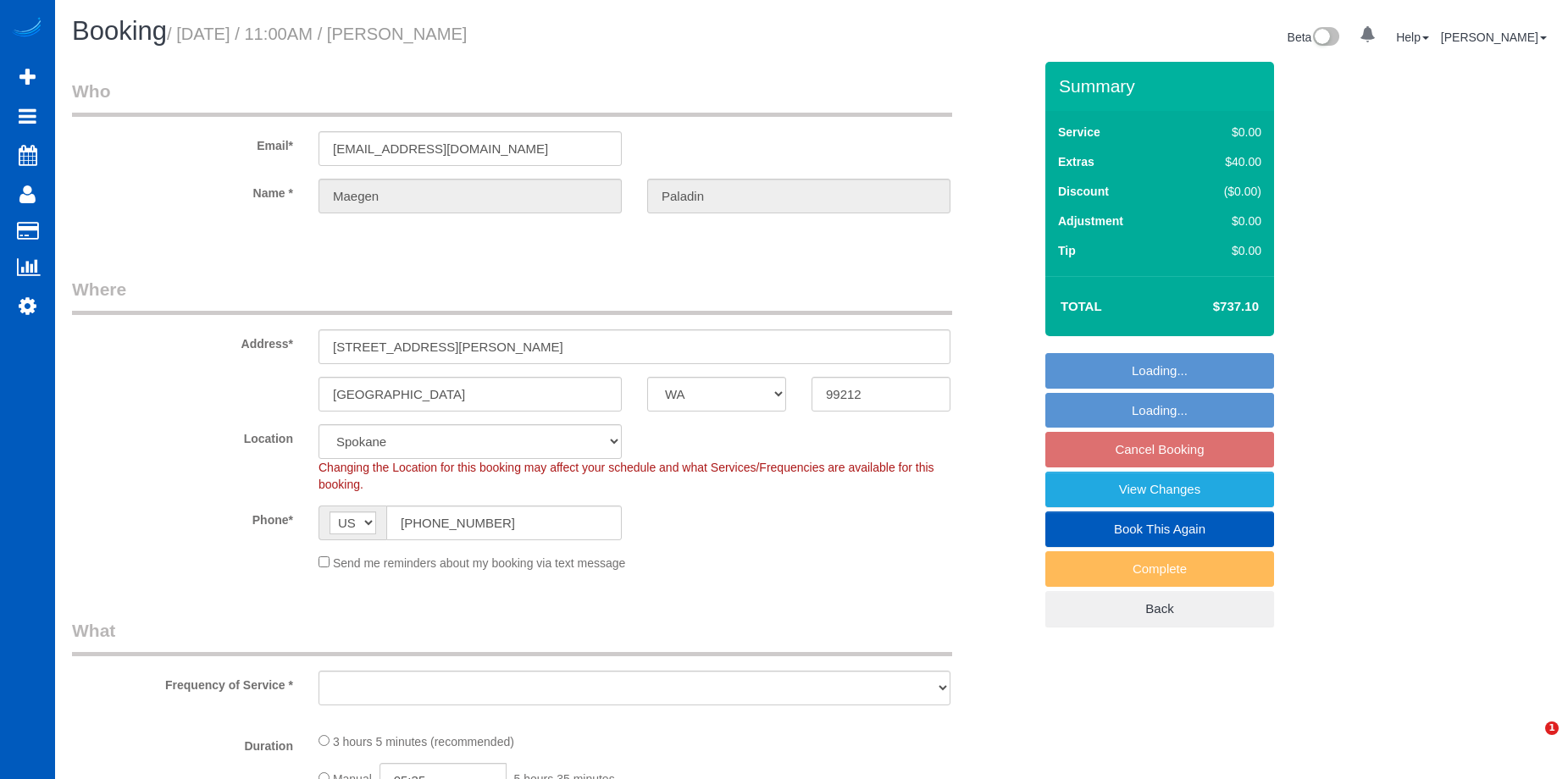
select select "WA"
select select "object:908"
select select "spot2"
select select "object:944"
select select "199"
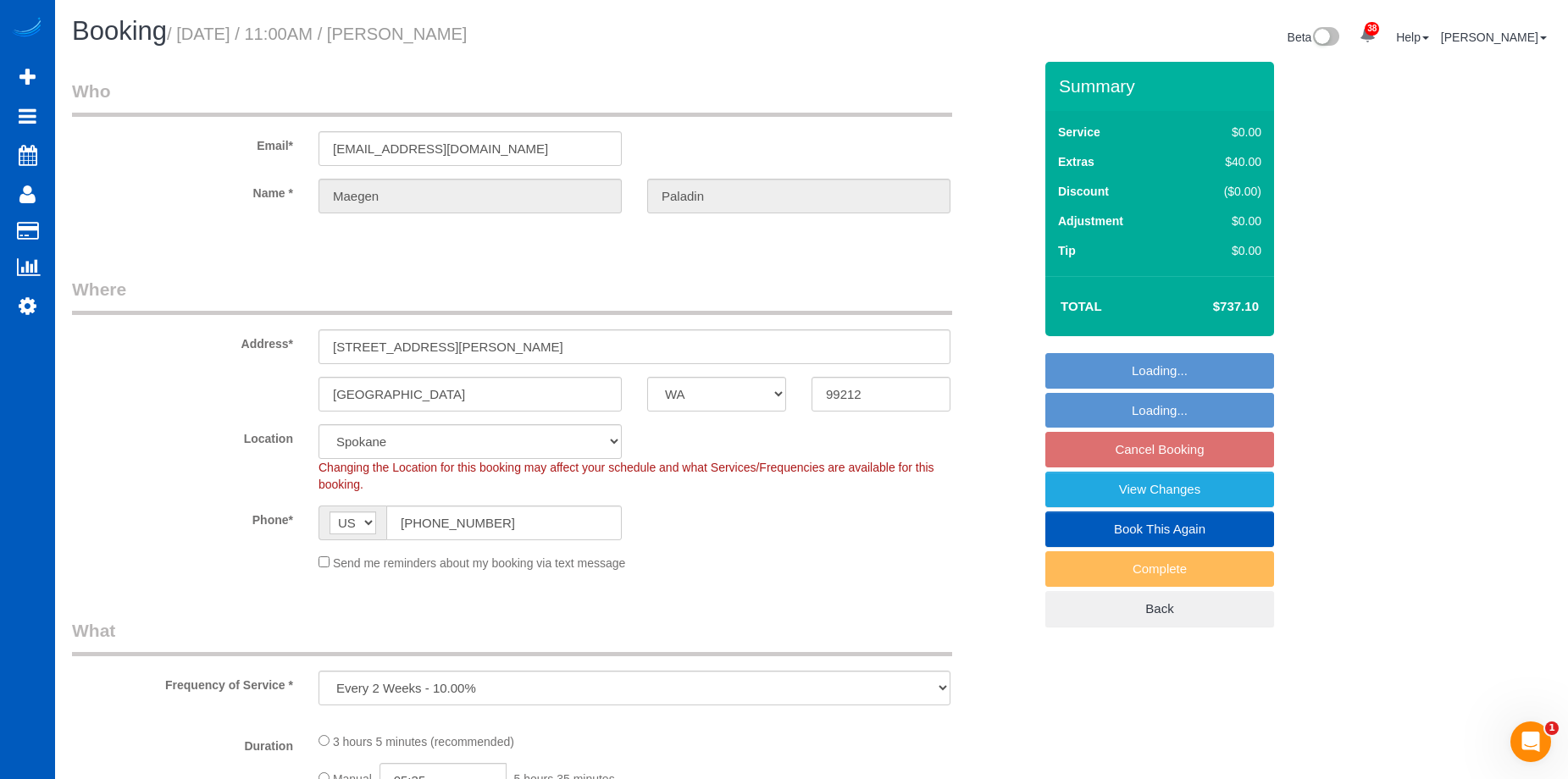
select select "5001"
select select "3"
select select "4"
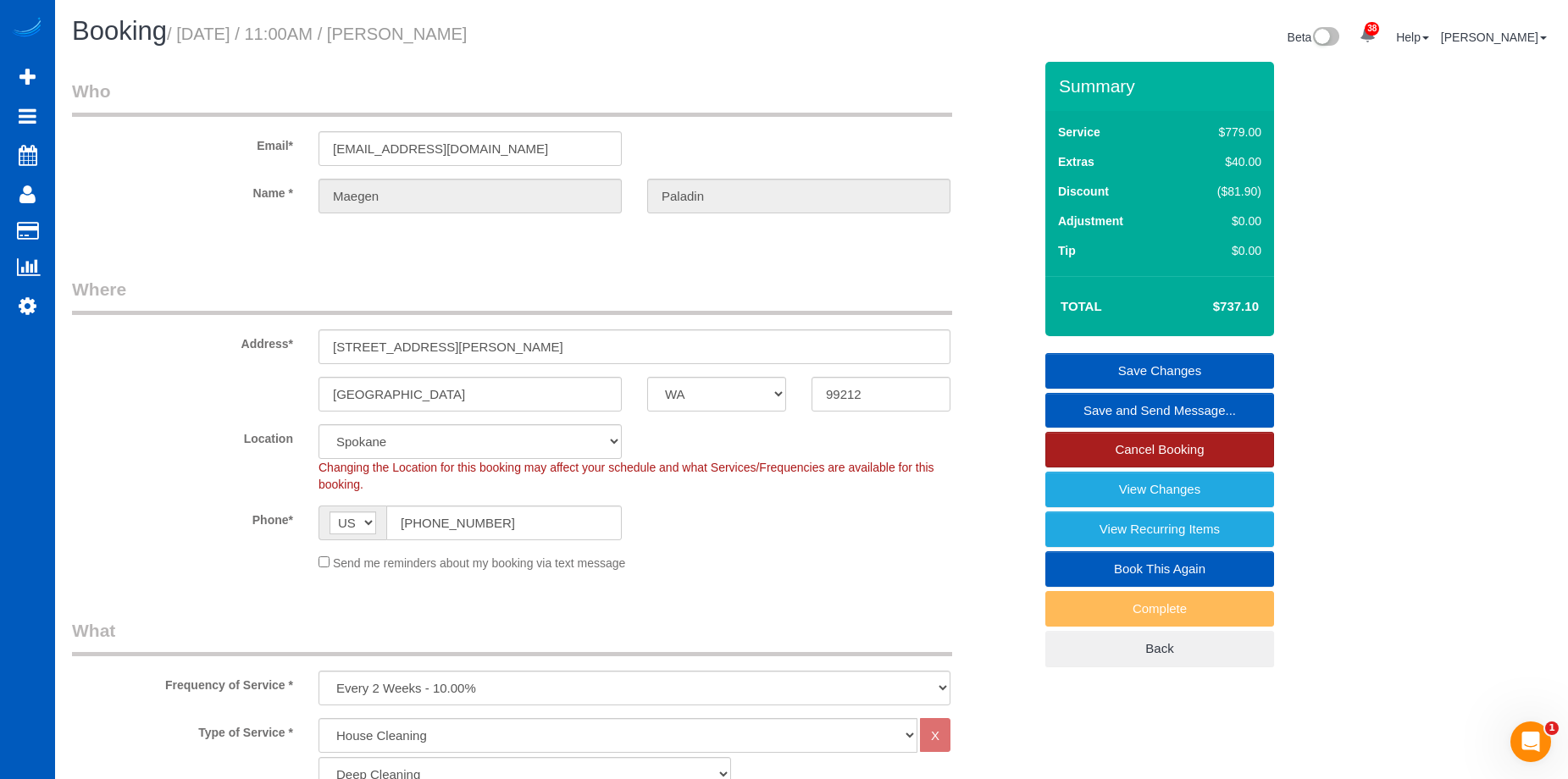
click at [1095, 445] on link "Cancel Booking" at bounding box center [1160, 450] width 229 height 35
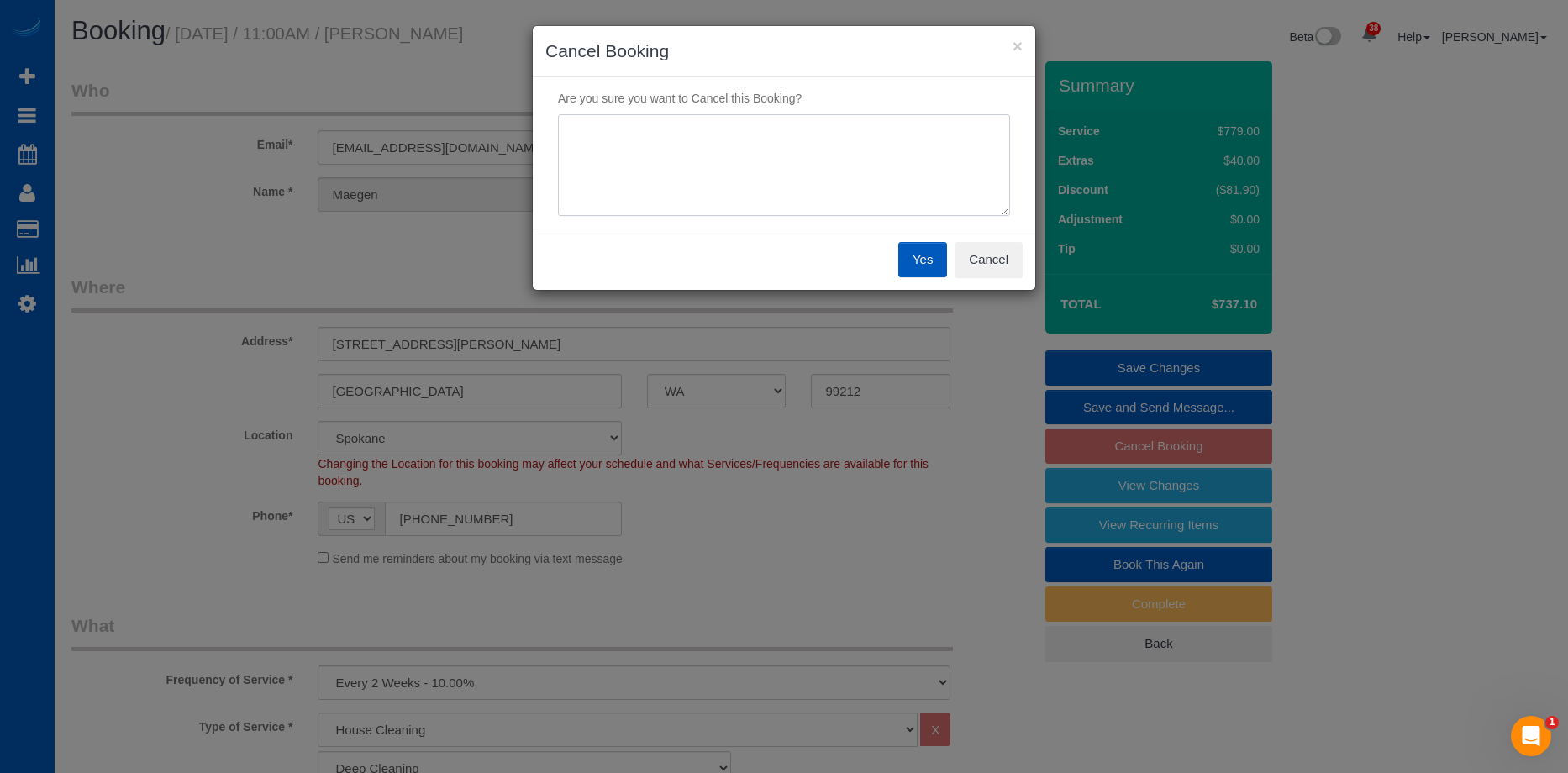
click at [809, 176] on textarea at bounding box center [784, 165] width 452 height 102
type textarea "Duplicate"
click at [927, 250] on button "Yes" at bounding box center [922, 259] width 48 height 35
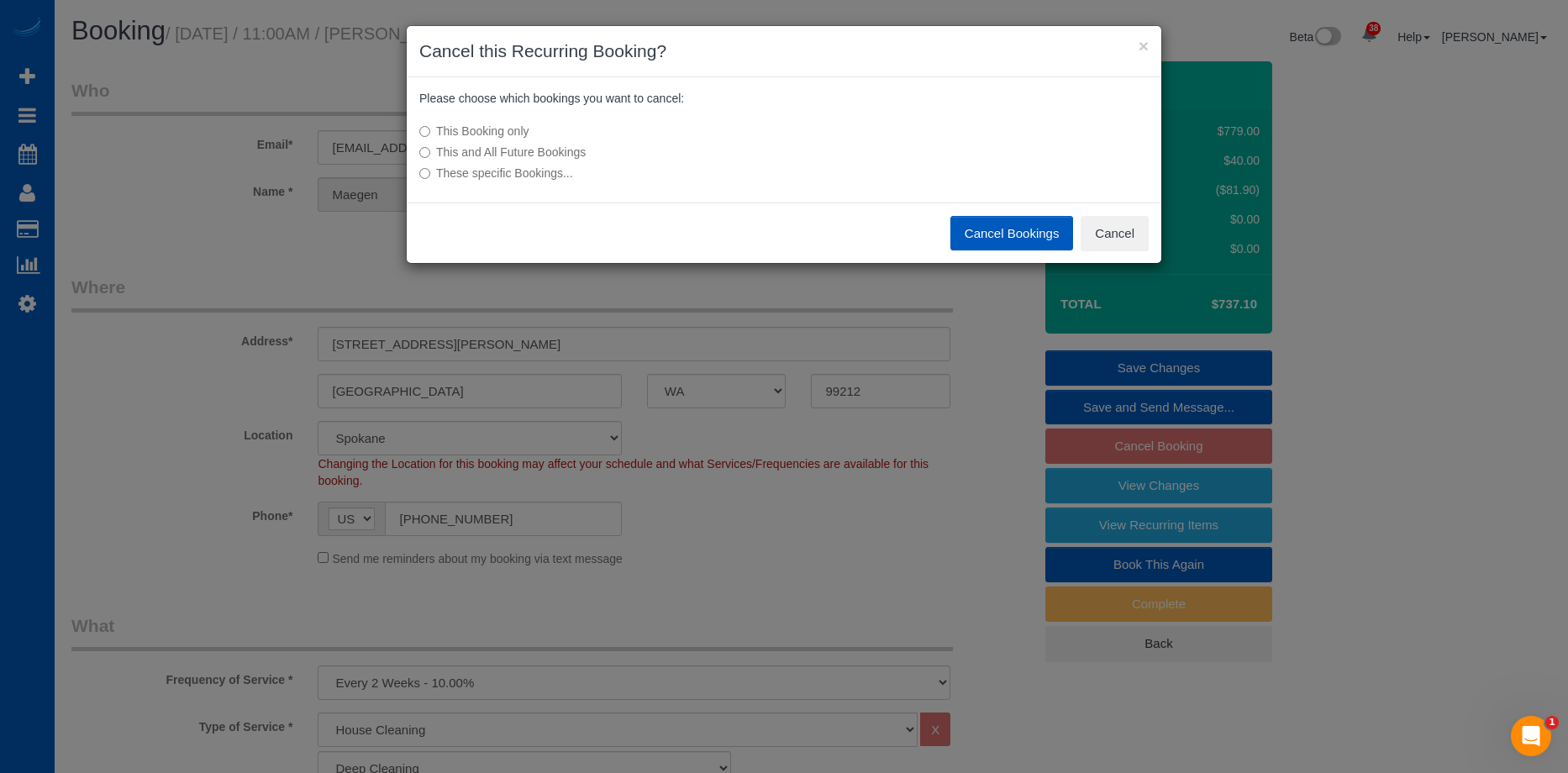
click at [532, 154] on label "This and All Future Bookings" at bounding box center [659, 152] width 478 height 17
click at [991, 232] on button "Cancel Bookings" at bounding box center [1012, 233] width 123 height 35
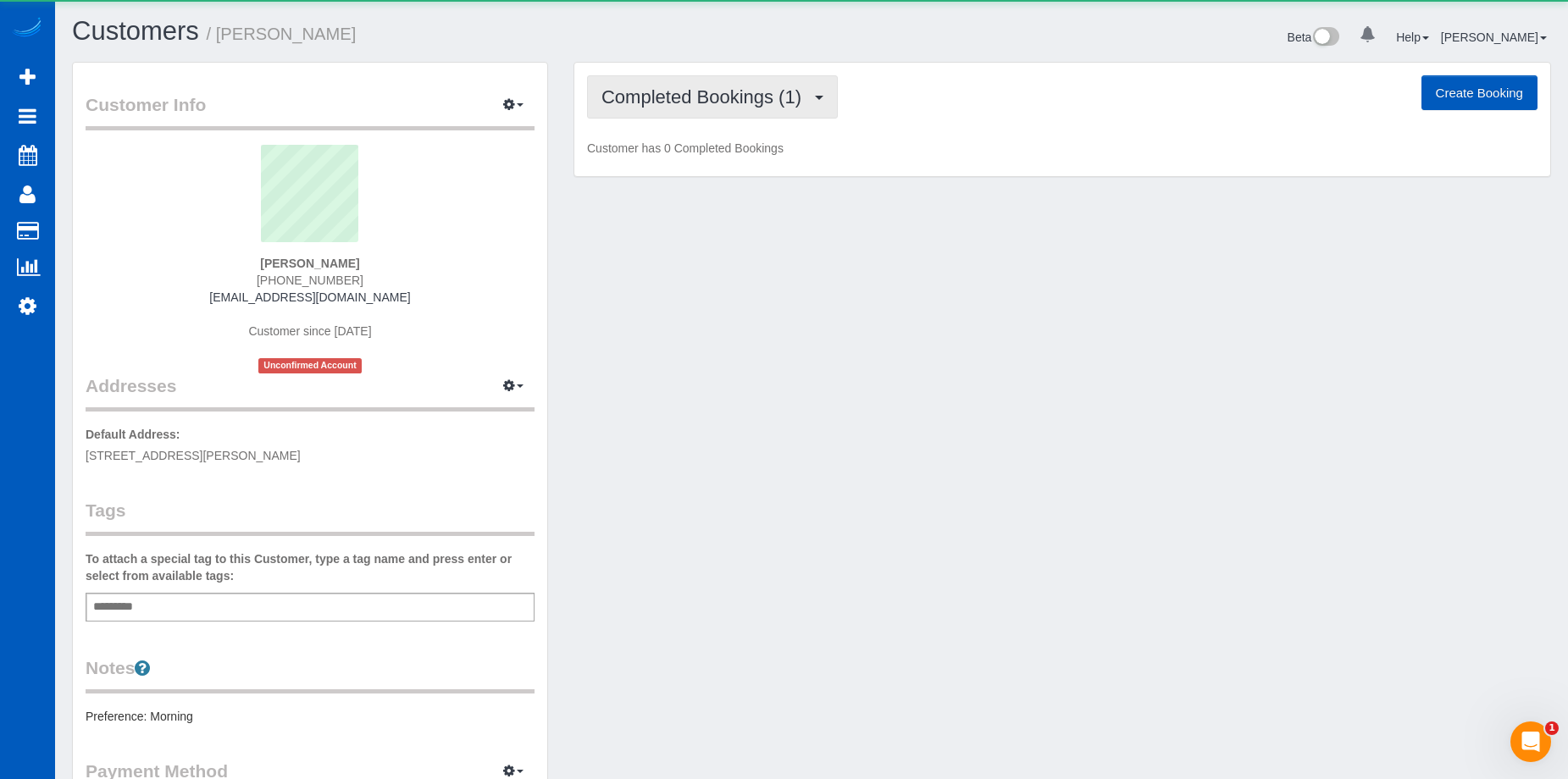
click at [767, 81] on button "Completed Bookings (1)" at bounding box center [712, 97] width 250 height 43
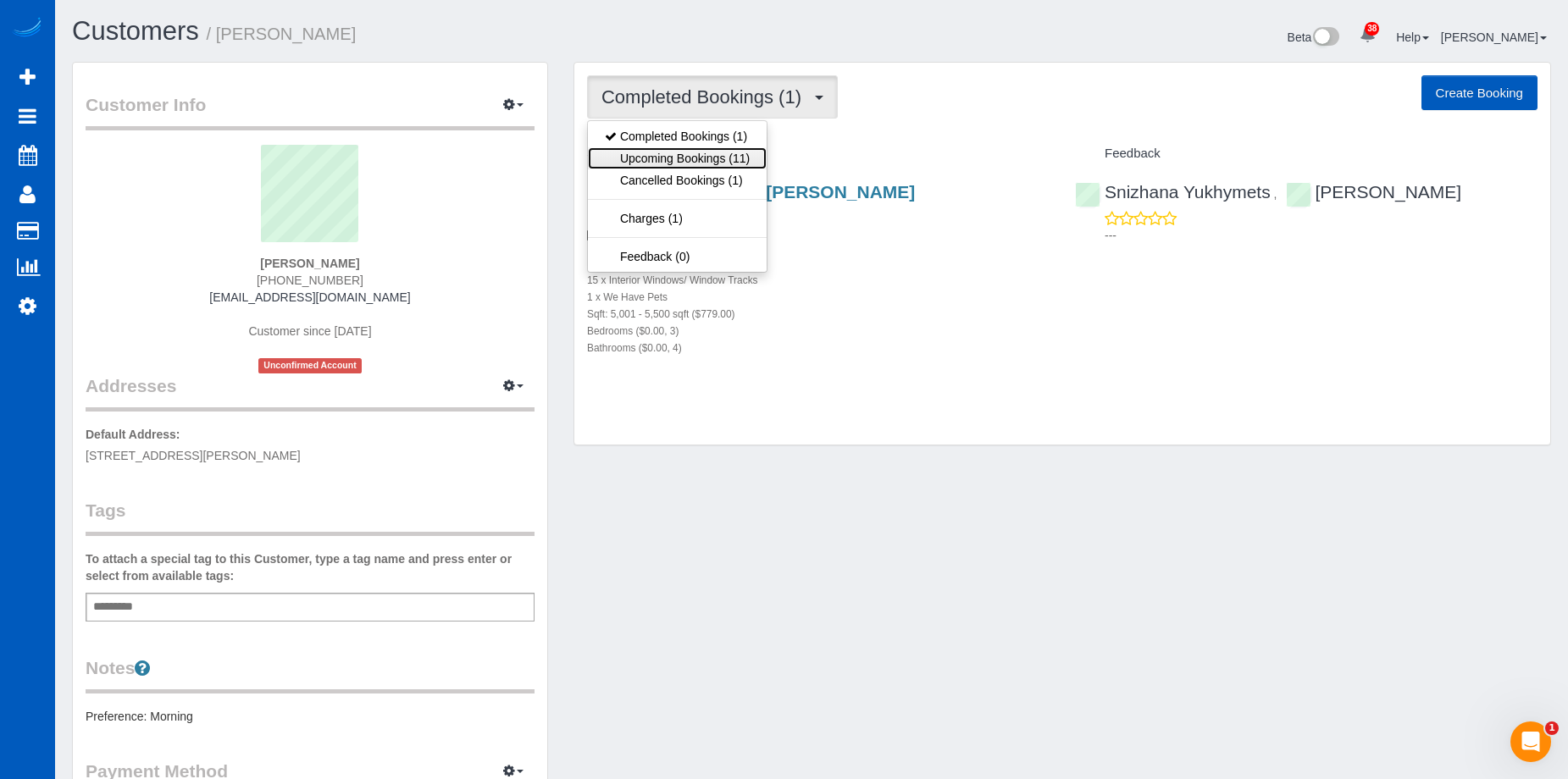
click at [716, 154] on link "Upcoming Bookings (11)" at bounding box center [677, 159] width 178 height 22
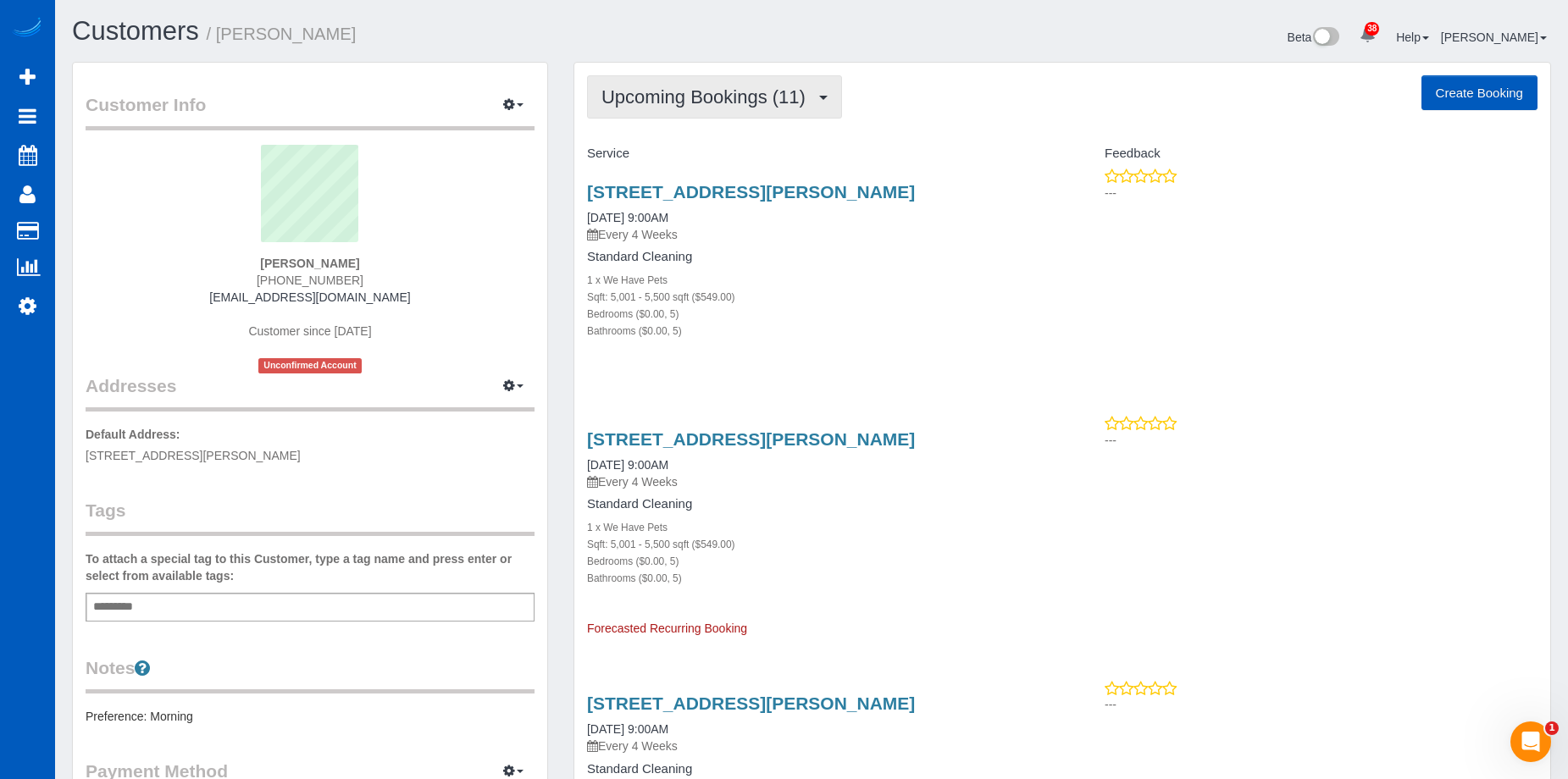
click at [736, 88] on span "Upcoming Bookings (11)" at bounding box center [708, 97] width 213 height 21
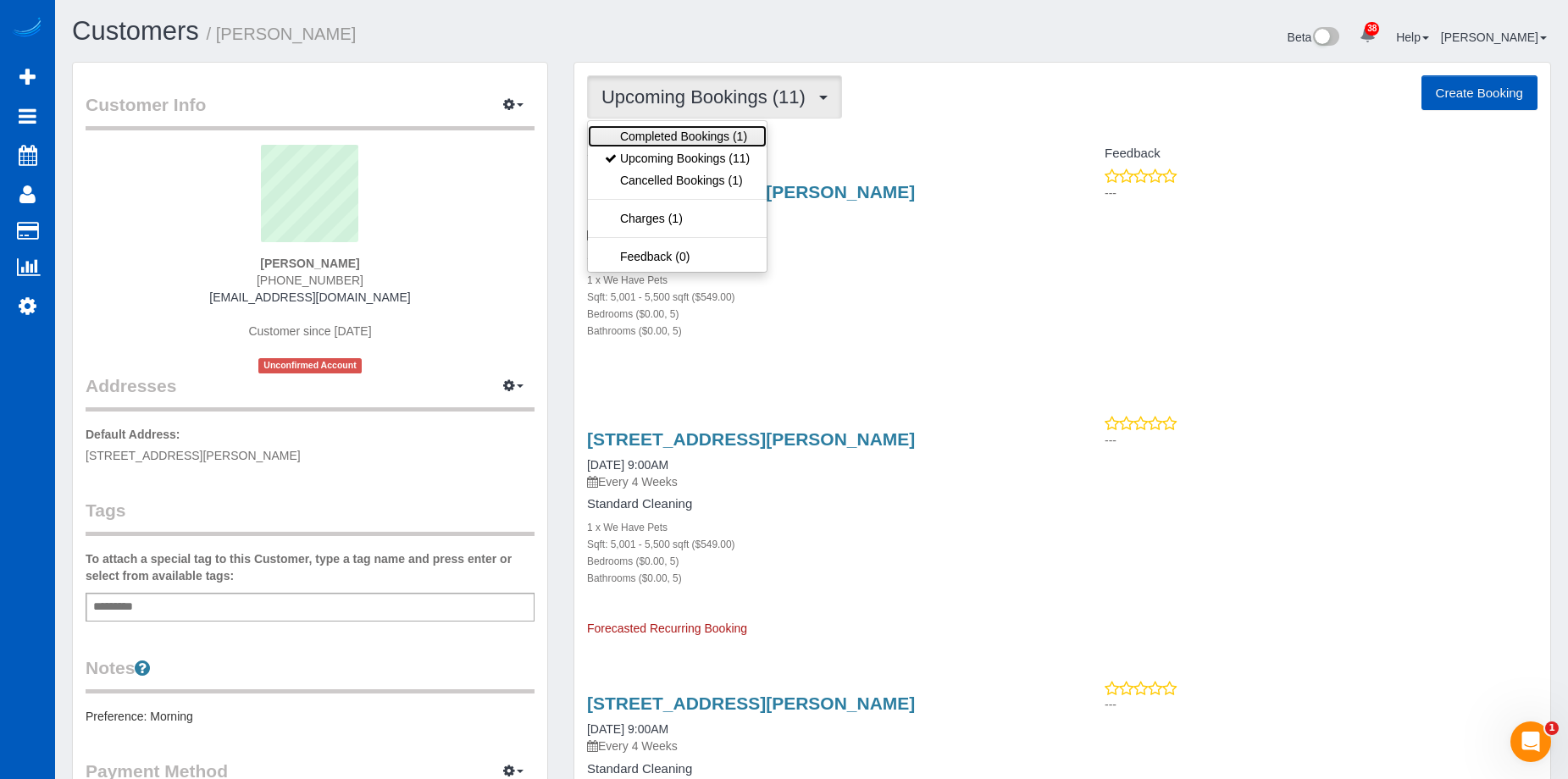
click at [707, 135] on link "Completed Bookings (1)" at bounding box center [677, 136] width 178 height 22
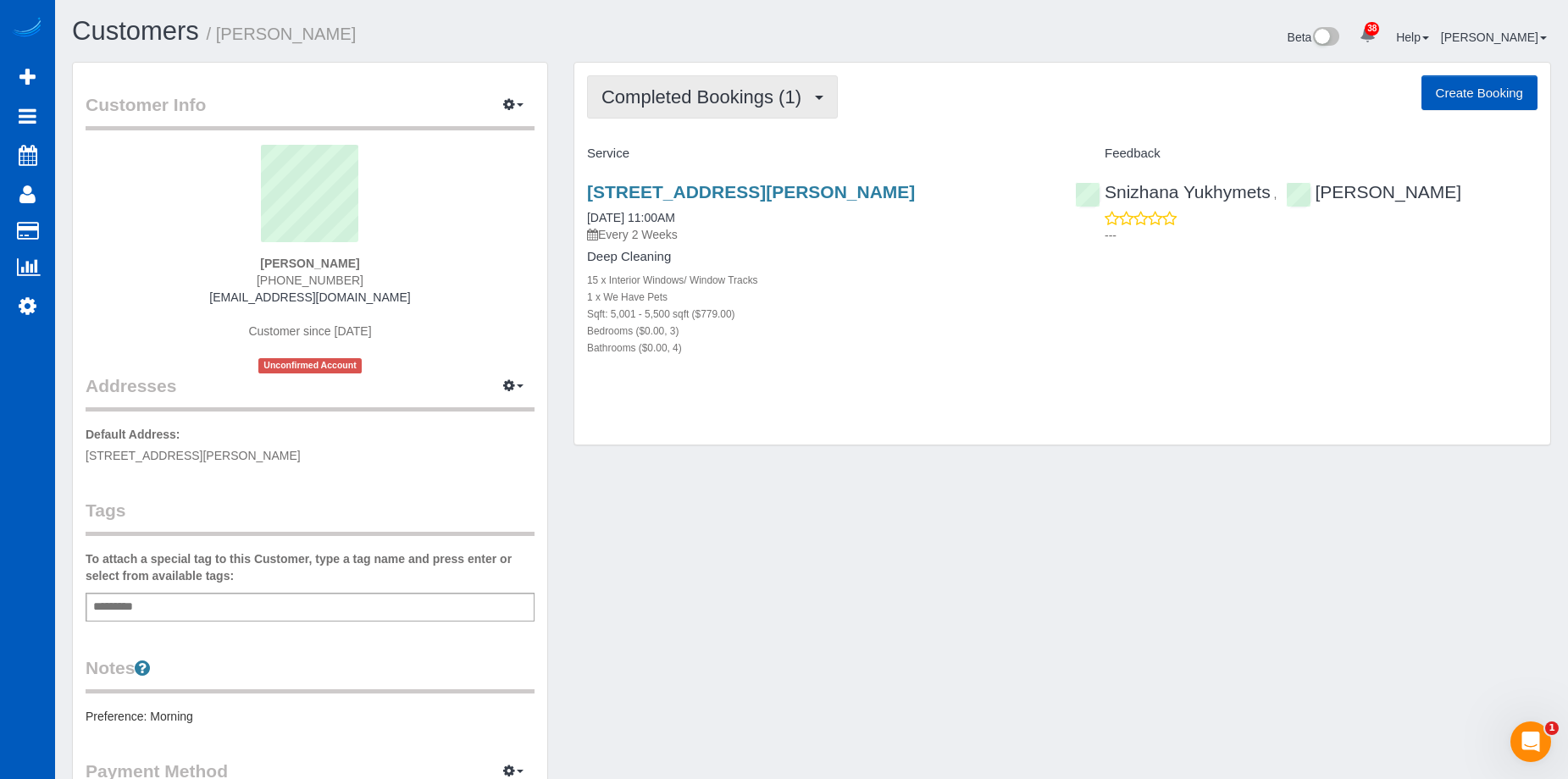
click at [729, 96] on span "Completed Bookings (1)" at bounding box center [705, 97] width 208 height 21
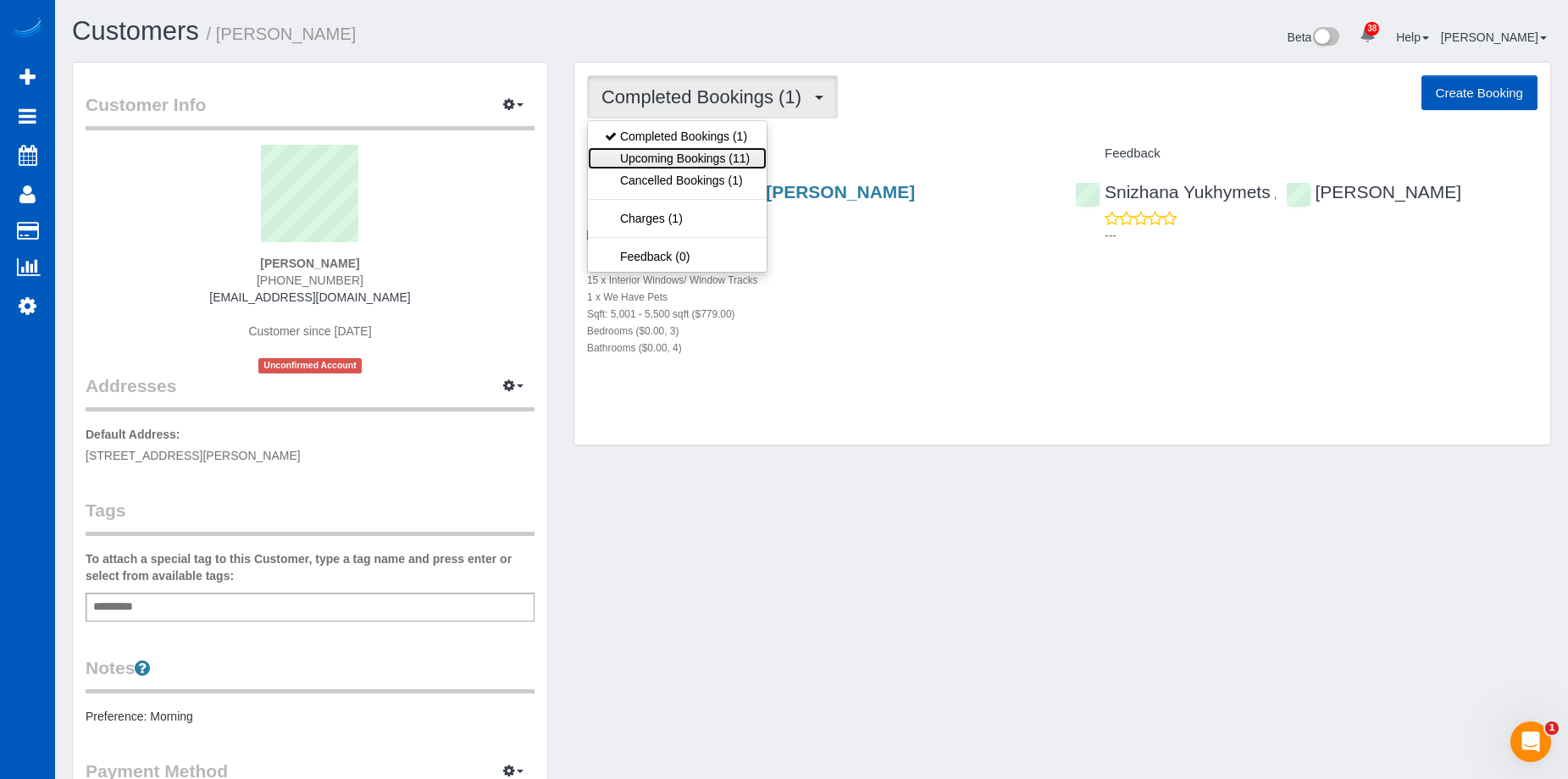
click at [714, 151] on link "Upcoming Bookings (11)" at bounding box center [677, 159] width 178 height 22
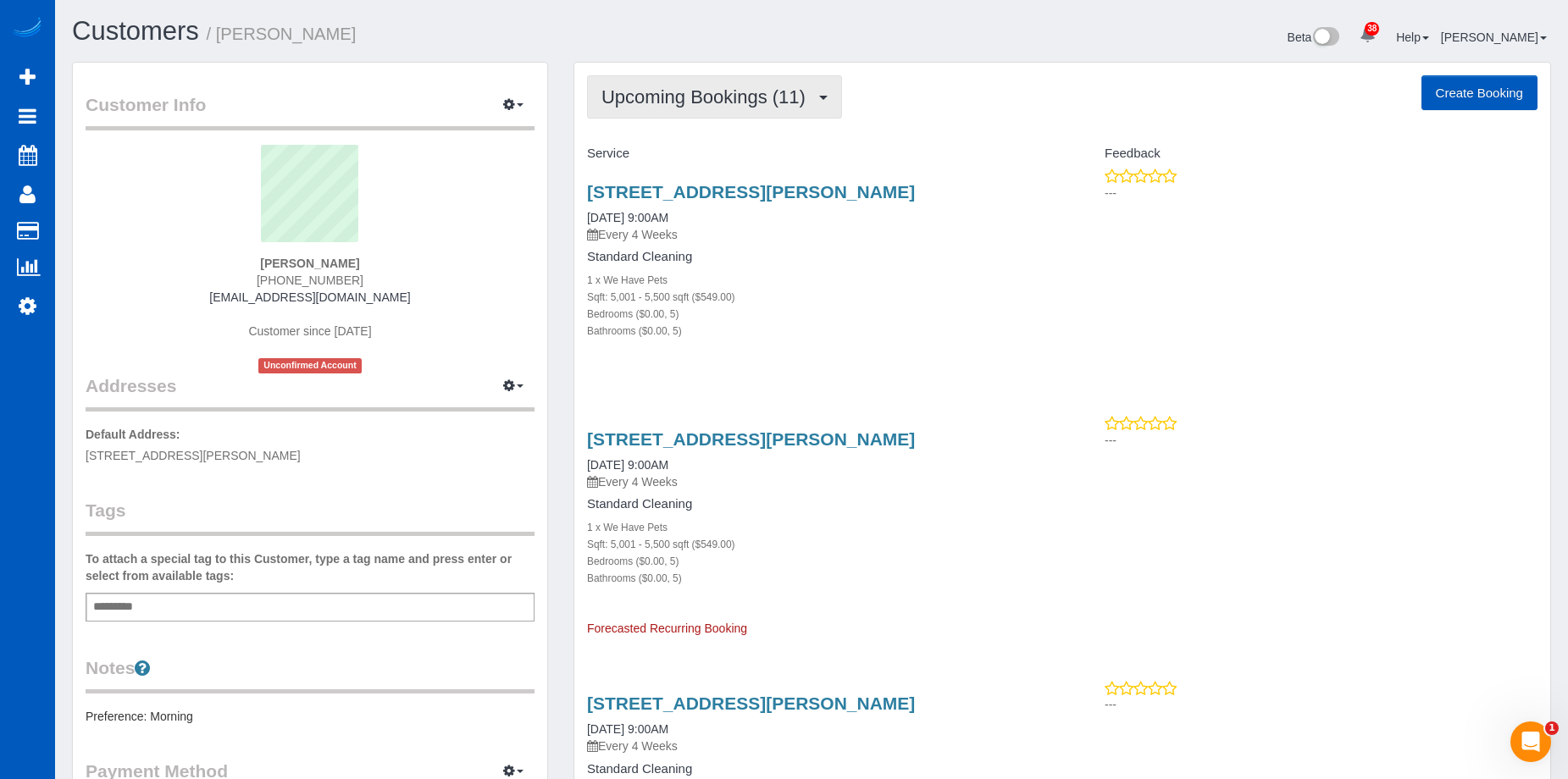
click at [737, 94] on span "Upcoming Bookings (11)" at bounding box center [708, 97] width 213 height 21
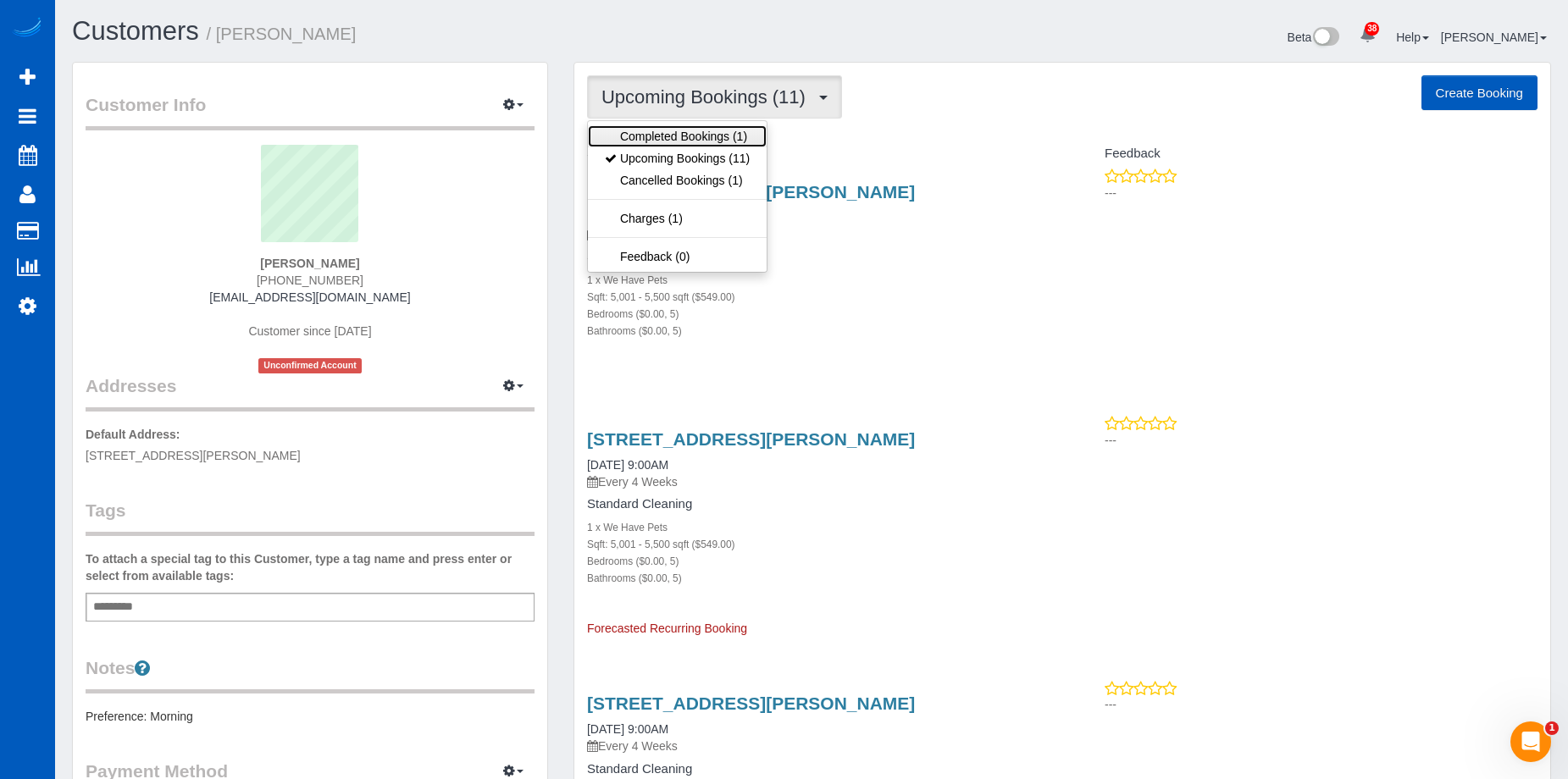
click at [710, 136] on link "Completed Bookings (1)" at bounding box center [677, 136] width 178 height 22
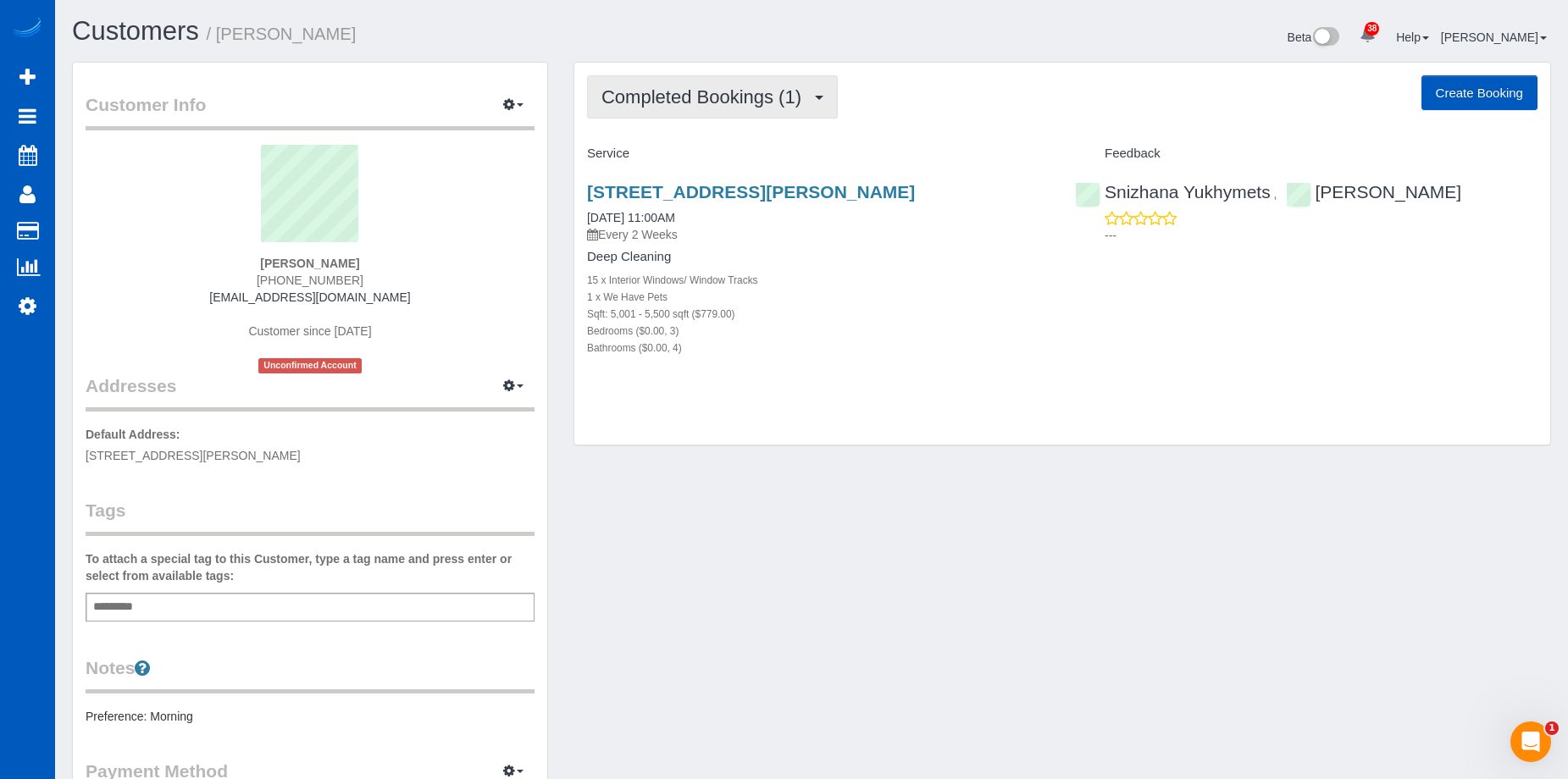
click at [746, 100] on span "Completed Bookings (1)" at bounding box center [705, 97] width 208 height 21
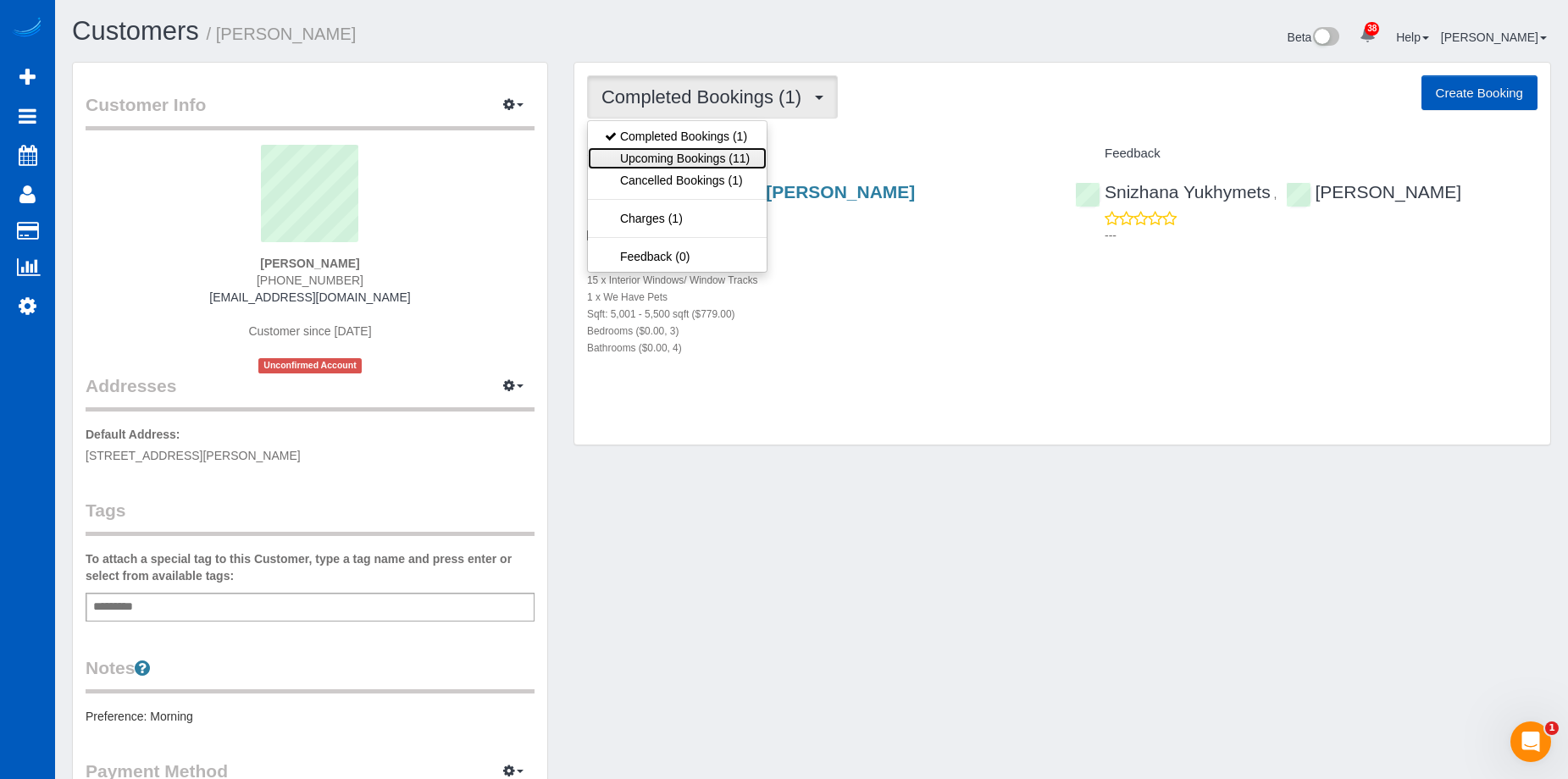
click at [708, 162] on link "Upcoming Bookings (11)" at bounding box center [677, 159] width 178 height 22
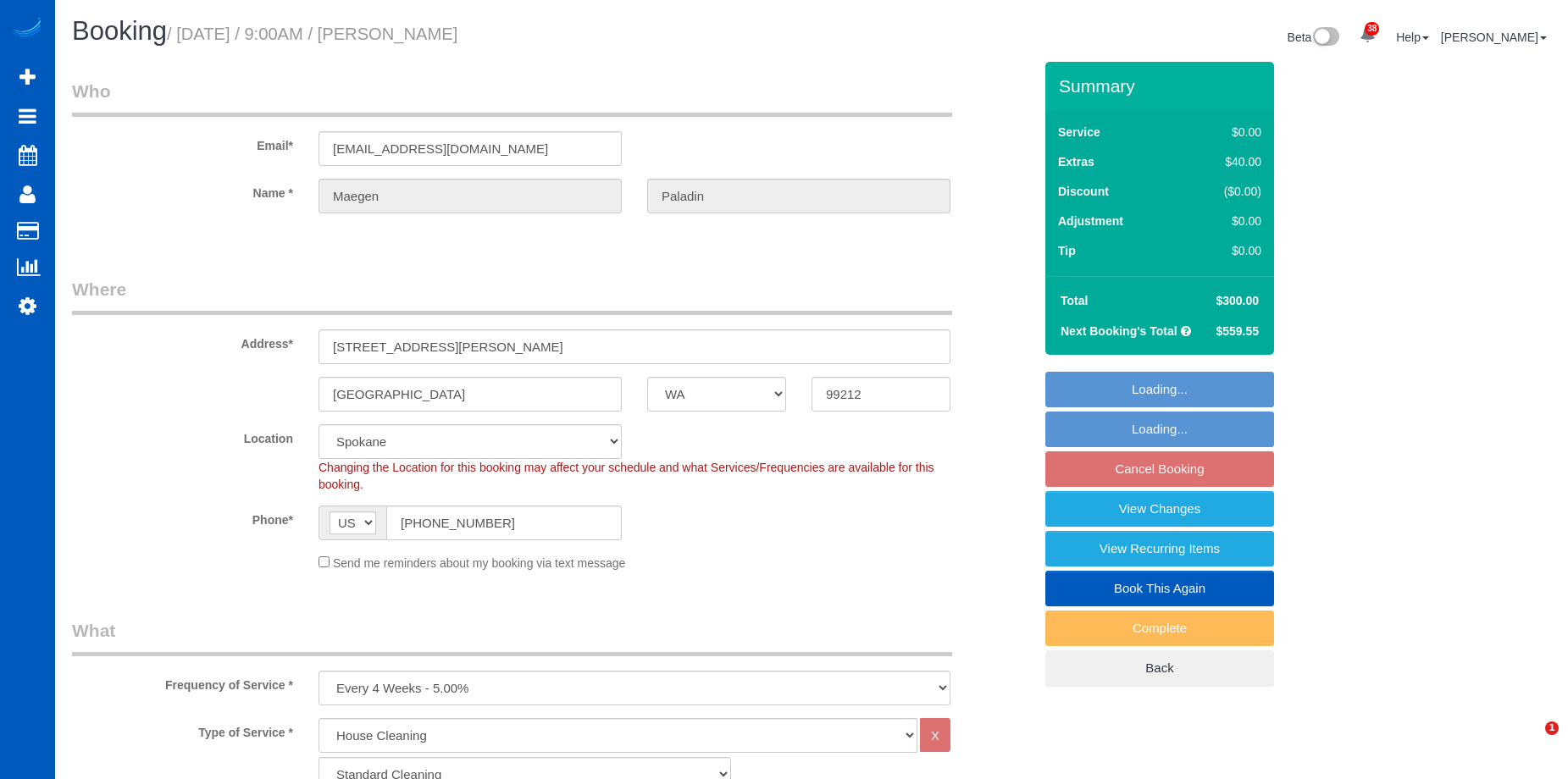
select select "WA"
select select "199"
select select "5001"
select select "5"
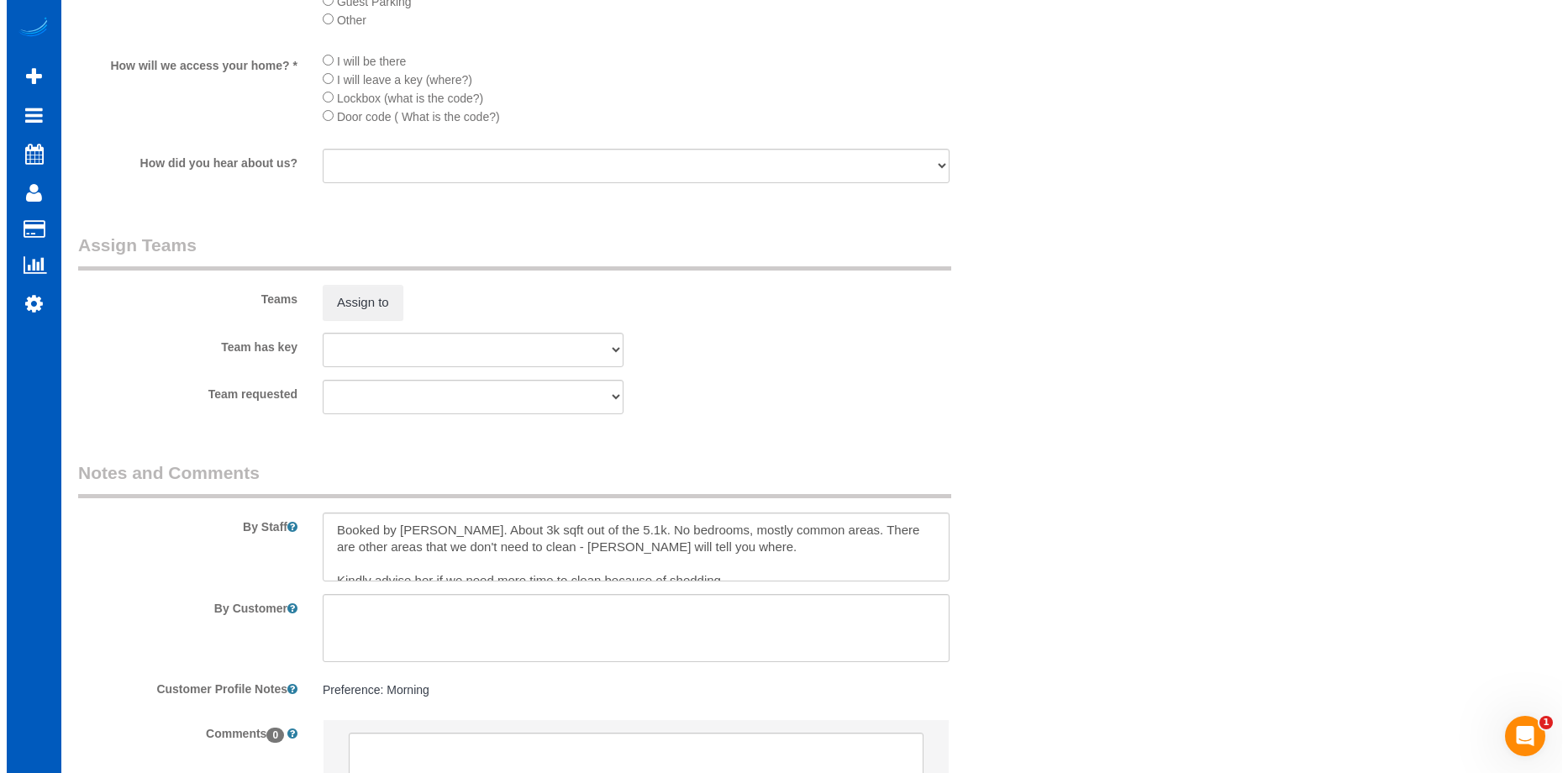
scroll to position [2102, 0]
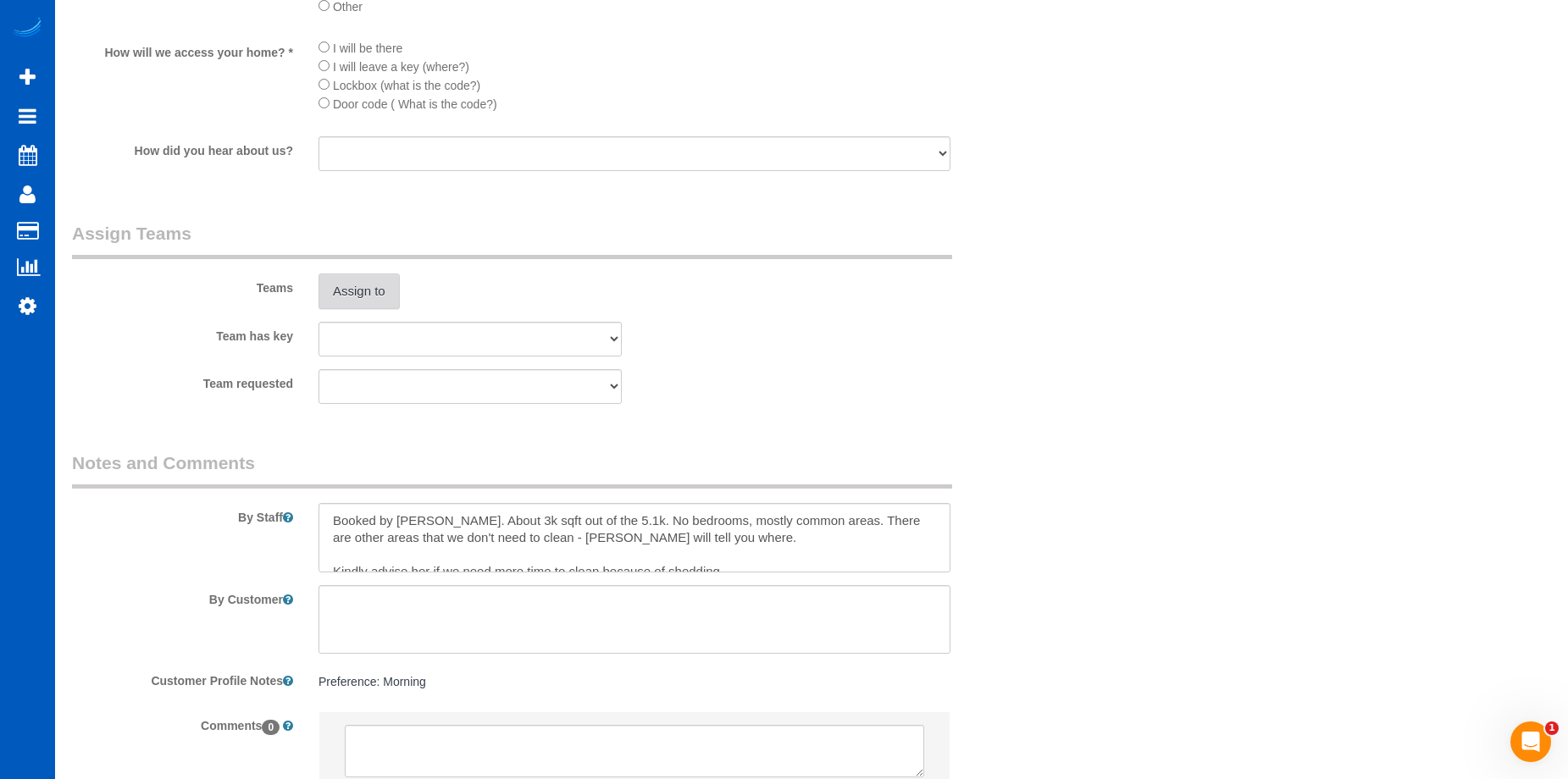
click at [379, 291] on button "Assign to" at bounding box center [359, 291] width 81 height 35
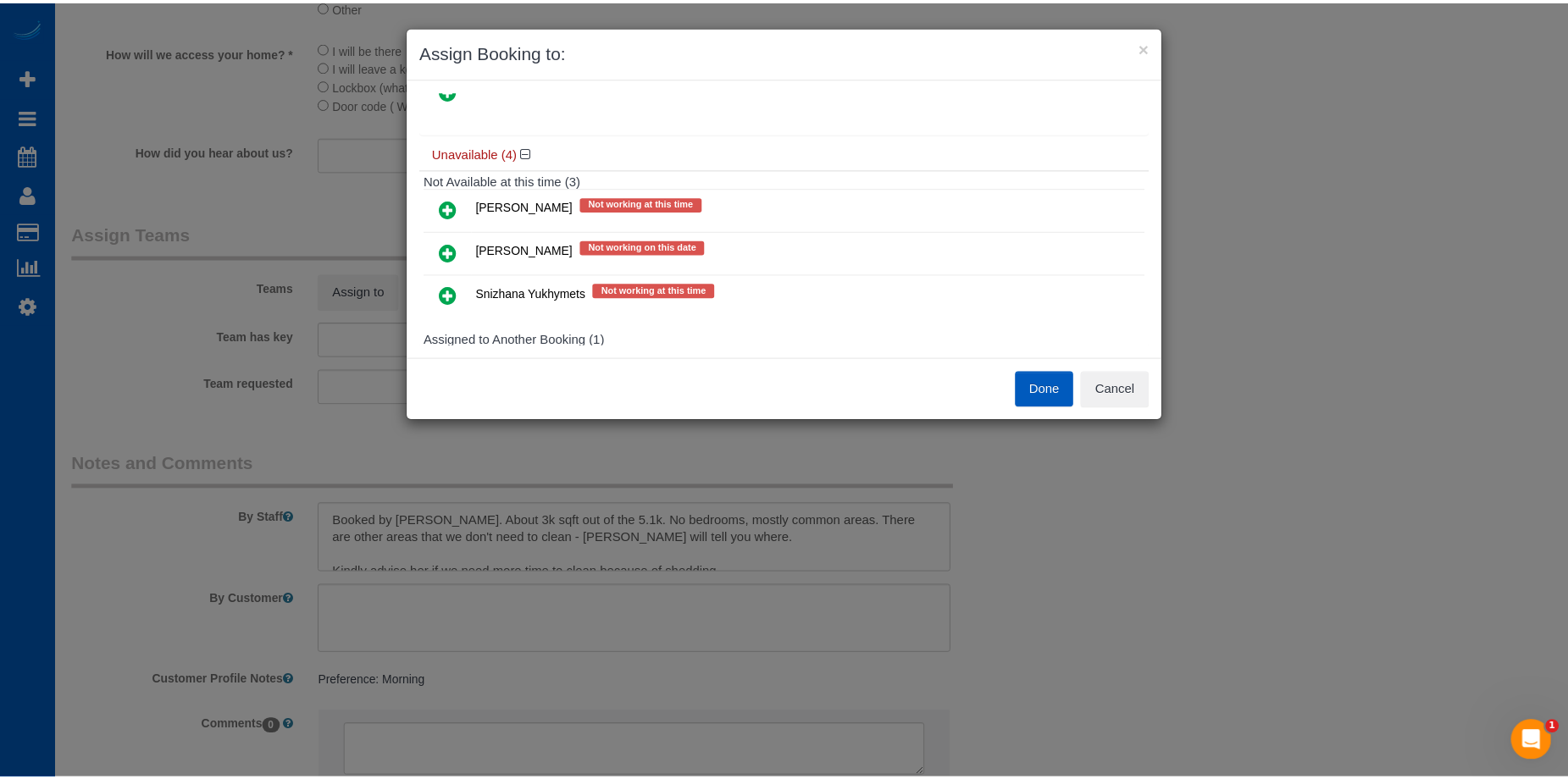
scroll to position [85, 0]
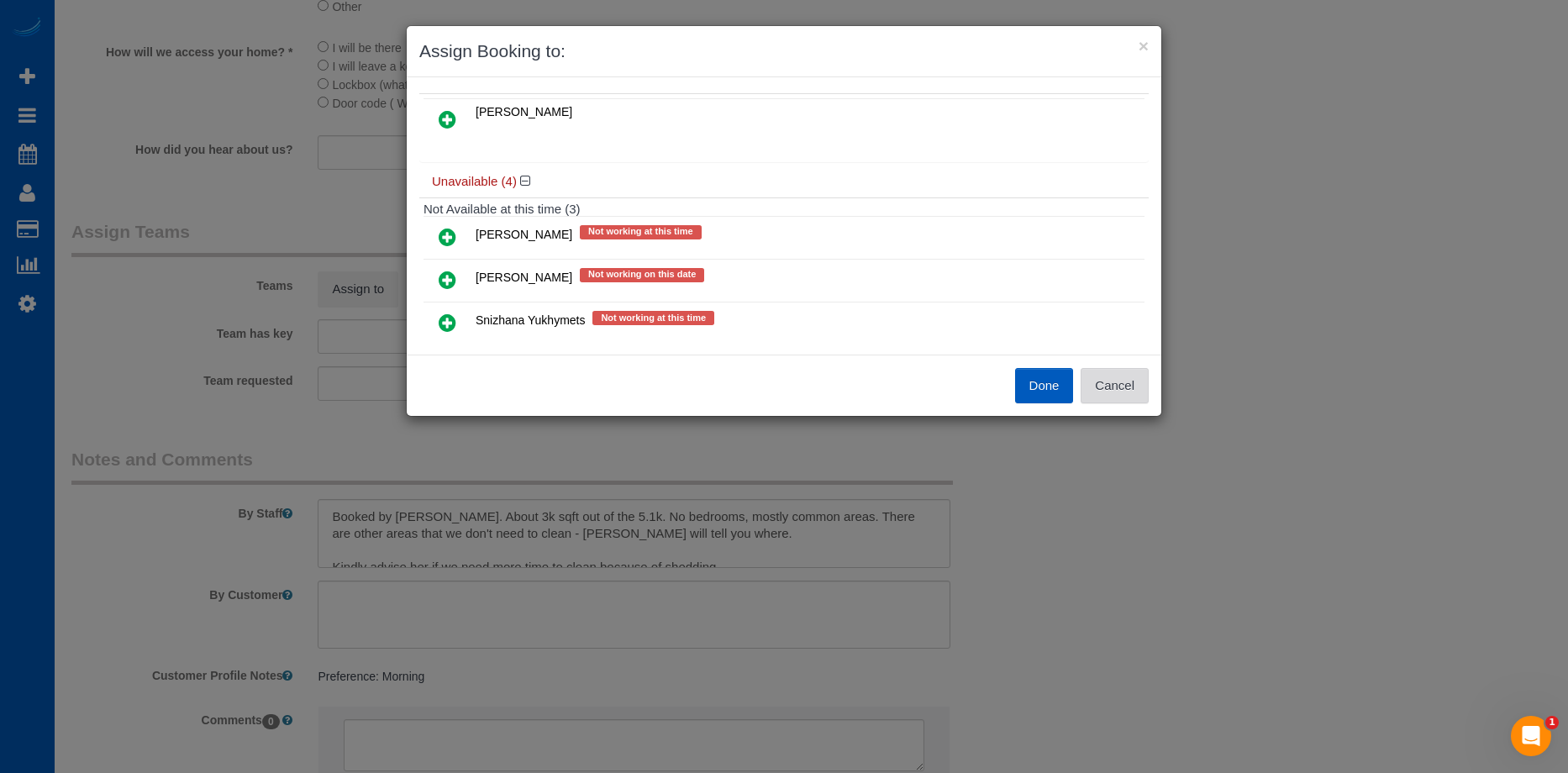
click at [1134, 381] on button "Cancel" at bounding box center [1115, 386] width 68 height 35
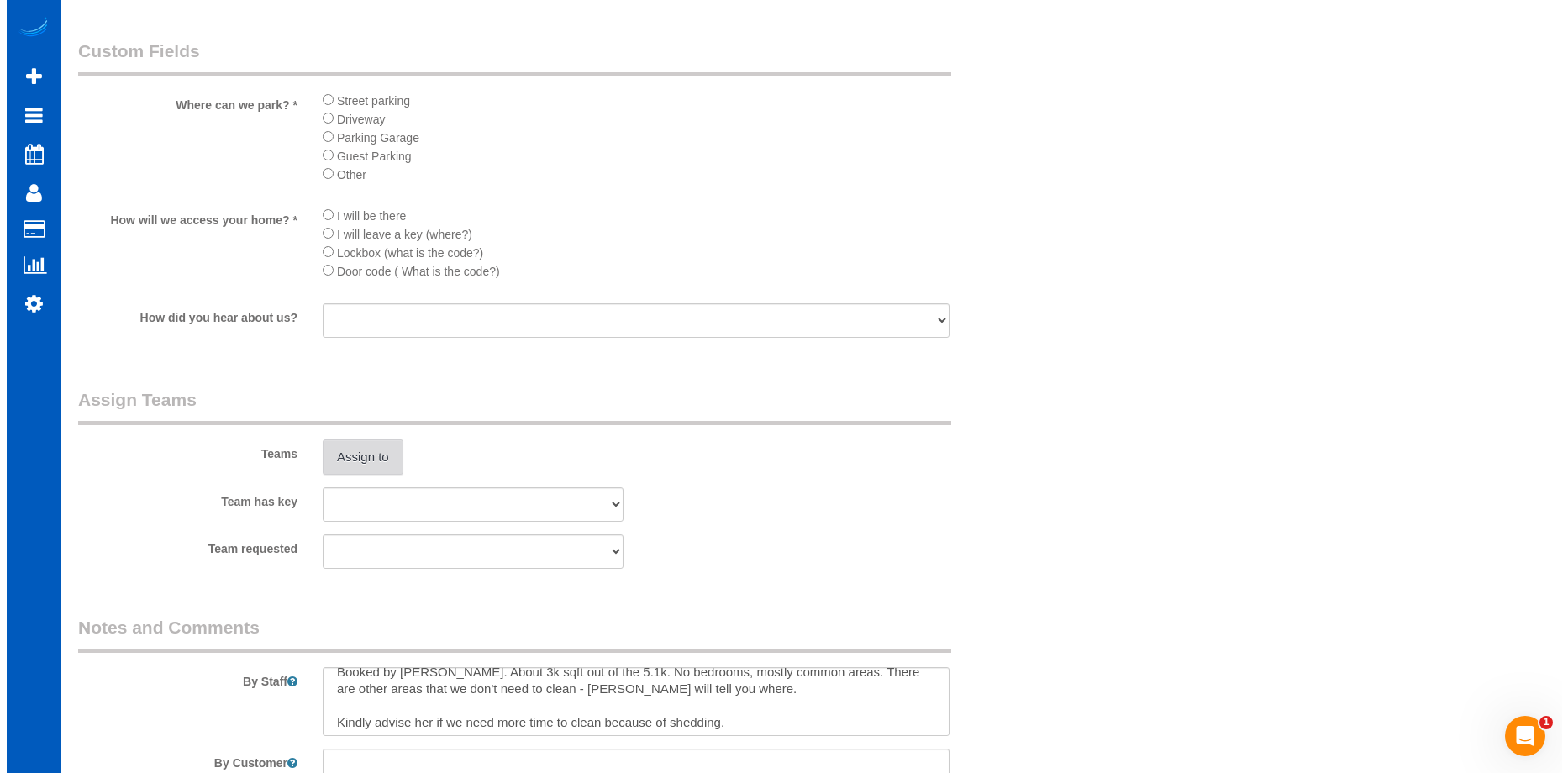
scroll to position [17, 0]
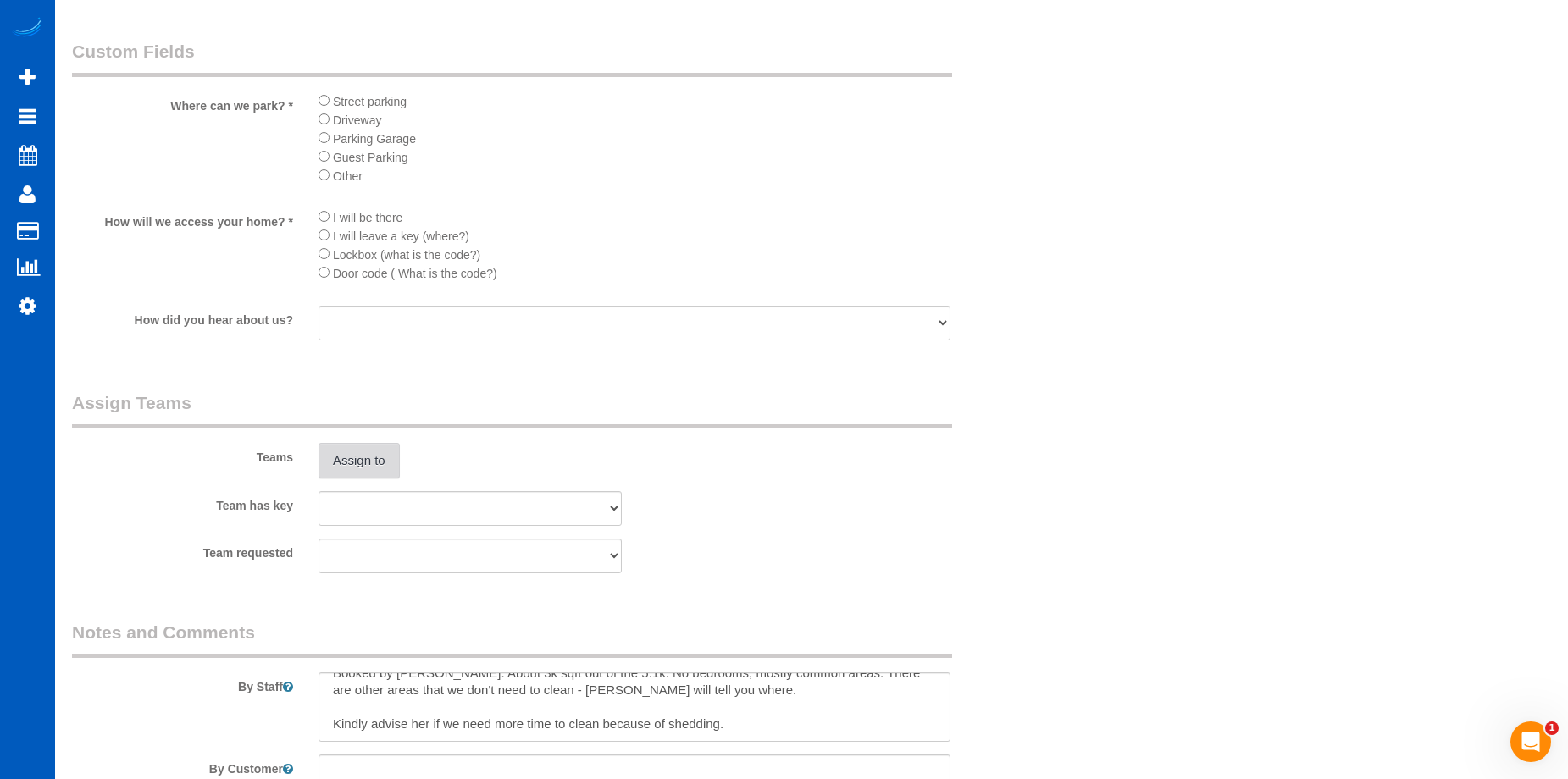
click at [374, 459] on button "Assign to" at bounding box center [359, 460] width 81 height 35
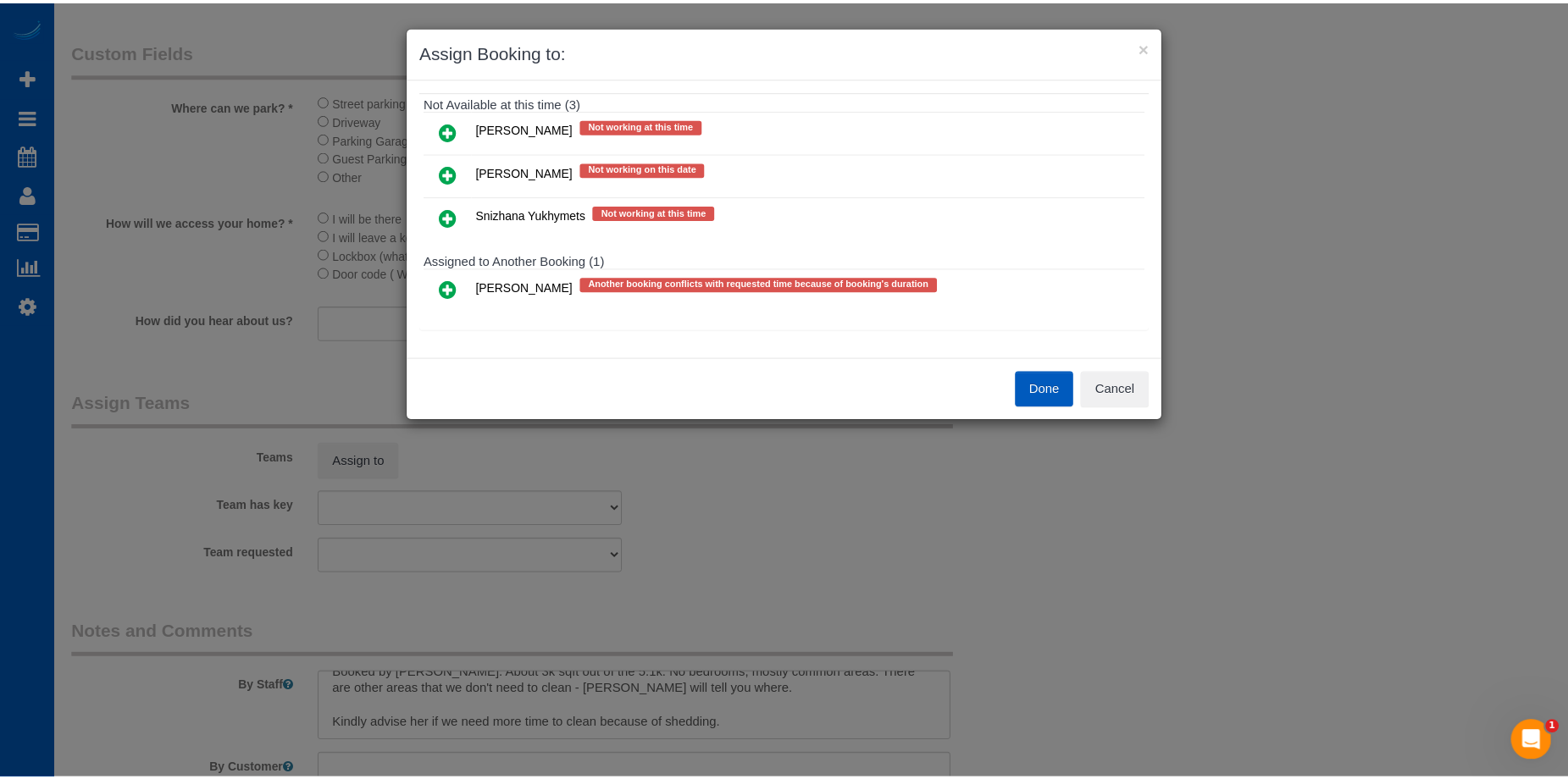
scroll to position [195, 0]
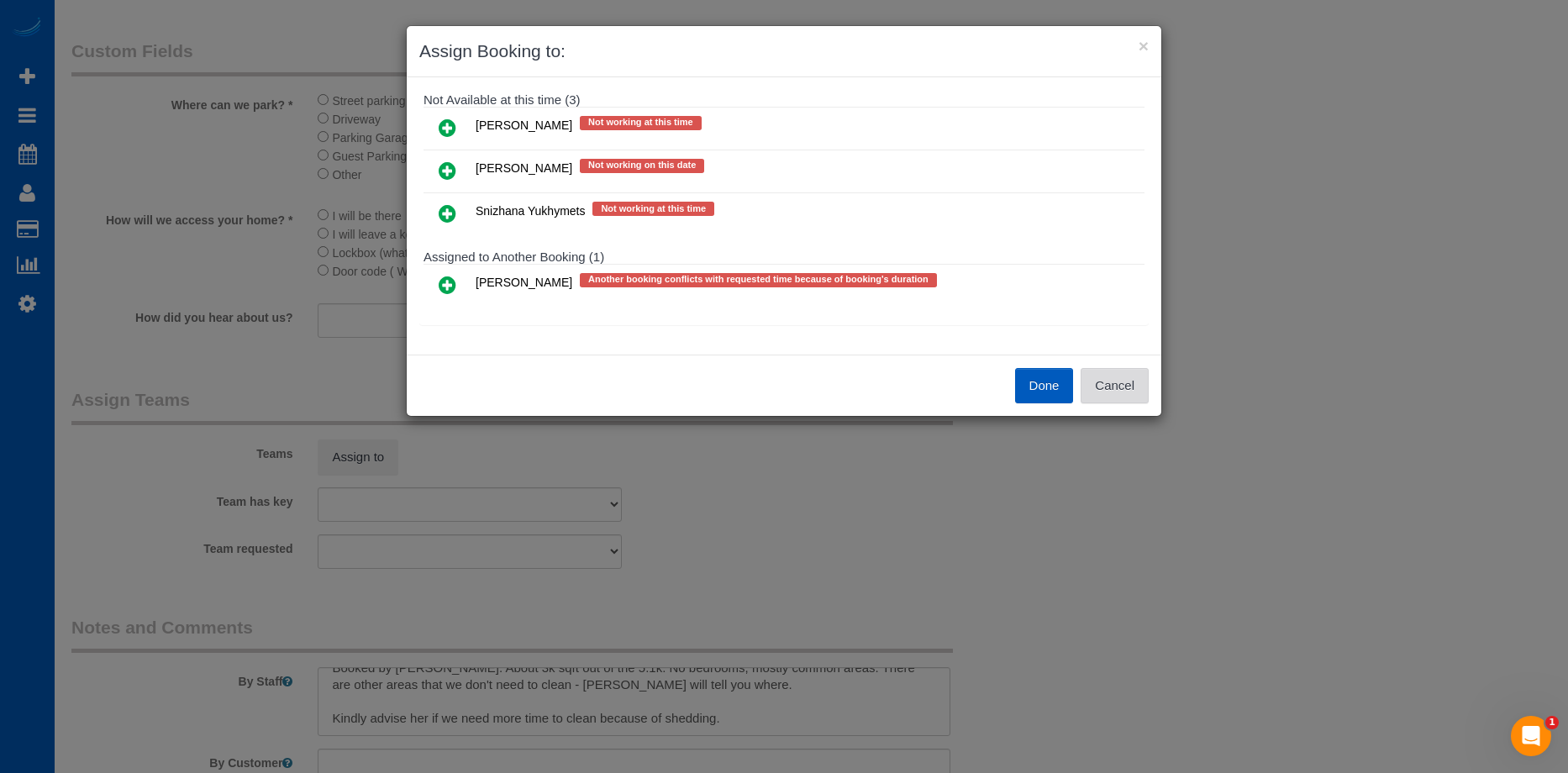
click at [1126, 392] on button "Cancel" at bounding box center [1115, 386] width 68 height 35
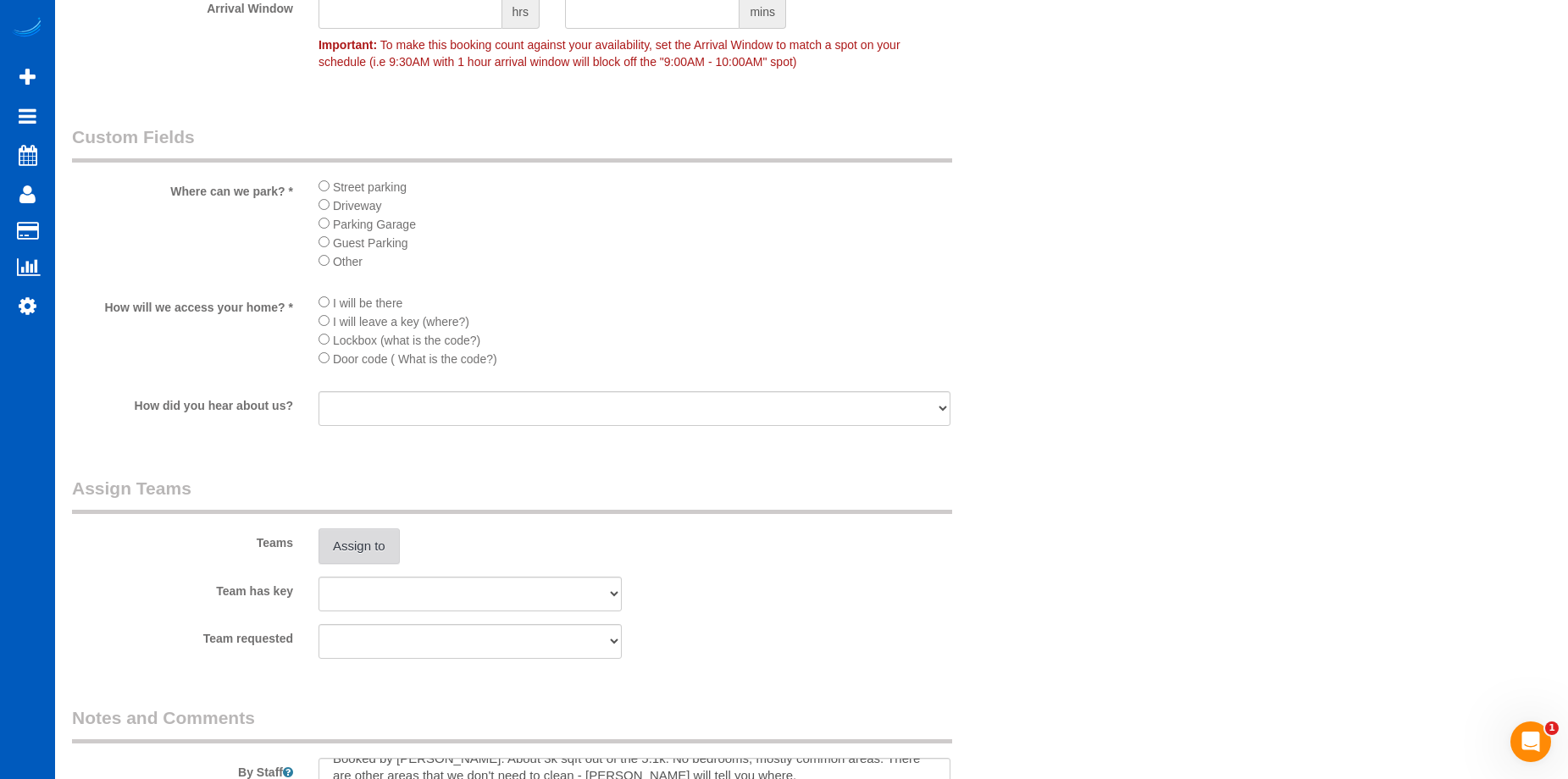
scroll to position [1863, 0]
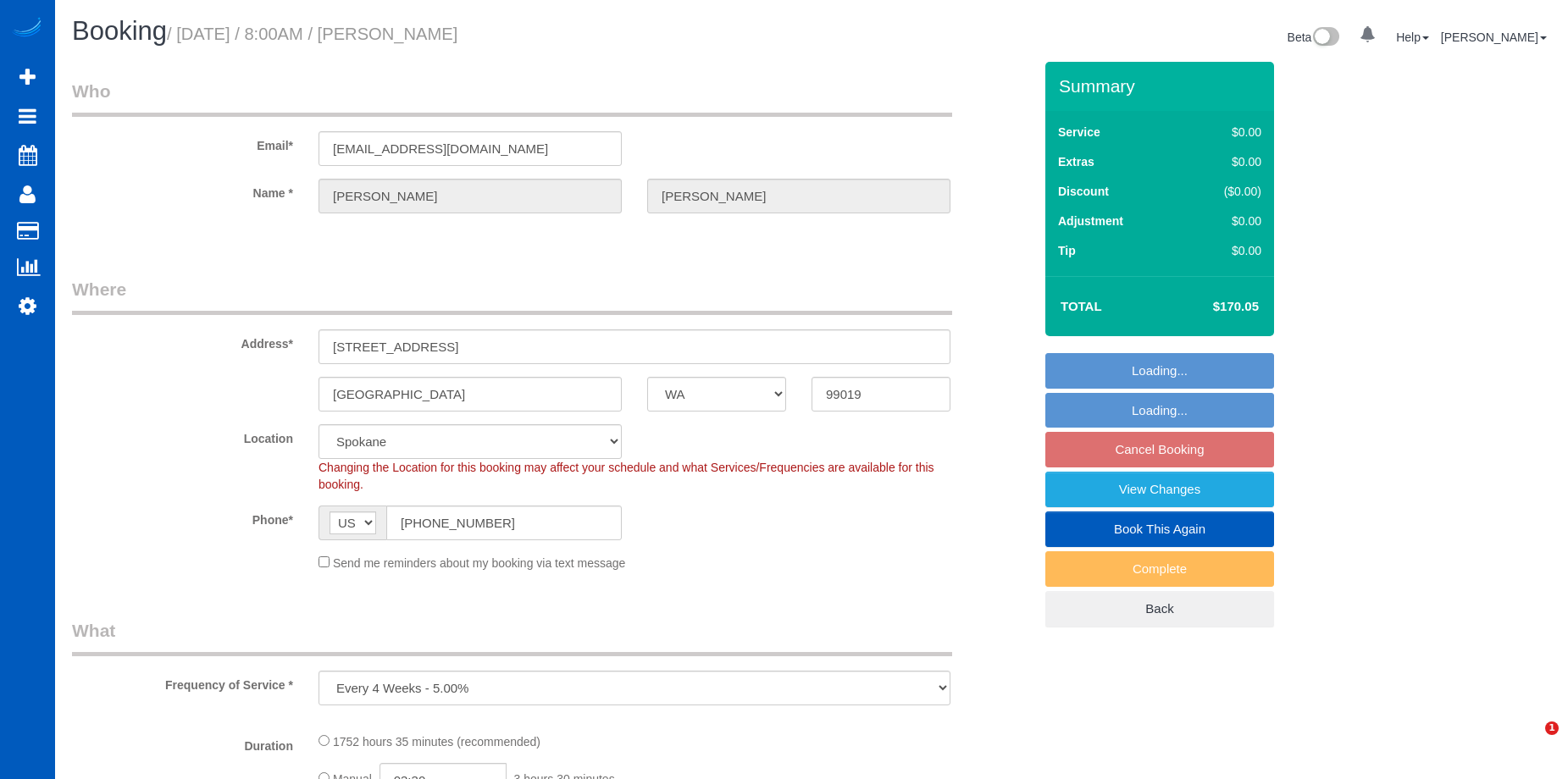
select select "WA"
select select "object:914"
select select "1001"
select select "2"
select select "spot1"
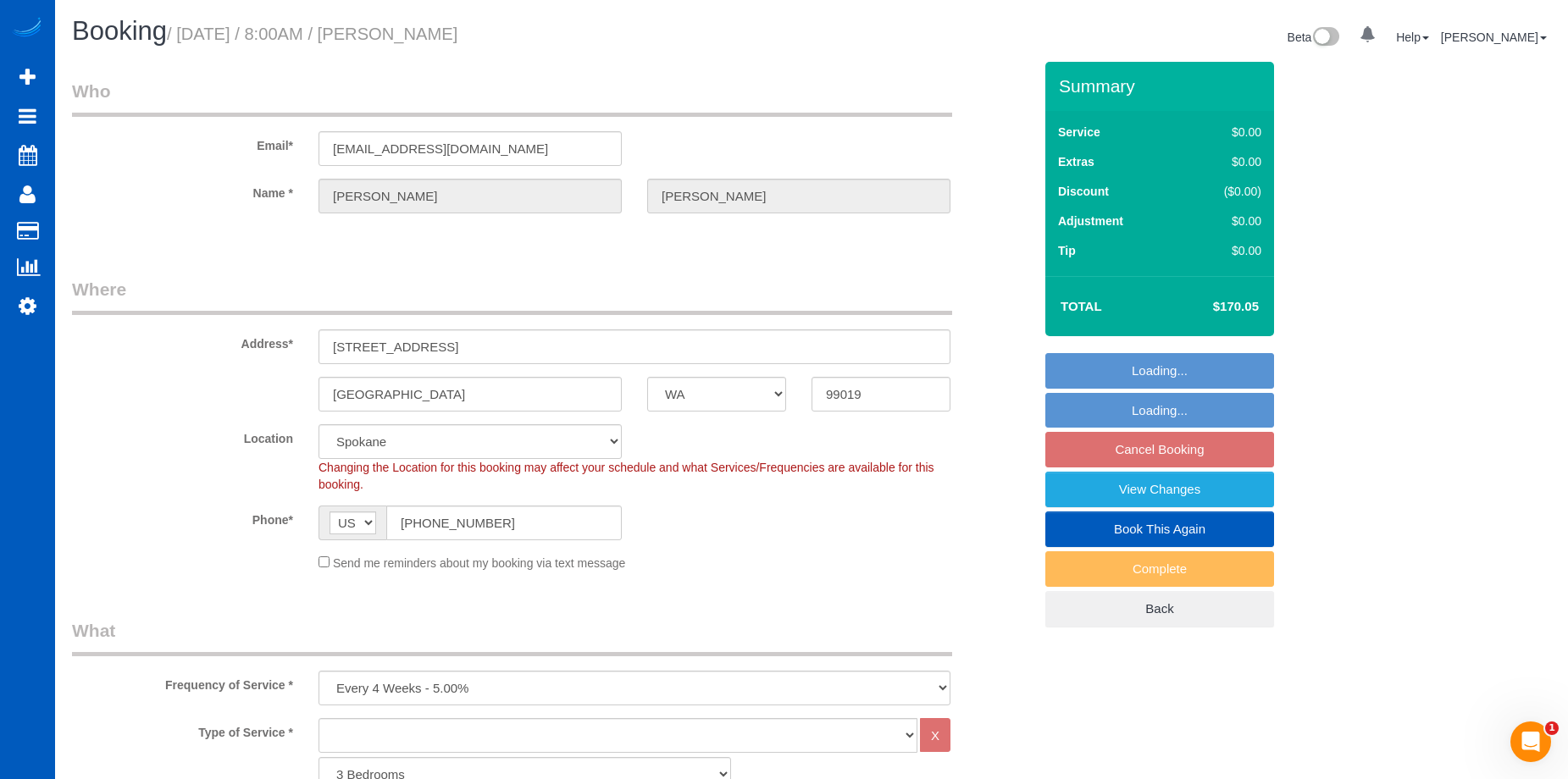
select select "1001"
select select "2"
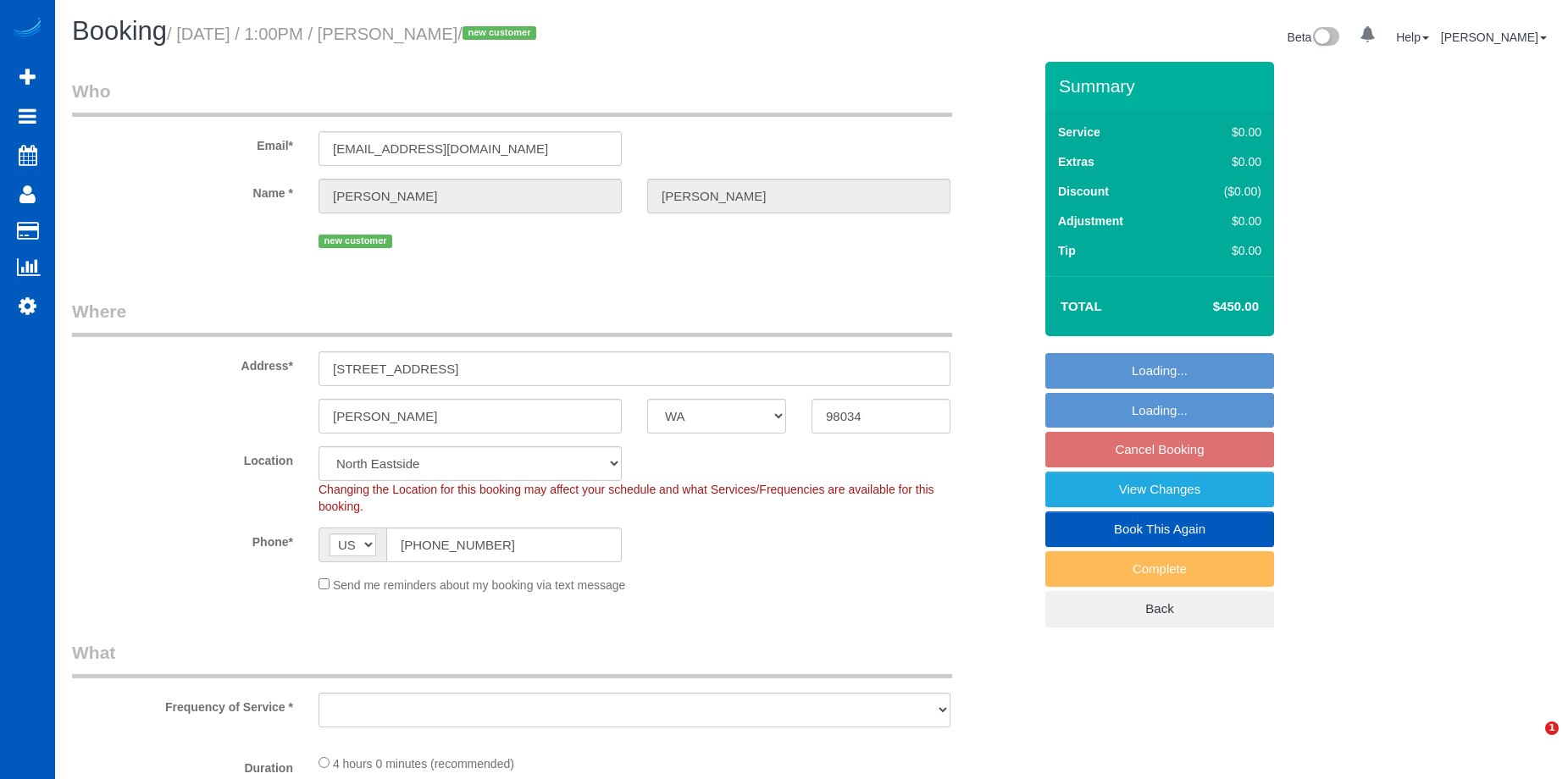
select select "WA"
select select "object:1023"
select select "199"
select select "1501"
select select "3"
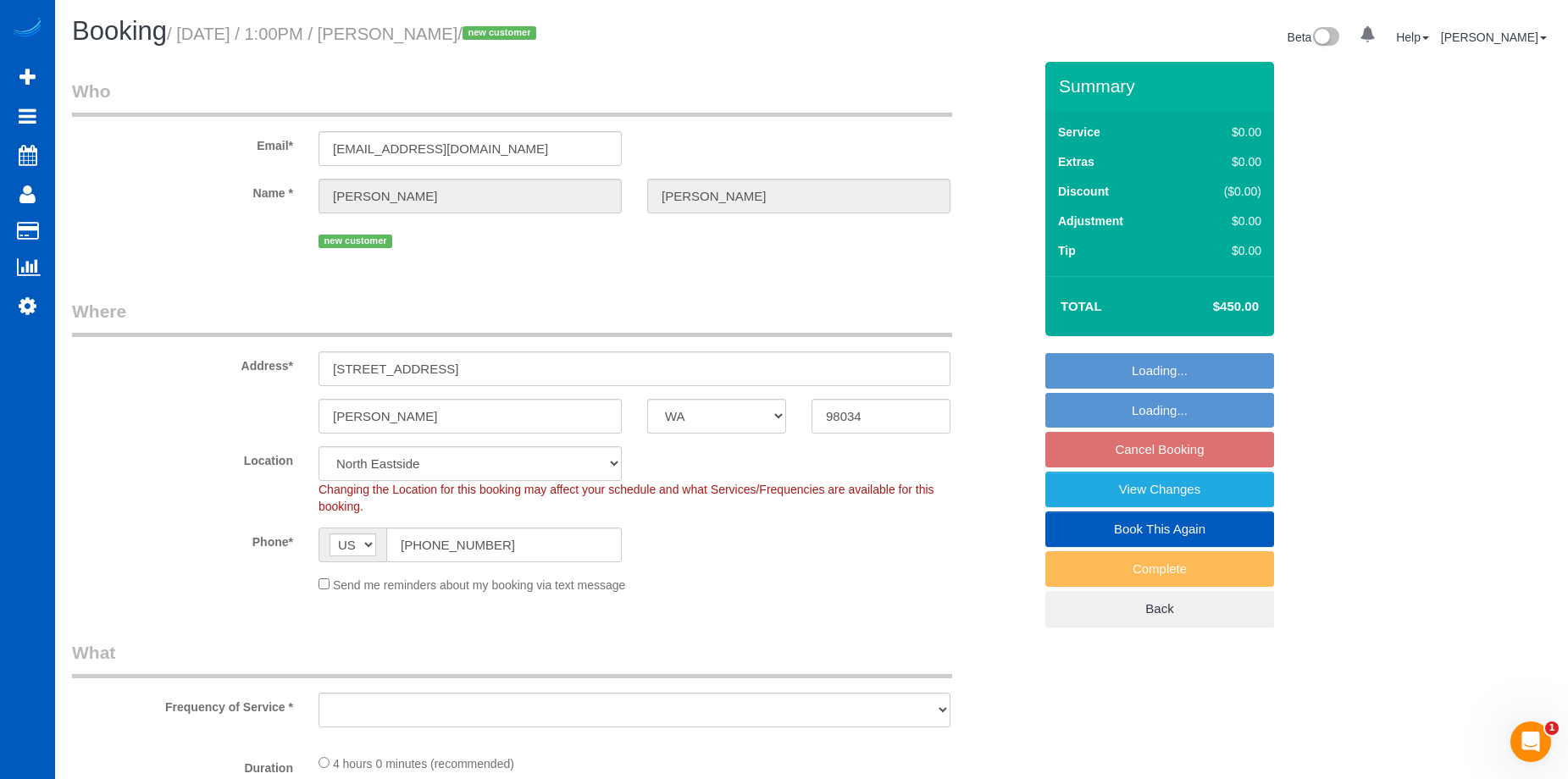
select select "3"
select select "object:1177"
select select "1501"
select select "3"
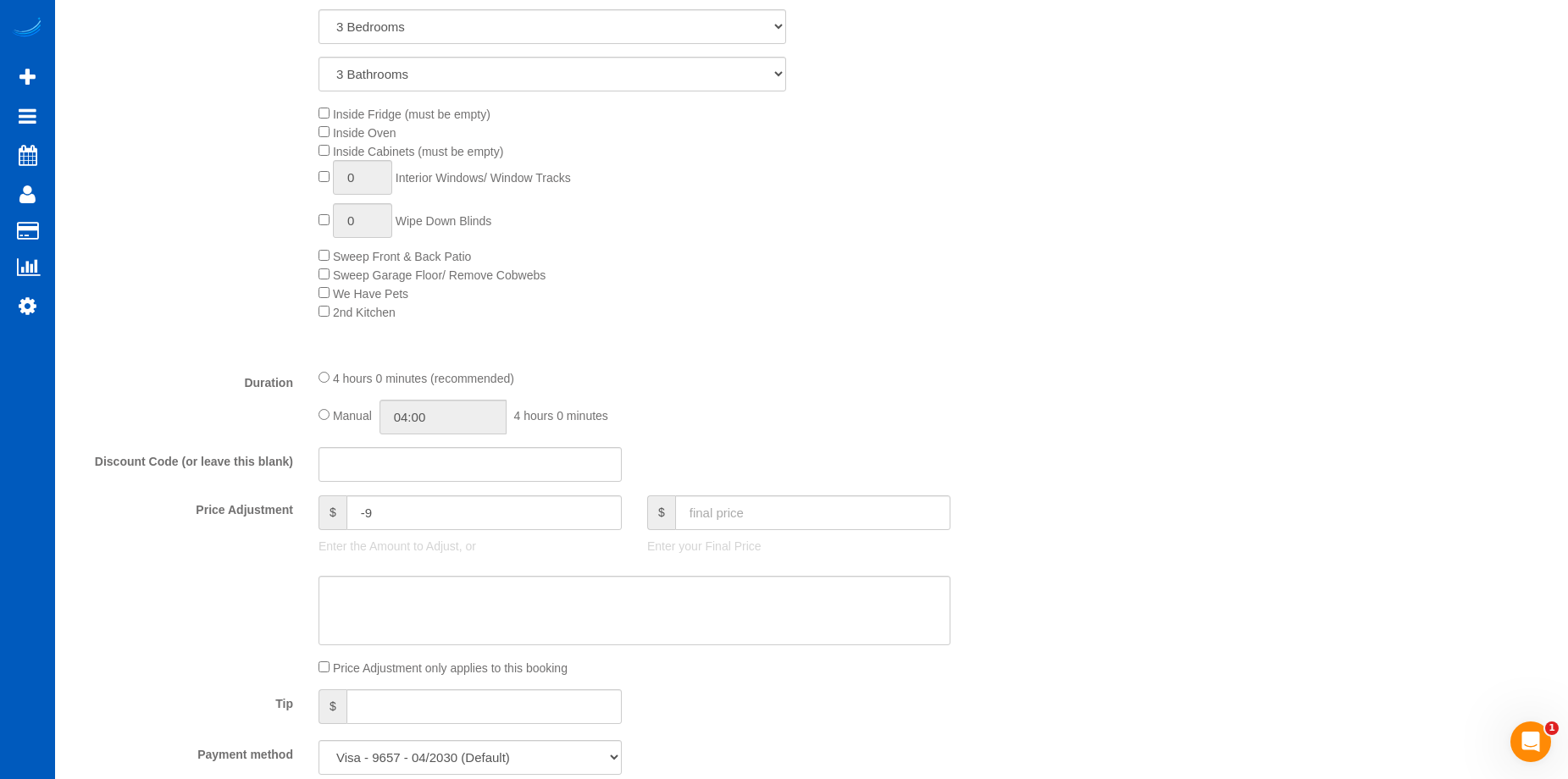
scroll to position [1102, 0]
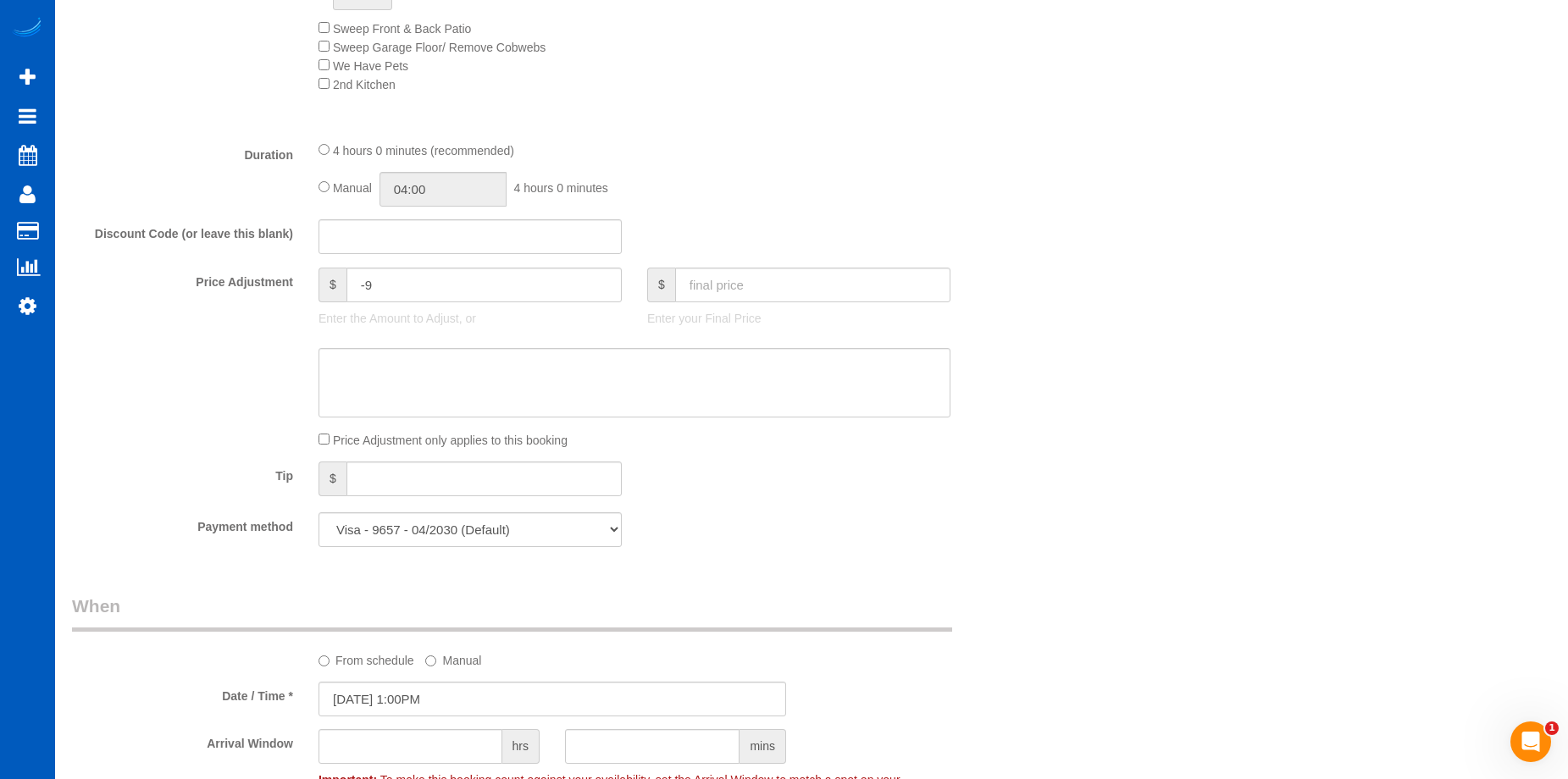
click at [334, 185] on span "Manual" at bounding box center [352, 188] width 39 height 14
click at [442, 196] on input "04:00" at bounding box center [443, 189] width 127 height 34
type input "05:00"
click at [425, 280] on li "05:00" at bounding box center [424, 285] width 75 height 22
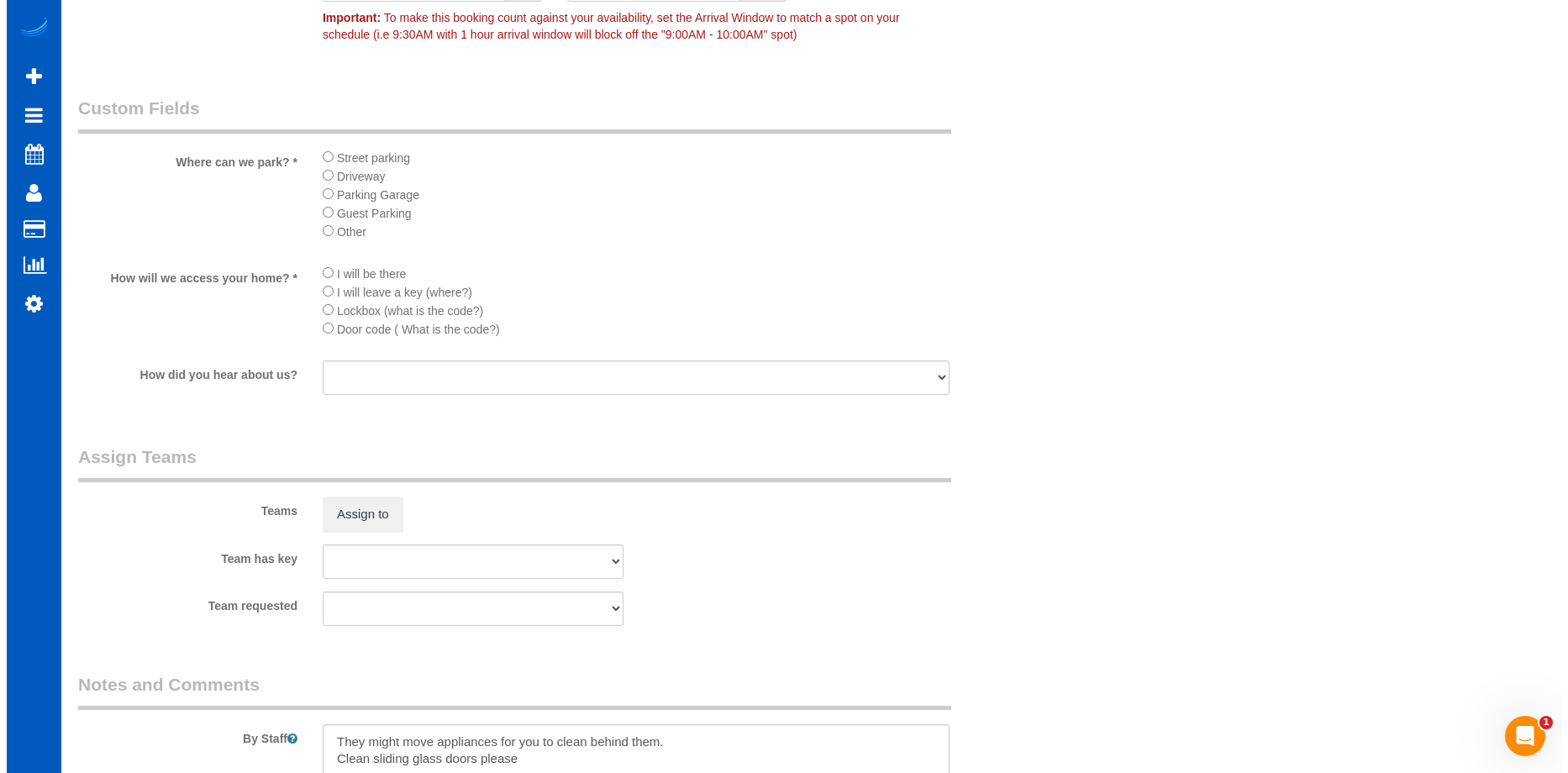
scroll to position [2185, 0]
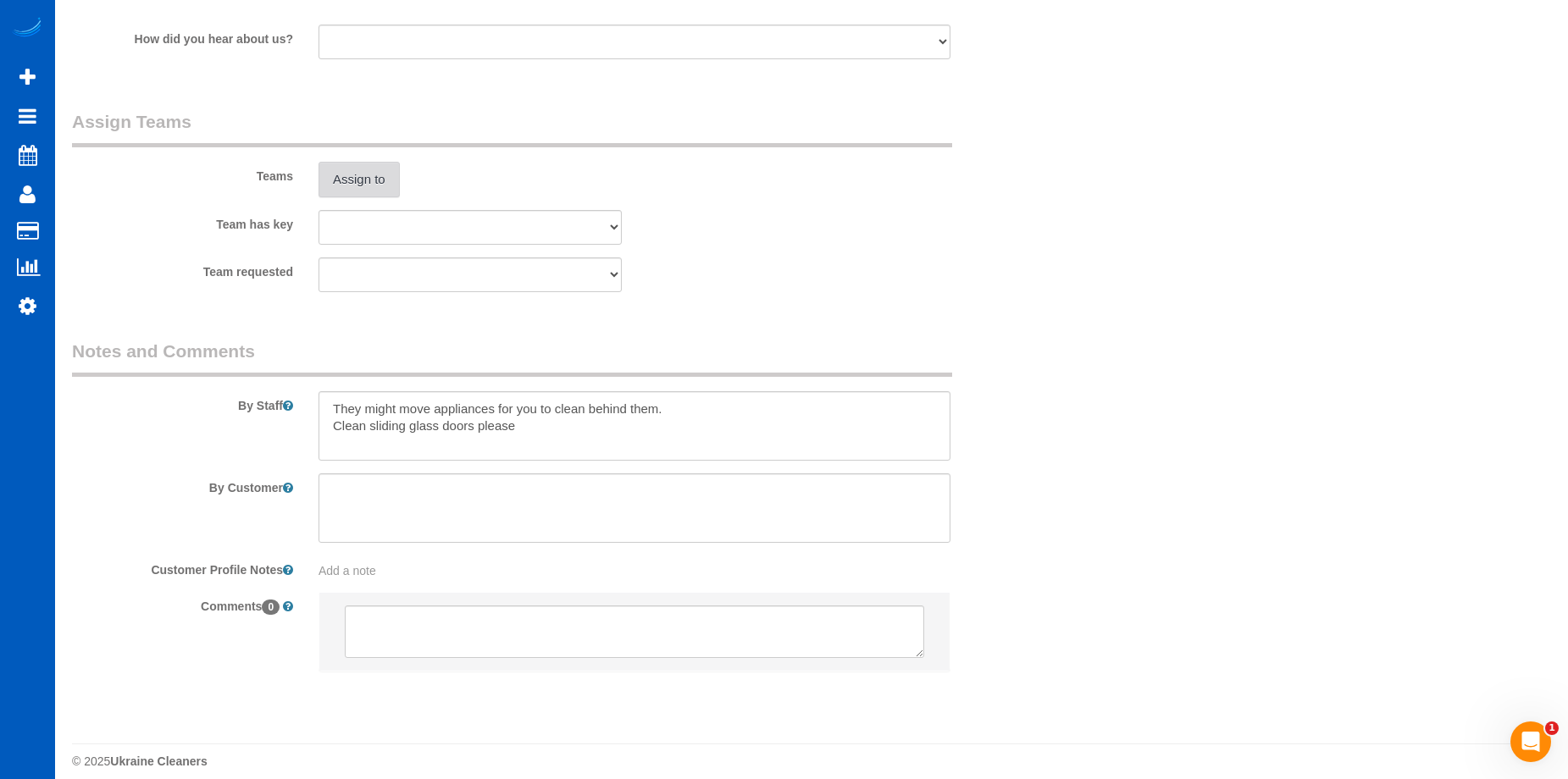
click at [372, 178] on button "Assign to" at bounding box center [359, 179] width 81 height 35
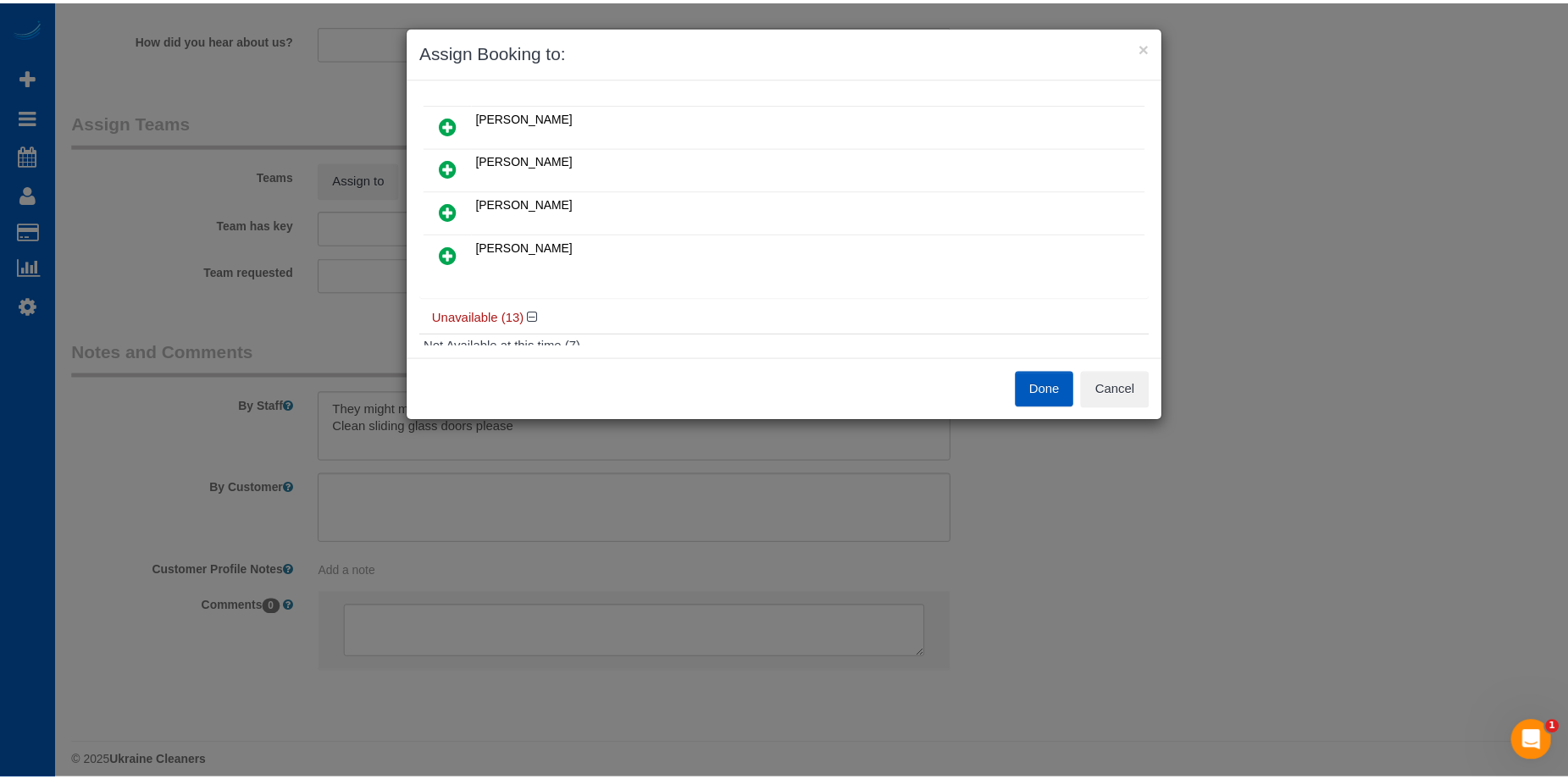
scroll to position [169, 0]
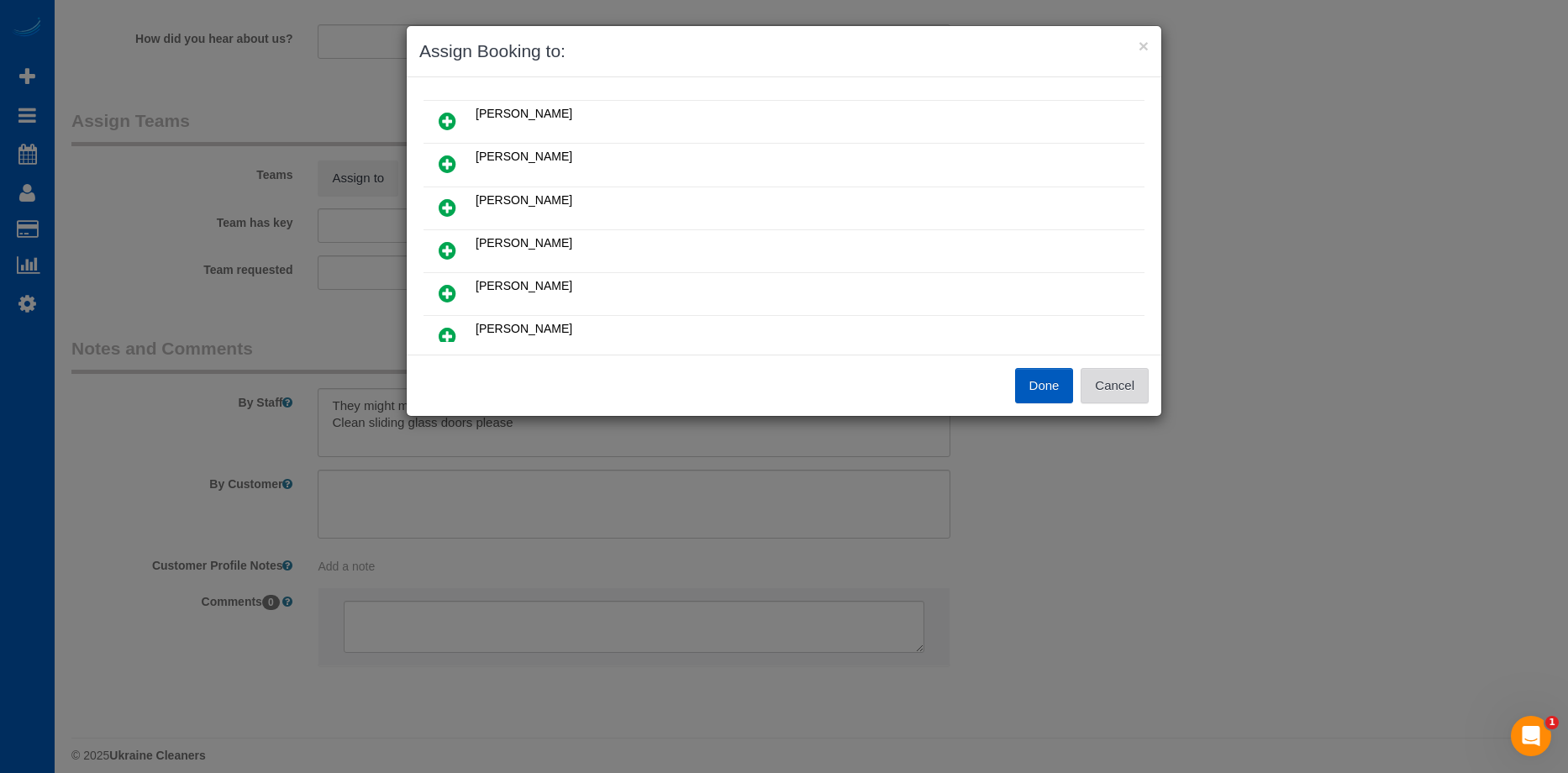
click at [1122, 380] on button "Cancel" at bounding box center [1115, 386] width 68 height 35
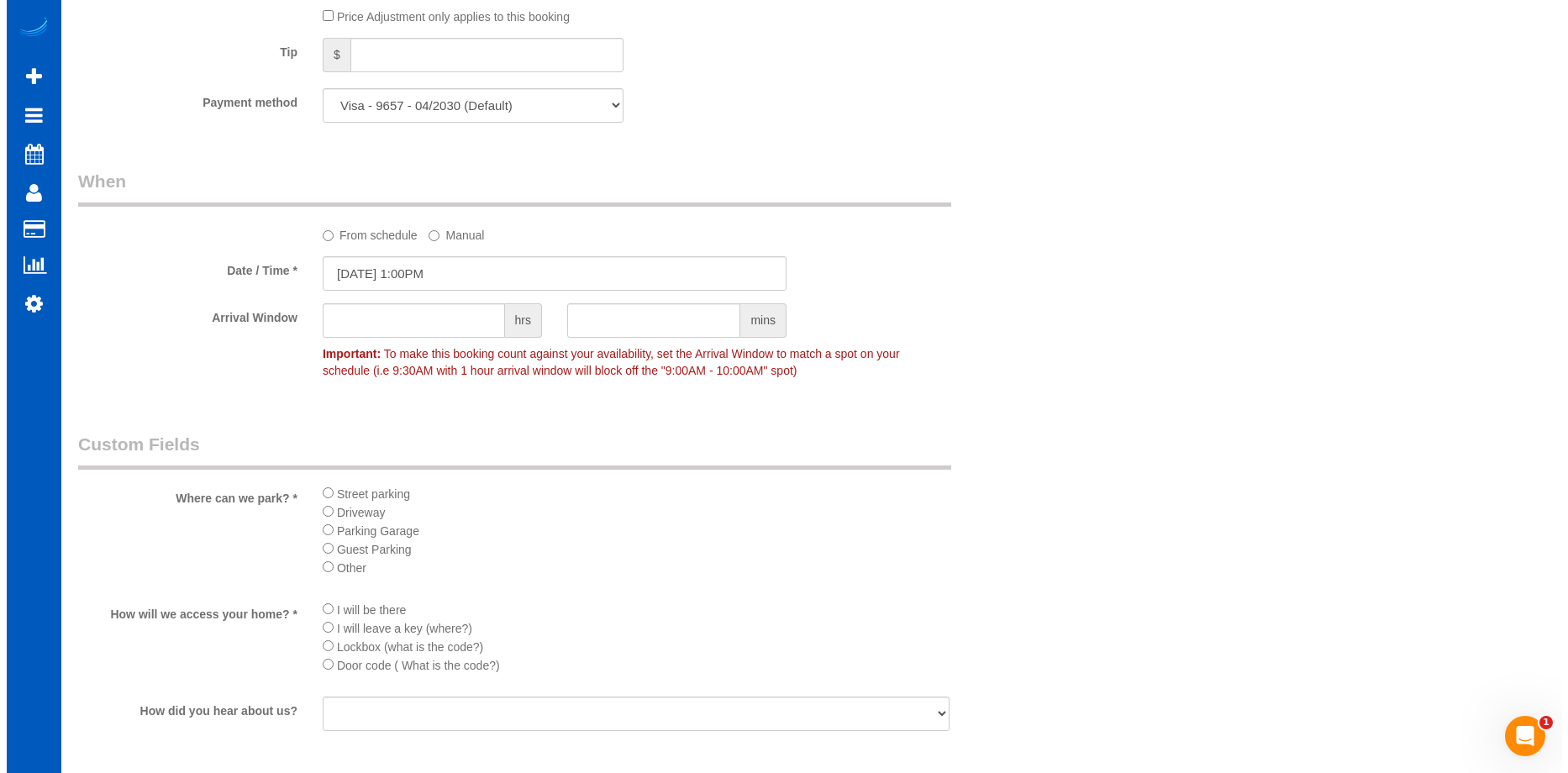
scroll to position [1933, 0]
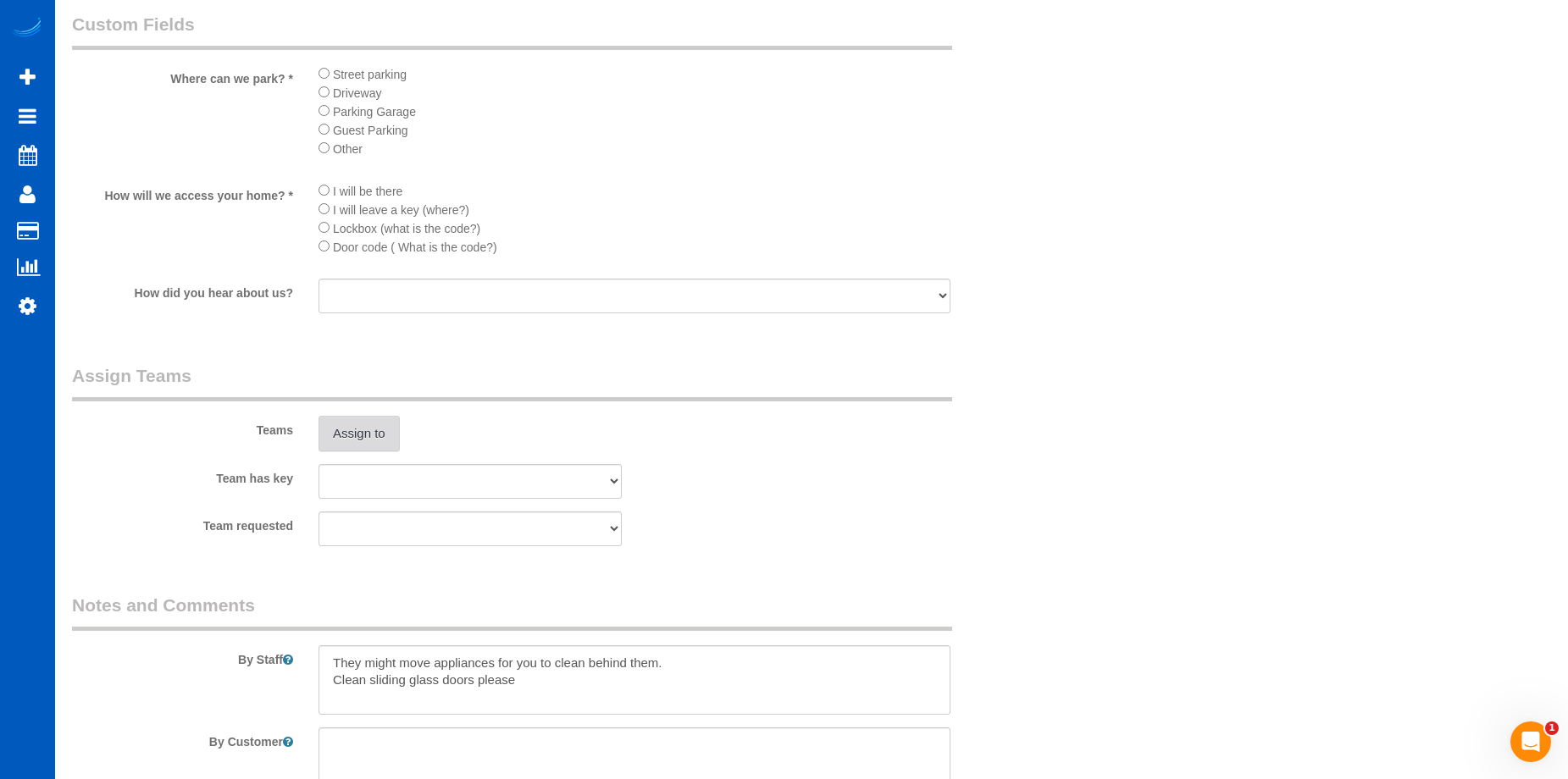
click at [395, 441] on button "Assign to" at bounding box center [359, 433] width 81 height 35
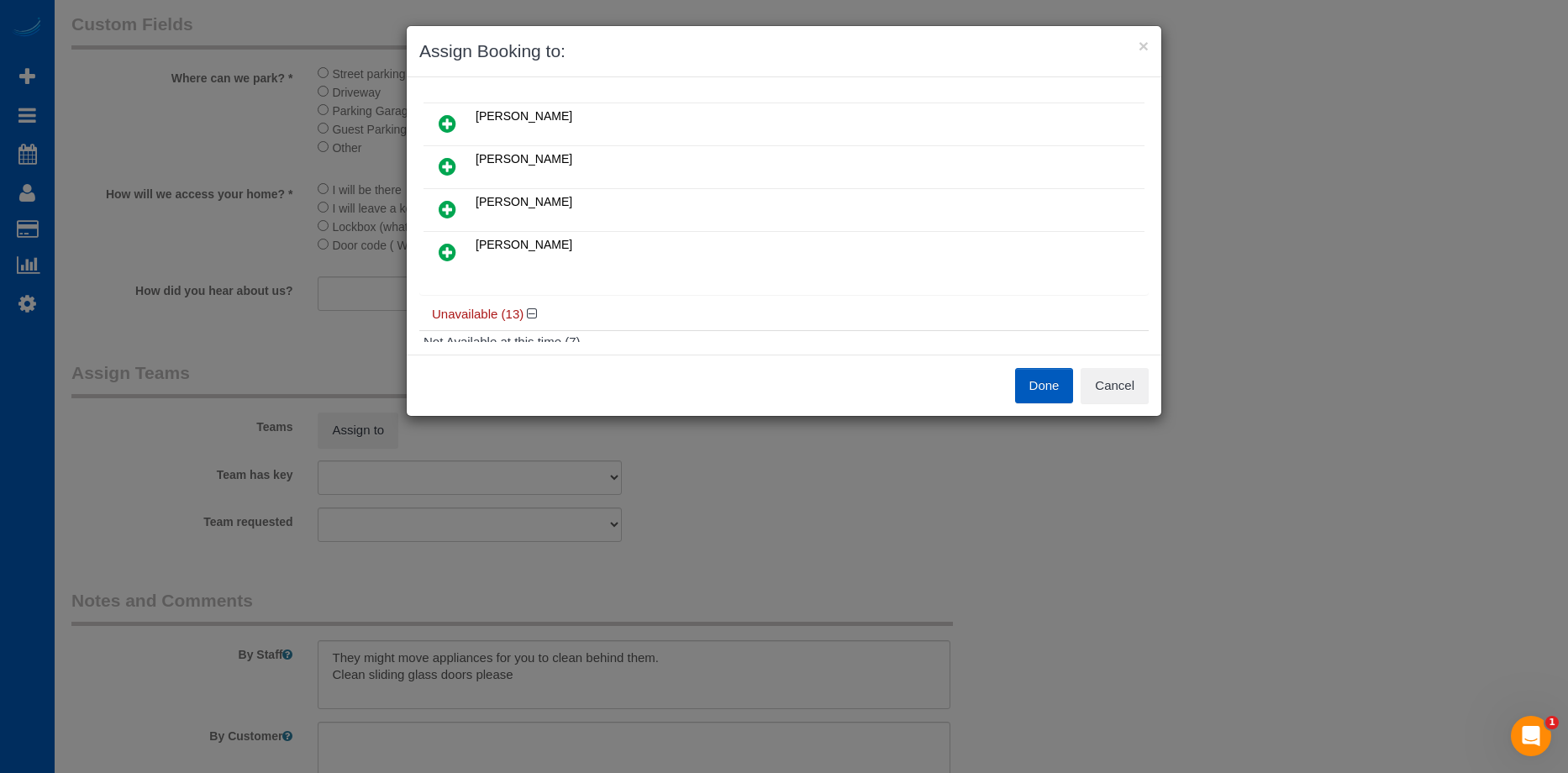
click at [446, 210] on icon at bounding box center [447, 209] width 18 height 20
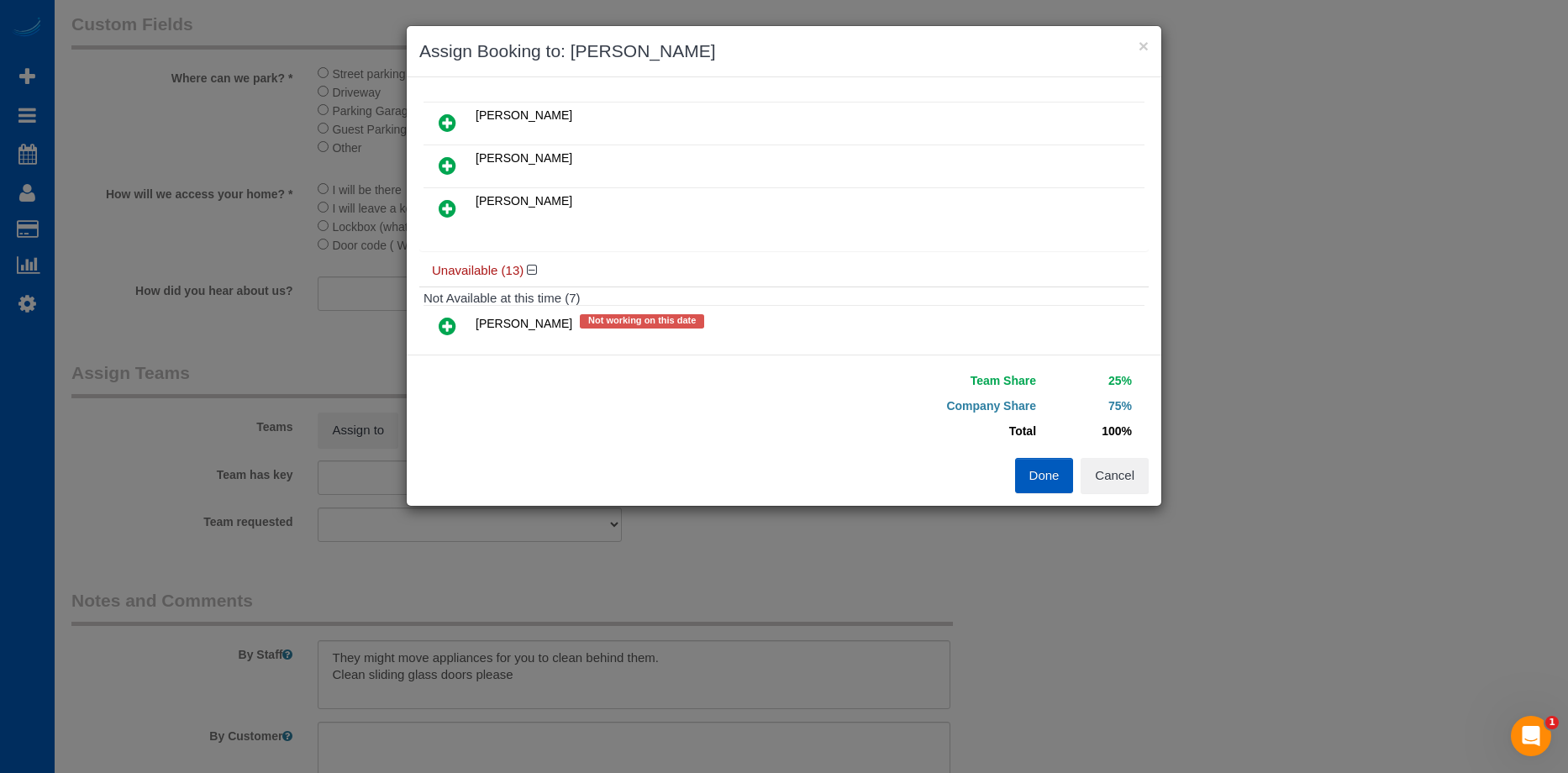
click at [443, 209] on icon at bounding box center [447, 209] width 18 height 20
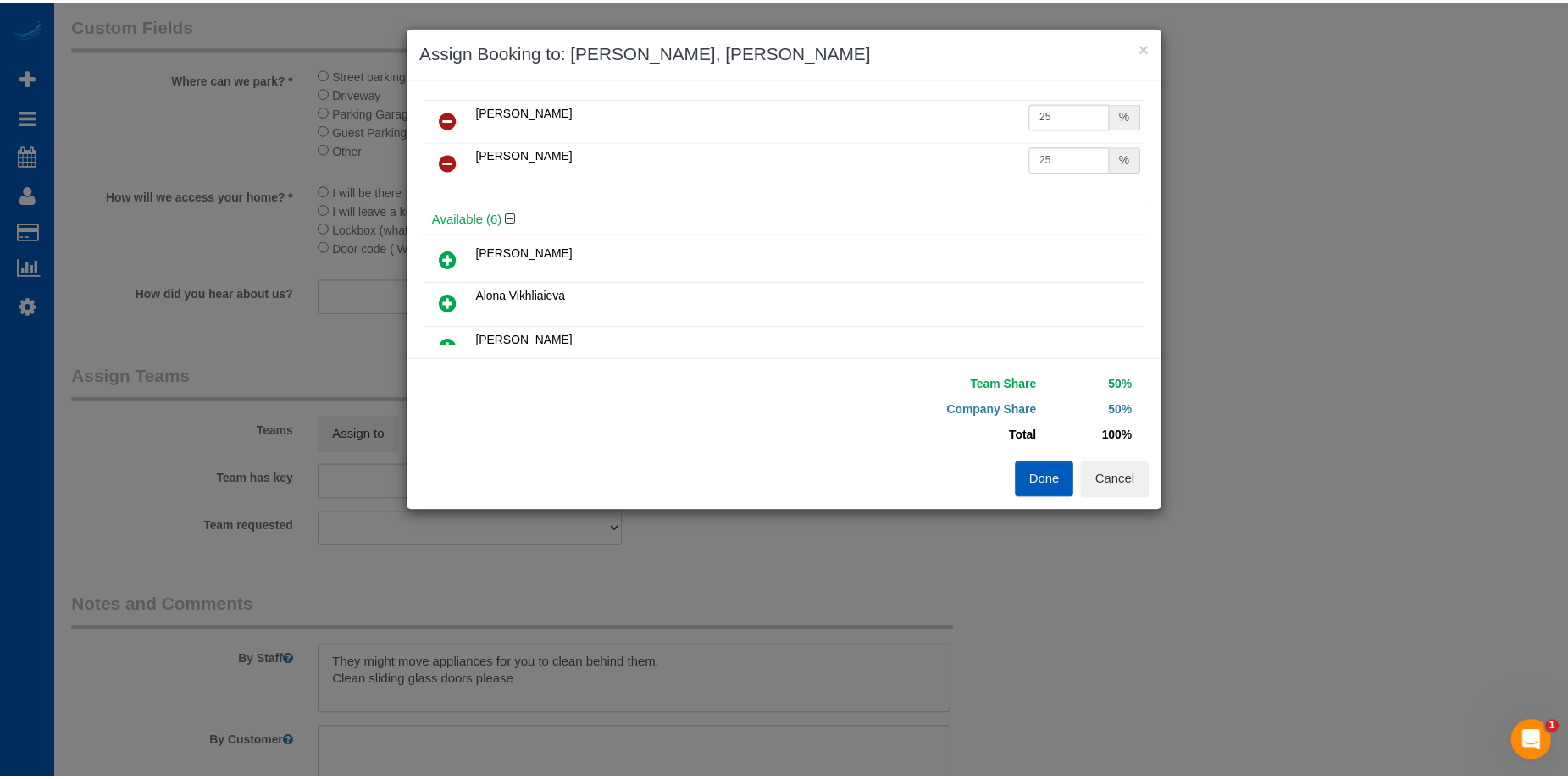
scroll to position [0, 0]
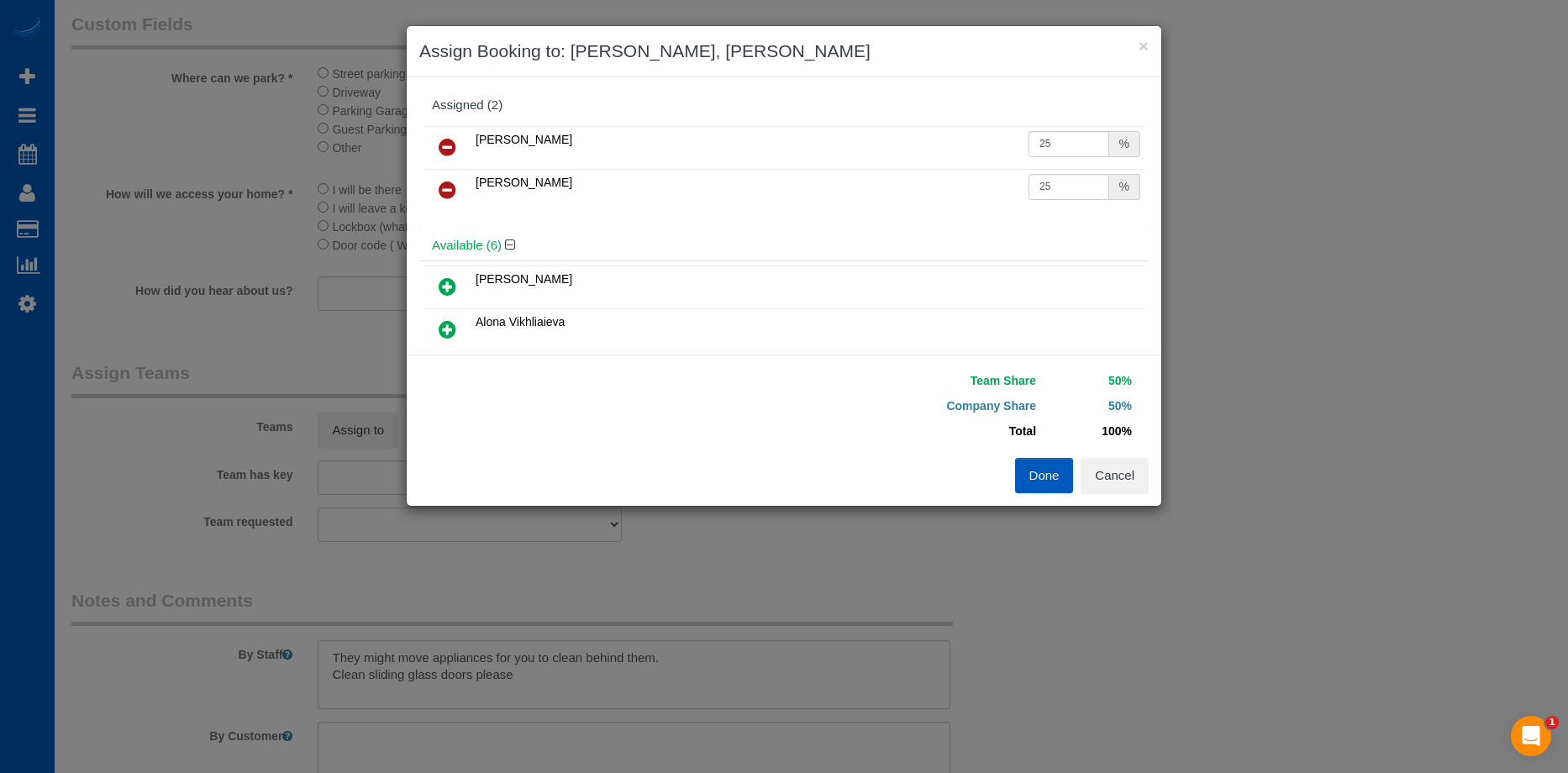
click at [1045, 474] on button "Done" at bounding box center [1044, 475] width 59 height 35
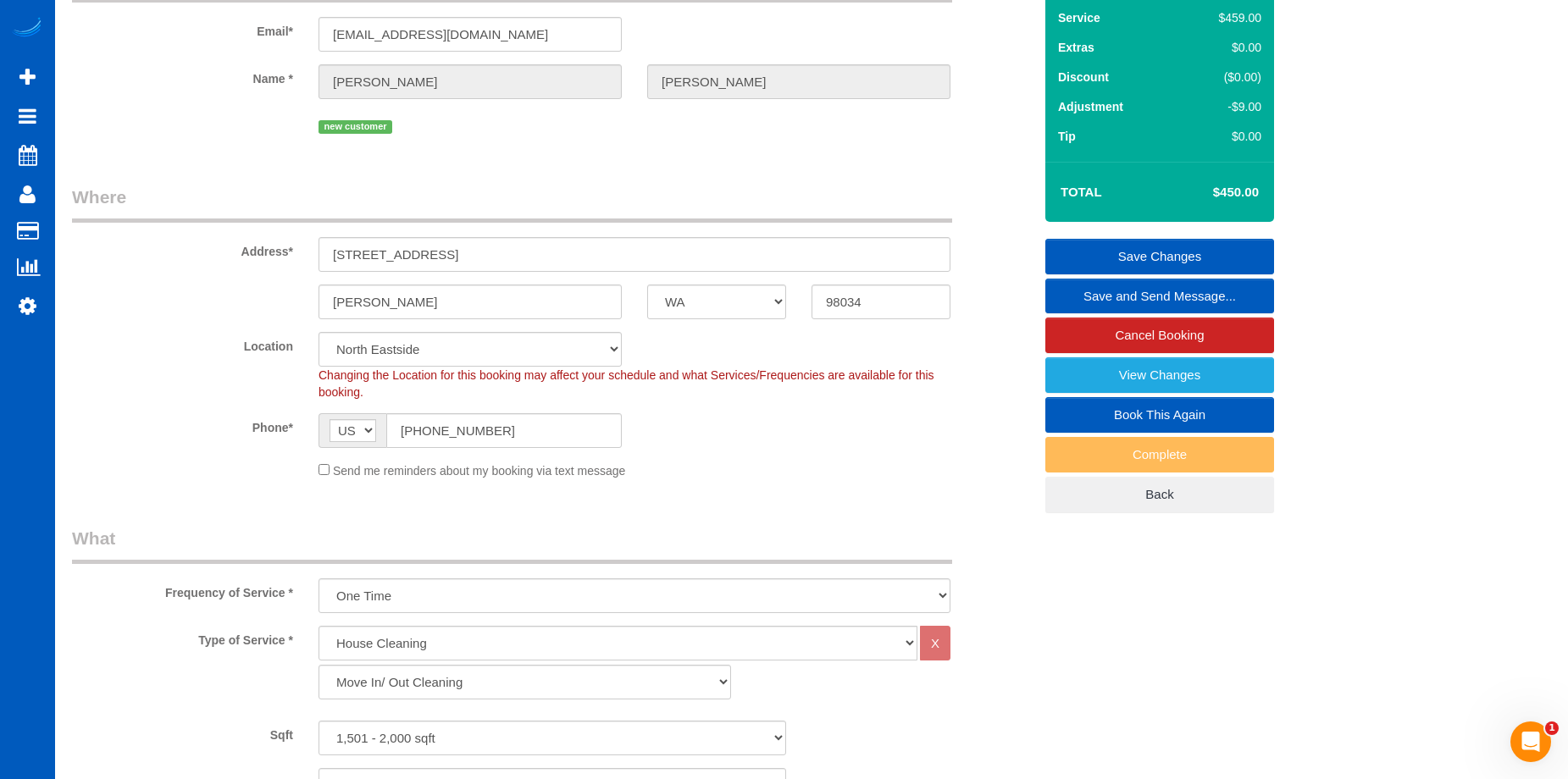
scroll to position [85, 0]
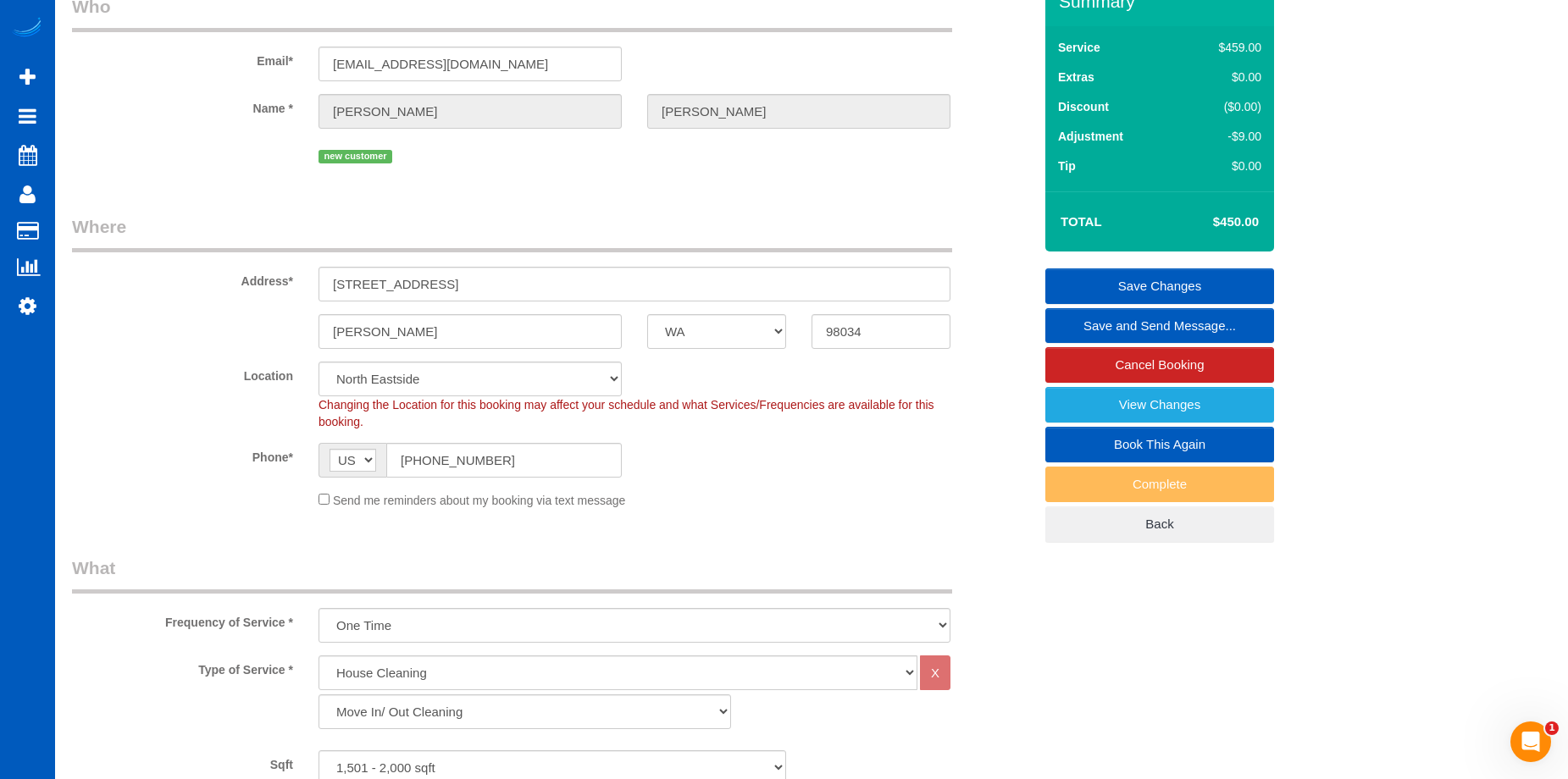
click at [1101, 278] on link "Save Changes" at bounding box center [1160, 286] width 229 height 35
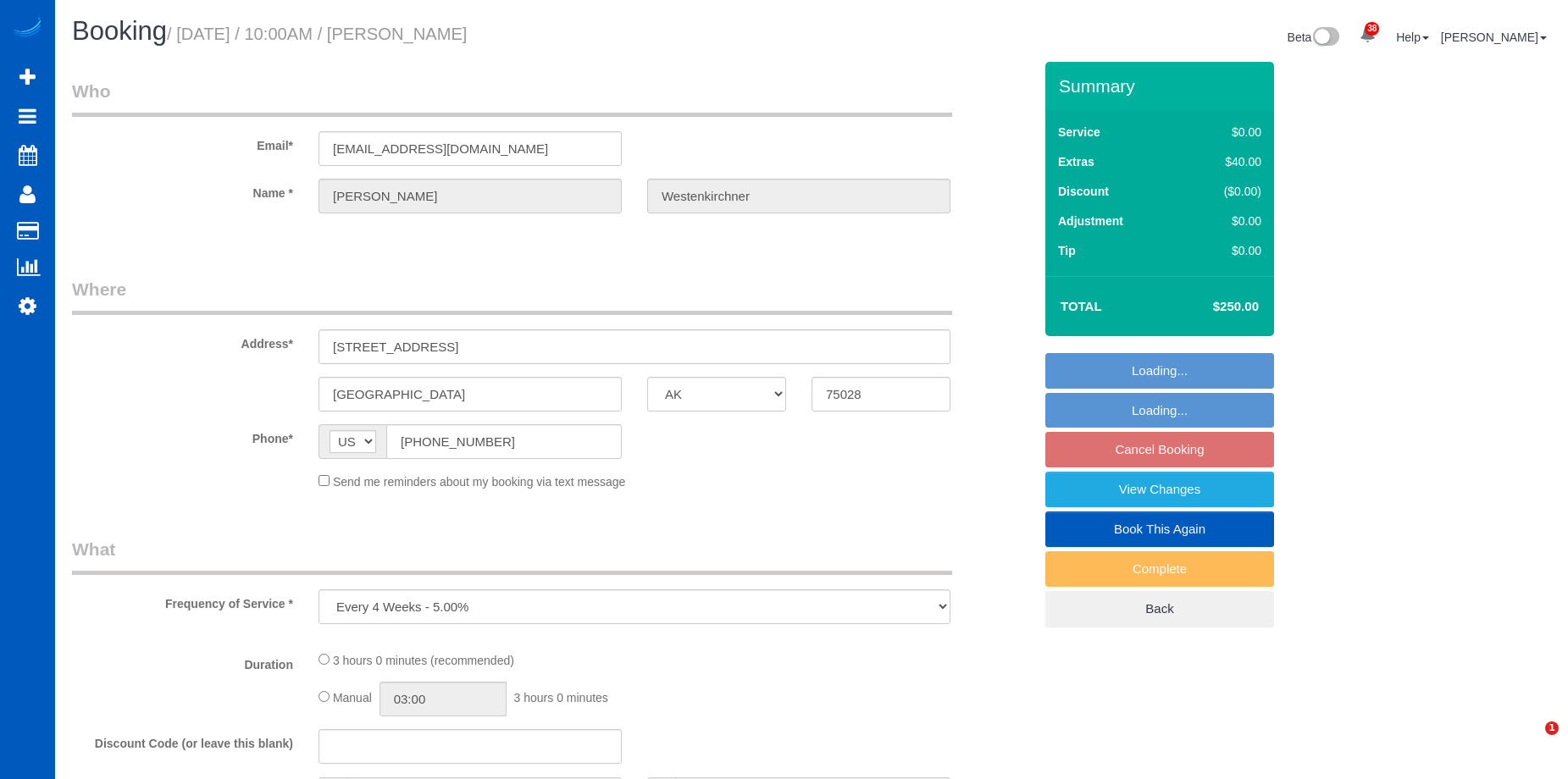
select select "[GEOGRAPHIC_DATA]"
select select "object:1063"
select select "string:fspay-374f50f5-b5bc-47f8-9c19-4bbd31035c5a"
select select "199"
select select "3001"
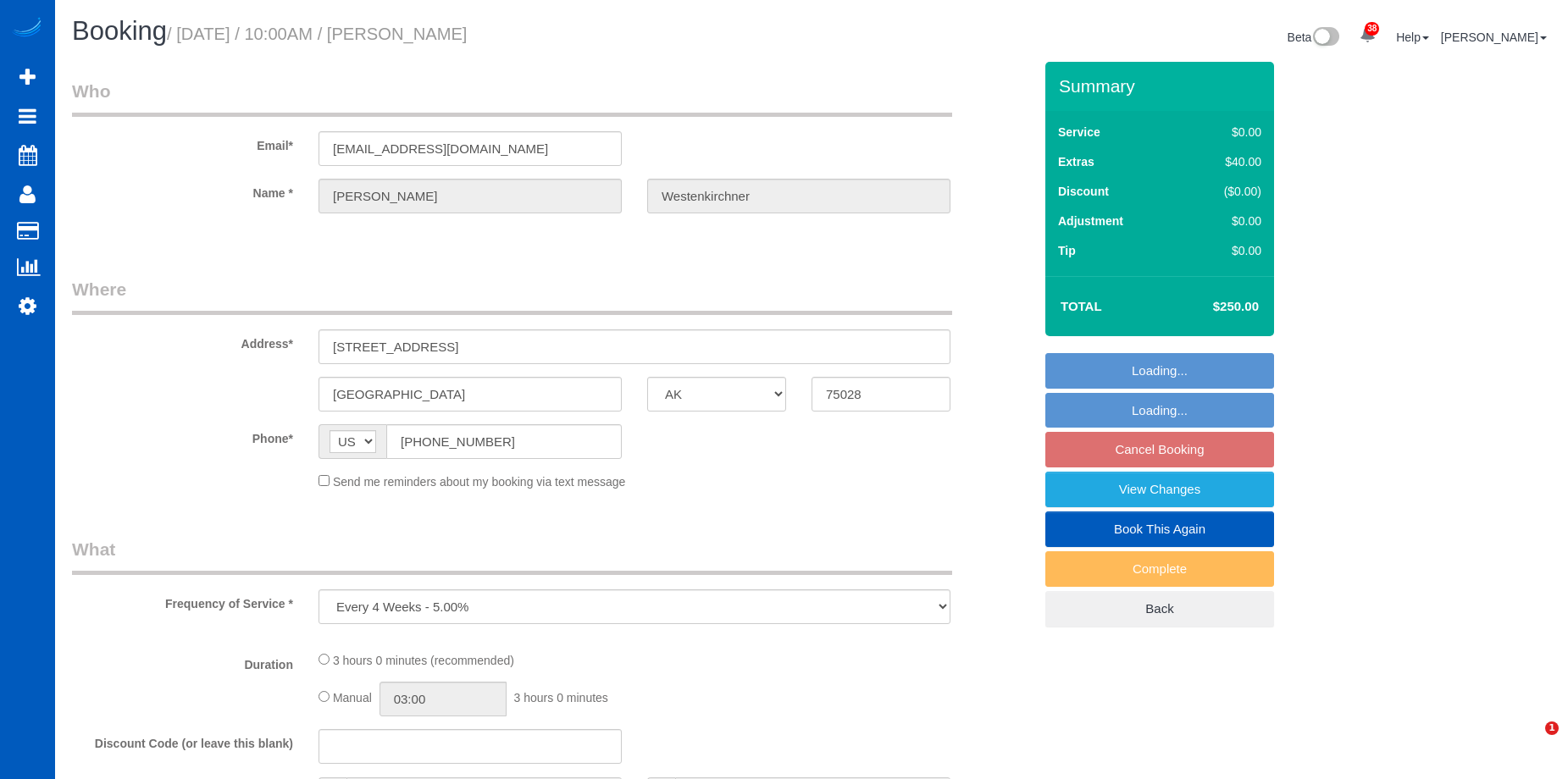
select select "4"
select select "3"
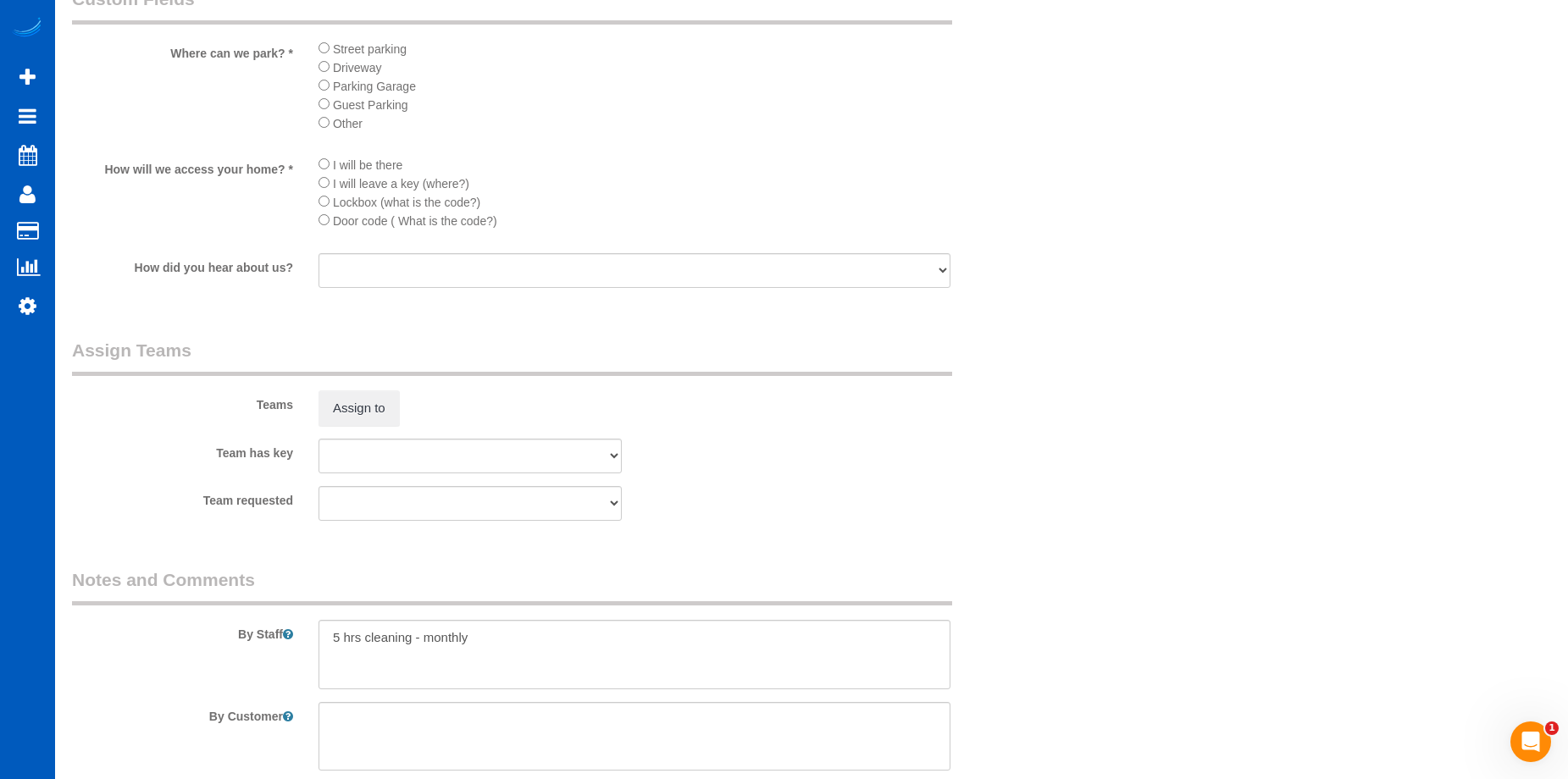
scroll to position [2118, 0]
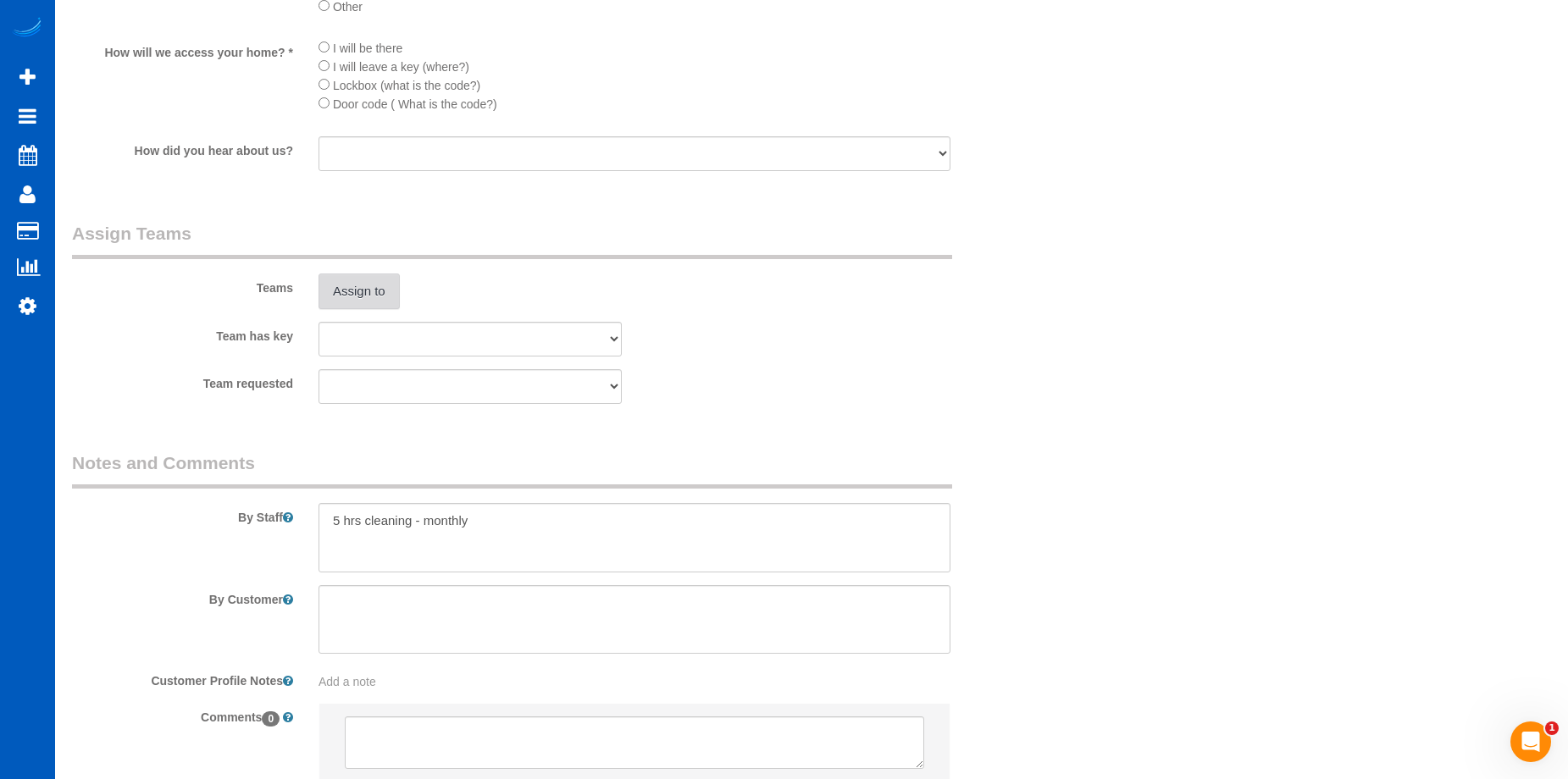
click at [359, 286] on button "Assign to" at bounding box center [359, 291] width 81 height 35
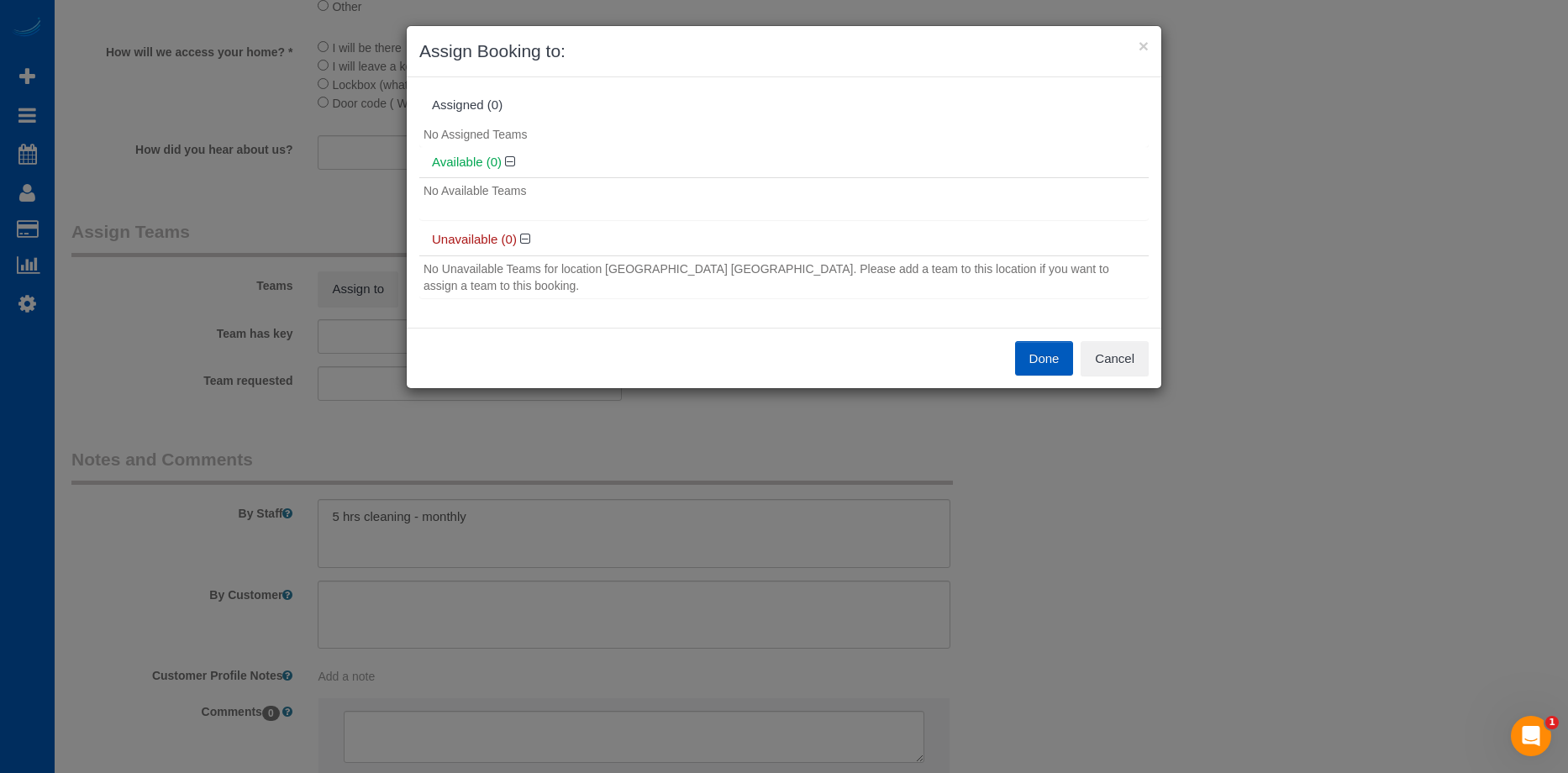
click at [1150, 51] on div "× Assign Booking to:" at bounding box center [784, 52] width 755 height 51
click at [1143, 48] on button "×" at bounding box center [1143, 45] width 10 height 18
